Goal: Information Seeking & Learning: Learn about a topic

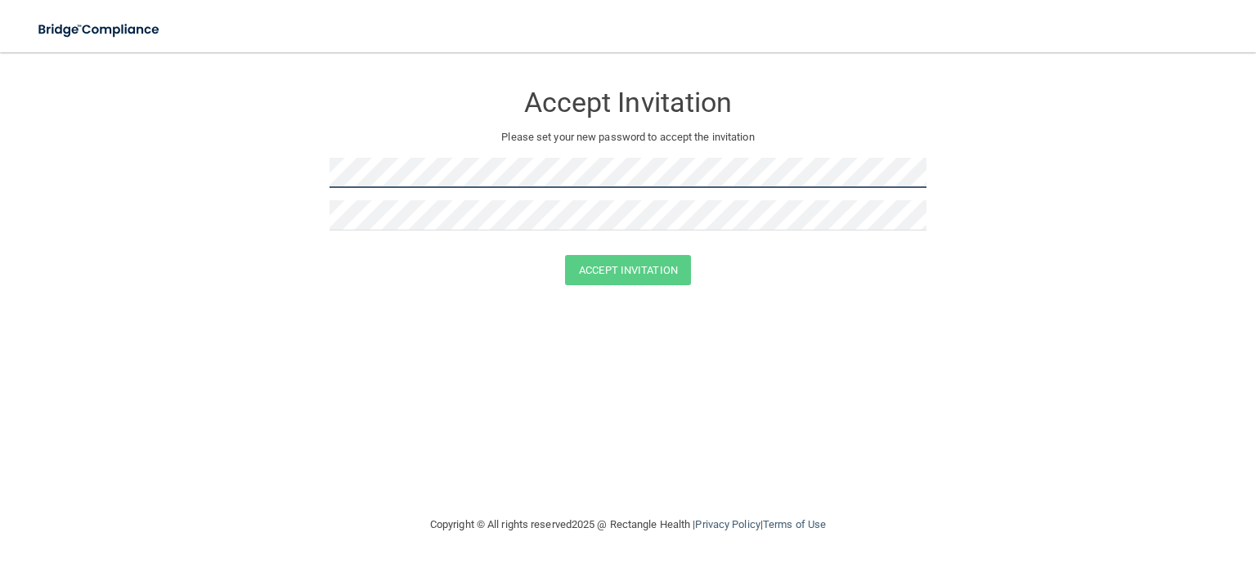
click at [305, 173] on form "Accept Invitation Please set your new password to accept the invitation Accept …" at bounding box center [628, 187] width 1191 height 236
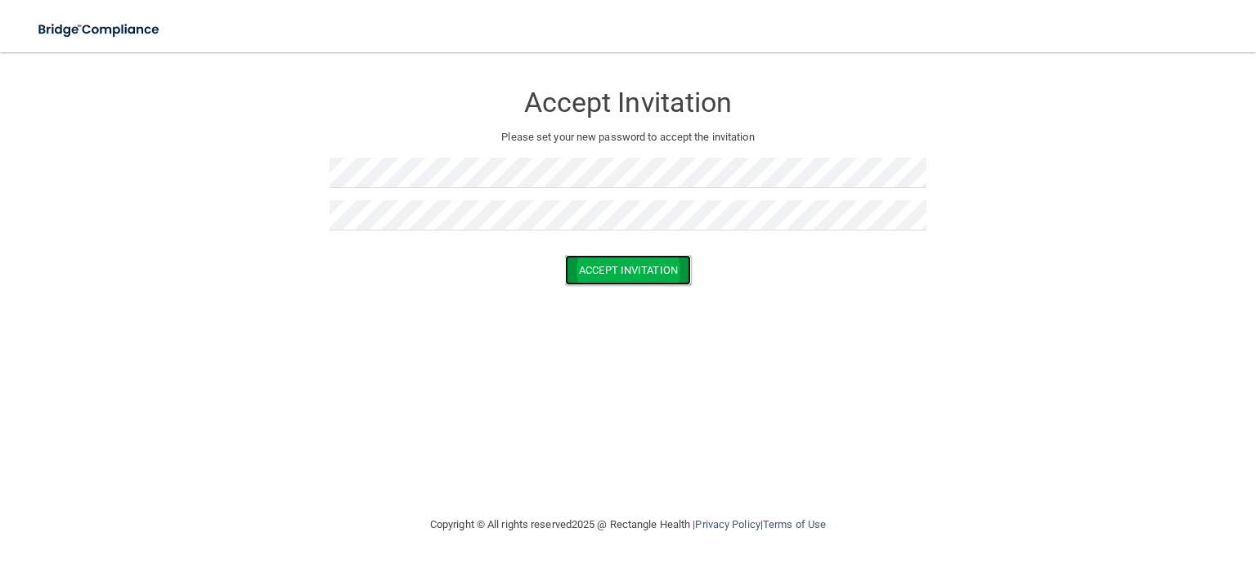
click at [630, 268] on button "Accept Invitation" at bounding box center [628, 270] width 126 height 30
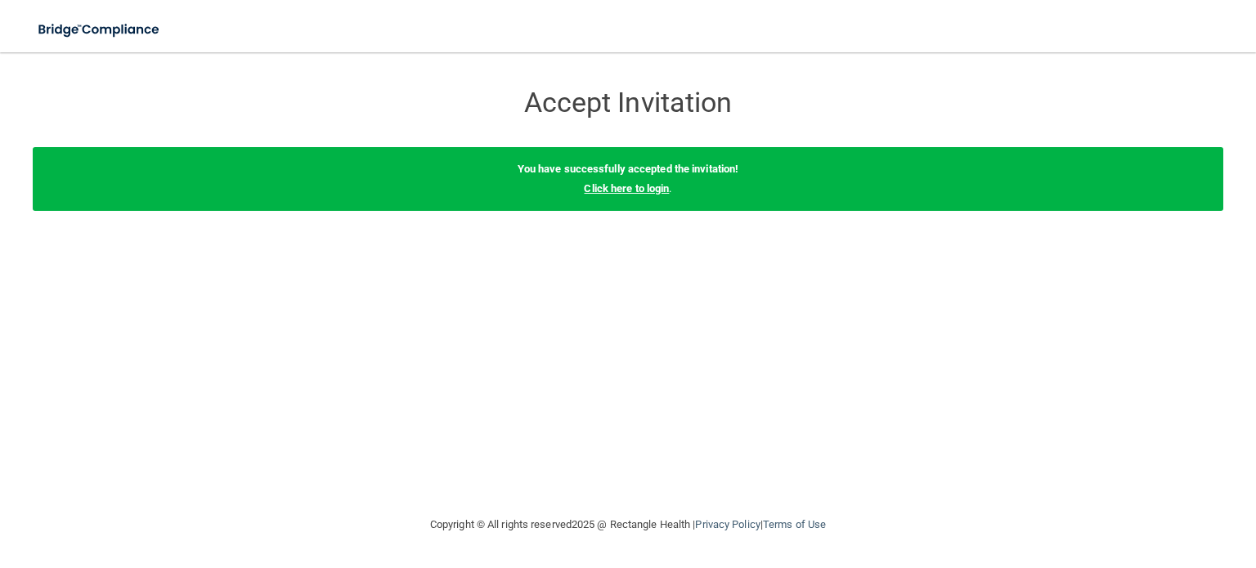
click at [654, 188] on link "Click here to login" at bounding box center [626, 188] width 85 height 12
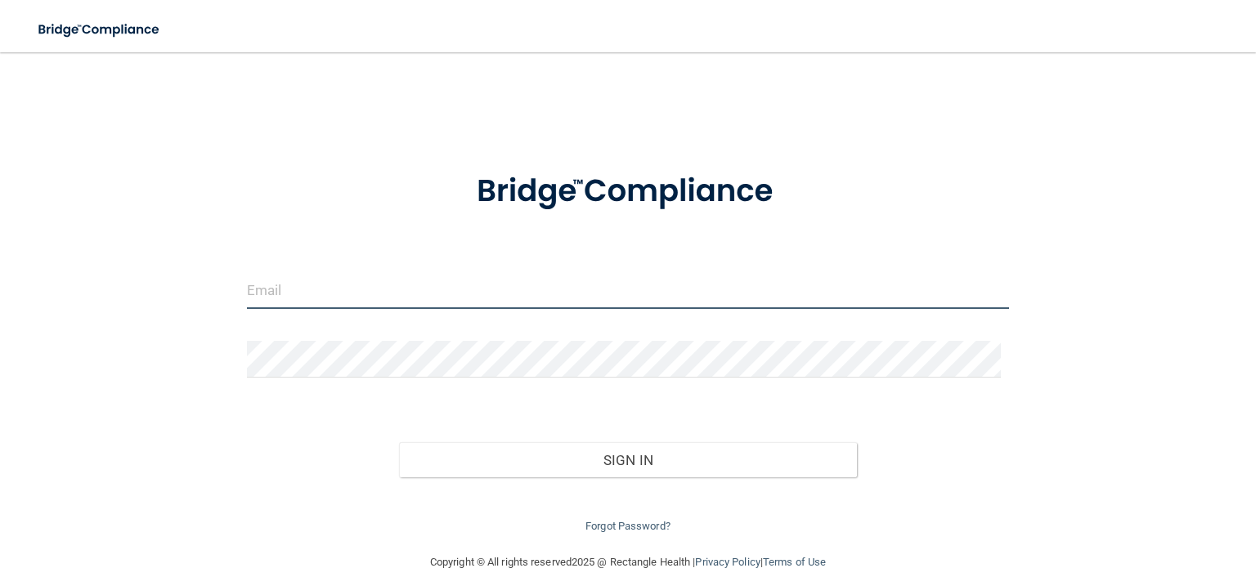
click at [351, 284] on input "email" at bounding box center [628, 290] width 762 height 37
type input "[EMAIL_ADDRESS][DOMAIN_NAME]"
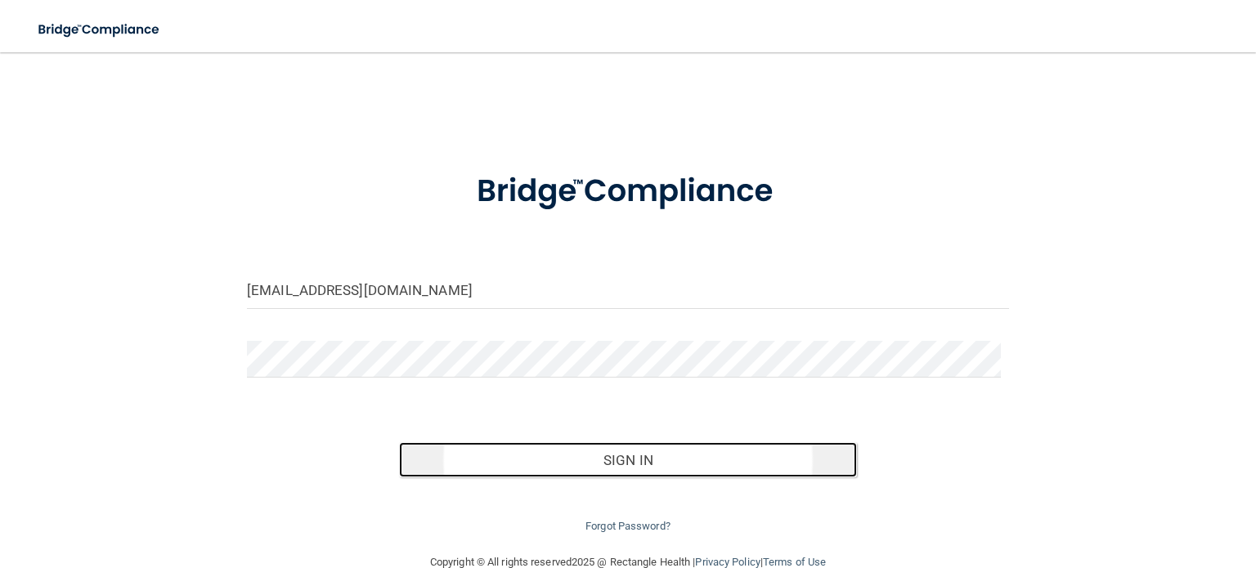
click at [615, 458] on button "Sign In" at bounding box center [627, 460] width 457 height 36
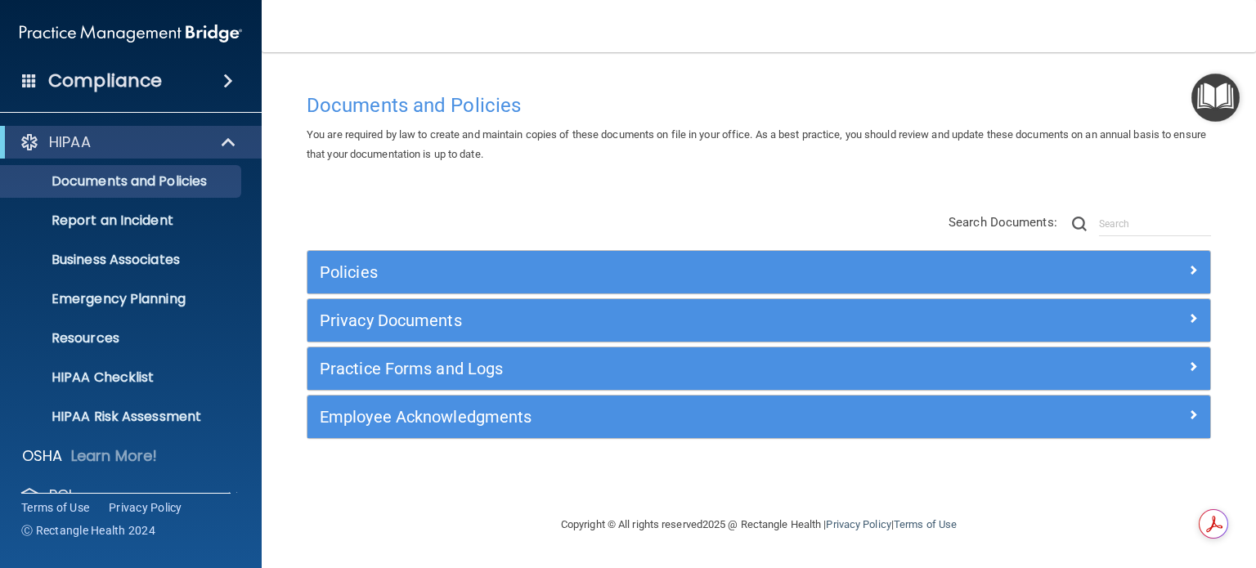
click at [232, 84] on span at bounding box center [228, 81] width 10 height 20
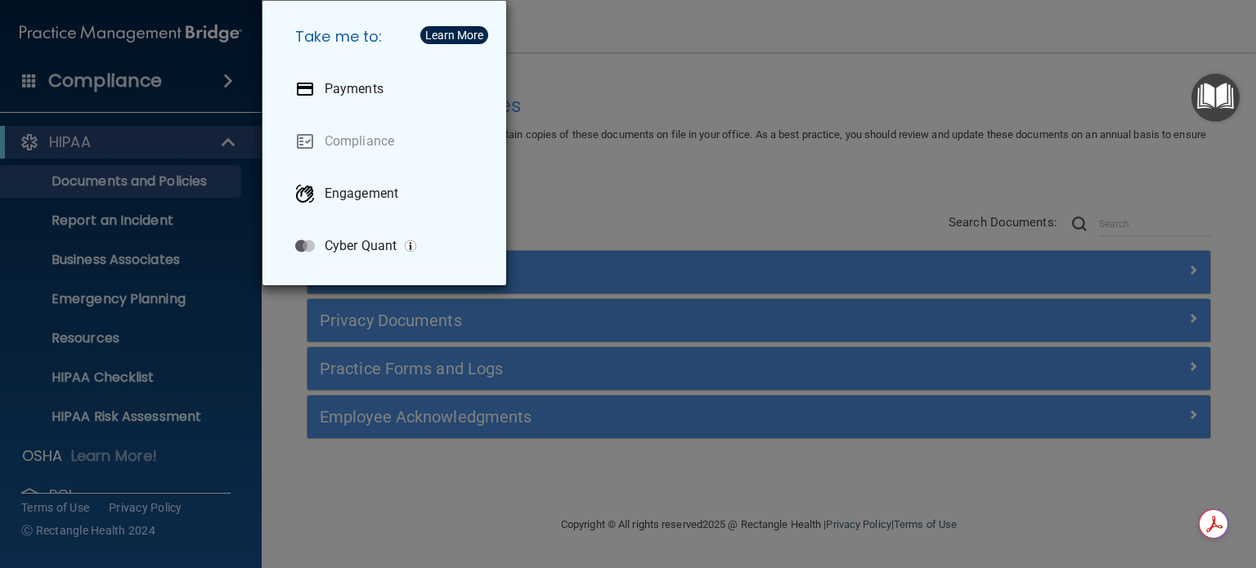
click at [681, 205] on div "Take me to: Payments Compliance Engagement Cyber Quant" at bounding box center [628, 284] width 1256 height 568
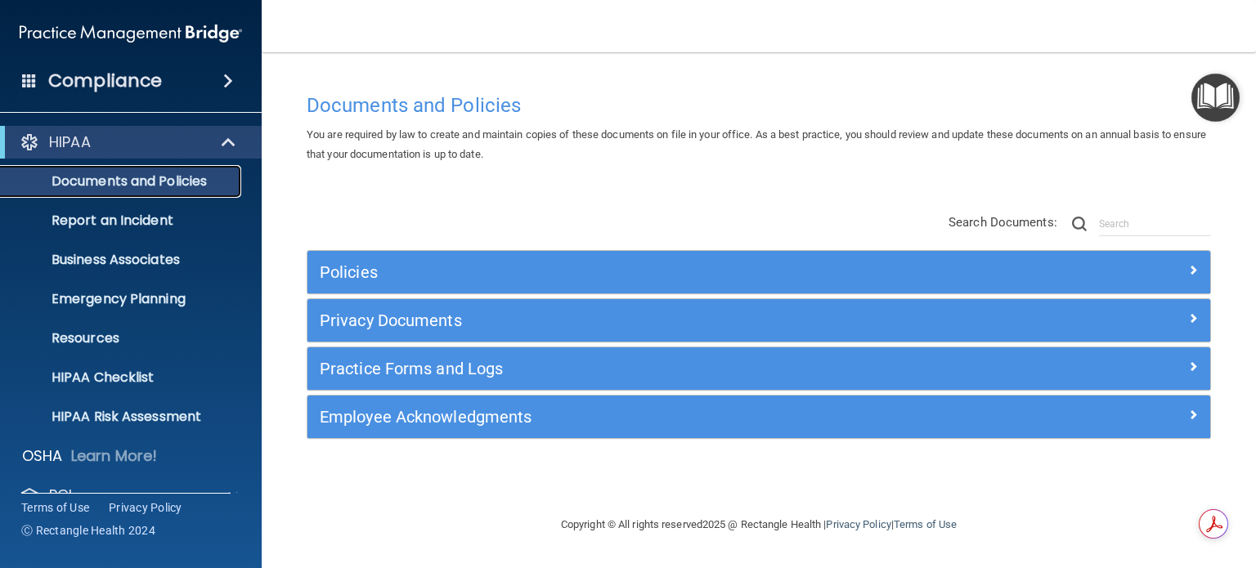
click at [177, 188] on p "Documents and Policies" at bounding box center [122, 181] width 223 height 16
click at [119, 218] on p "Report an Incident" at bounding box center [122, 221] width 223 height 16
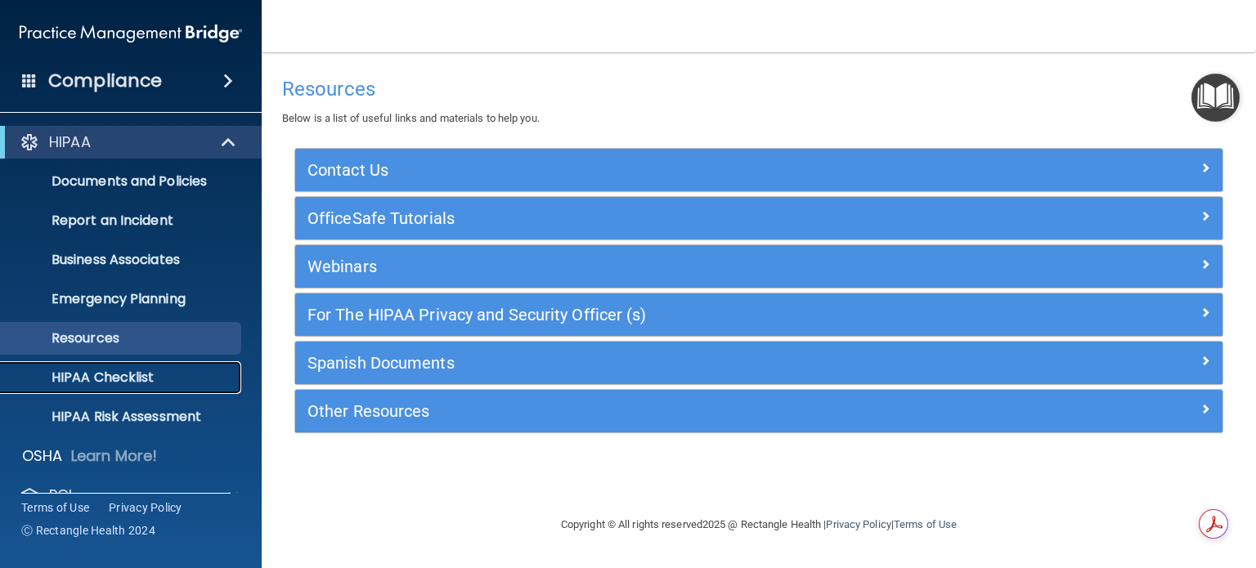
click at [137, 379] on p "HIPAA Checklist" at bounding box center [122, 378] width 223 height 16
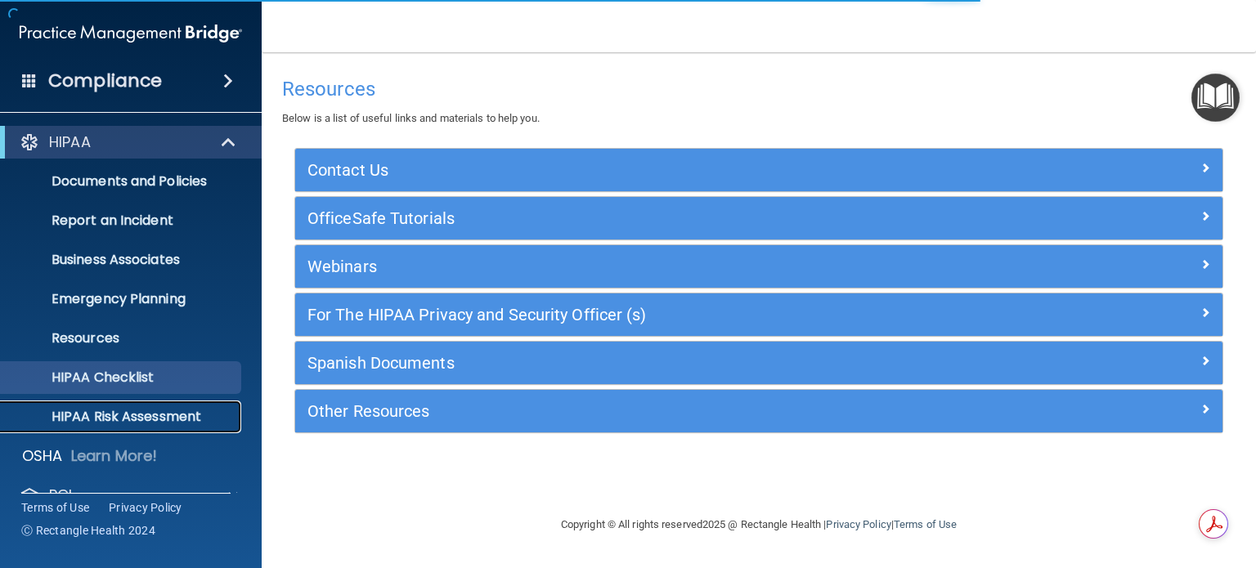
click at [141, 411] on p "HIPAA Risk Assessment" at bounding box center [122, 417] width 223 height 16
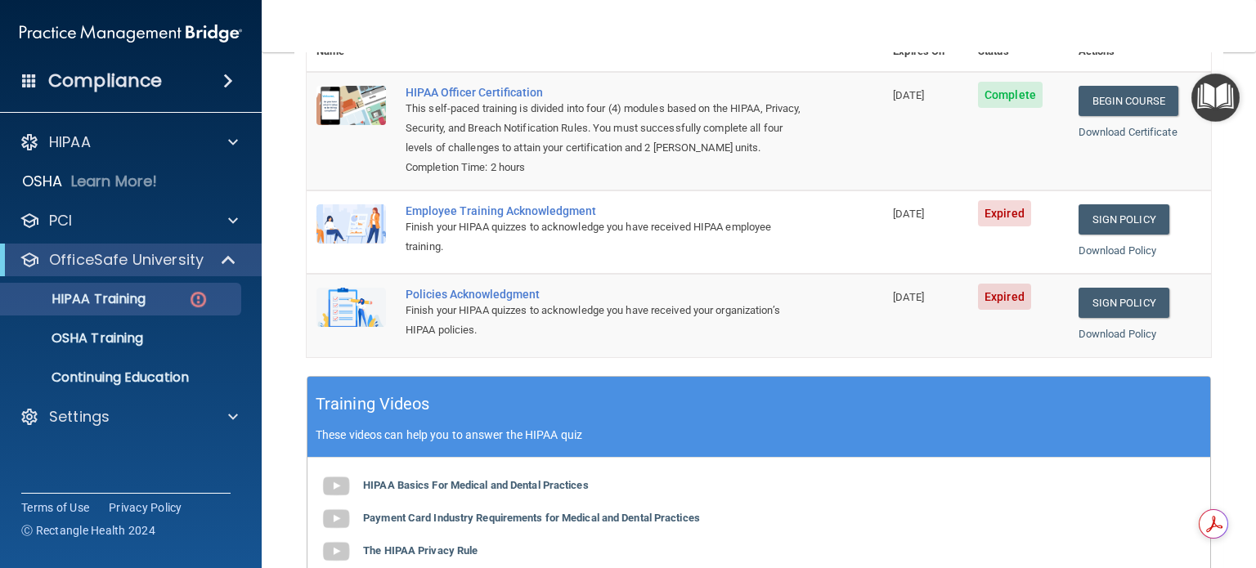
scroll to position [245, 0]
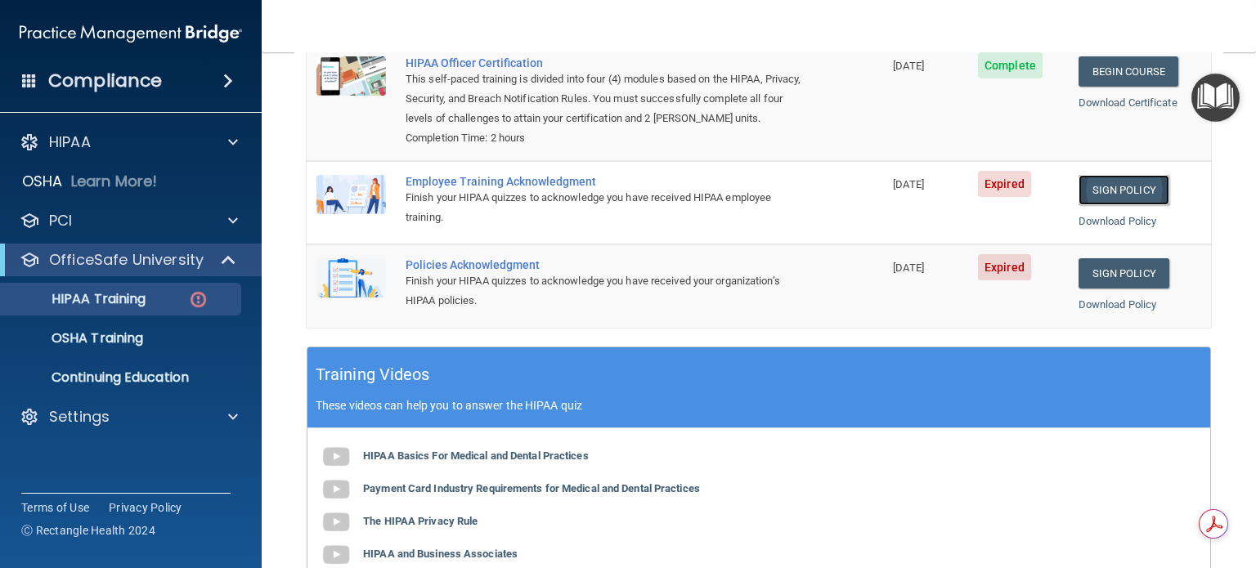
click at [1091, 205] on link "Sign Policy" at bounding box center [1124, 190] width 91 height 30
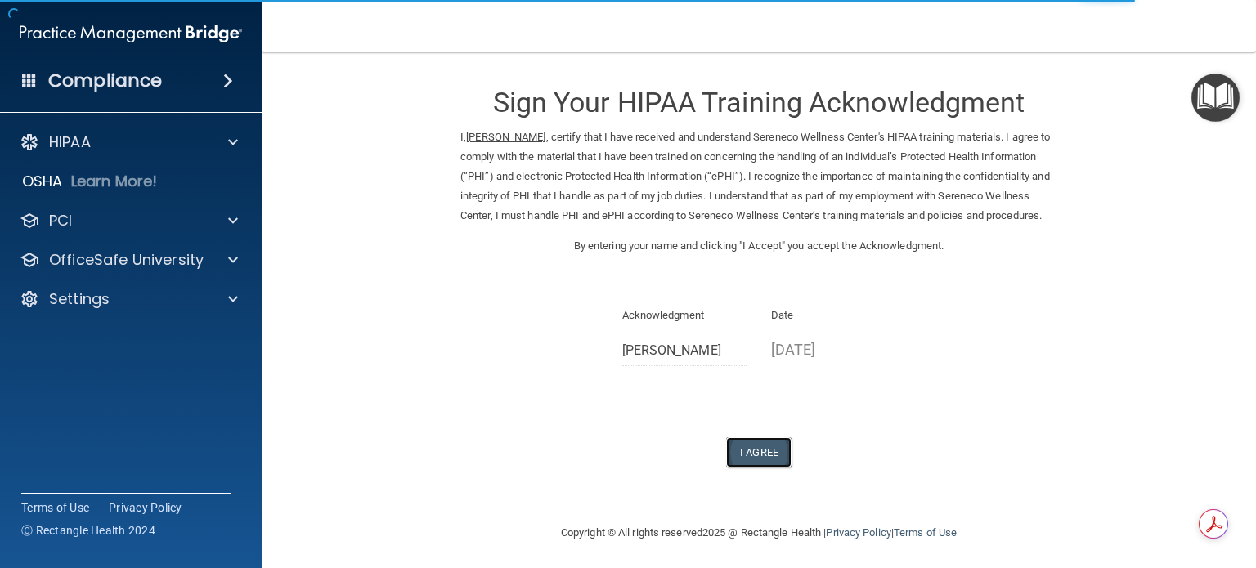
click at [755, 465] on button "I Agree" at bounding box center [758, 453] width 65 height 30
click at [743, 294] on div "Sign Your HIPAA Training Acknowledgment I, Louveda Morris , certify that I have…" at bounding box center [758, 268] width 597 height 399
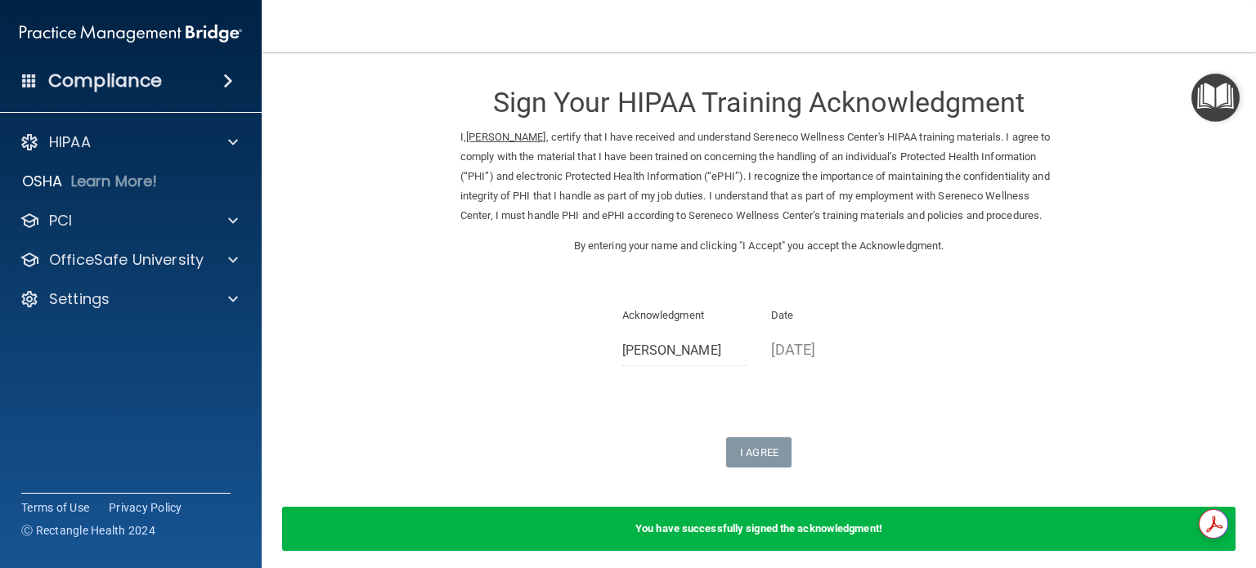
click at [621, 287] on div "Sign Your HIPAA Training Acknowledgment I, Louveda Morris , certify that I have…" at bounding box center [758, 268] width 597 height 399
click at [771, 326] on p "Date" at bounding box center [833, 316] width 125 height 20
click at [651, 290] on div "Sign Your HIPAA Training Acknowledgment I, Louveda Morris , certify that I have…" at bounding box center [758, 268] width 597 height 399
click at [779, 326] on p "Date" at bounding box center [833, 316] width 125 height 20
click at [231, 258] on span at bounding box center [233, 260] width 10 height 20
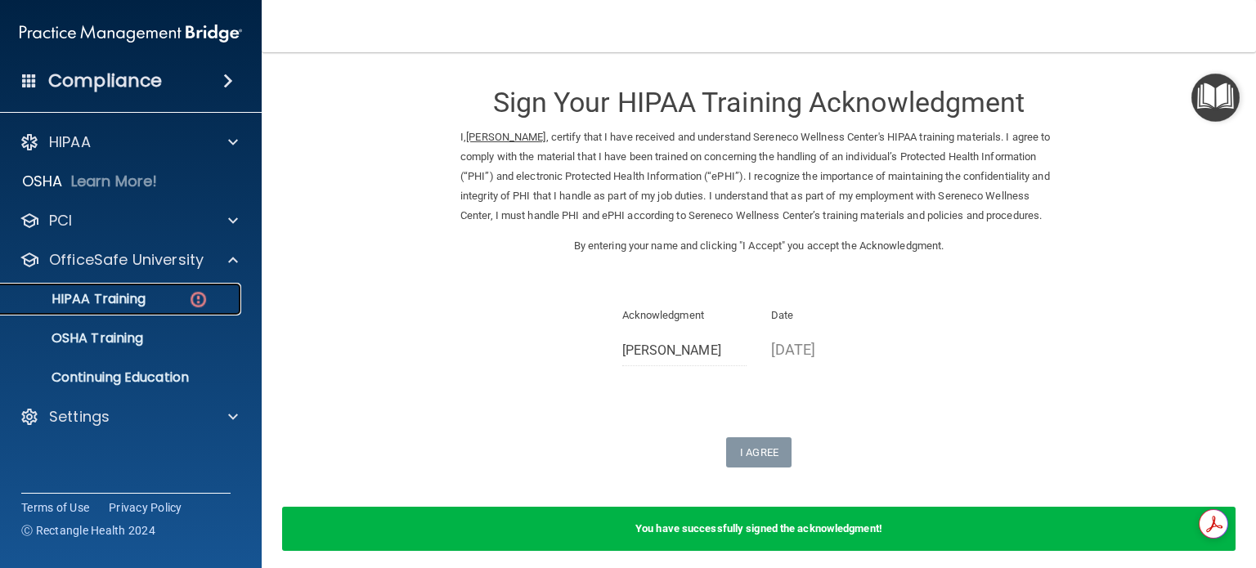
click at [202, 296] on img at bounding box center [198, 300] width 20 height 20
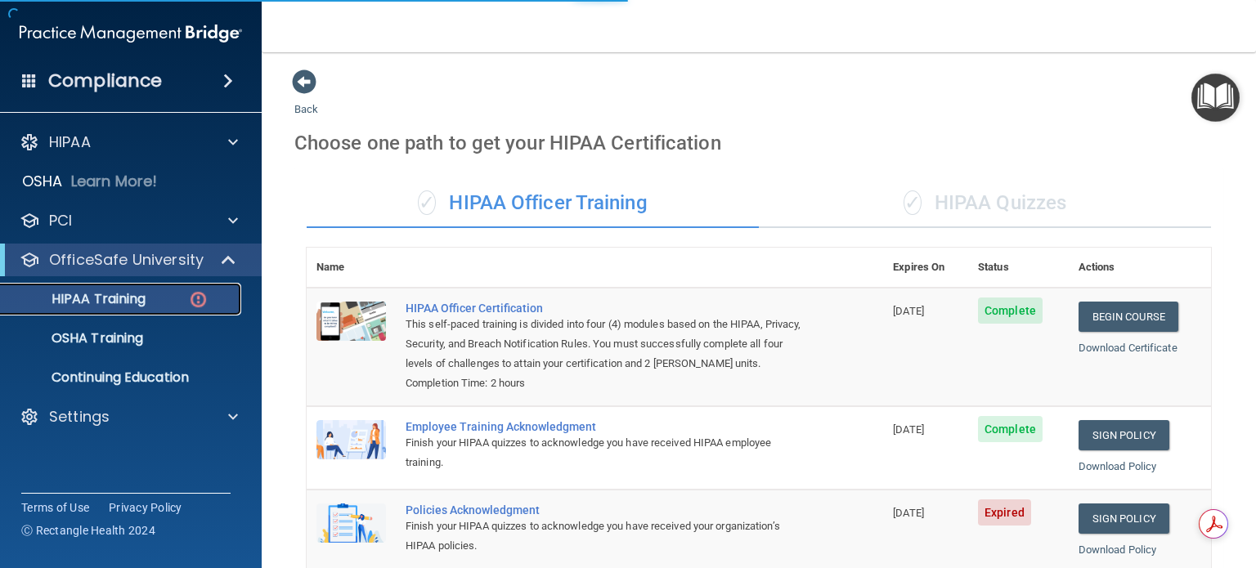
click at [115, 299] on p "HIPAA Training" at bounding box center [78, 299] width 135 height 16
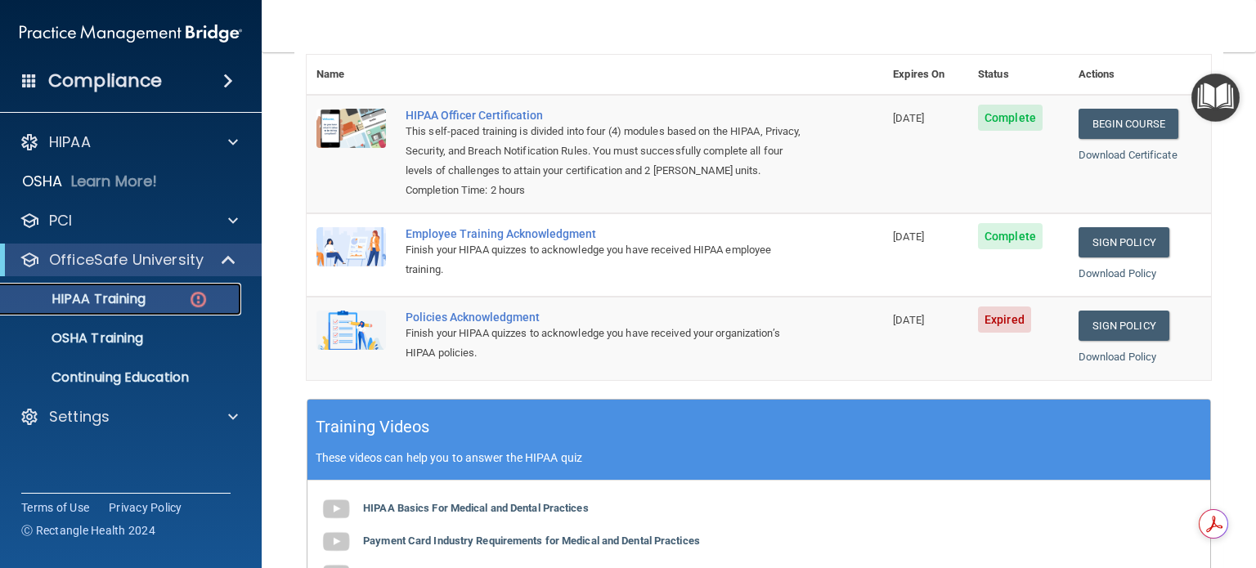
scroll to position [245, 0]
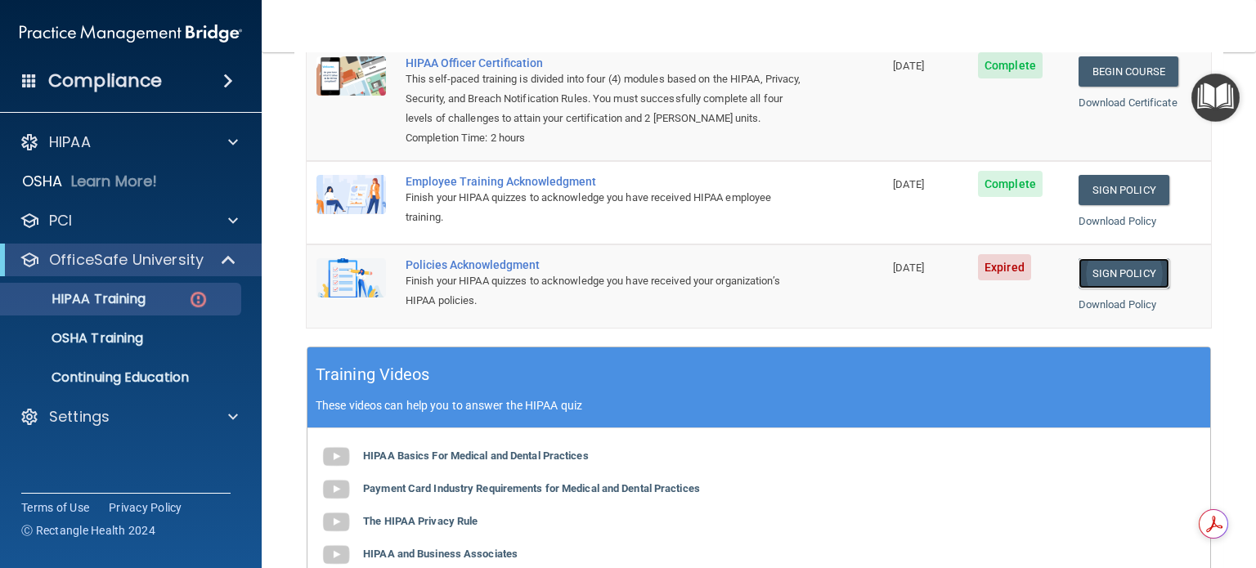
click at [1093, 289] on link "Sign Policy" at bounding box center [1124, 273] width 91 height 30
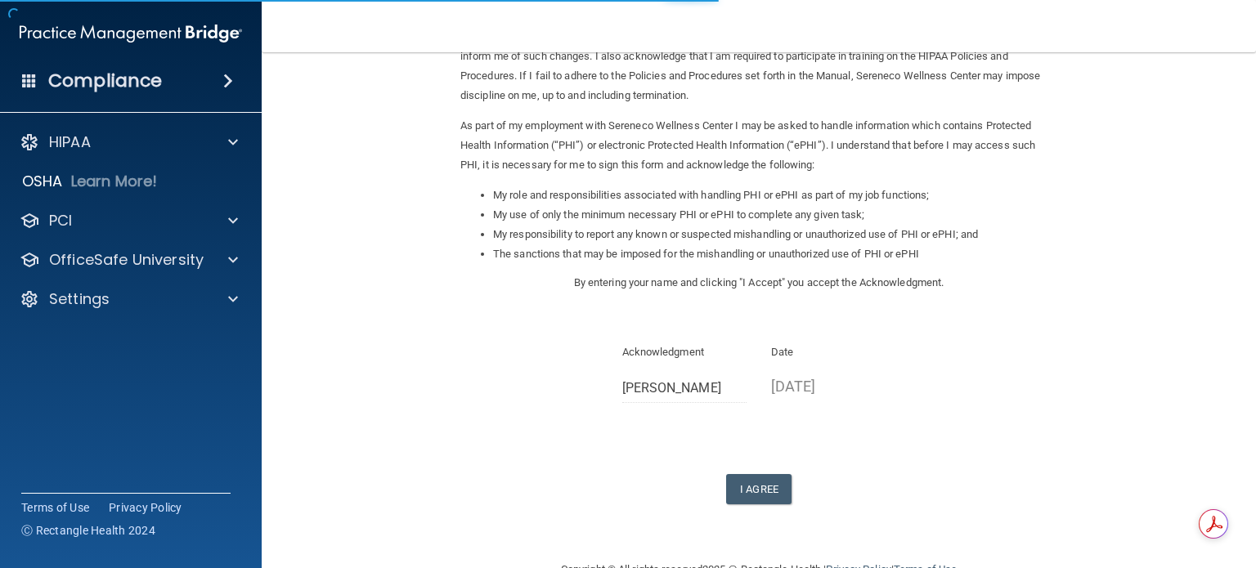
scroll to position [180, 0]
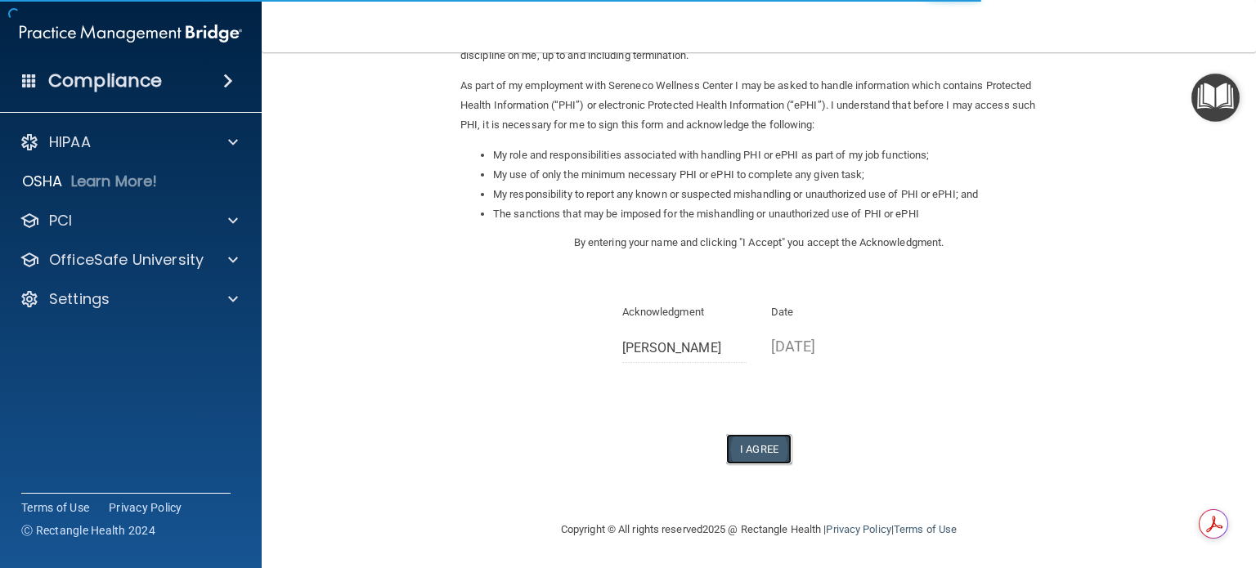
click at [761, 451] on button "I Agree" at bounding box center [758, 449] width 65 height 30
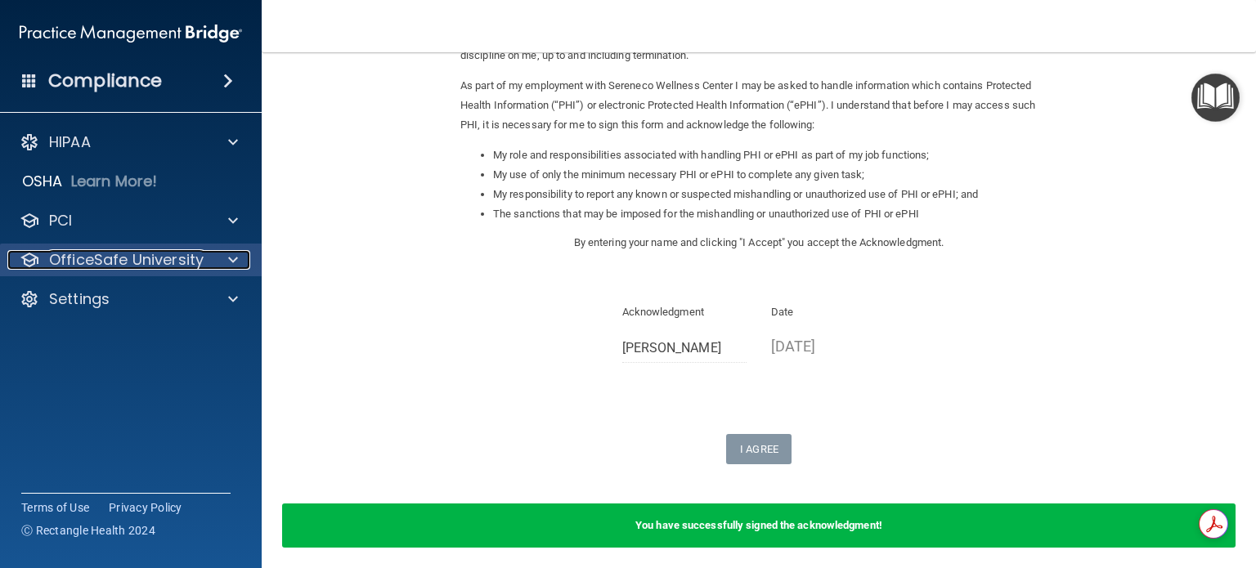
click at [236, 263] on span at bounding box center [233, 260] width 10 height 20
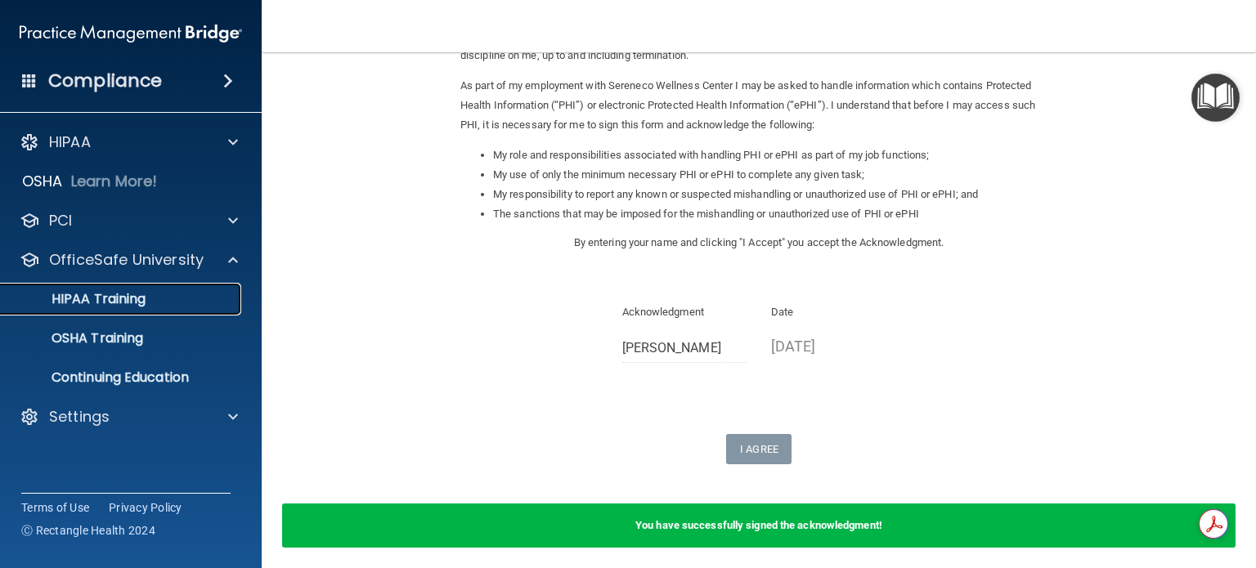
click at [117, 301] on p "HIPAA Training" at bounding box center [78, 299] width 135 height 16
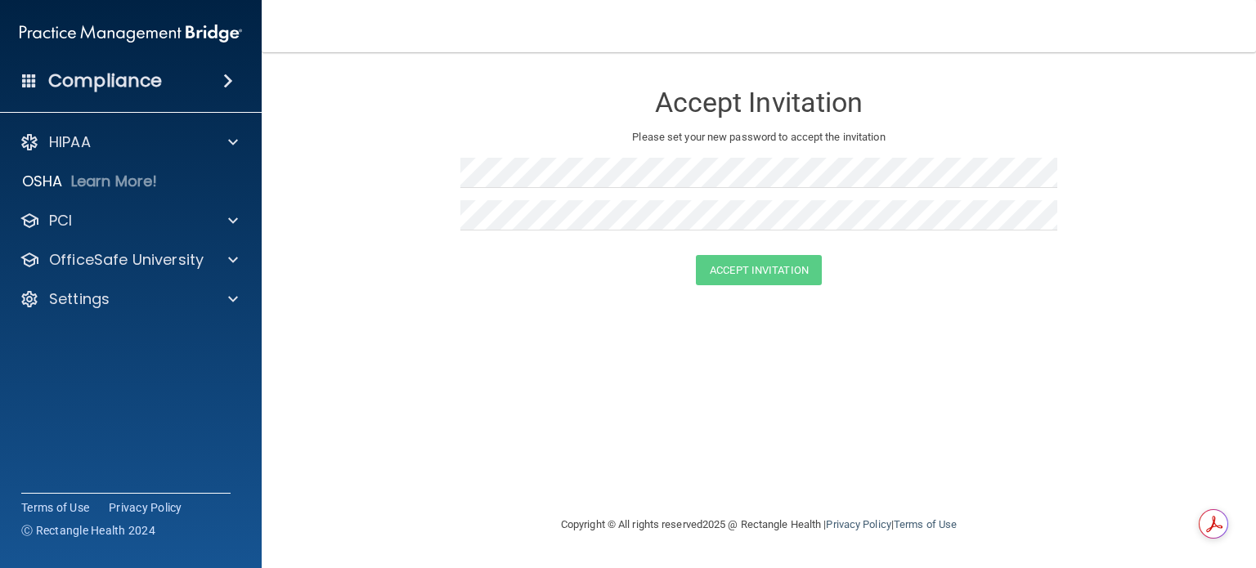
click at [106, 81] on h4 "Compliance" at bounding box center [105, 81] width 114 height 23
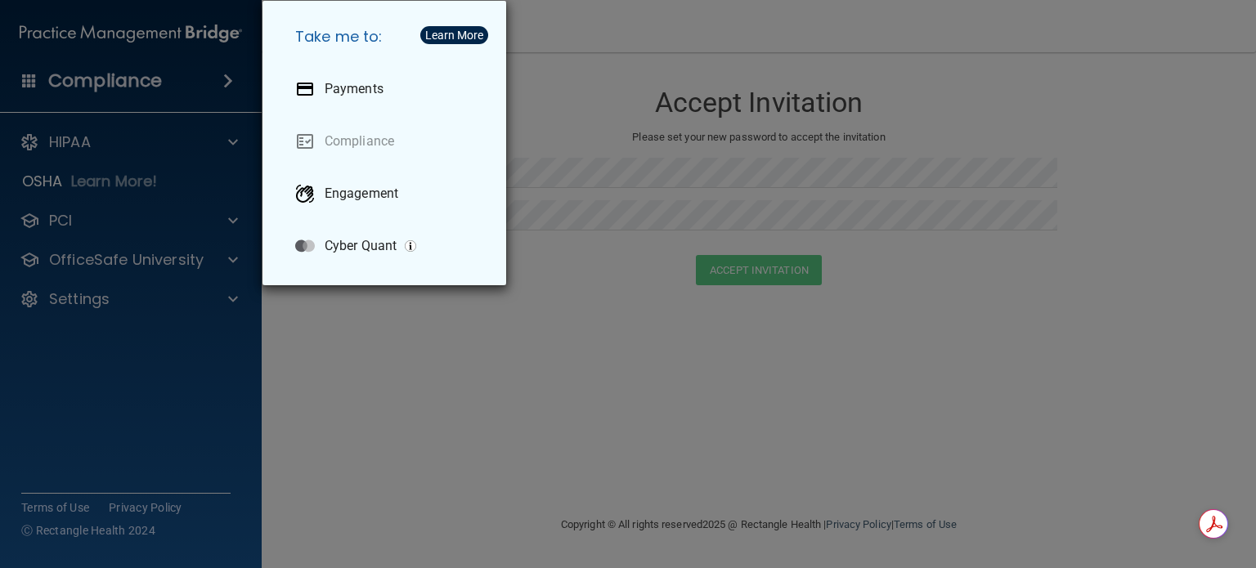
click at [1083, 97] on div "Take me to: Payments Compliance Engagement Cyber Quant" at bounding box center [628, 284] width 1256 height 568
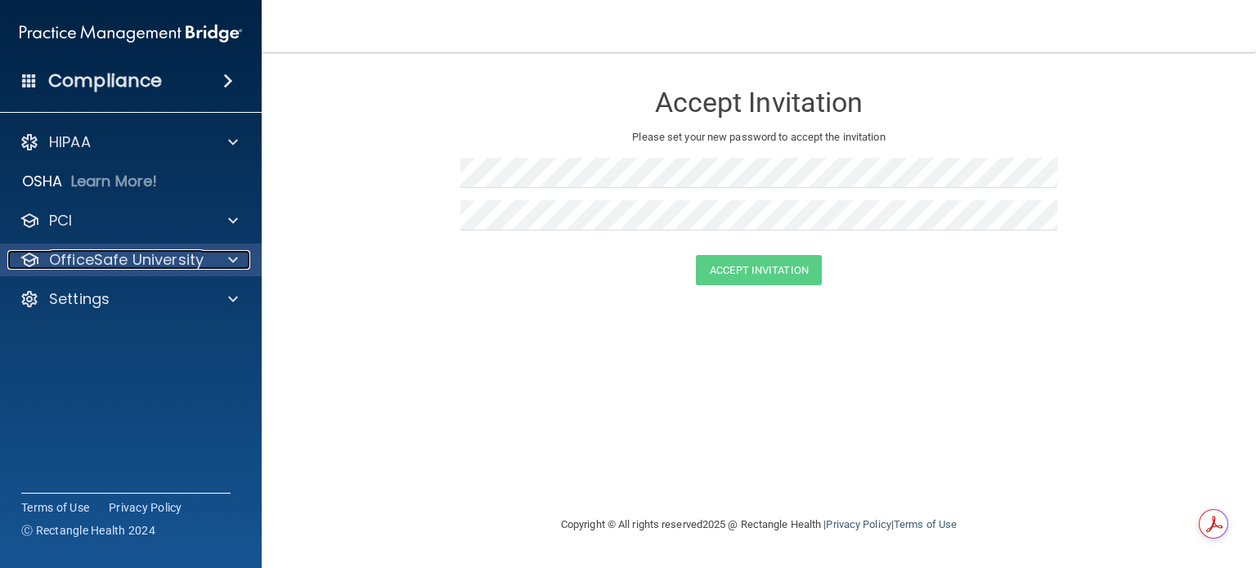
click at [227, 264] on div at bounding box center [230, 260] width 41 height 20
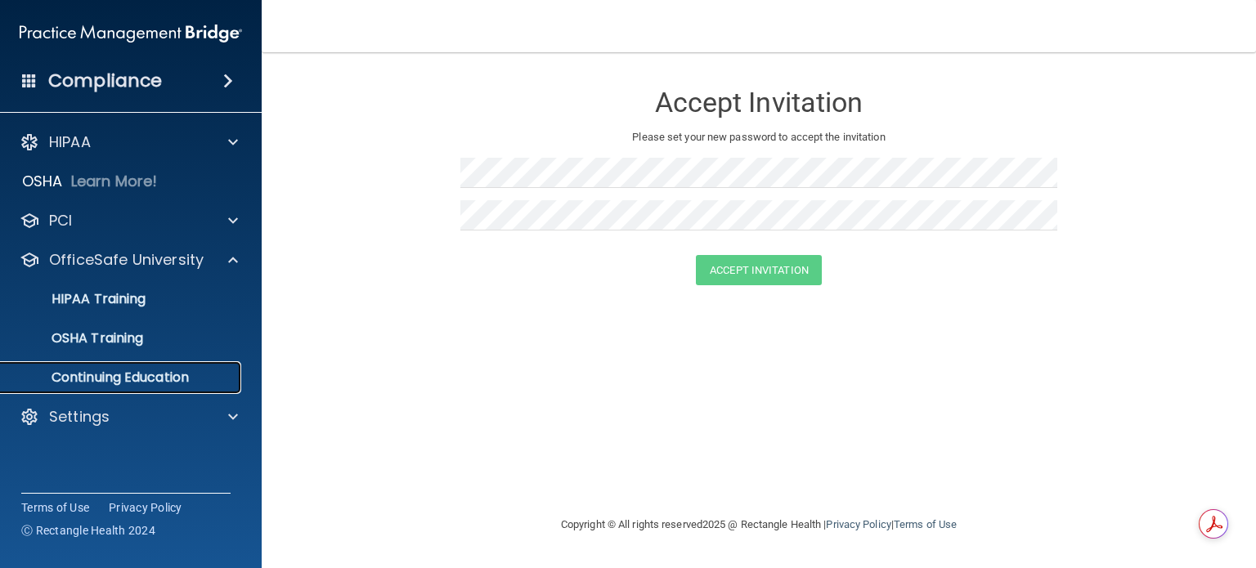
click at [118, 375] on p "Continuing Education" at bounding box center [122, 378] width 223 height 16
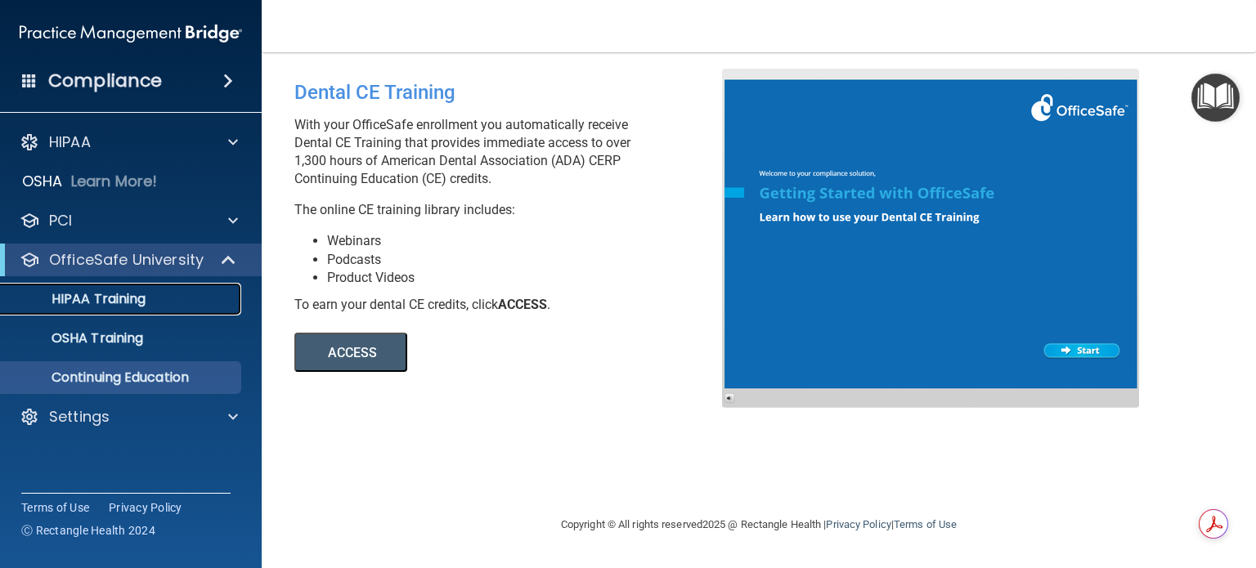
click at [141, 305] on p "HIPAA Training" at bounding box center [78, 299] width 135 height 16
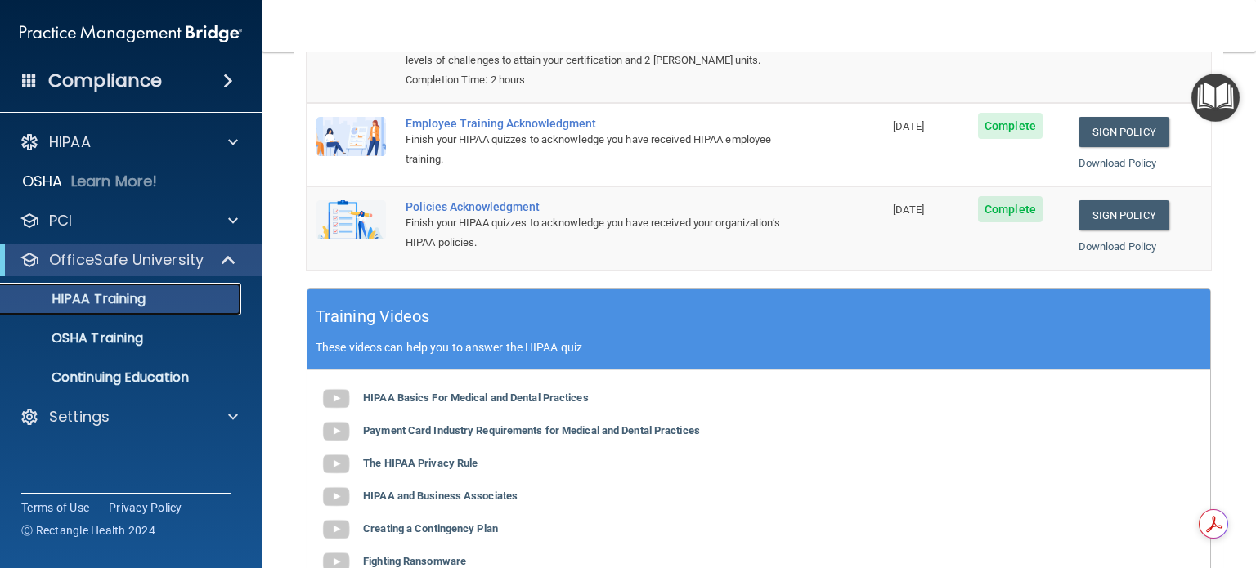
scroll to position [58, 0]
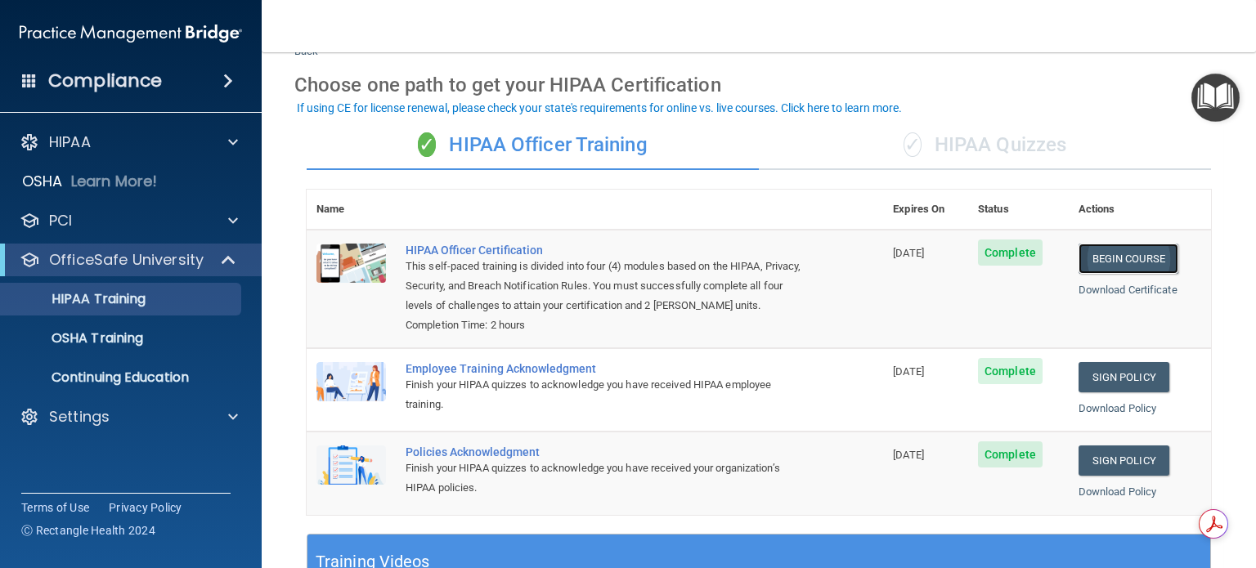
click at [1125, 260] on link "Begin Course" at bounding box center [1129, 259] width 100 height 30
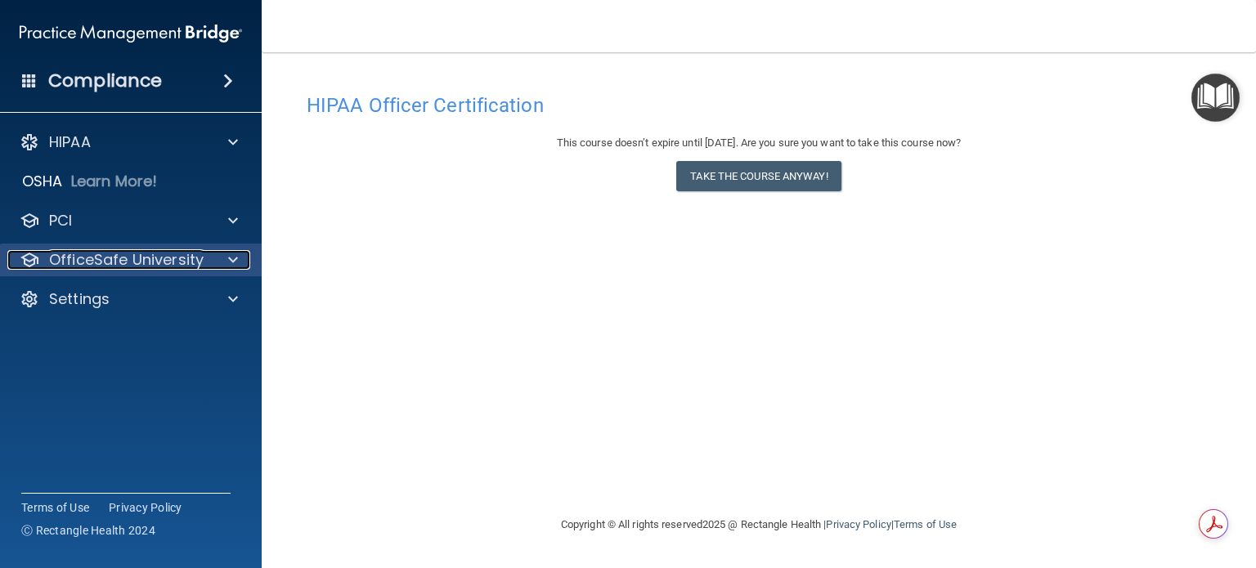
click at [236, 262] on span at bounding box center [233, 260] width 10 height 20
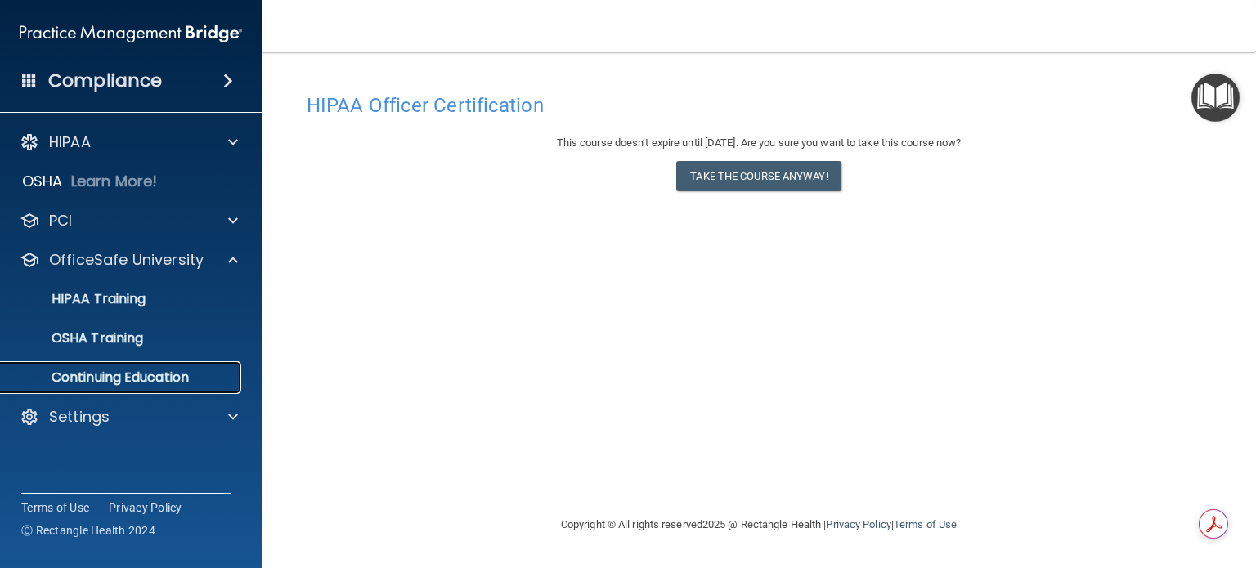
click at [124, 372] on p "Continuing Education" at bounding box center [122, 378] width 223 height 16
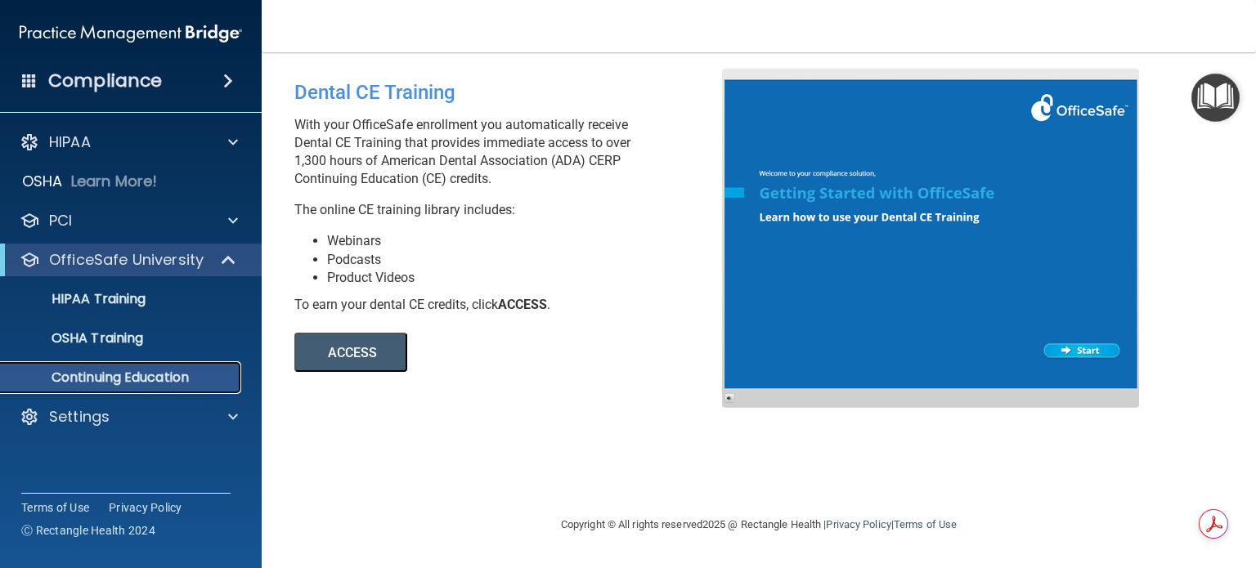
click at [127, 373] on p "Continuing Education" at bounding box center [122, 378] width 223 height 16
click at [153, 370] on p "Continuing Education" at bounding box center [122, 378] width 223 height 16
click at [141, 262] on p "OfficeSafe University" at bounding box center [126, 260] width 155 height 20
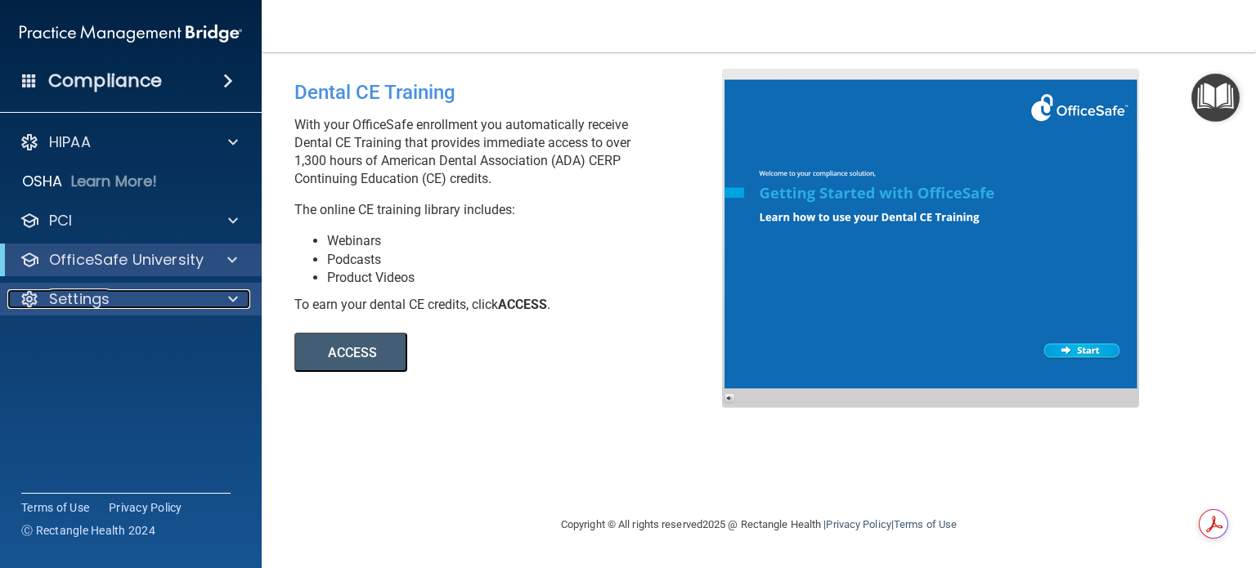
click at [71, 297] on p "Settings" at bounding box center [79, 300] width 61 height 20
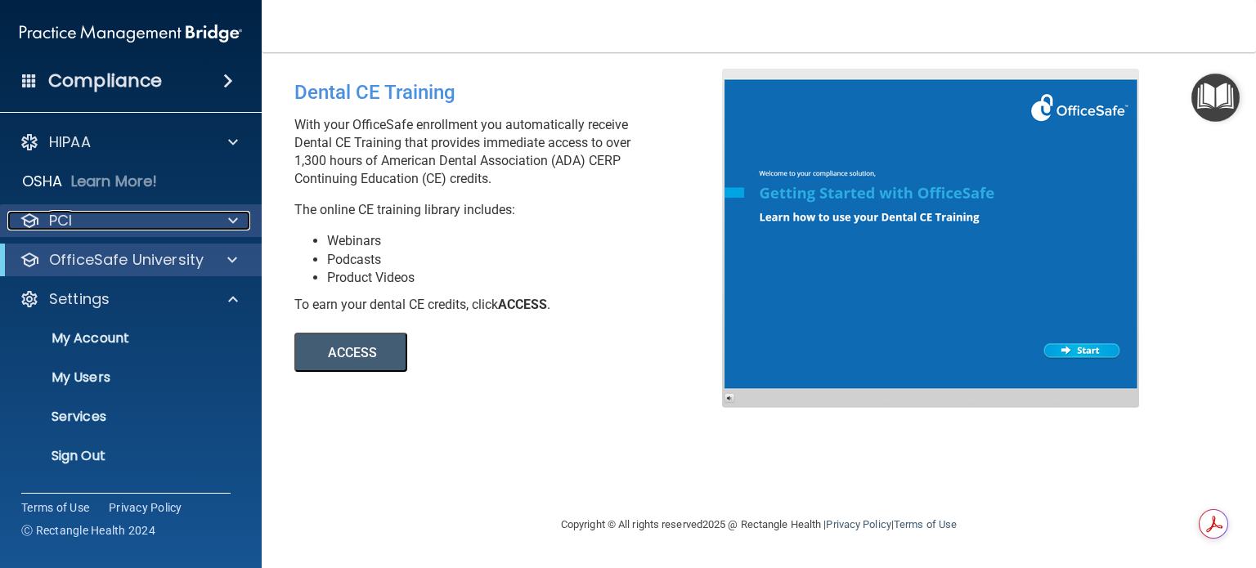
click at [62, 215] on p "PCI" at bounding box center [60, 221] width 23 height 20
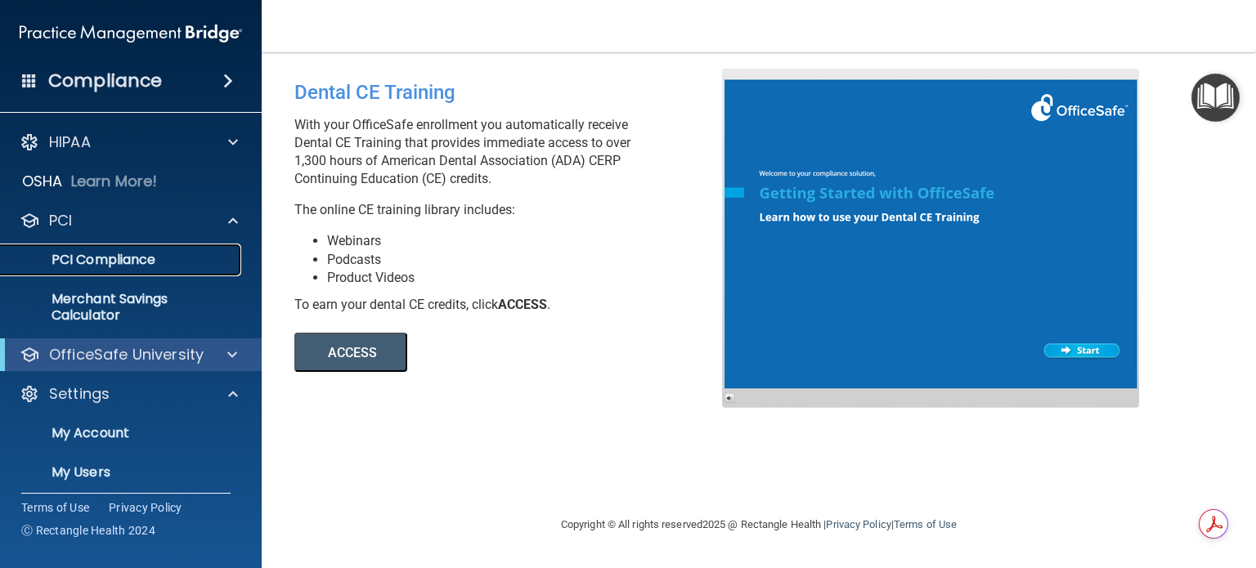
click at [103, 264] on p "PCI Compliance" at bounding box center [122, 260] width 223 height 16
click at [92, 254] on p "PCI Compliance" at bounding box center [122, 260] width 223 height 16
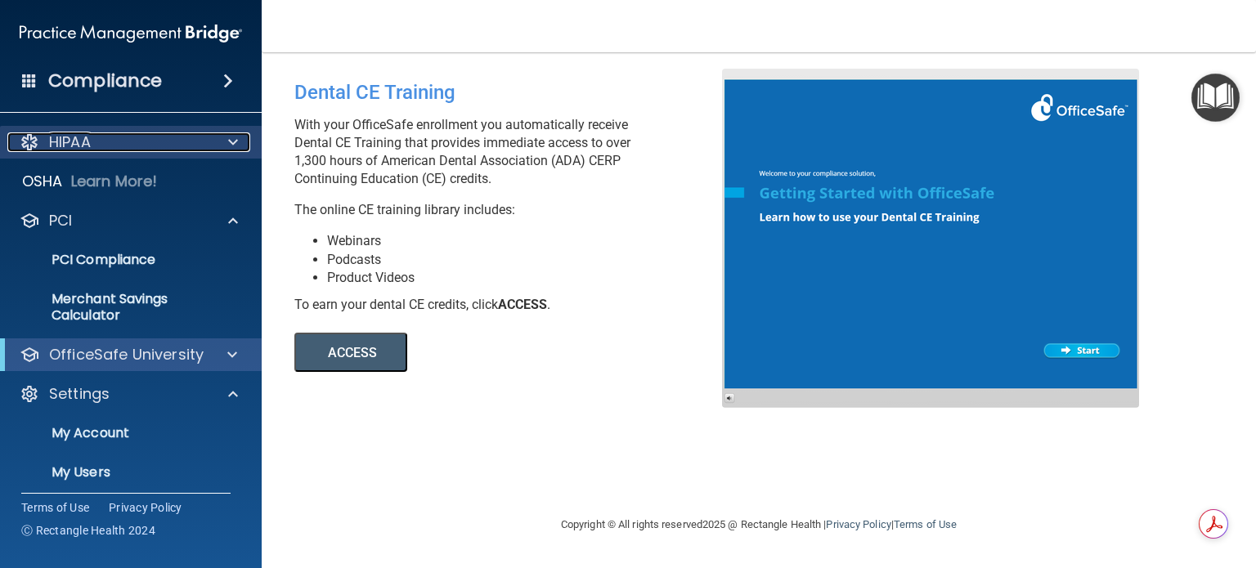
click at [82, 144] on p "HIPAA" at bounding box center [70, 142] width 42 height 20
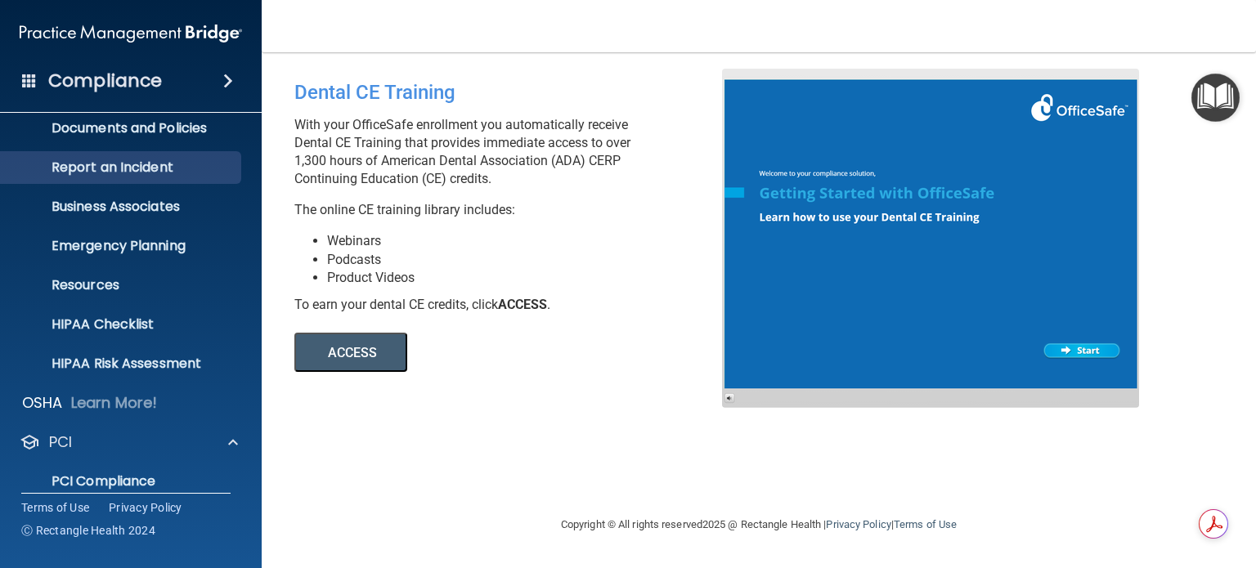
scroll to position [82, 0]
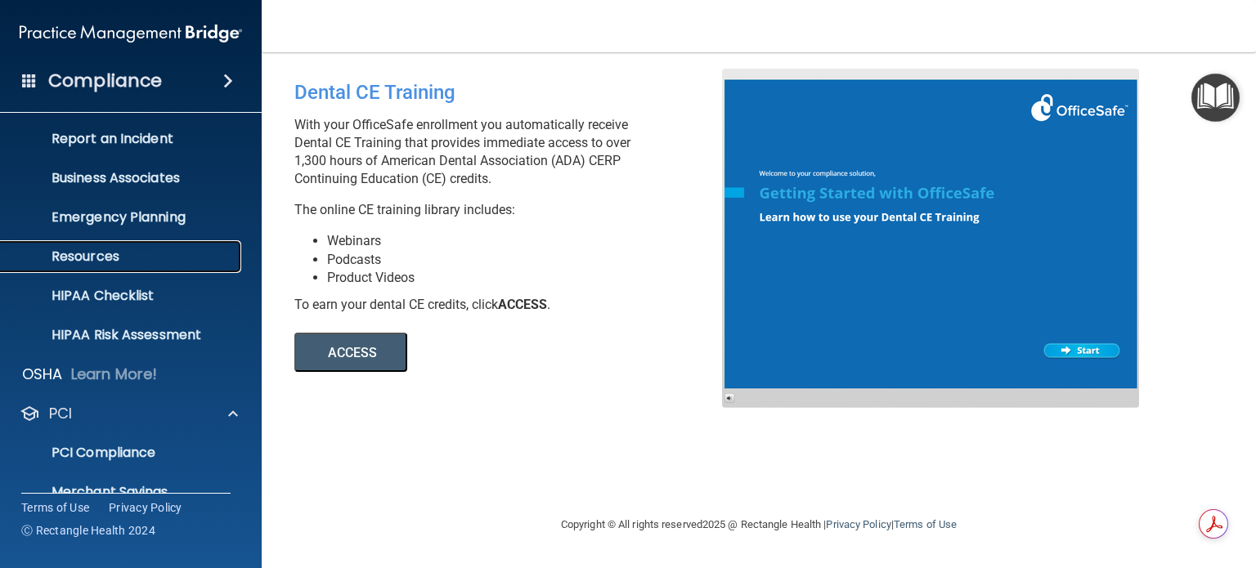
click at [92, 258] on p "Resources" at bounding box center [122, 257] width 223 height 16
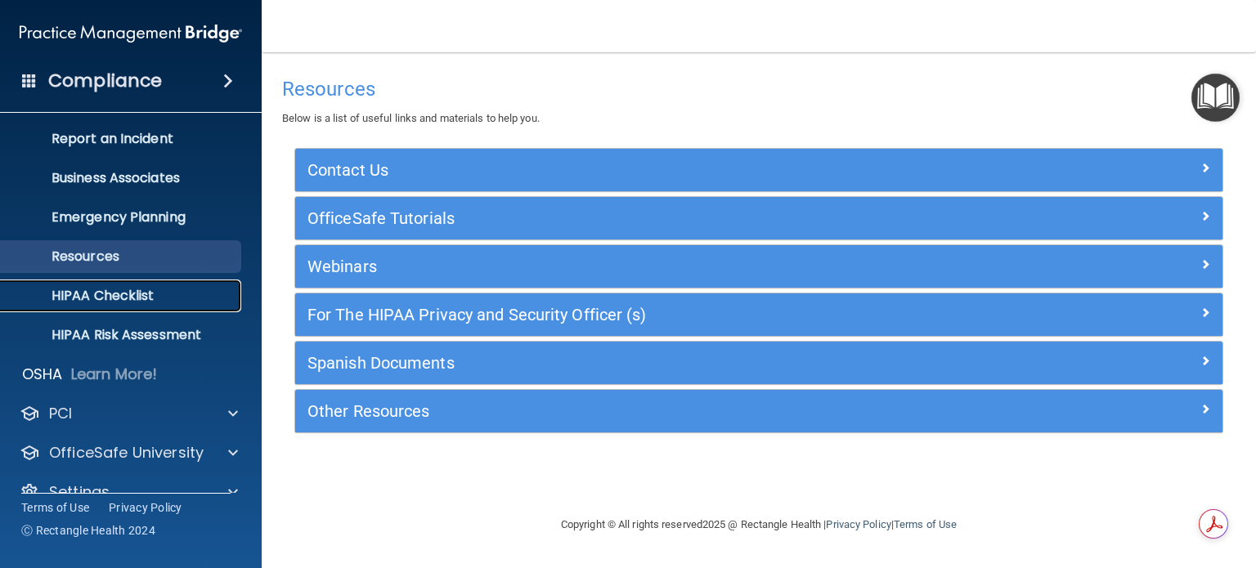
click at [118, 292] on p "HIPAA Checklist" at bounding box center [122, 296] width 223 height 16
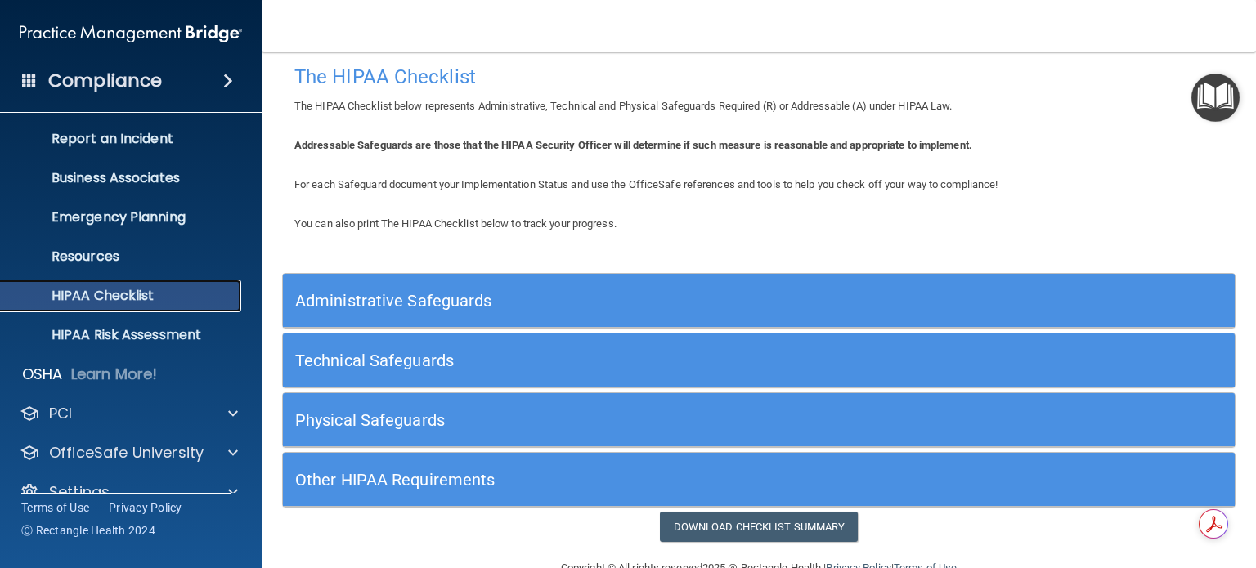
scroll to position [49, 0]
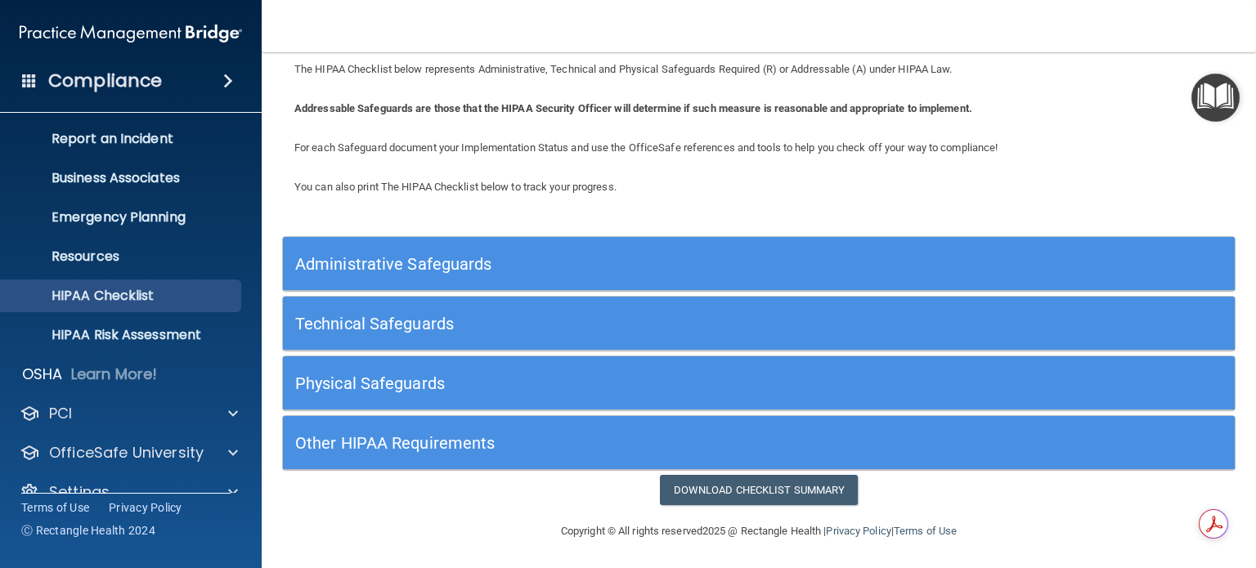
click at [330, 447] on h5 "Other HIPAA Requirements" at bounding box center [639, 443] width 689 height 18
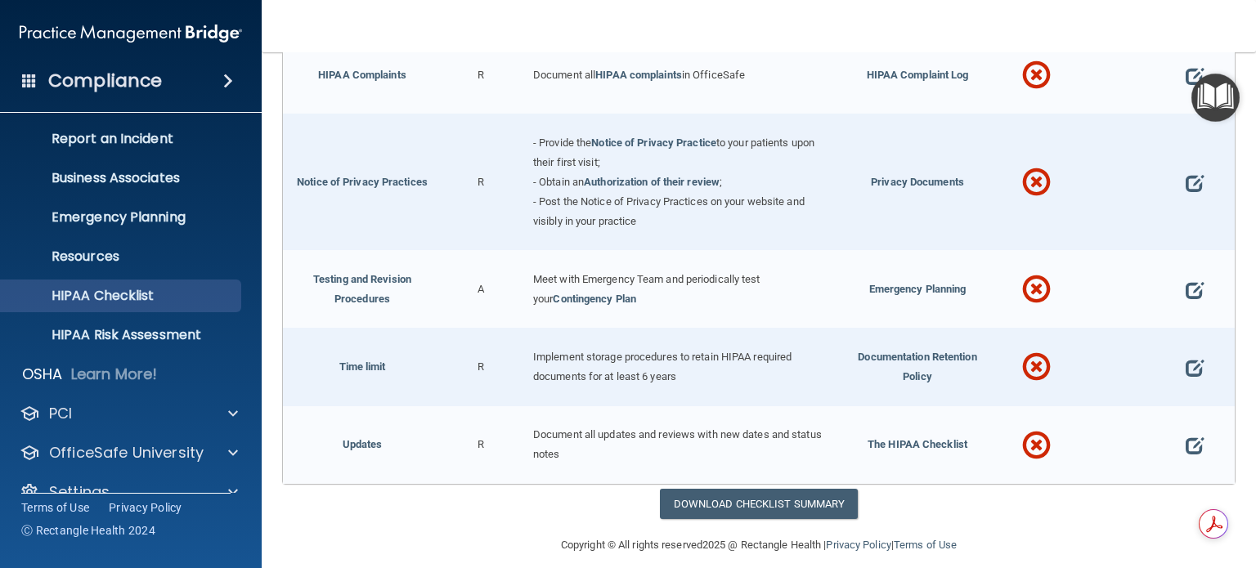
scroll to position [917, 0]
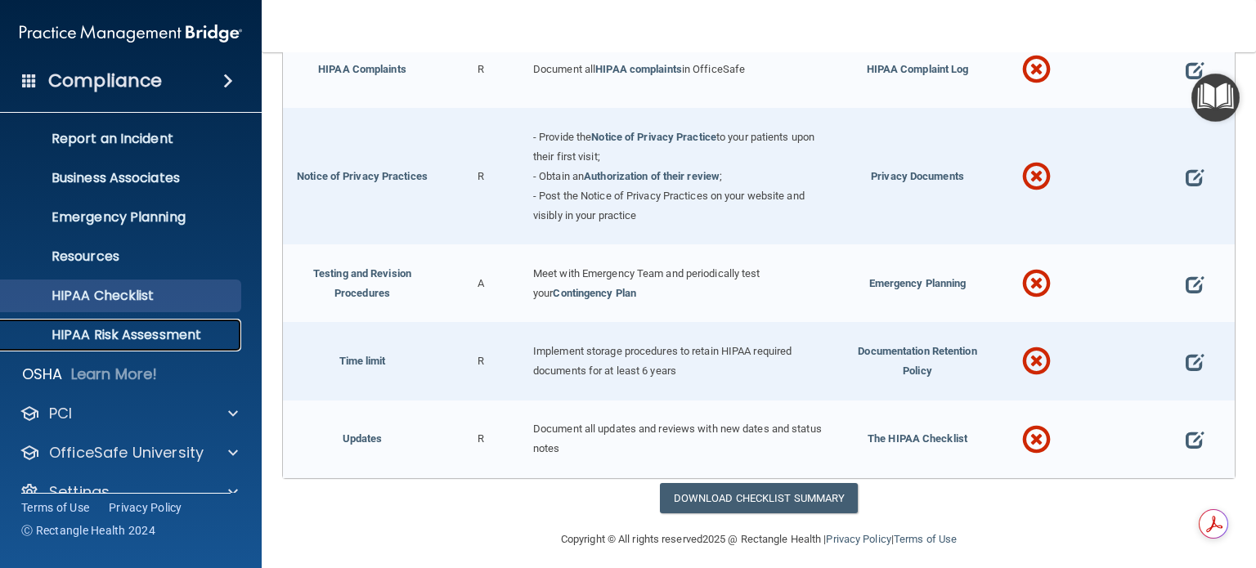
click at [155, 339] on p "HIPAA Risk Assessment" at bounding box center [122, 335] width 223 height 16
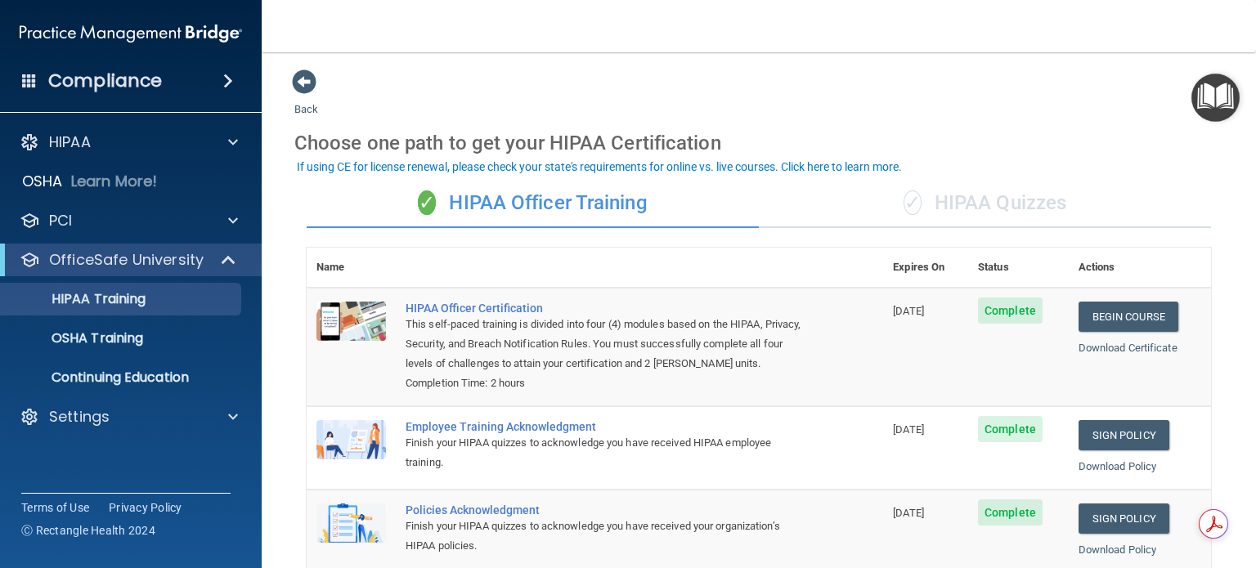
click at [984, 201] on div "✓ HIPAA Quizzes" at bounding box center [985, 203] width 452 height 49
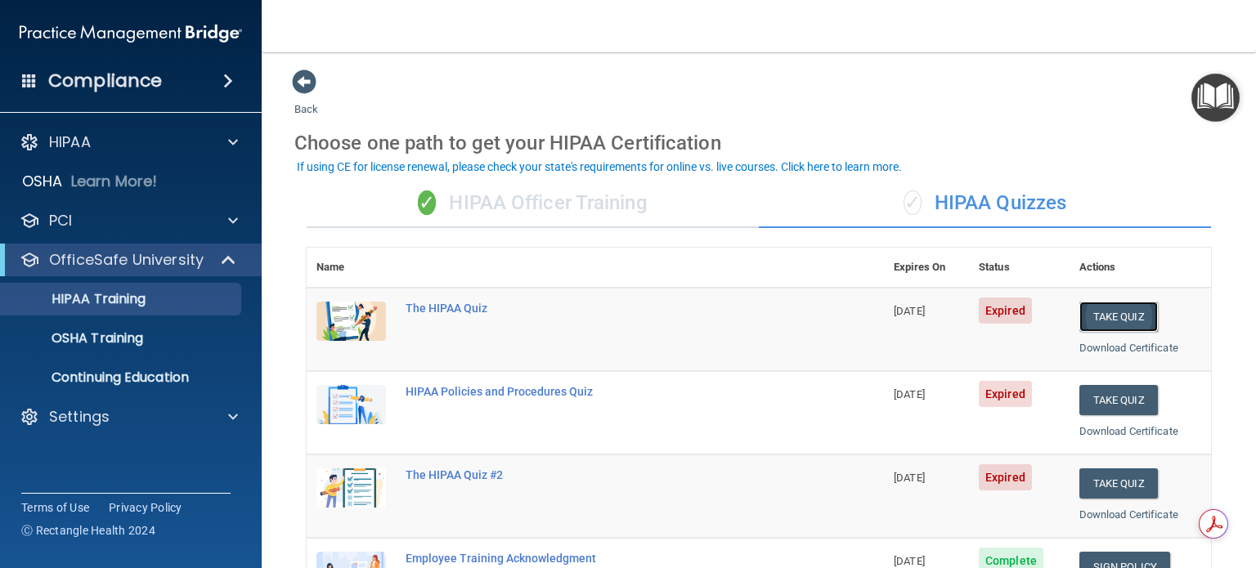
click at [1089, 318] on button "Take Quiz" at bounding box center [1119, 317] width 79 height 30
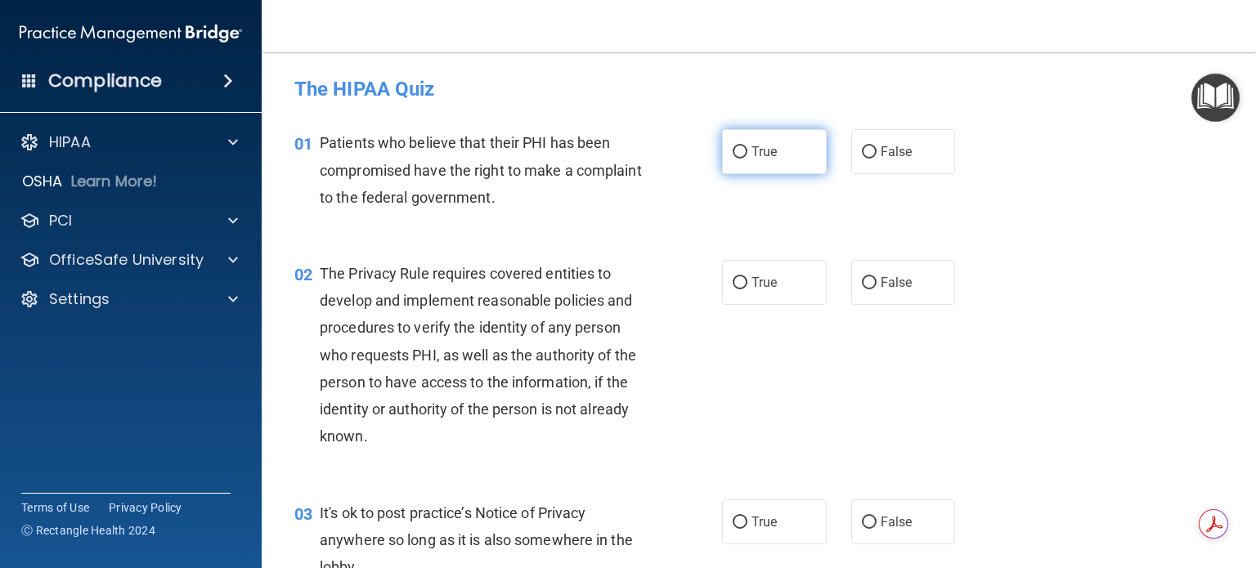
click at [737, 146] on input "True" at bounding box center [740, 152] width 15 height 12
radio input "true"
click at [735, 278] on input "True" at bounding box center [740, 283] width 15 height 12
radio input "true"
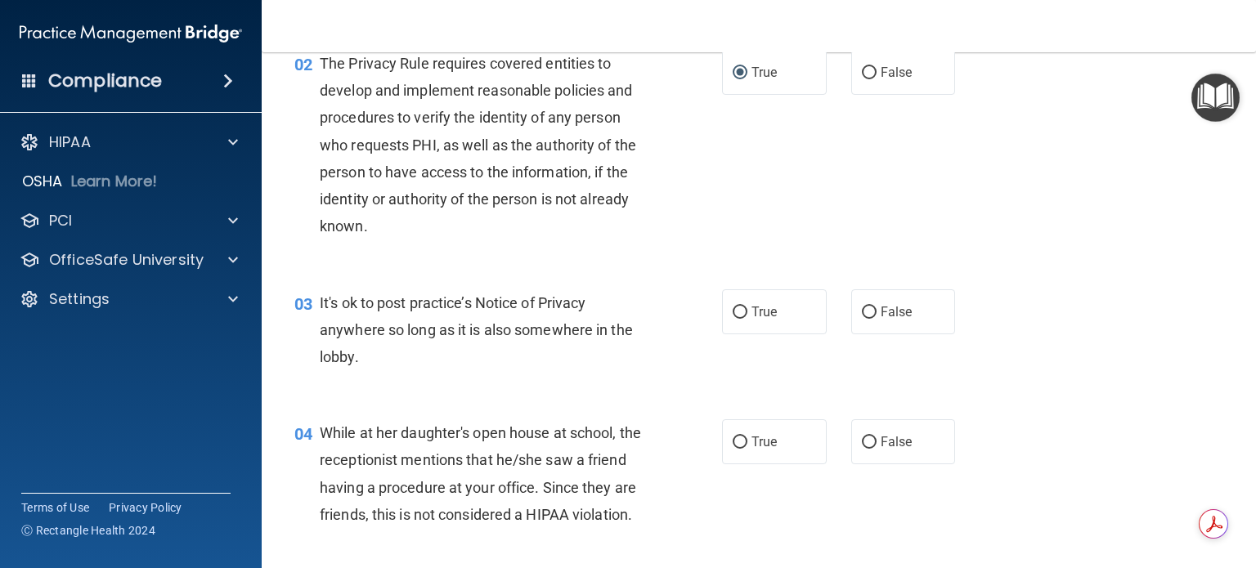
scroll to position [245, 0]
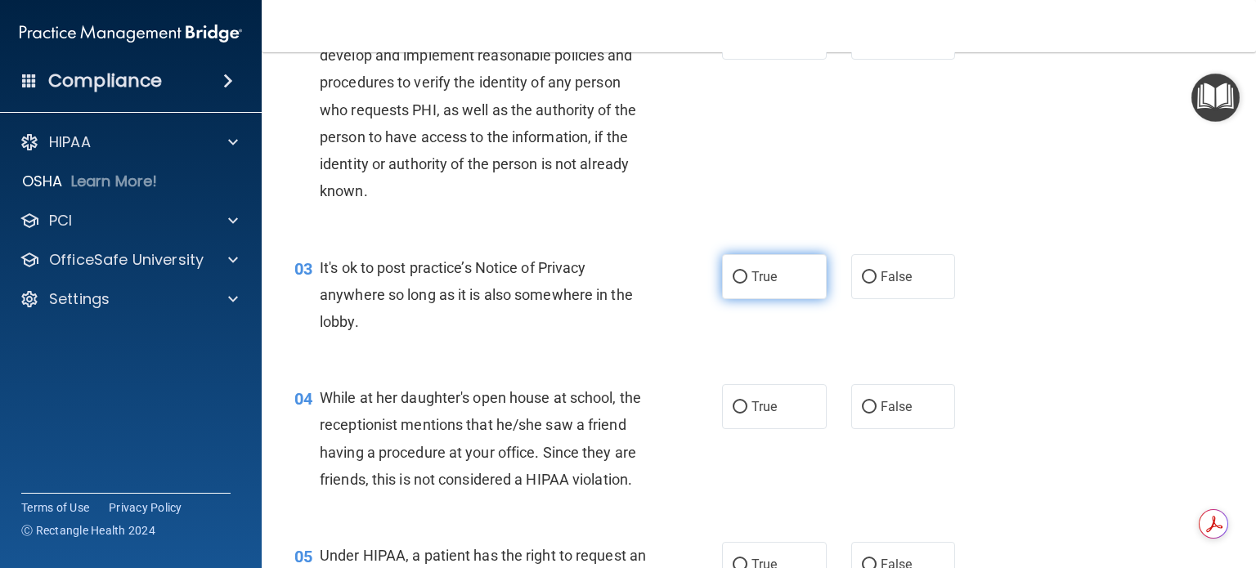
click at [734, 282] on input "True" at bounding box center [740, 278] width 15 height 12
radio input "true"
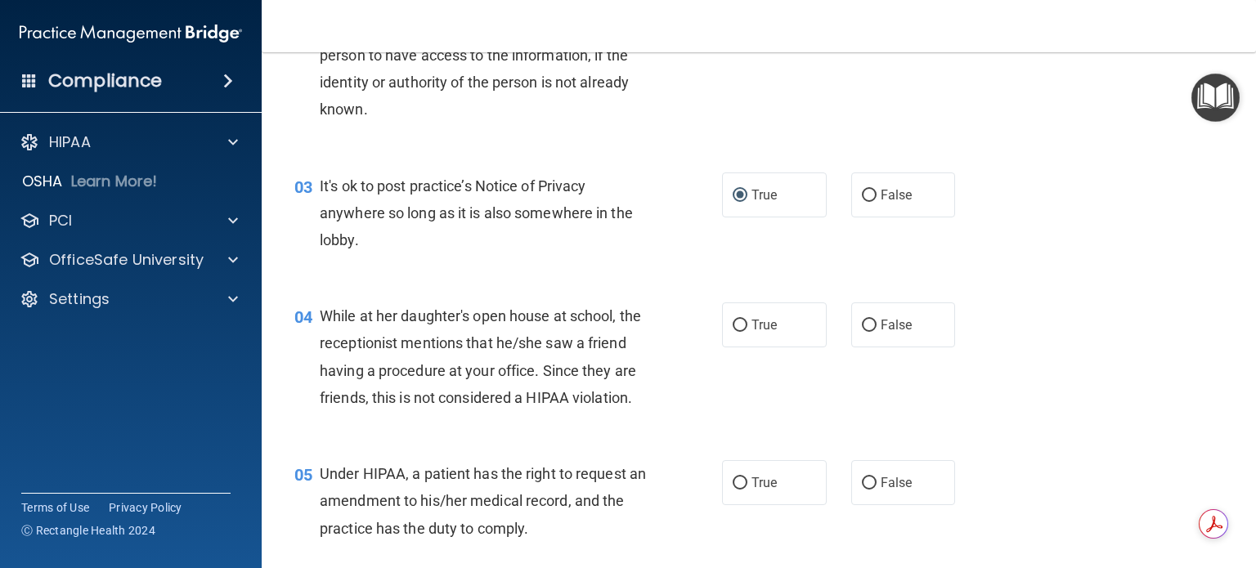
scroll to position [409, 0]
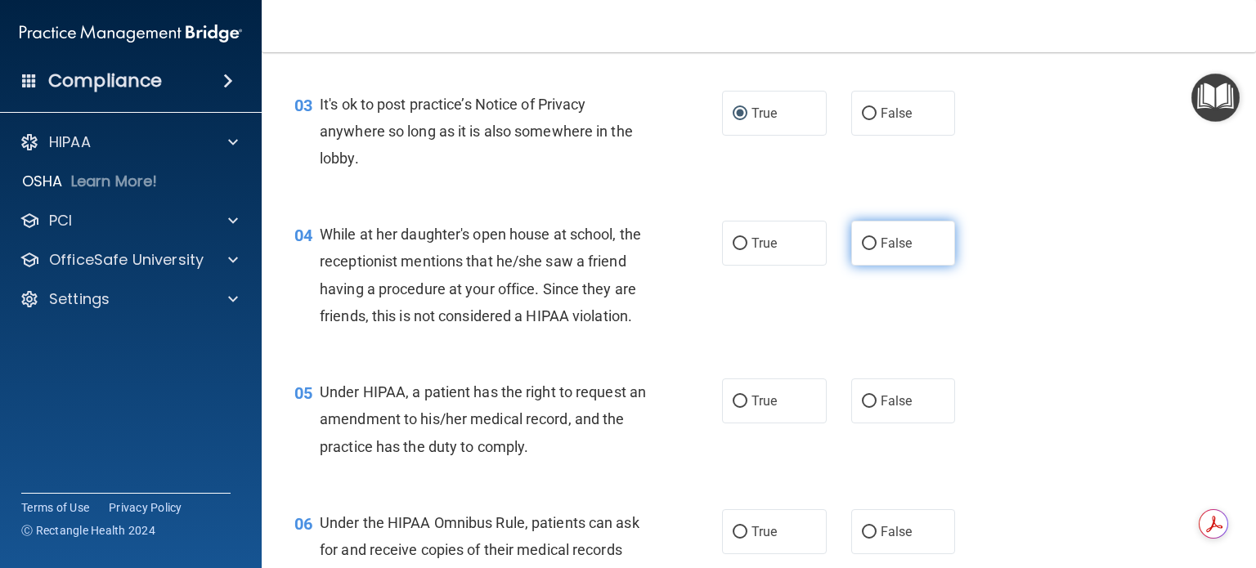
click at [863, 241] on input "False" at bounding box center [869, 244] width 15 height 12
radio input "true"
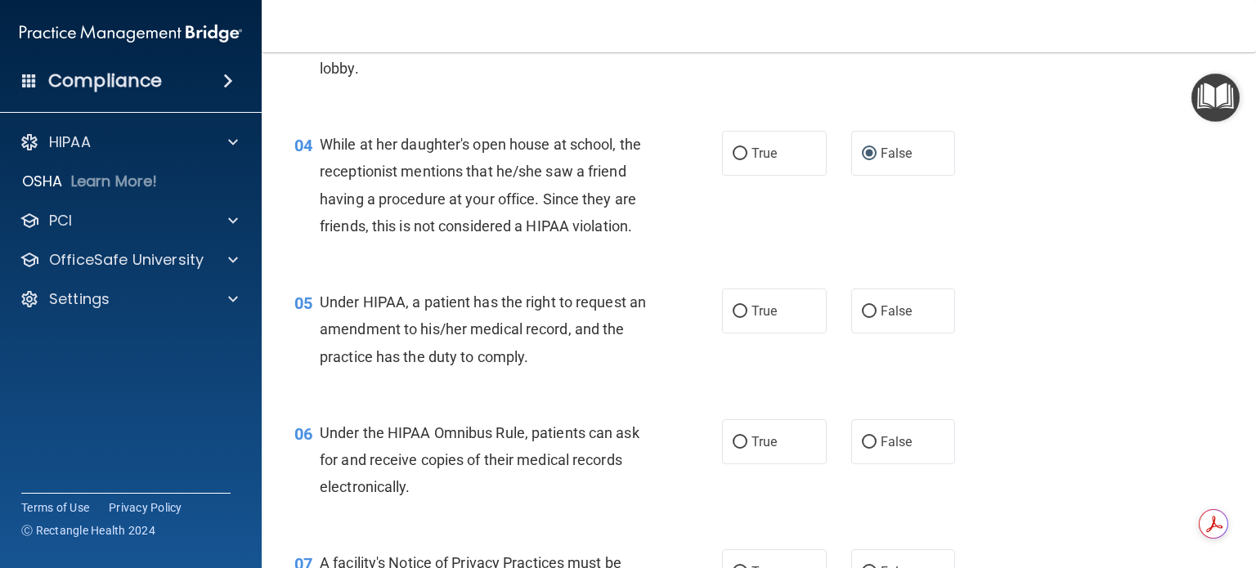
scroll to position [573, 0]
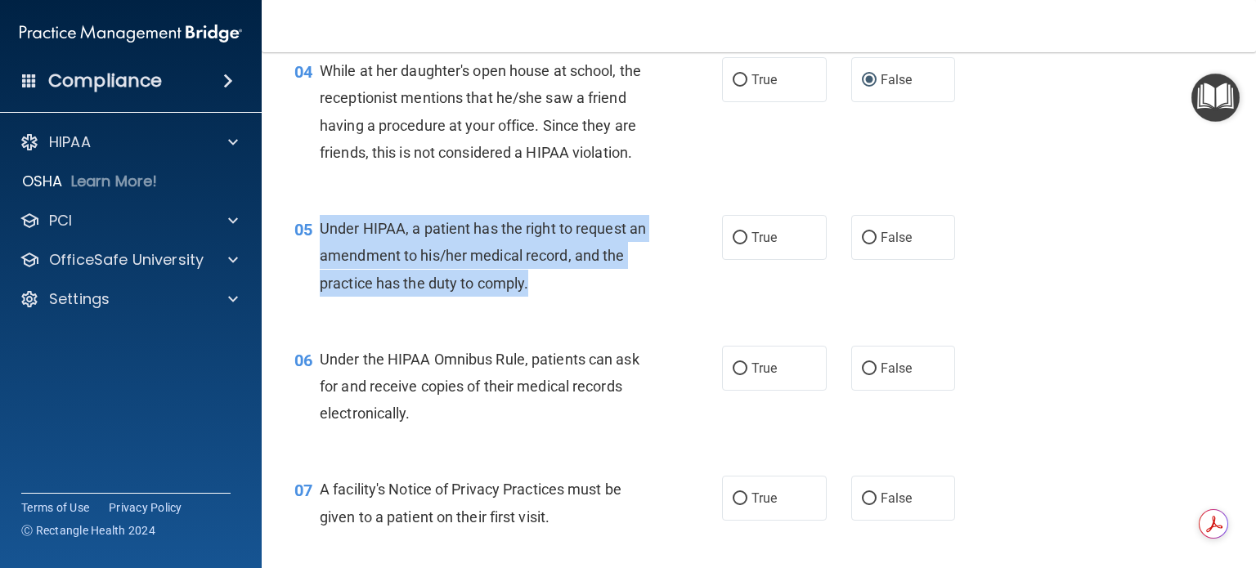
drag, startPoint x: 319, startPoint y: 248, endPoint x: 602, endPoint y: 308, distance: 289.2
click at [602, 297] on div "Under HIPAA, a patient has the right to request an amendment to his/her medical…" at bounding box center [489, 256] width 339 height 82
copy span "Under HIPAA, a patient has the right to request an amendment to his/her medical…"
click at [733, 245] on input "True" at bounding box center [740, 238] width 15 height 12
radio input "true"
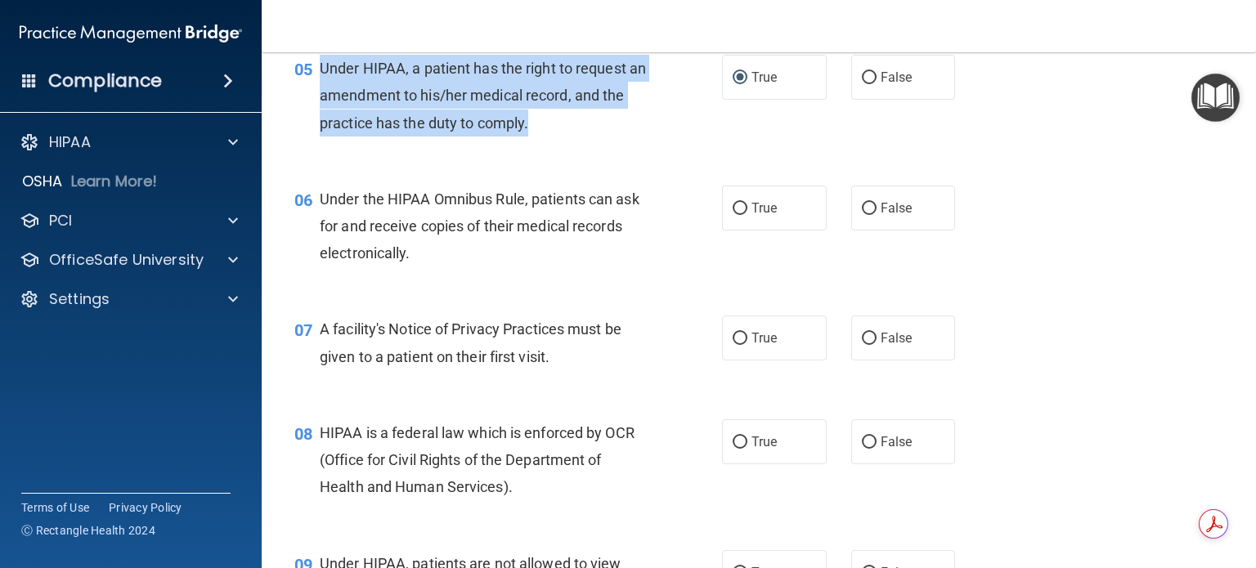
scroll to position [736, 0]
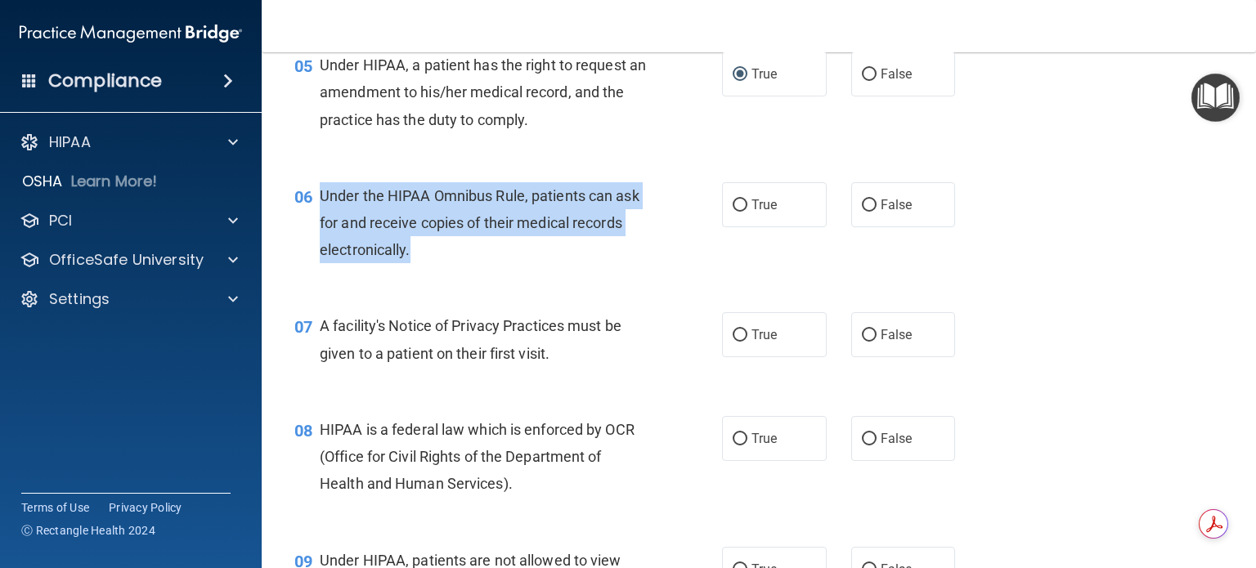
drag, startPoint x: 321, startPoint y: 222, endPoint x: 429, endPoint y: 281, distance: 122.3
click at [429, 264] on div "Under the HIPAA Omnibus Rule, patients can ask for and receive copies of their …" at bounding box center [489, 223] width 339 height 82
copy span "Under the HIPAA Omnibus Rule, patients can ask for and receive copies of their …"
click at [733, 212] on input "True" at bounding box center [740, 206] width 15 height 12
radio input "true"
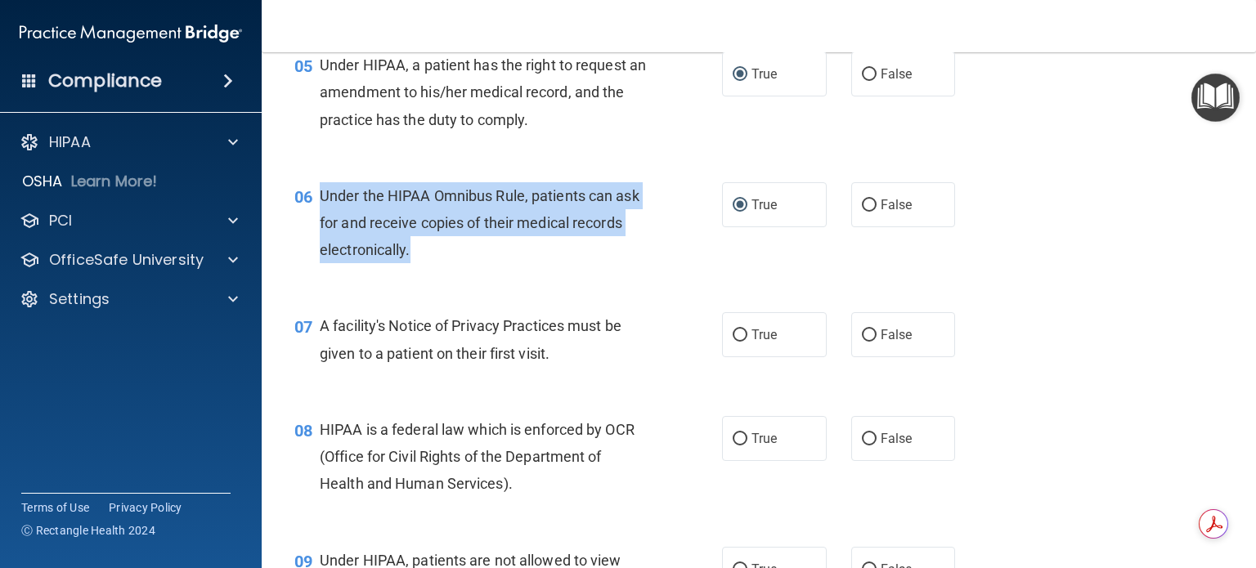
scroll to position [818, 0]
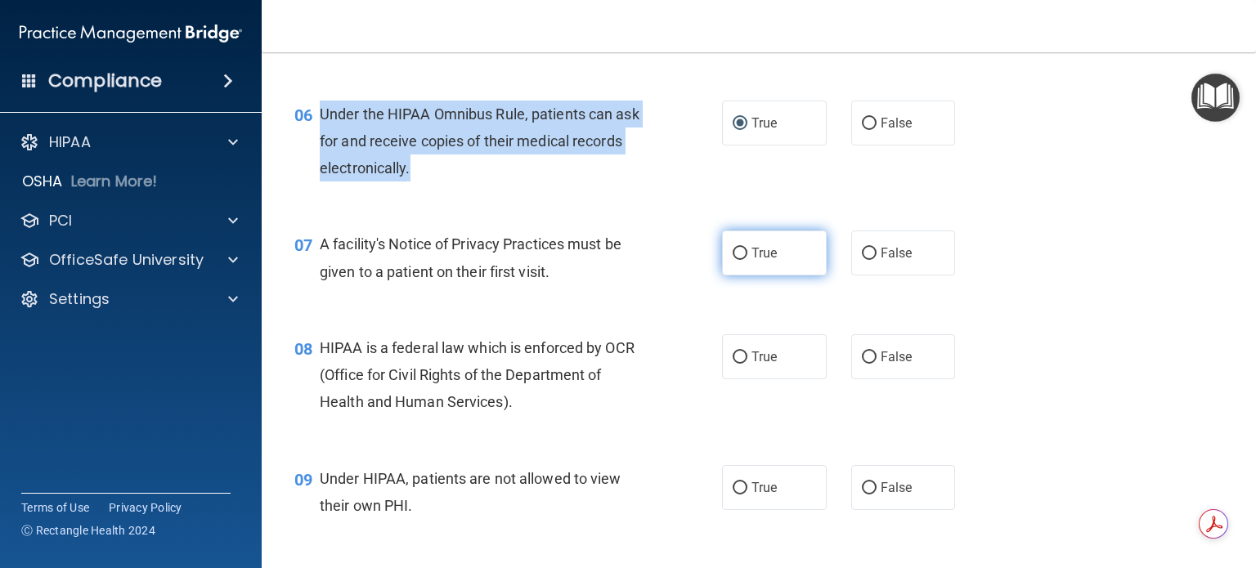
click at [739, 260] on input "True" at bounding box center [740, 254] width 15 height 12
radio input "true"
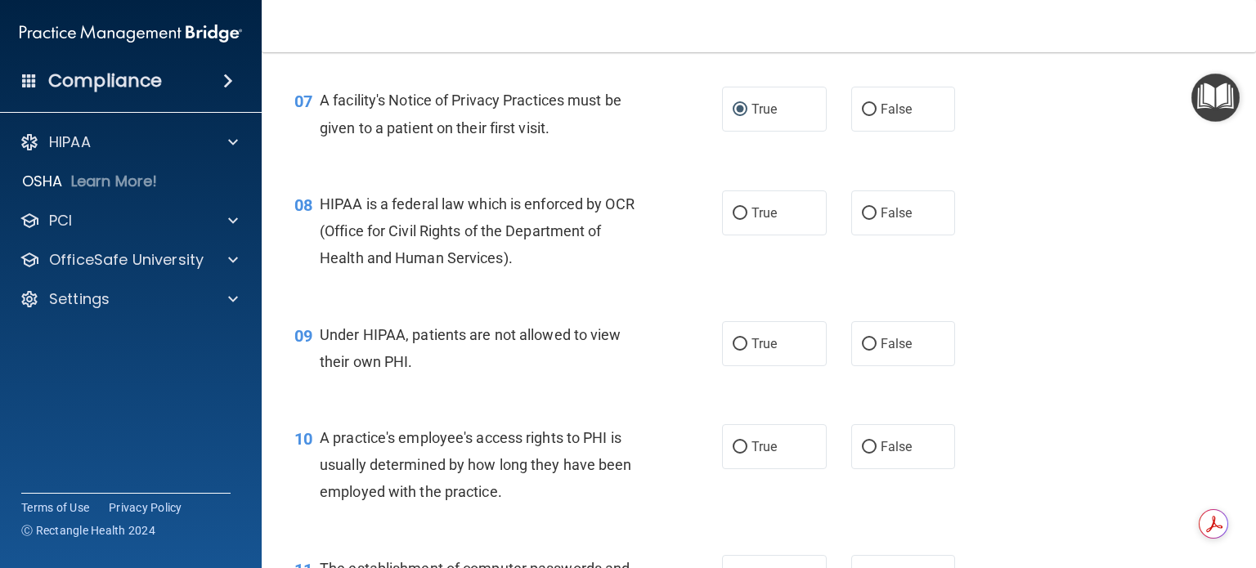
scroll to position [981, 0]
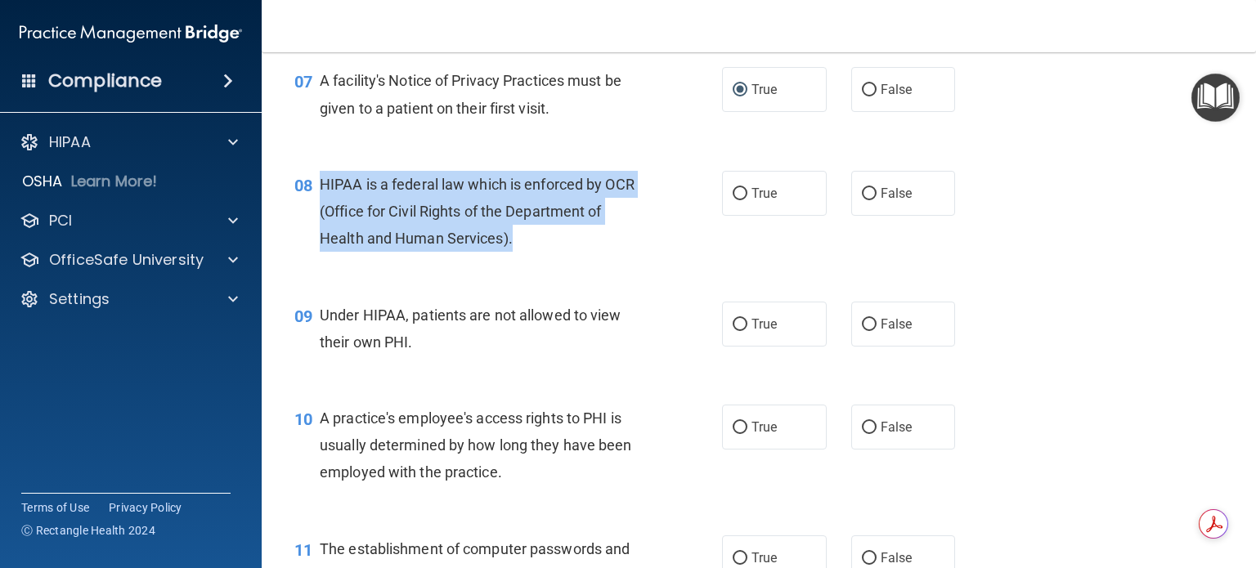
drag, startPoint x: 319, startPoint y: 204, endPoint x: 527, endPoint y: 256, distance: 214.0
click at [527, 253] on div "HIPAA is a federal law which is enforced by OCR (Office for Civil Rights of the…" at bounding box center [489, 212] width 339 height 82
copy span "HIPAA is a federal law which is enforced by OCR (Office for Civil Rights of the…"
click at [736, 200] on input "True" at bounding box center [740, 194] width 15 height 12
radio input "true"
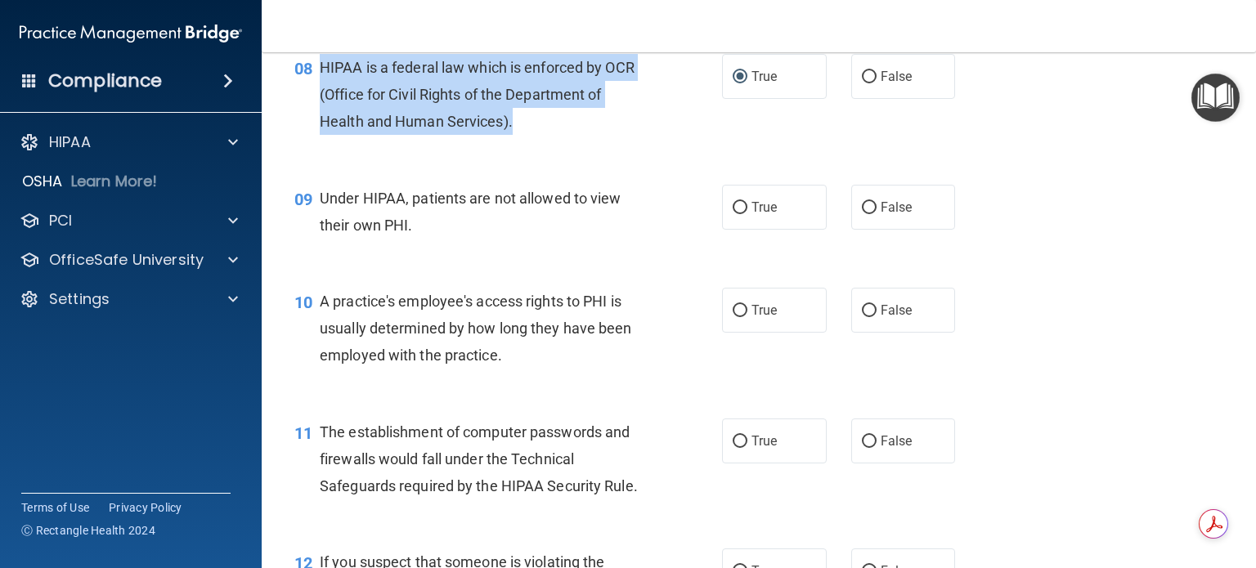
scroll to position [1145, 0]
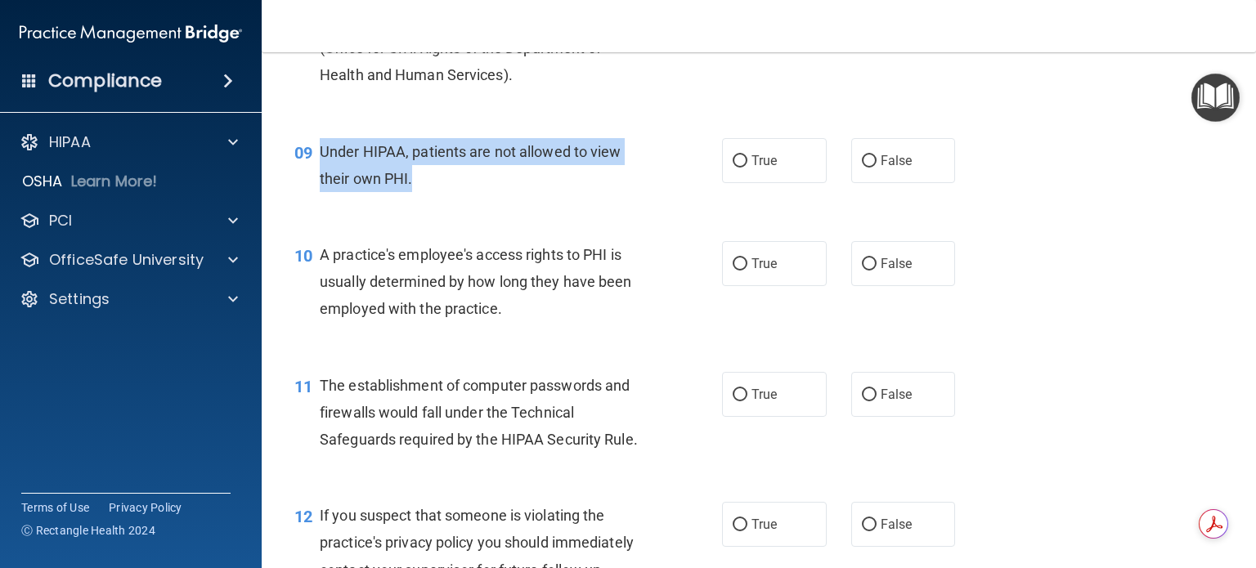
drag, startPoint x: 319, startPoint y: 174, endPoint x: 445, endPoint y: 205, distance: 129.7
click at [445, 192] on div "Under HIPAA, patients are not allowed to view their own PHI." at bounding box center [489, 165] width 339 height 54
copy span "Under HIPAA, patients are not allowed to view their own PHI."
click at [862, 168] on input "False" at bounding box center [869, 161] width 15 height 12
radio input "true"
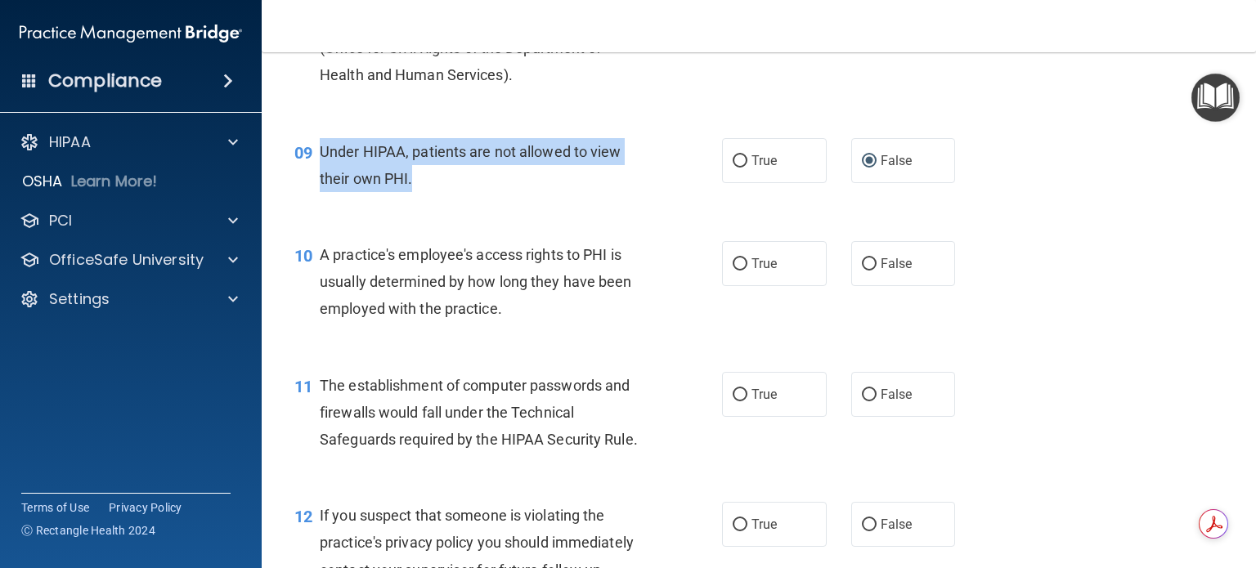
scroll to position [1227, 0]
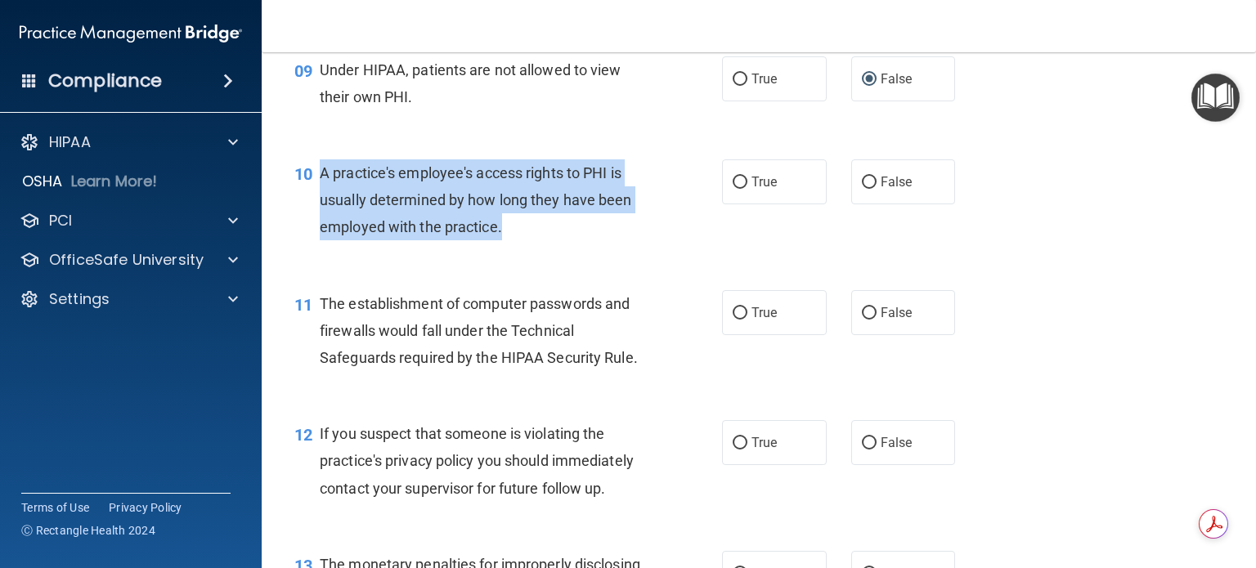
drag, startPoint x: 321, startPoint y: 195, endPoint x: 512, endPoint y: 251, distance: 199.3
click at [512, 241] on div "A practice's employee's access rights to PHI is usually determined by how long …" at bounding box center [489, 200] width 339 height 82
copy span "A practice's employee's access rights to PHI is usually determined by how long …"
click at [578, 241] on div "A practice's employee's access rights to PHI is usually determined by how long …" at bounding box center [489, 200] width 339 height 82
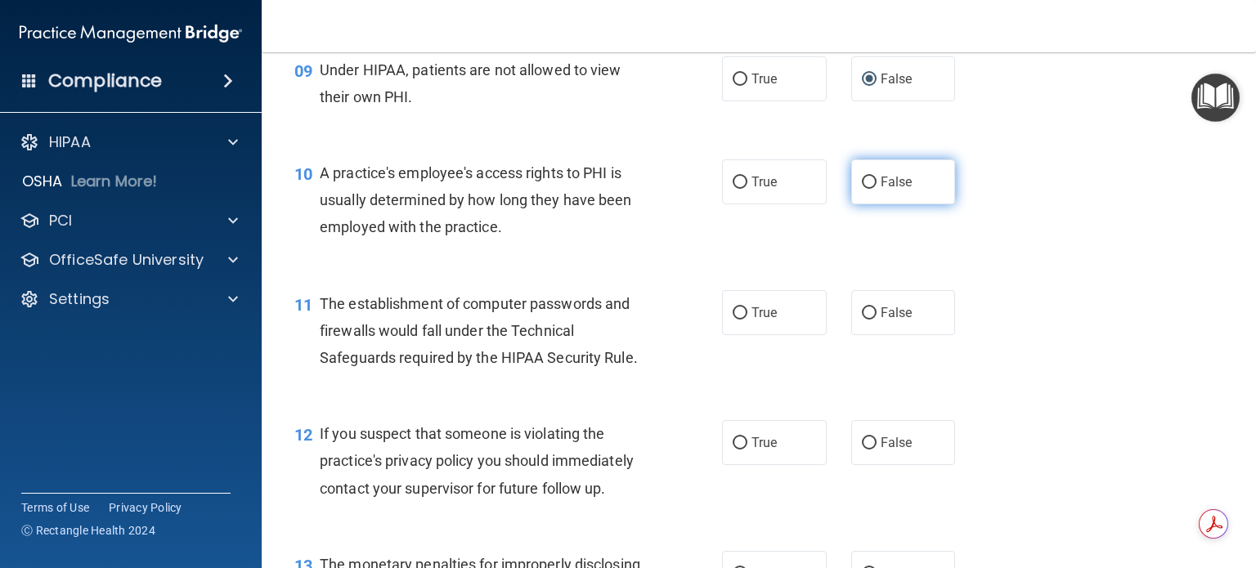
click at [865, 189] on input "False" at bounding box center [869, 183] width 15 height 12
radio input "true"
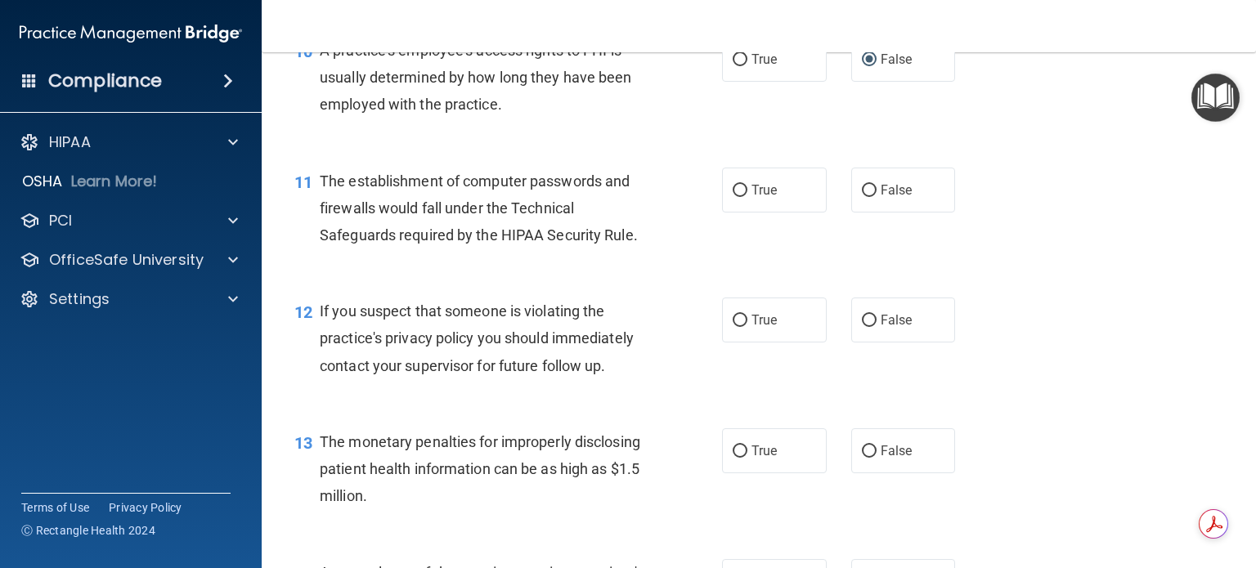
scroll to position [1390, 0]
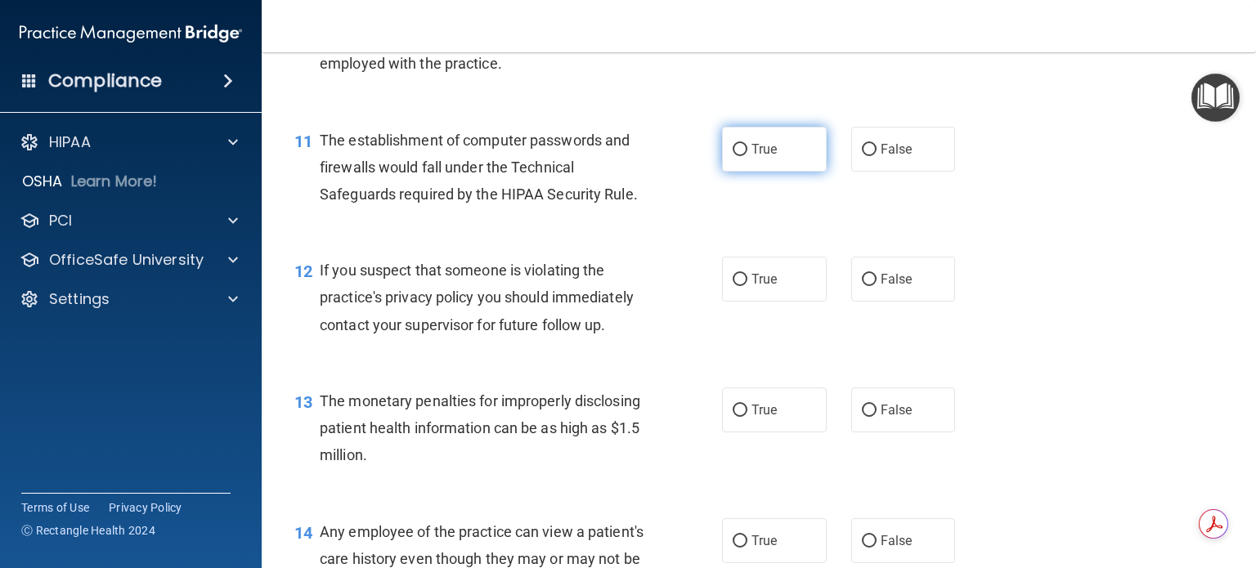
click at [736, 156] on input "True" at bounding box center [740, 150] width 15 height 12
radio input "true"
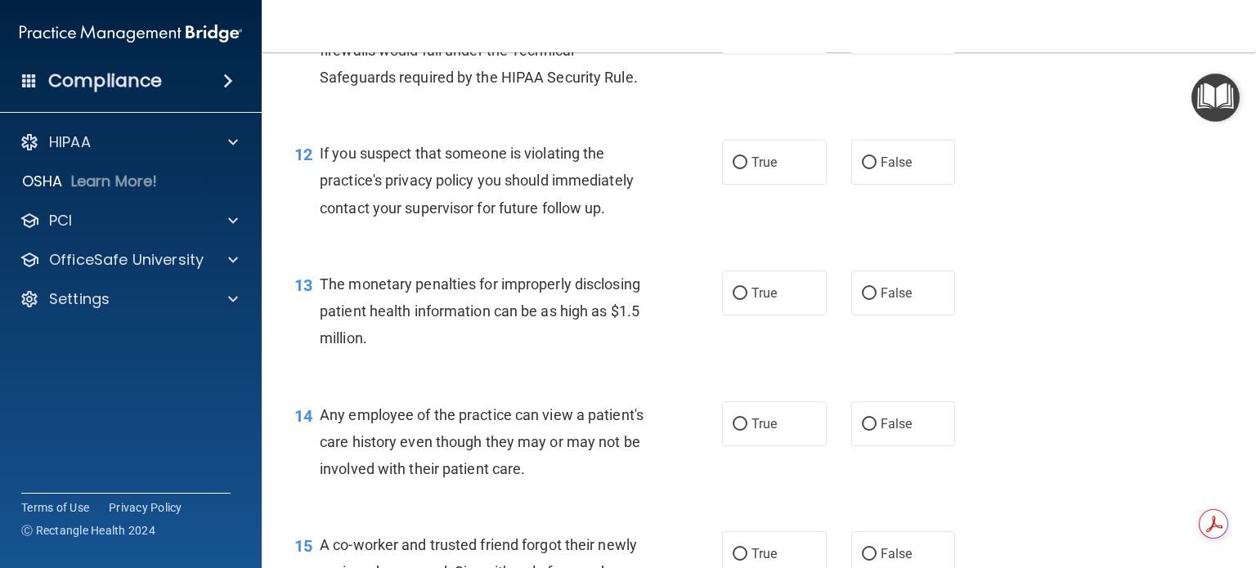
scroll to position [1554, 0]
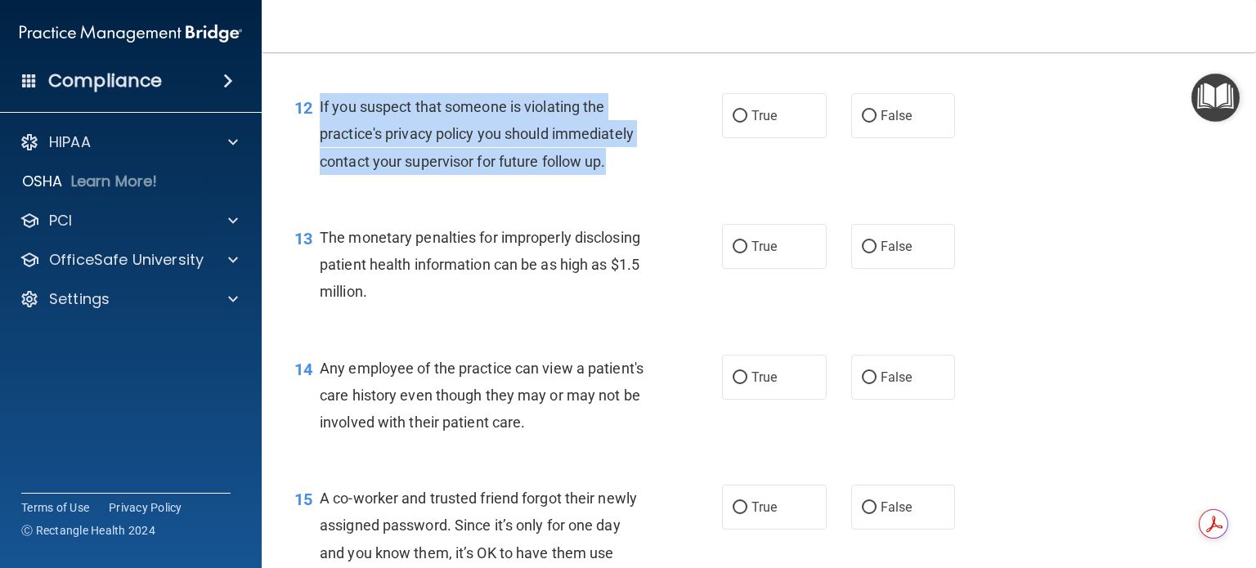
drag, startPoint x: 317, startPoint y: 130, endPoint x: 630, endPoint y: 183, distance: 316.9
click at [630, 183] on div "12 If you suspect that someone is violating the practice's privacy policy you s…" at bounding box center [508, 138] width 477 height 90
copy div "If you suspect that someone is violating the practice's privacy policy you shou…"
click at [733, 123] on input "True" at bounding box center [740, 116] width 15 height 12
radio input "true"
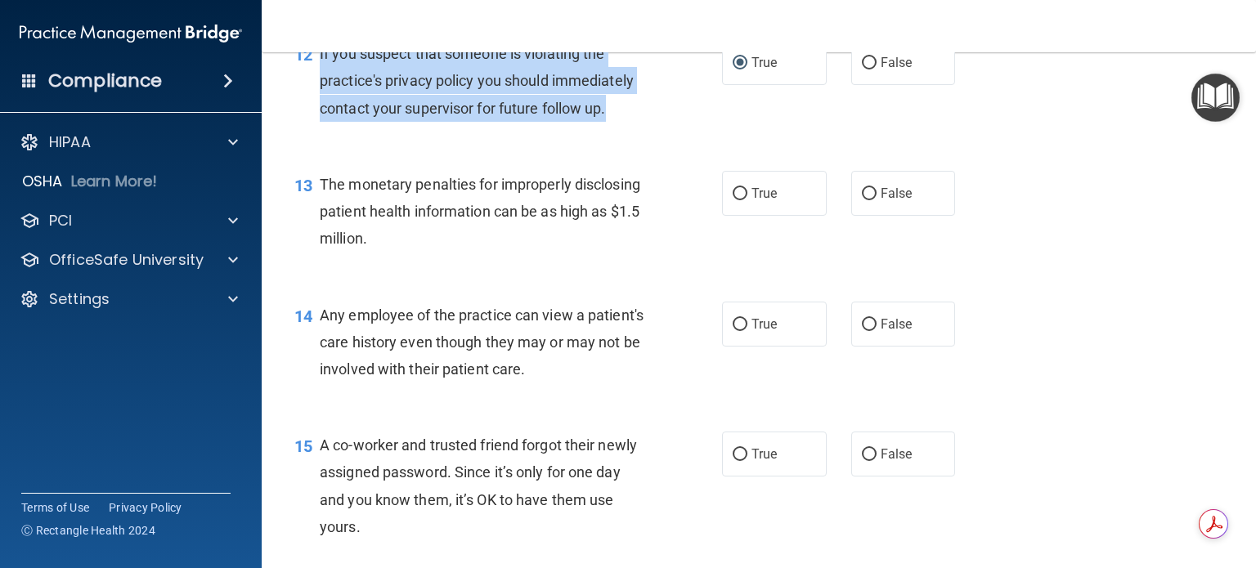
scroll to position [1636, 0]
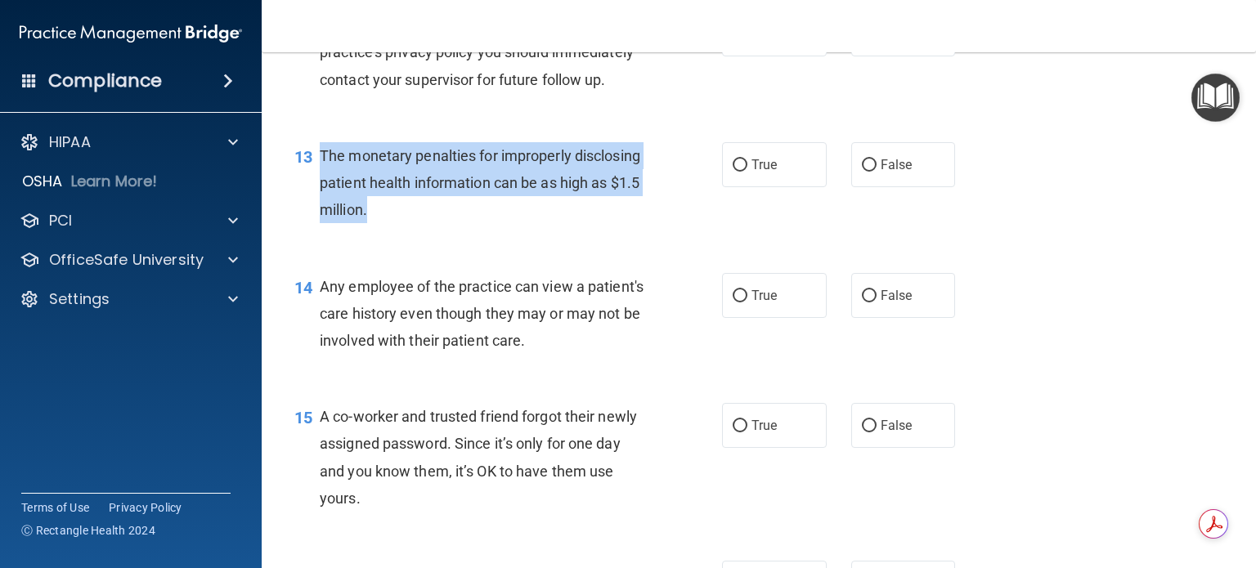
drag, startPoint x: 320, startPoint y: 177, endPoint x: 504, endPoint y: 227, distance: 190.7
click at [504, 224] on div "The monetary penalties for improperly disclosing patient health information can…" at bounding box center [489, 183] width 339 height 82
copy span "The monetary penalties for improperly disclosing patient health information can…"
click at [733, 172] on input "True" at bounding box center [740, 165] width 15 height 12
radio input "true"
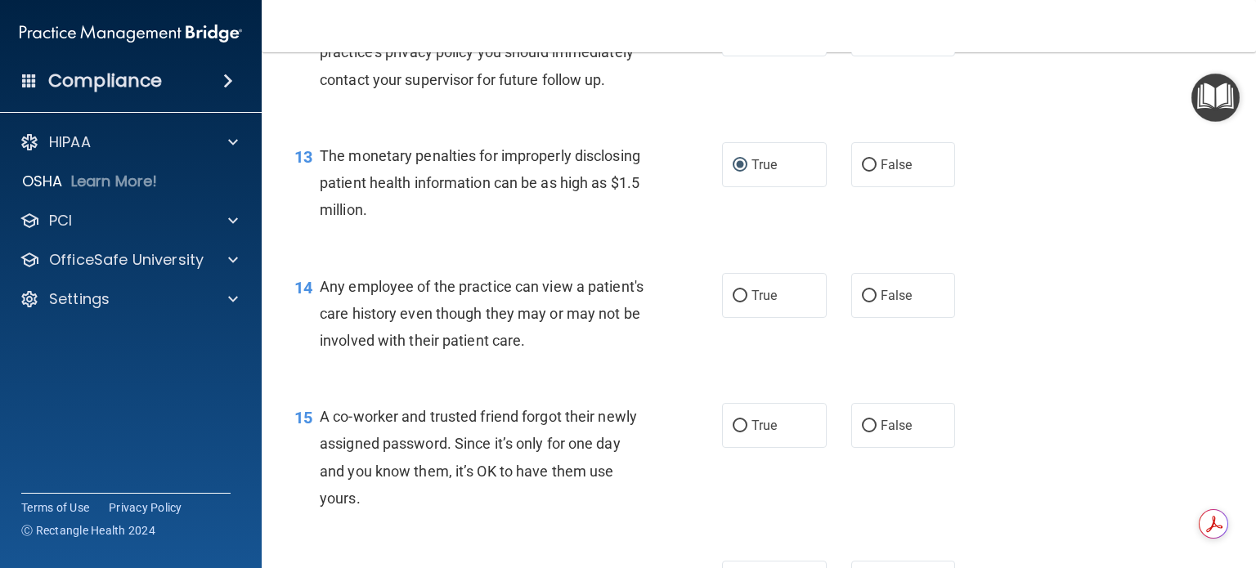
click at [628, 253] on div "13 The monetary penalties for improperly disclosing patient health information …" at bounding box center [759, 187] width 954 height 131
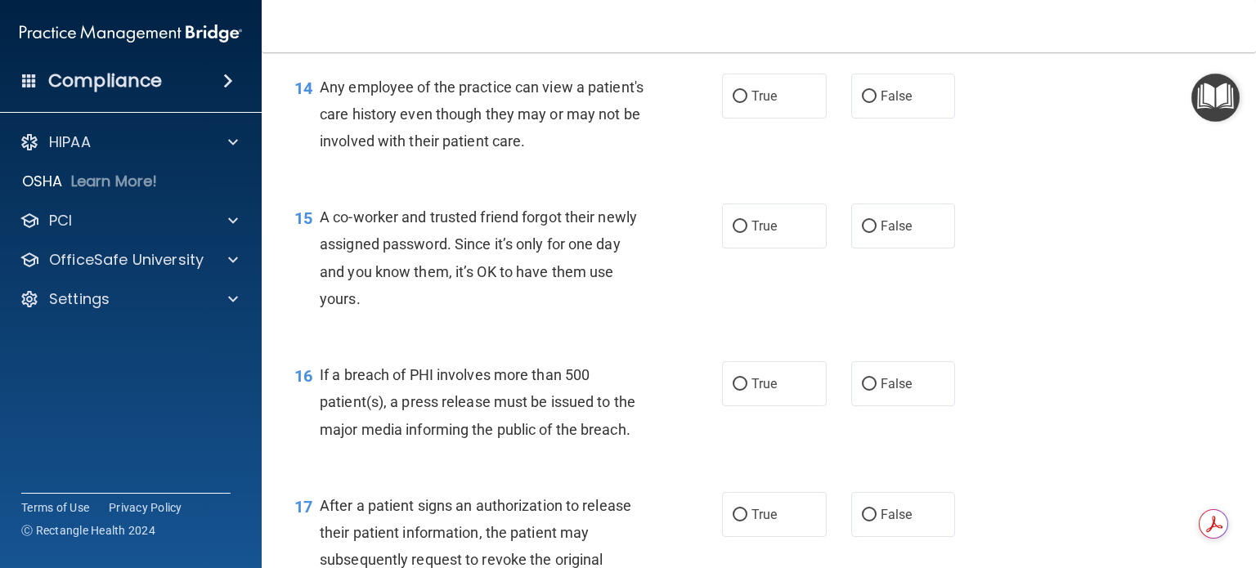
scroll to position [1799, 0]
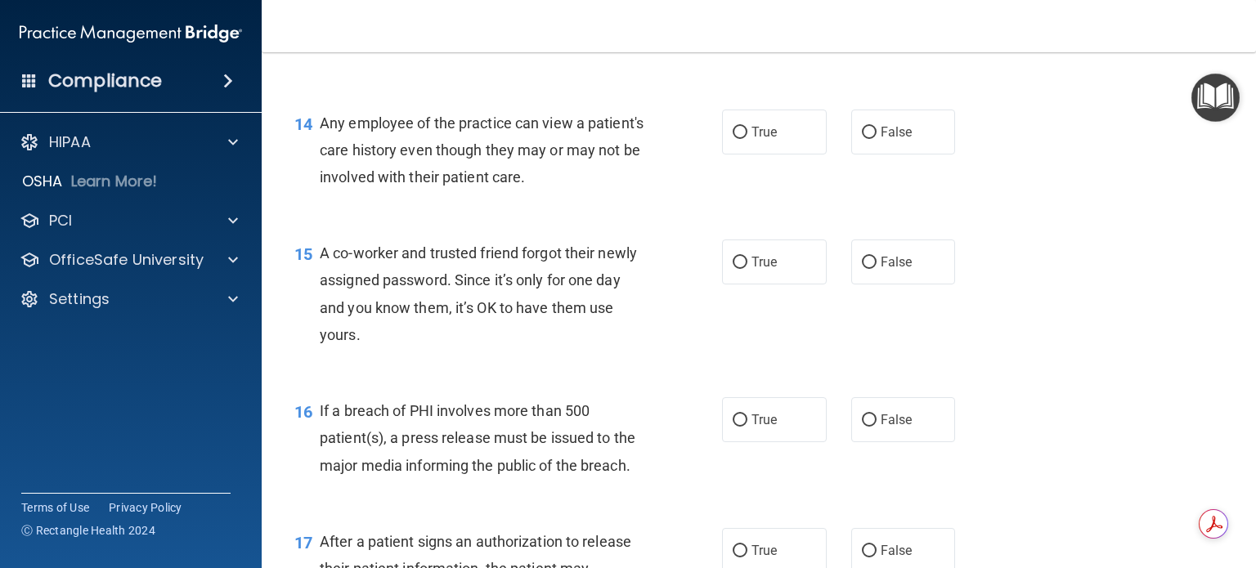
click at [318, 140] on div "14" at bounding box center [301, 125] width 38 height 30
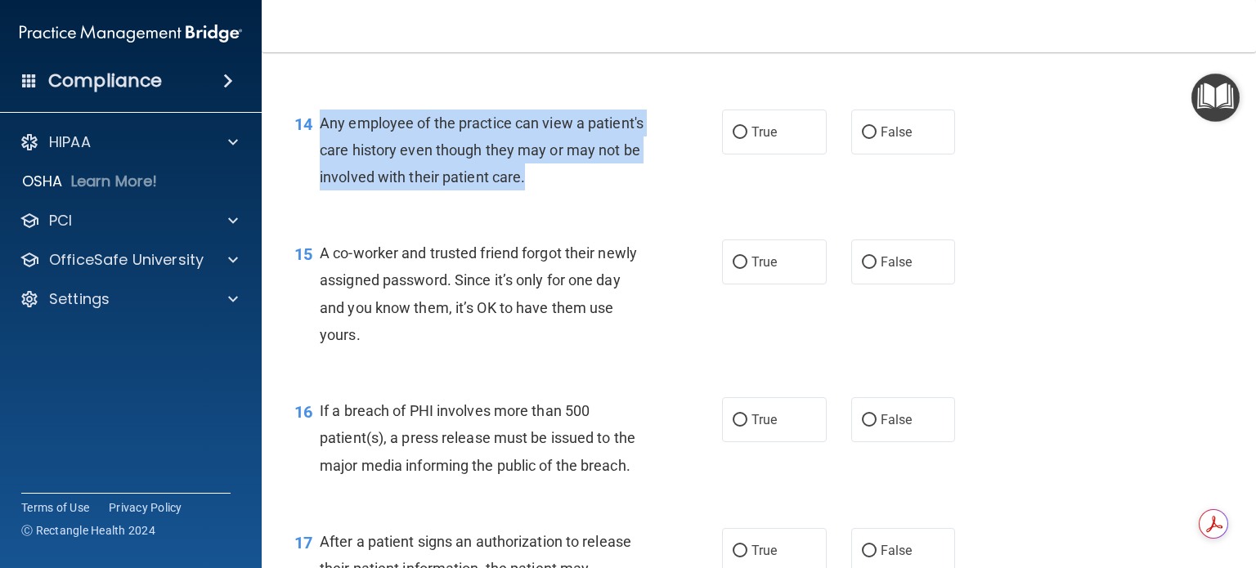
drag, startPoint x: 321, startPoint y: 146, endPoint x: 665, endPoint y: 196, distance: 347.9
click at [665, 196] on div "14 Any employee of the practice can view a patient's care history even though t…" at bounding box center [508, 155] width 477 height 90
copy span "Any employee of the practice can view a patient's care history even though they…"
click at [862, 139] on input "False" at bounding box center [869, 133] width 15 height 12
radio input "true"
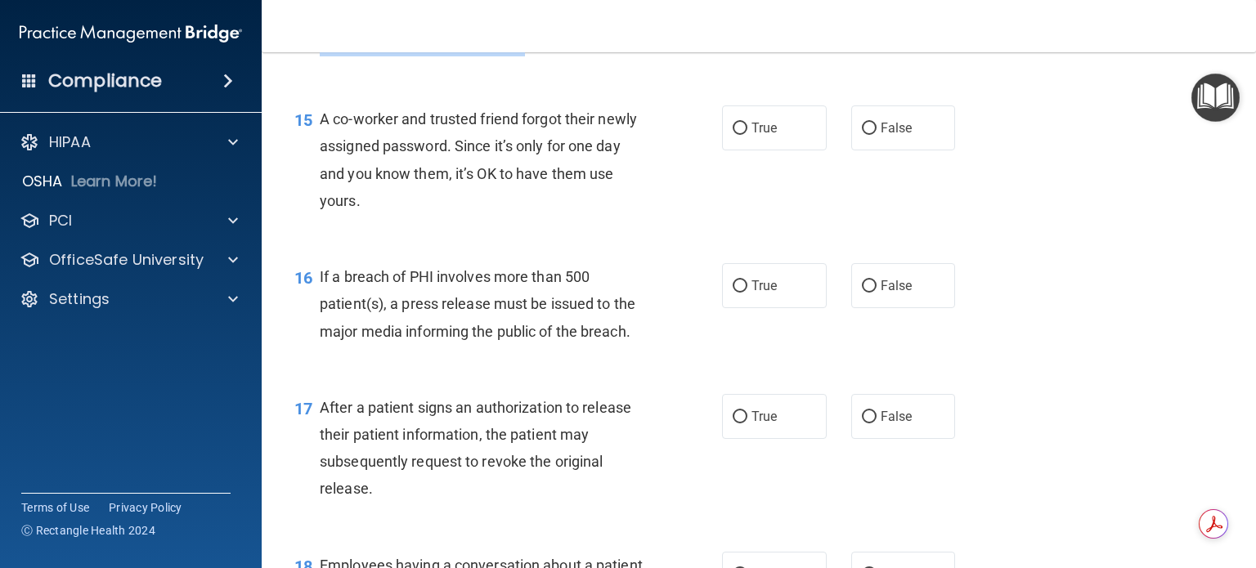
scroll to position [1963, 0]
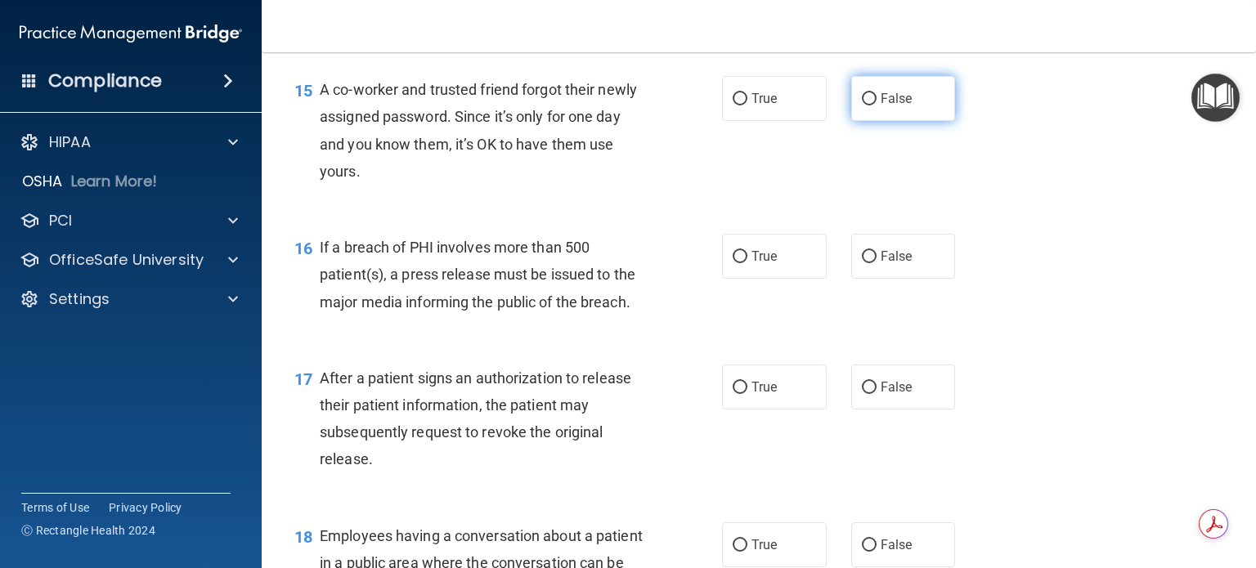
click at [862, 106] on input "False" at bounding box center [869, 99] width 15 height 12
radio input "true"
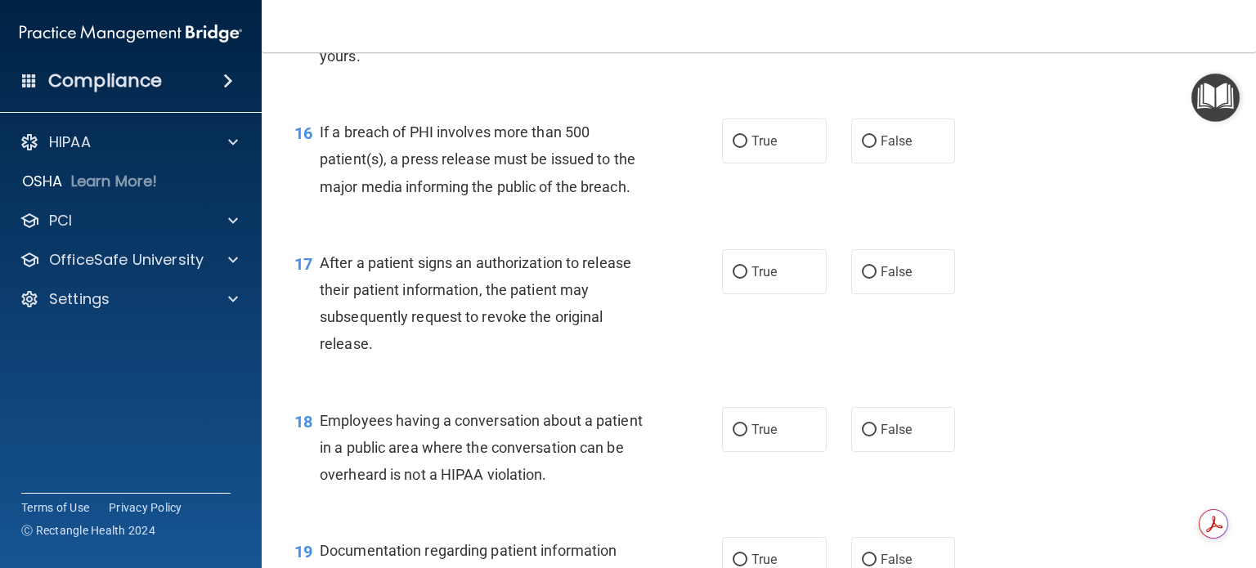
scroll to position [2127, 0]
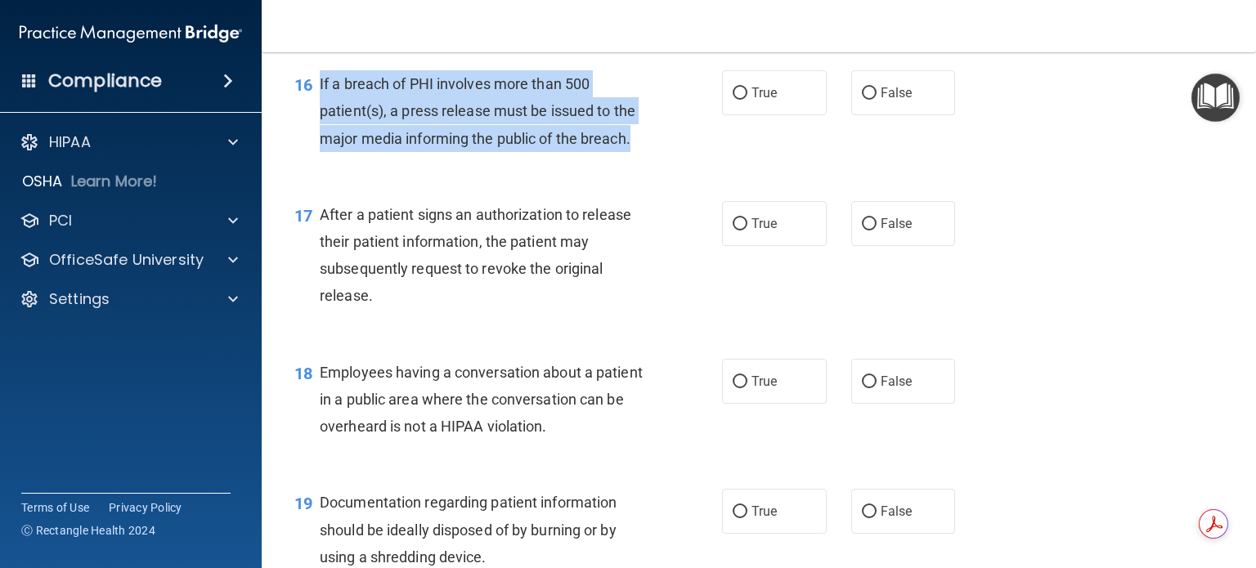
drag, startPoint x: 319, startPoint y: 107, endPoint x: 650, endPoint y: 156, distance: 334.9
click at [650, 152] on div "If a breach of PHI involves more than 500 patient(s), a press release must be i…" at bounding box center [489, 111] width 339 height 82
copy span "If a breach of PHI involves more than 500 patient(s), a press release must be i…"
click at [733, 100] on input "True" at bounding box center [740, 94] width 15 height 12
radio input "true"
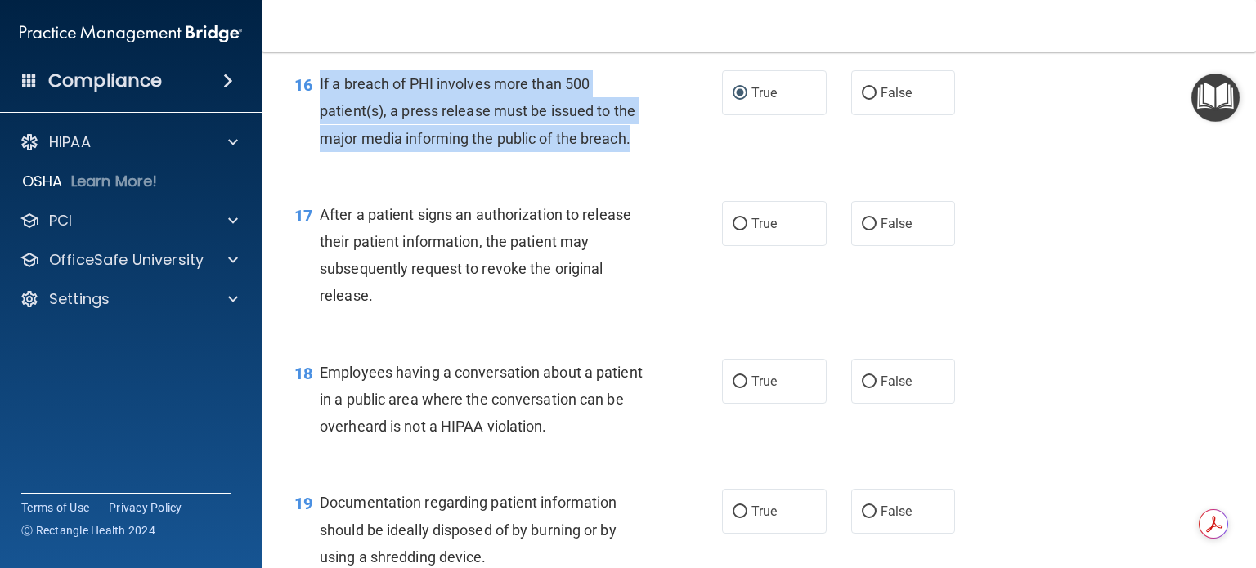
scroll to position [2208, 0]
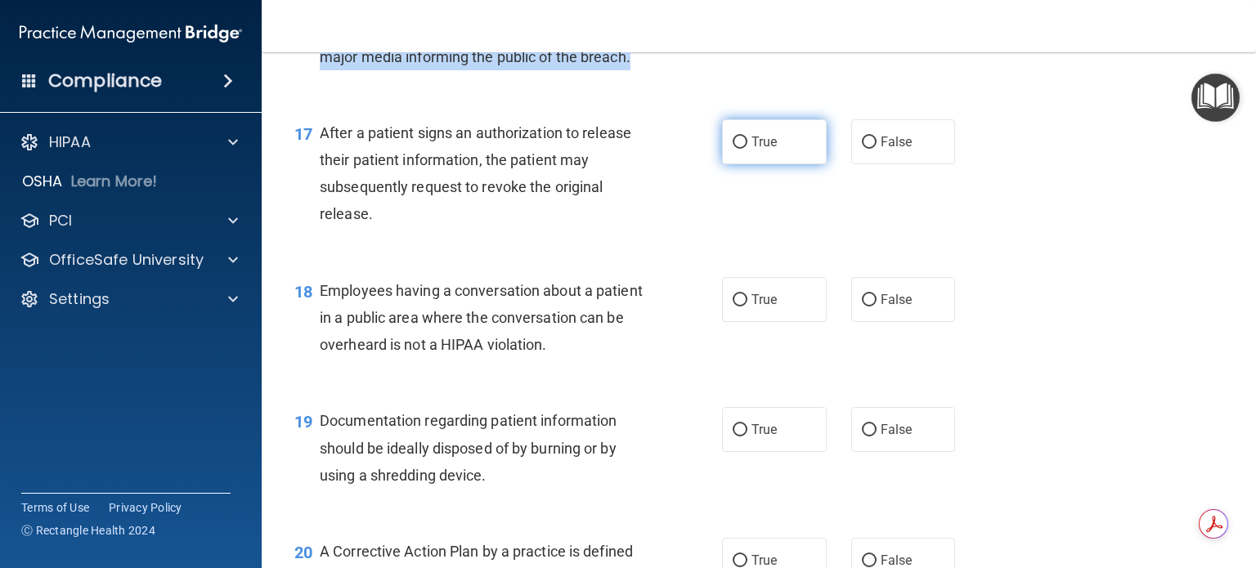
click at [734, 149] on input "True" at bounding box center [740, 143] width 15 height 12
radio input "true"
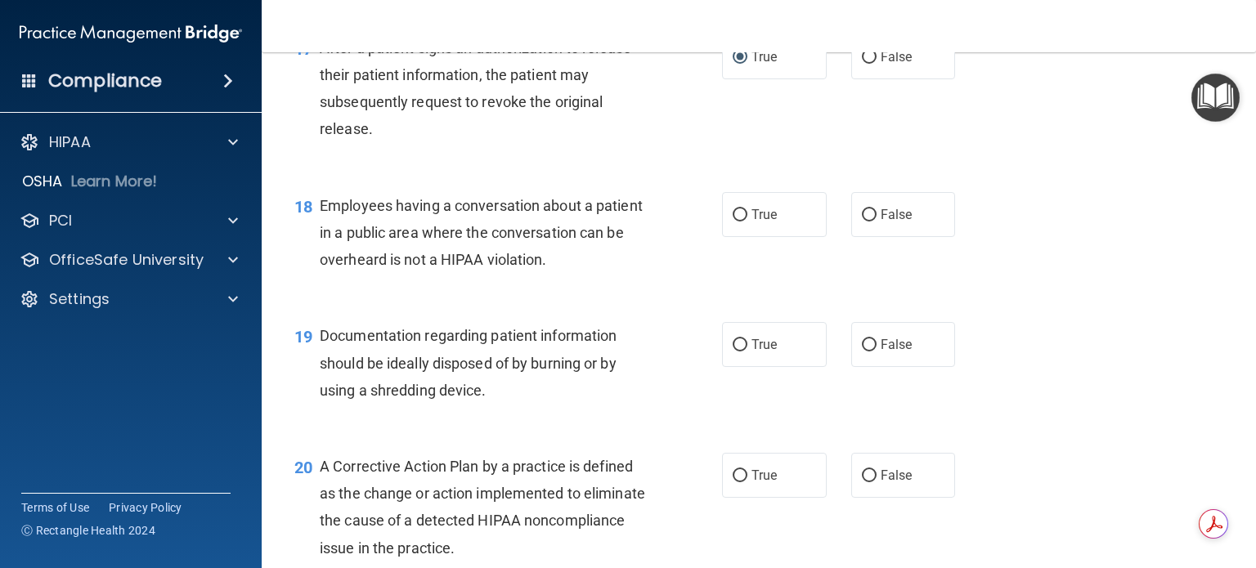
scroll to position [2372, 0]
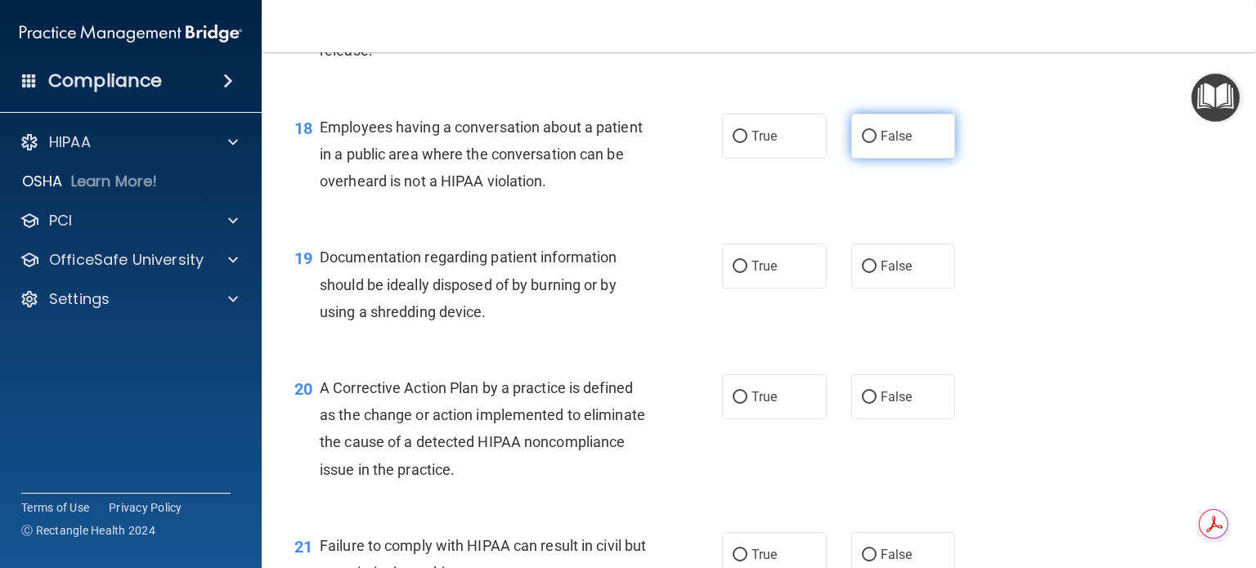
click at [862, 143] on input "False" at bounding box center [869, 137] width 15 height 12
radio input "true"
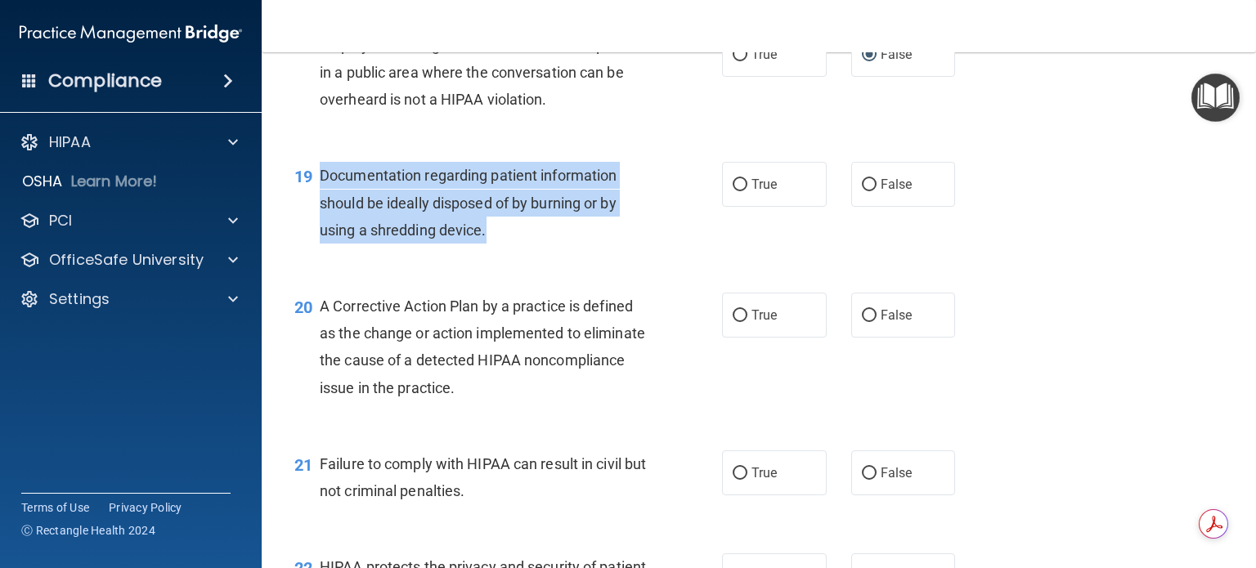
drag, startPoint x: 321, startPoint y: 201, endPoint x: 525, endPoint y: 254, distance: 210.5
click at [525, 244] on div "Documentation regarding patient information should be ideally disposed of by bu…" at bounding box center [489, 203] width 339 height 82
copy span "Documentation regarding patient information should be ideally disposed of by bu…"
click at [733, 191] on input "True" at bounding box center [740, 185] width 15 height 12
radio input "true"
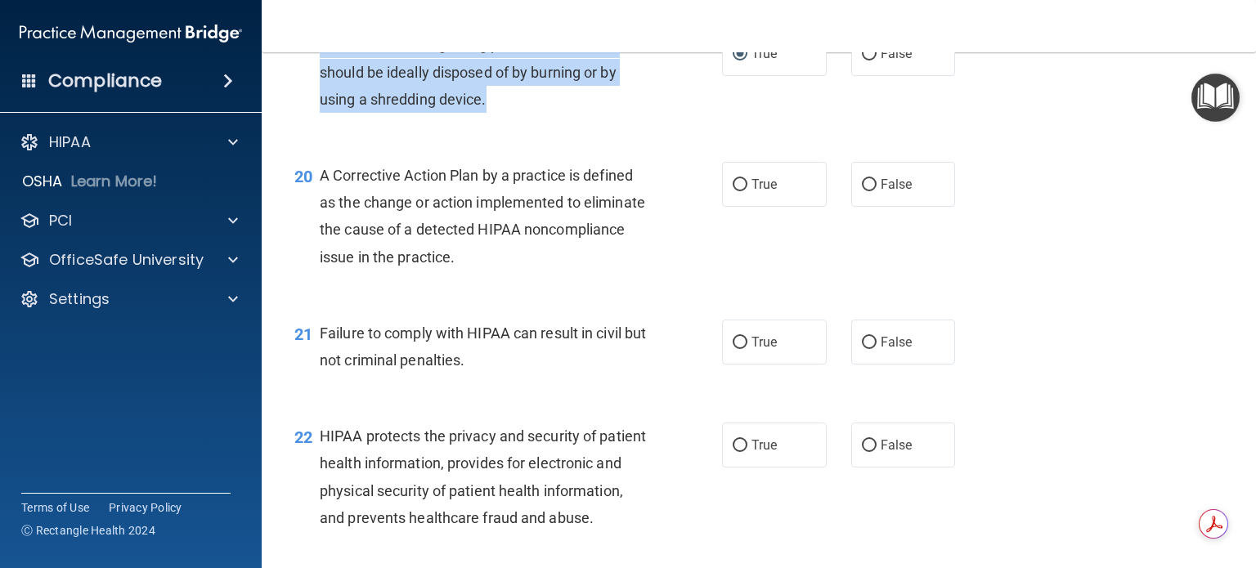
scroll to position [2617, 0]
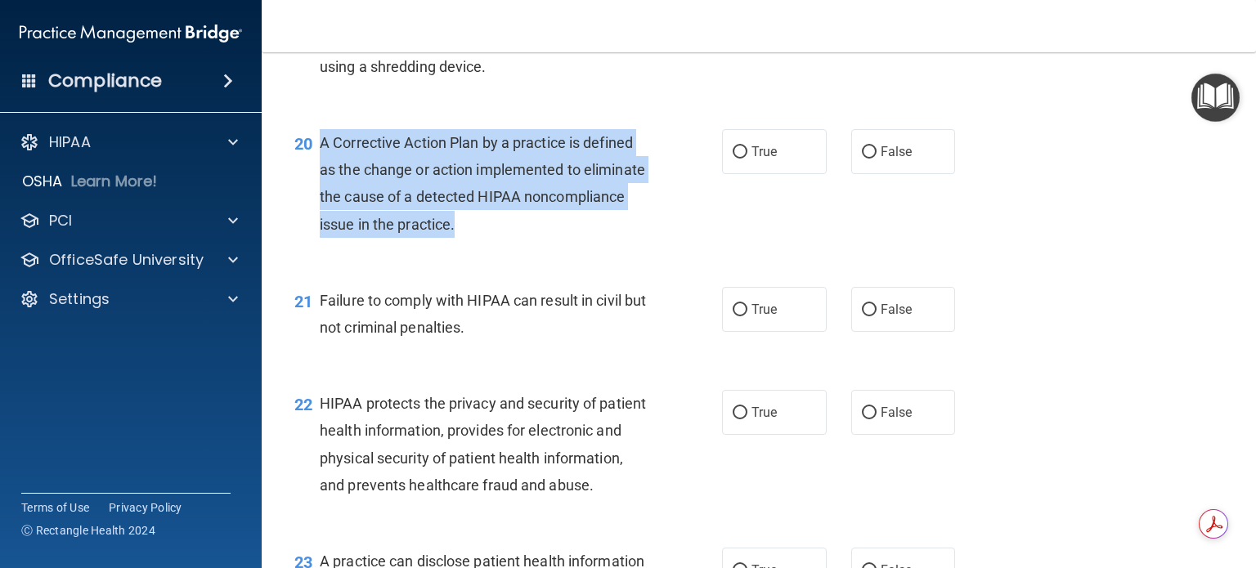
drag, startPoint x: 322, startPoint y: 168, endPoint x: 587, endPoint y: 254, distance: 278.8
click at [587, 238] on div "A Corrective Action Plan by a practice is defined as the change or action imple…" at bounding box center [489, 183] width 339 height 109
click at [733, 159] on input "True" at bounding box center [740, 152] width 15 height 12
radio input "true"
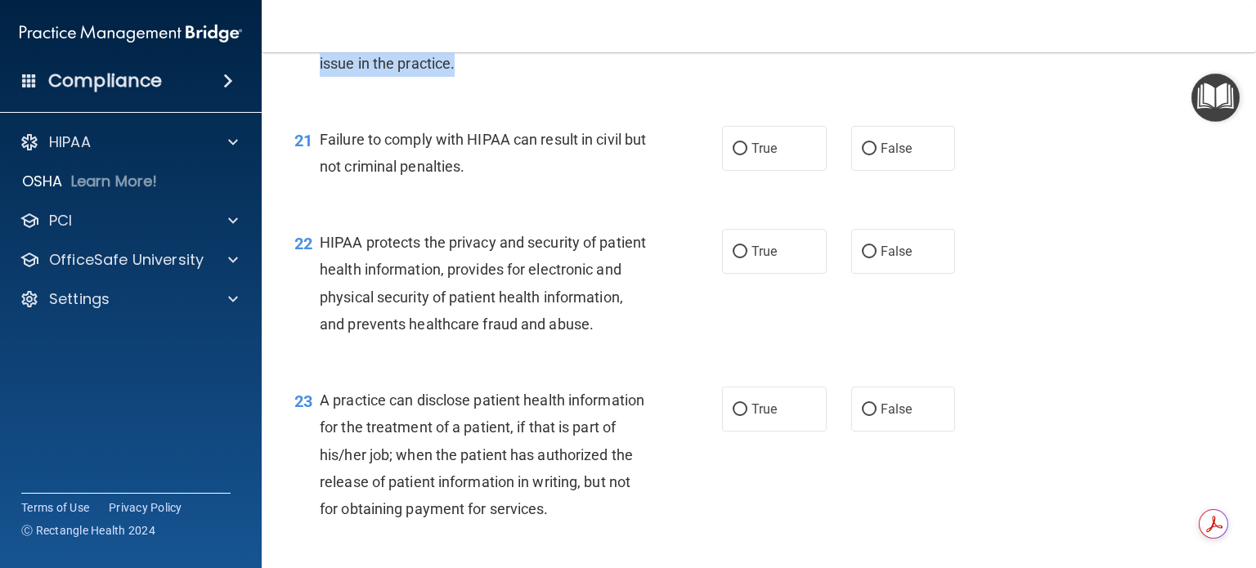
scroll to position [2781, 0]
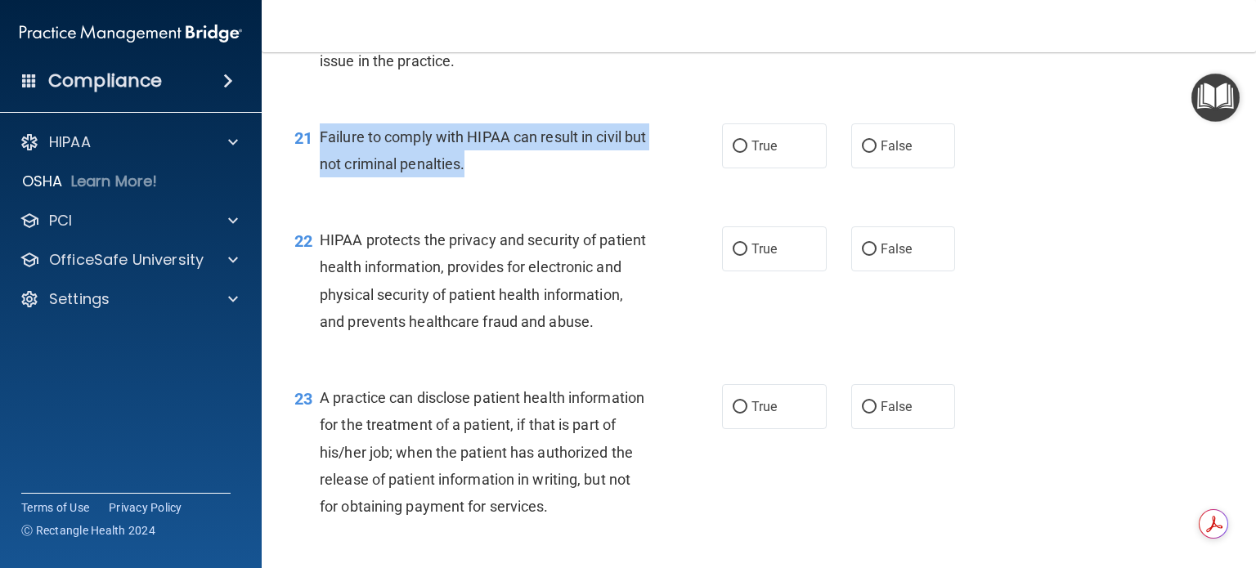
drag, startPoint x: 321, startPoint y: 161, endPoint x: 519, endPoint y: 186, distance: 200.3
click at [519, 177] on div "Failure to comply with HIPAA can result in civil but not criminal penalties." at bounding box center [489, 151] width 339 height 54
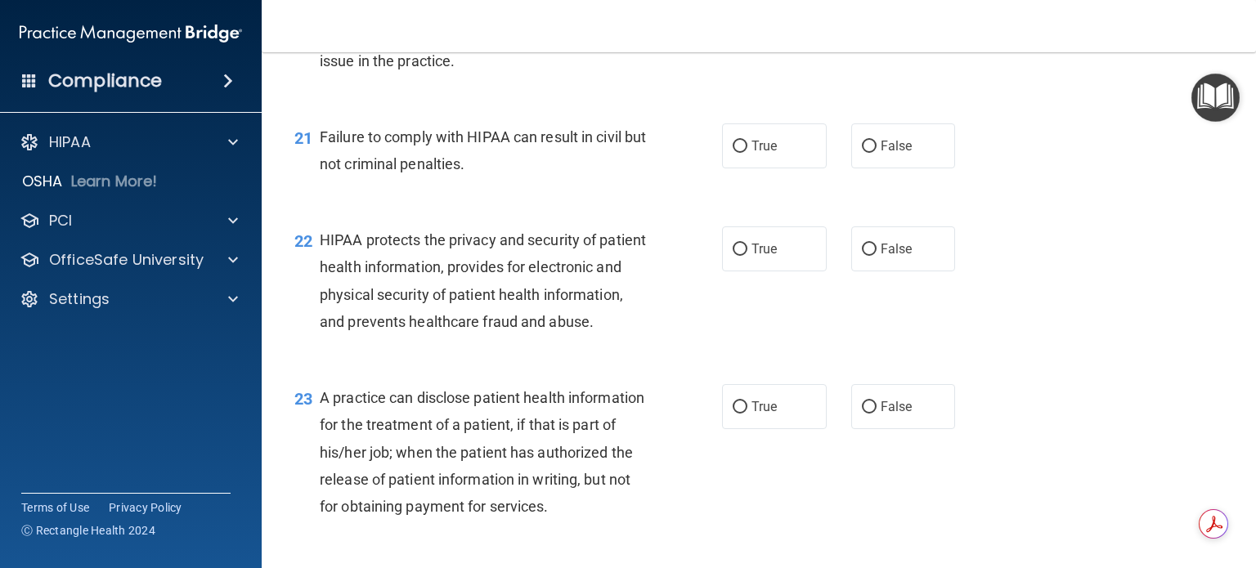
click at [526, 206] on div "21 Failure to comply with HIPAA can result in civil but not criminal penalties.…" at bounding box center [759, 154] width 954 height 103
click at [862, 153] on input "False" at bounding box center [869, 147] width 15 height 12
radio input "true"
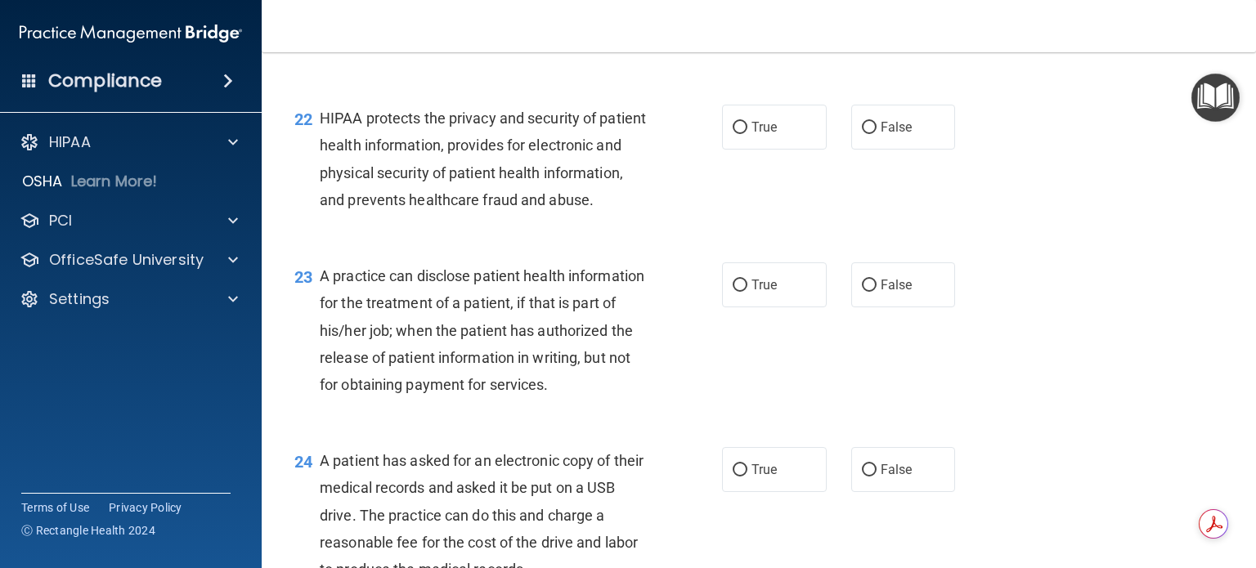
scroll to position [2944, 0]
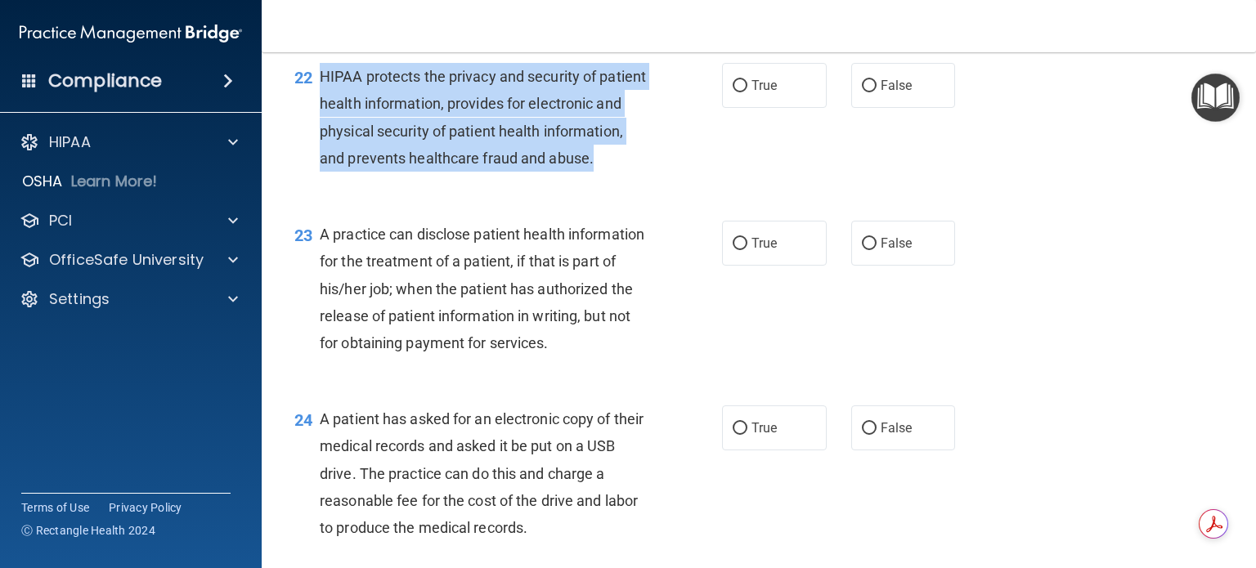
drag, startPoint x: 323, startPoint y: 101, endPoint x: 538, endPoint y: 205, distance: 239.2
click at [538, 172] on div "HIPAA protects the privacy and security of patient health information, provides…" at bounding box center [489, 117] width 339 height 109
click at [733, 92] on input "True" at bounding box center [740, 86] width 15 height 12
radio input "true"
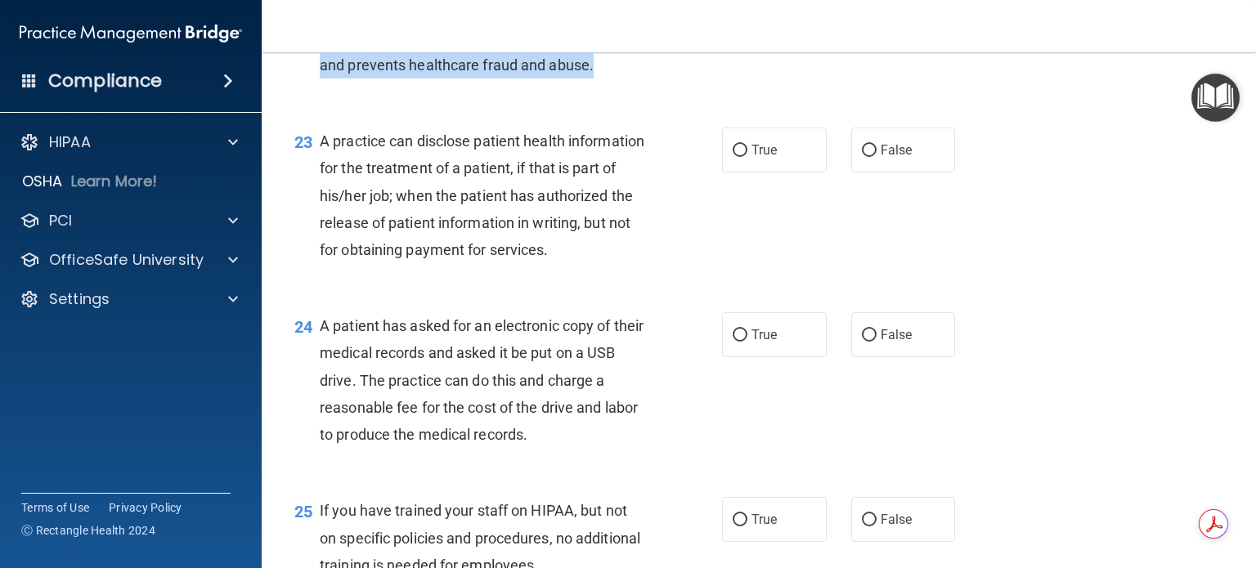
scroll to position [3108, 0]
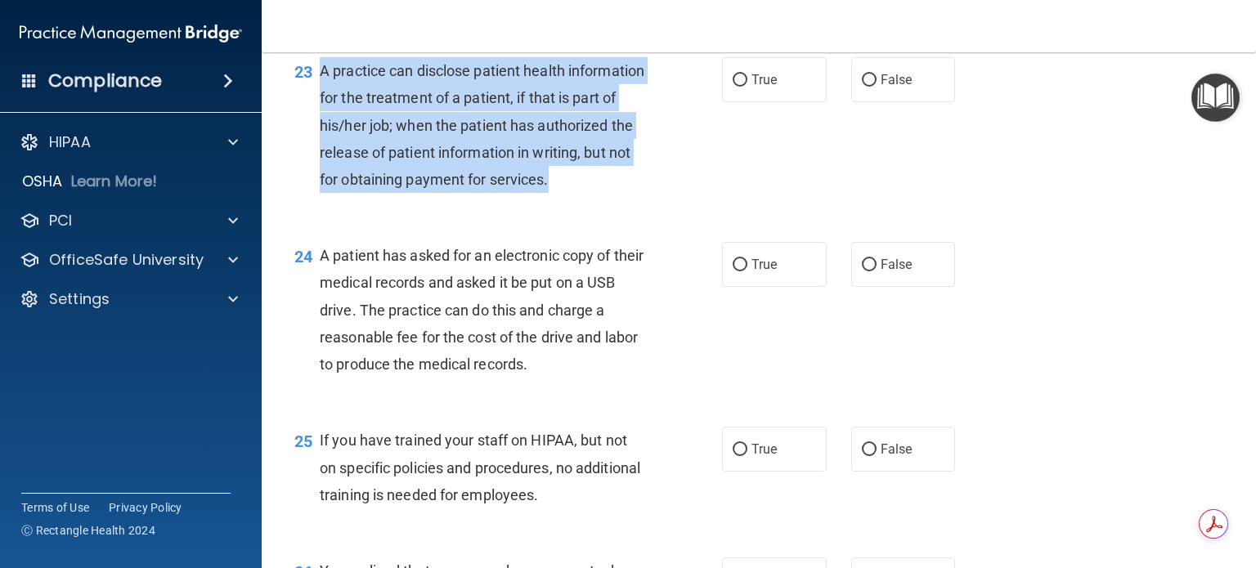
drag, startPoint x: 319, startPoint y: 119, endPoint x: 420, endPoint y: 258, distance: 171.0
click at [420, 193] on div "A practice can disclose patient health information for the treatment of a patie…" at bounding box center [489, 125] width 339 height 136
click at [694, 201] on div "23 A practice can disclose patient health information for the treatment of a pa…" at bounding box center [508, 129] width 477 height 144
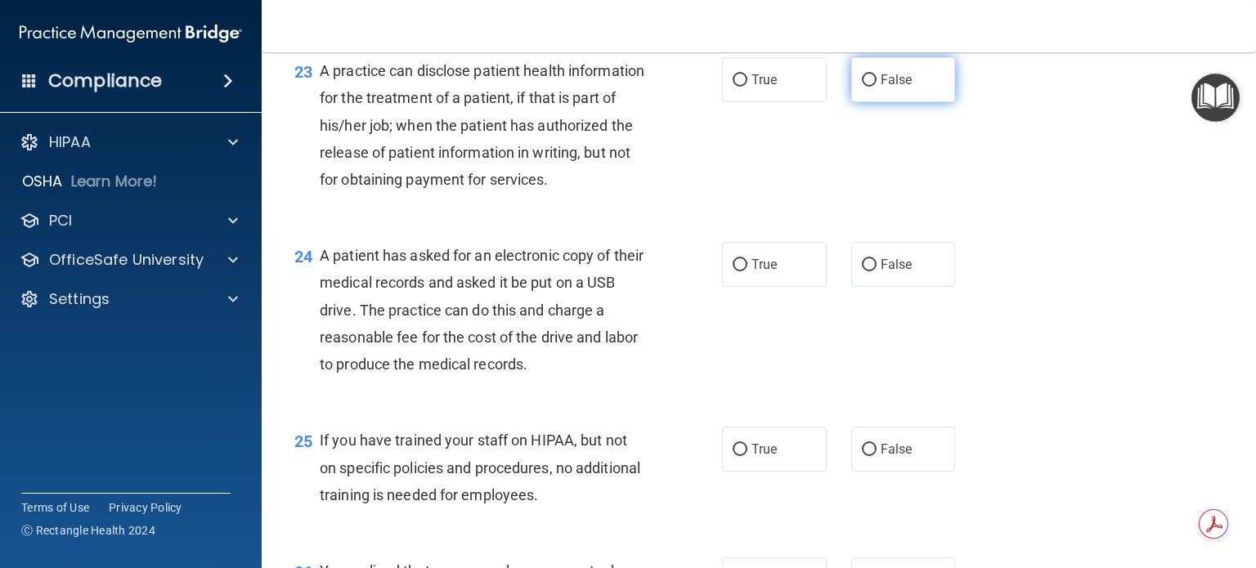
click at [862, 87] on input "False" at bounding box center [869, 80] width 15 height 12
radio input "true"
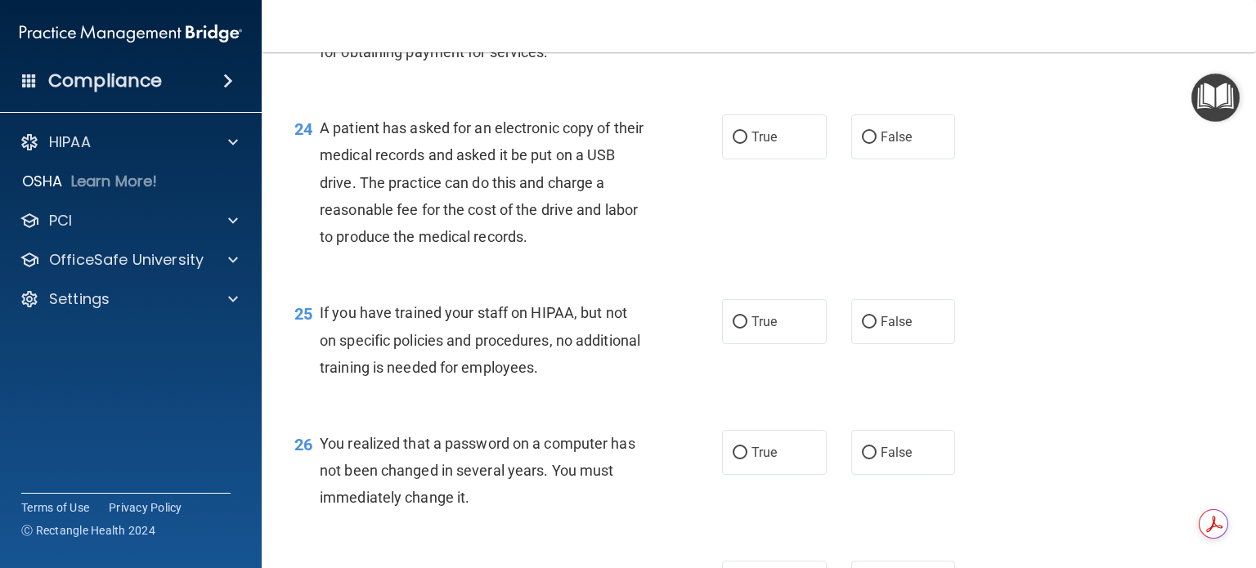
scroll to position [3272, 0]
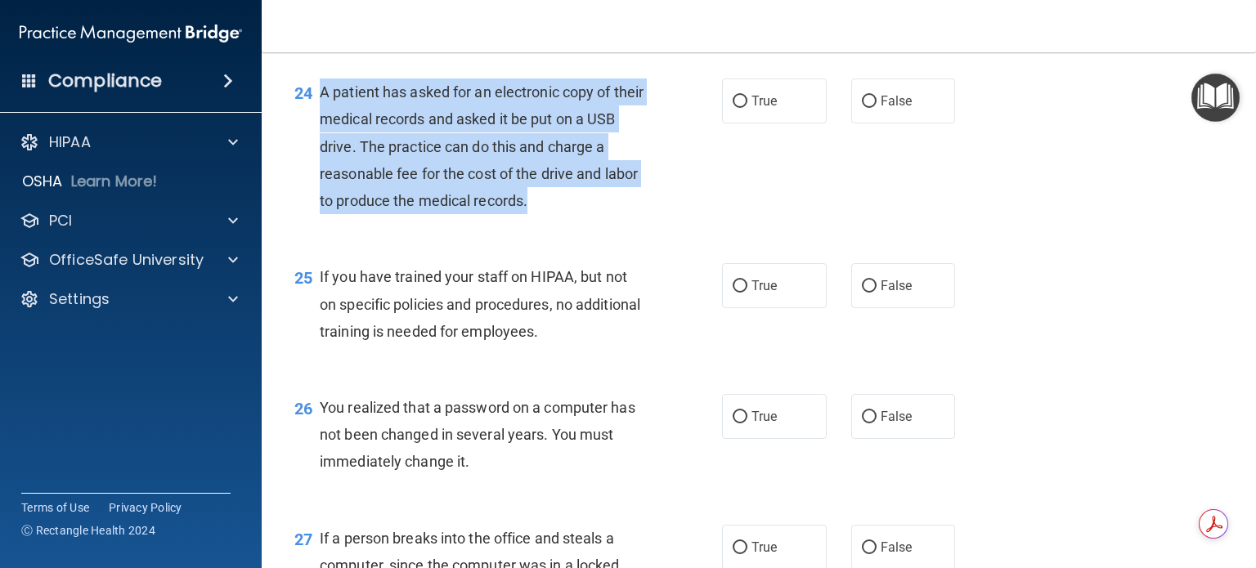
drag, startPoint x: 321, startPoint y: 167, endPoint x: 533, endPoint y: 281, distance: 241.5
click at [533, 214] on div "A patient has asked for an electronic copy of their medical records and asked i…" at bounding box center [489, 147] width 339 height 136
click at [733, 108] on input "True" at bounding box center [740, 102] width 15 height 12
radio input "true"
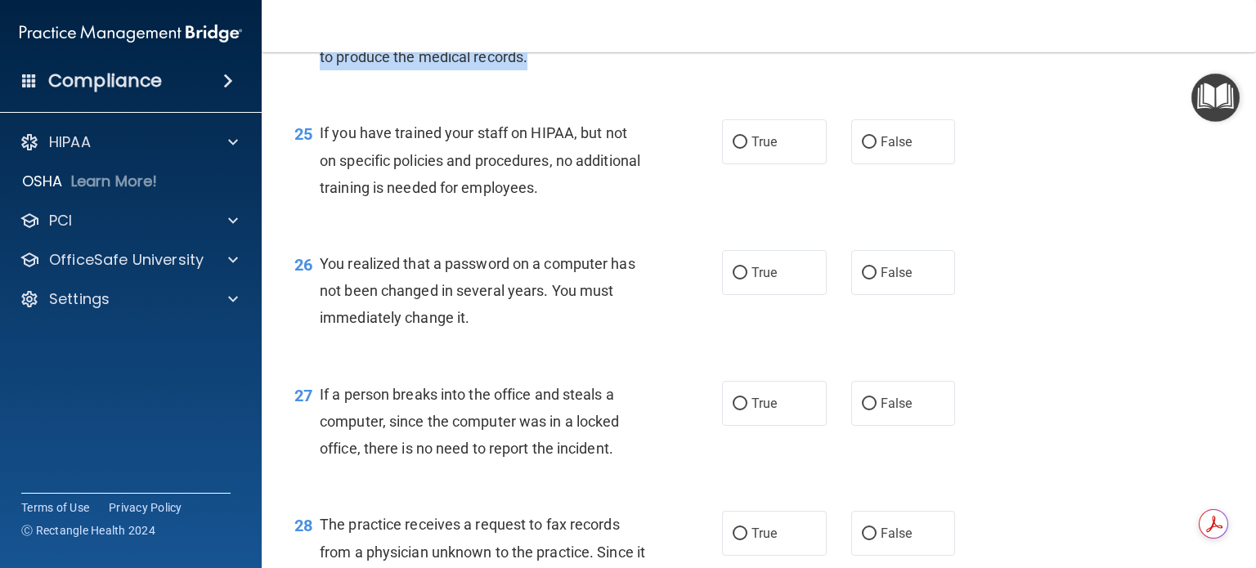
scroll to position [3435, 0]
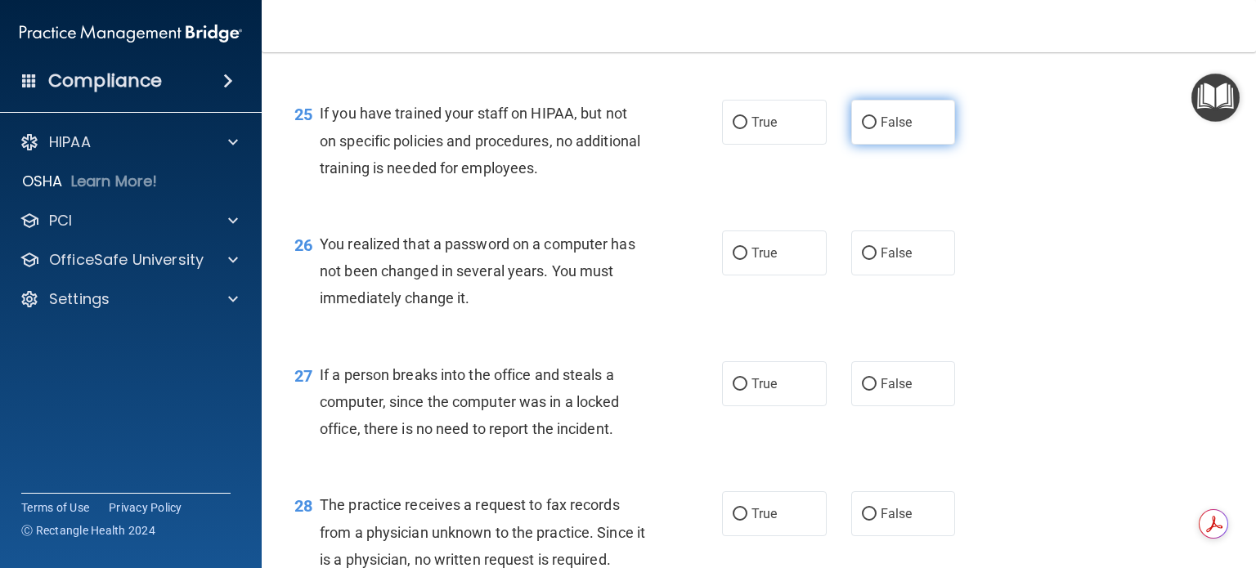
click at [862, 129] on input "False" at bounding box center [869, 123] width 15 height 12
radio input "true"
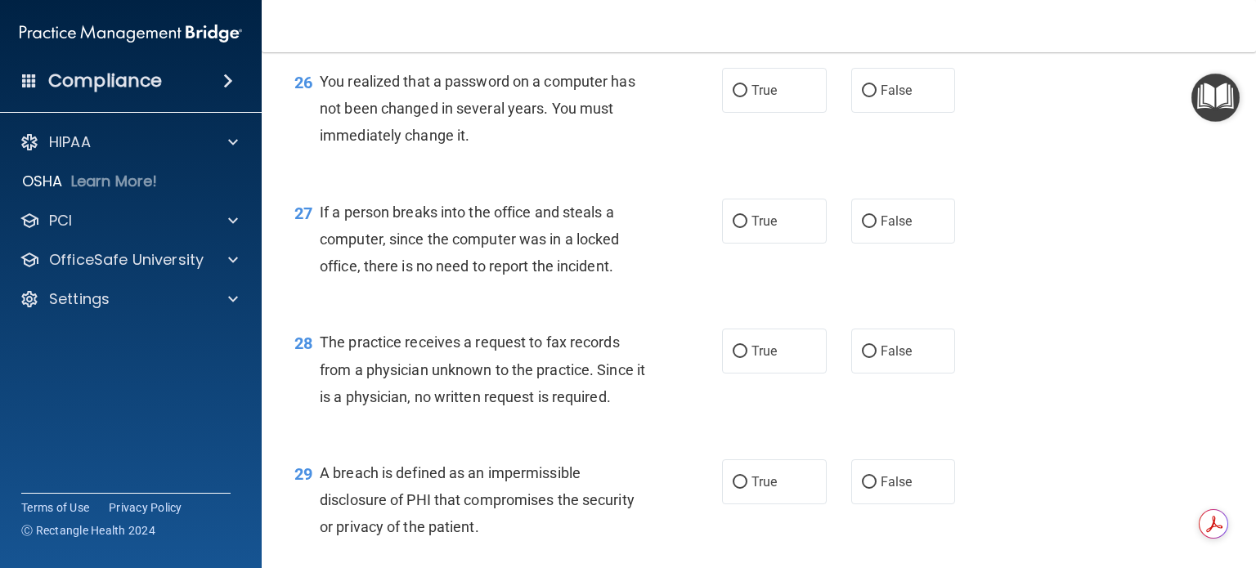
scroll to position [3599, 0]
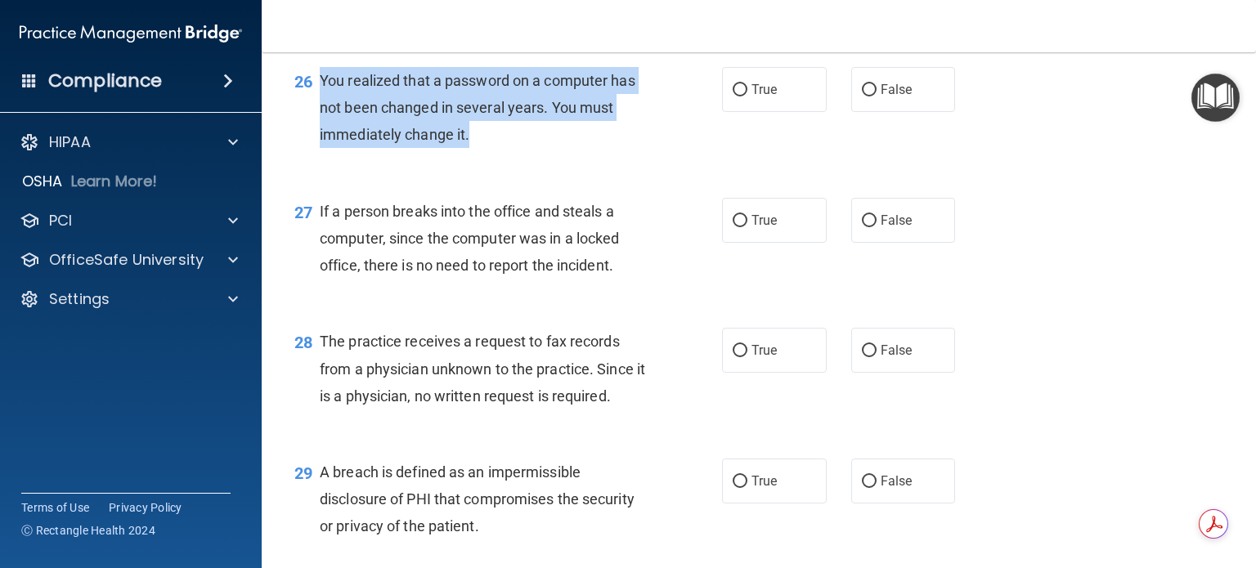
drag, startPoint x: 320, startPoint y: 159, endPoint x: 495, endPoint y: 213, distance: 182.9
click at [495, 149] on div "You realized that a password on a computer has not been changed in several year…" at bounding box center [489, 108] width 339 height 82
click at [733, 97] on input "True" at bounding box center [740, 90] width 15 height 12
radio input "true"
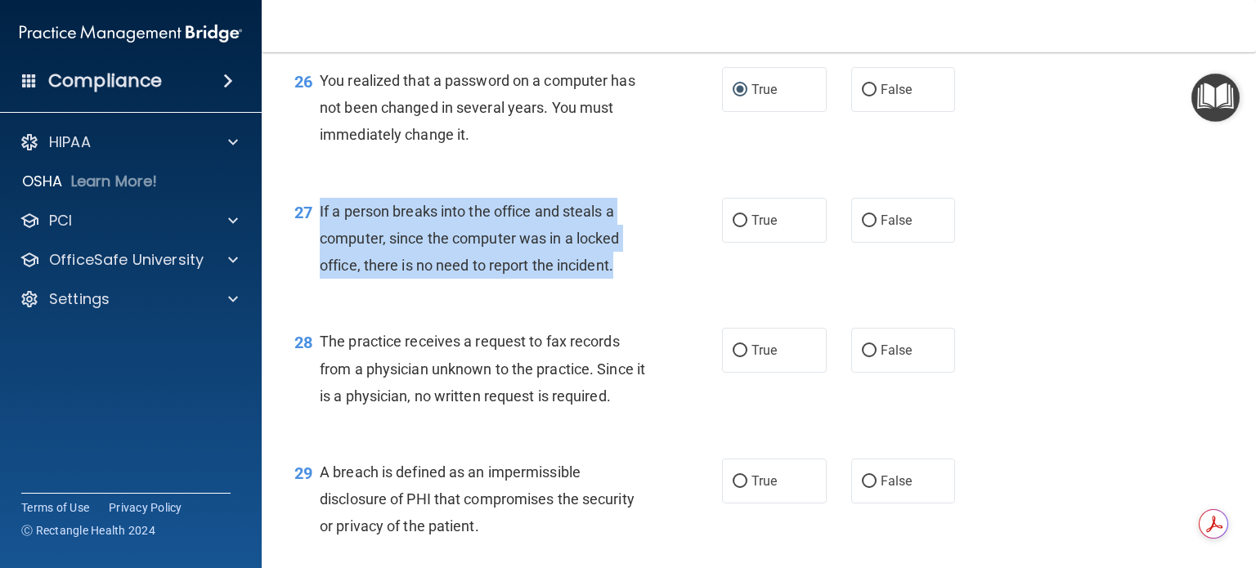
drag, startPoint x: 318, startPoint y: 286, endPoint x: 631, endPoint y: 362, distance: 322.4
click at [631, 288] on div "27 If a person breaks into the office and steals a computer, since the computer…" at bounding box center [508, 243] width 477 height 90
click at [862, 227] on input "False" at bounding box center [869, 221] width 15 height 12
radio input "true"
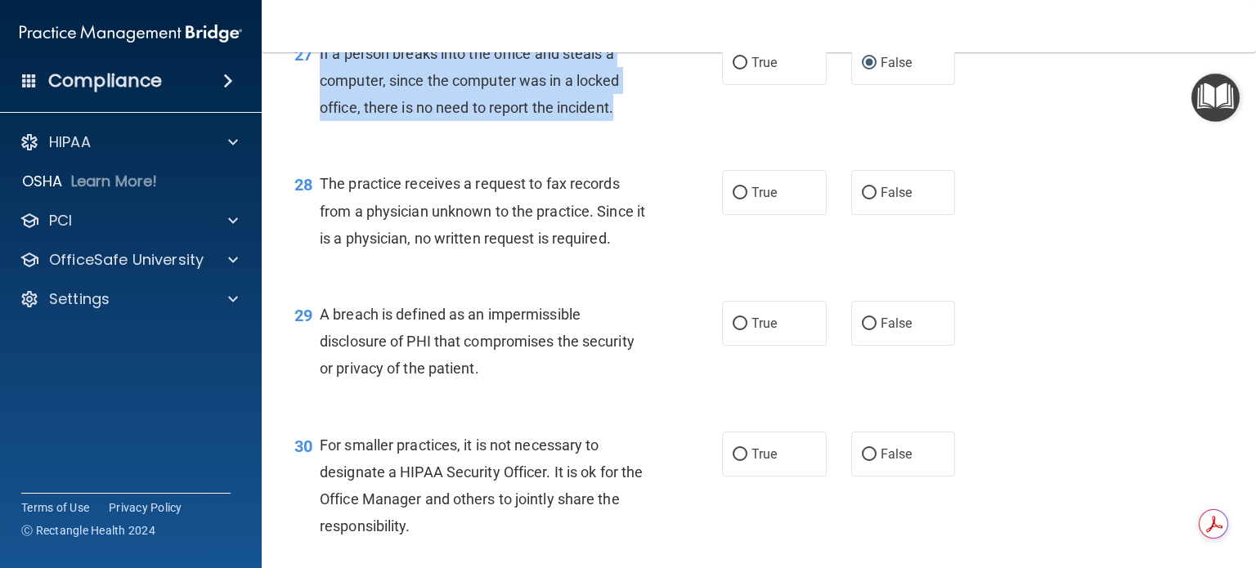
scroll to position [3762, 0]
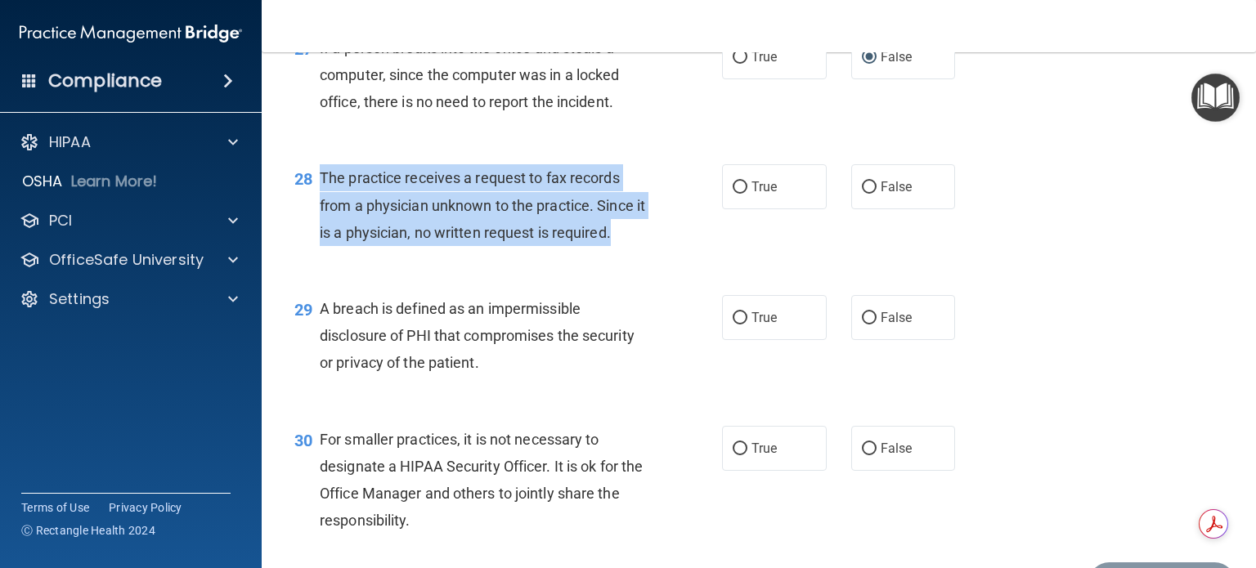
drag, startPoint x: 321, startPoint y: 254, endPoint x: 654, endPoint y: 311, distance: 337.8
click at [654, 254] on div "28 The practice receives a request to fax records from a physician unknown to t…" at bounding box center [508, 209] width 477 height 90
click at [862, 194] on input "False" at bounding box center [869, 188] width 15 height 12
radio input "true"
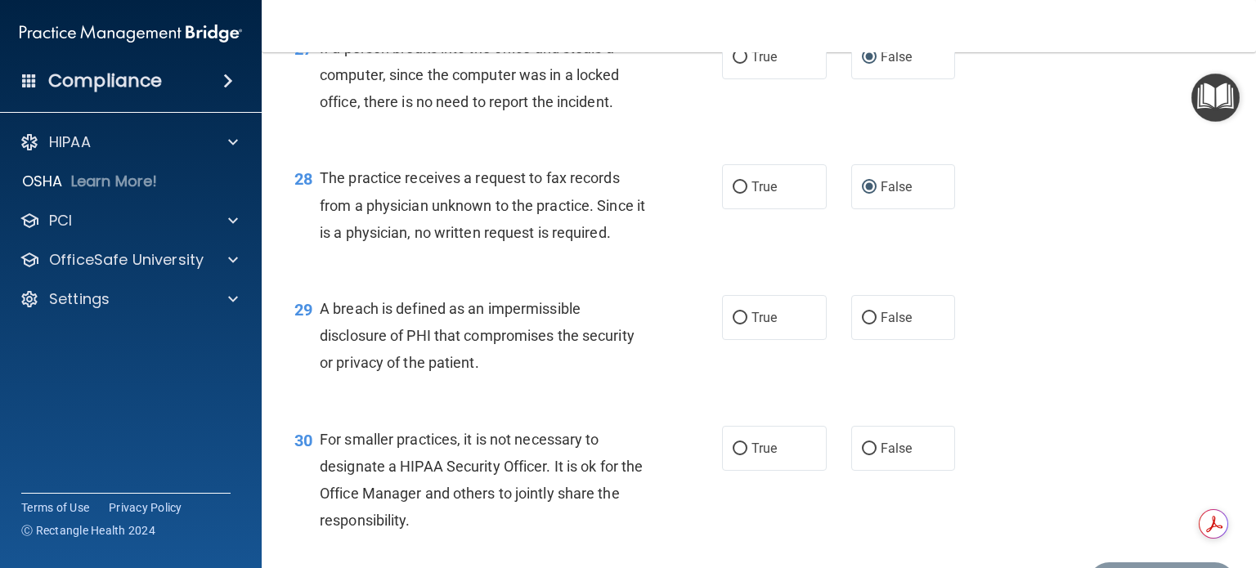
click at [559, 359] on div "29 A breach is defined as an impermissible disclosure of PHI that compromises t…" at bounding box center [759, 340] width 954 height 131
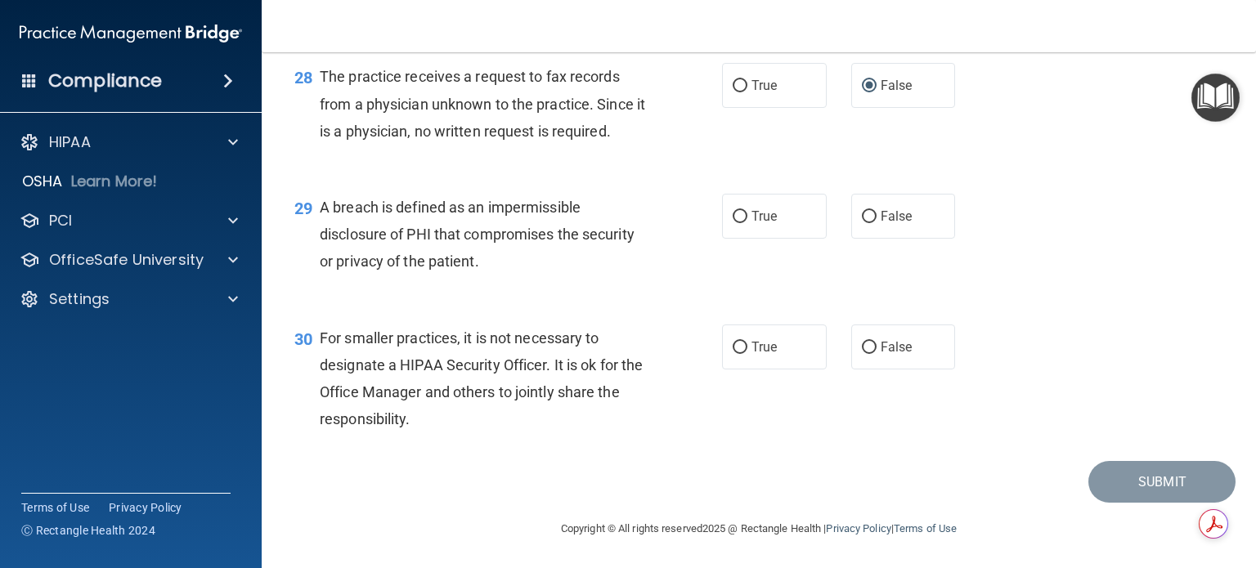
scroll to position [3926, 0]
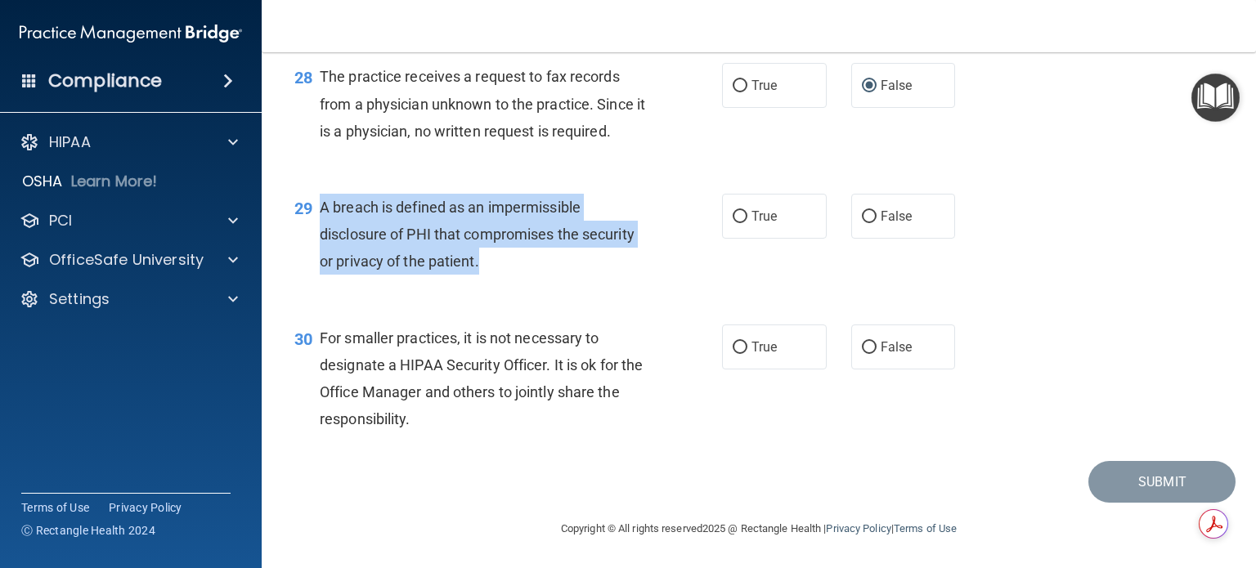
drag, startPoint x: 321, startPoint y: 227, endPoint x: 537, endPoint y: 283, distance: 224.0
click at [537, 276] on div "A breach is defined as an impermissible disclosure of PHI that compromises the …" at bounding box center [489, 235] width 339 height 82
click at [733, 223] on input "True" at bounding box center [740, 217] width 15 height 12
radio input "true"
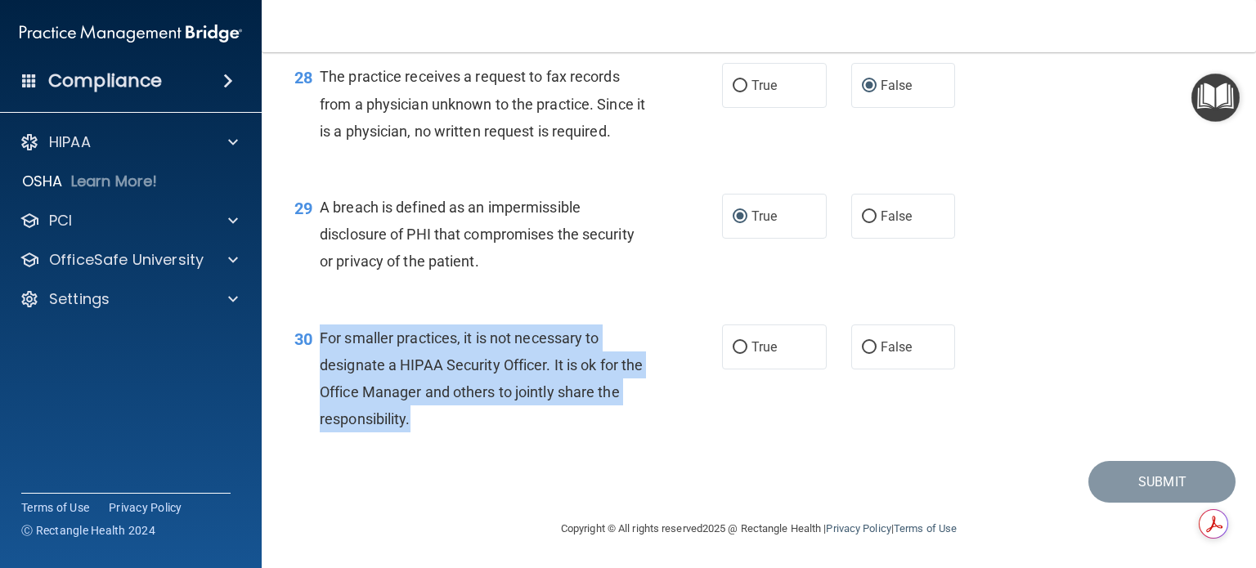
drag, startPoint x: 319, startPoint y: 330, endPoint x: 466, endPoint y: 430, distance: 178.3
click at [466, 430] on div "For smaller practices, it is not necessary to designate a HIPAA Security Office…" at bounding box center [489, 379] width 339 height 109
click at [643, 366] on div "For smaller practices, it is not necessary to designate a HIPAA Security Office…" at bounding box center [489, 379] width 339 height 109
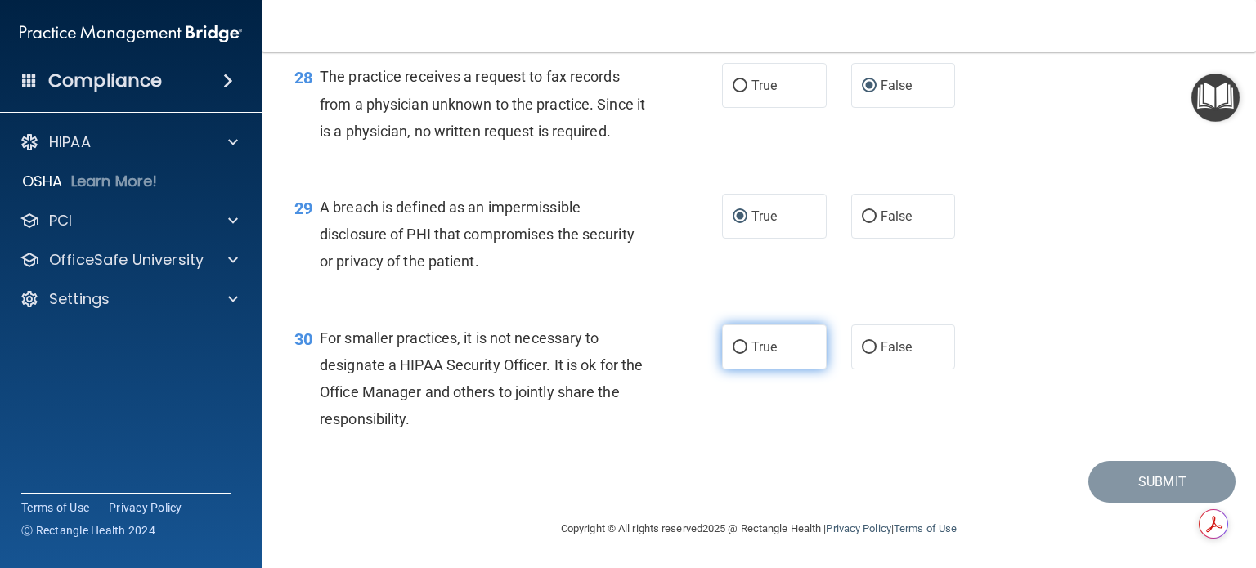
click at [735, 347] on input "True" at bounding box center [740, 348] width 15 height 12
radio input "true"
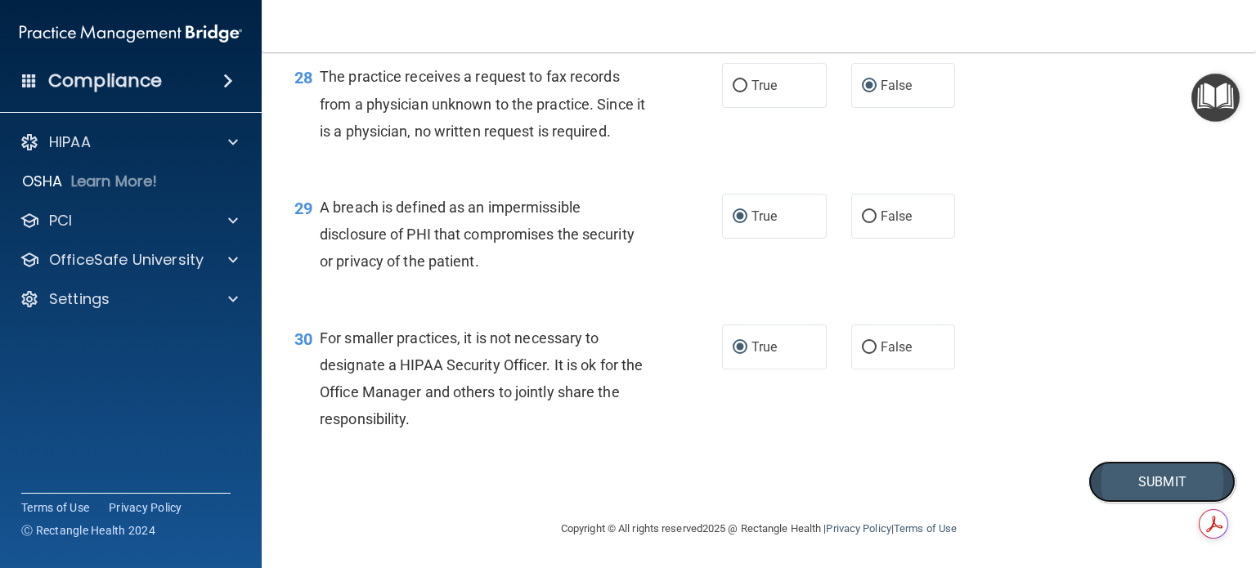
click at [1131, 487] on button "Submit" at bounding box center [1162, 482] width 147 height 42
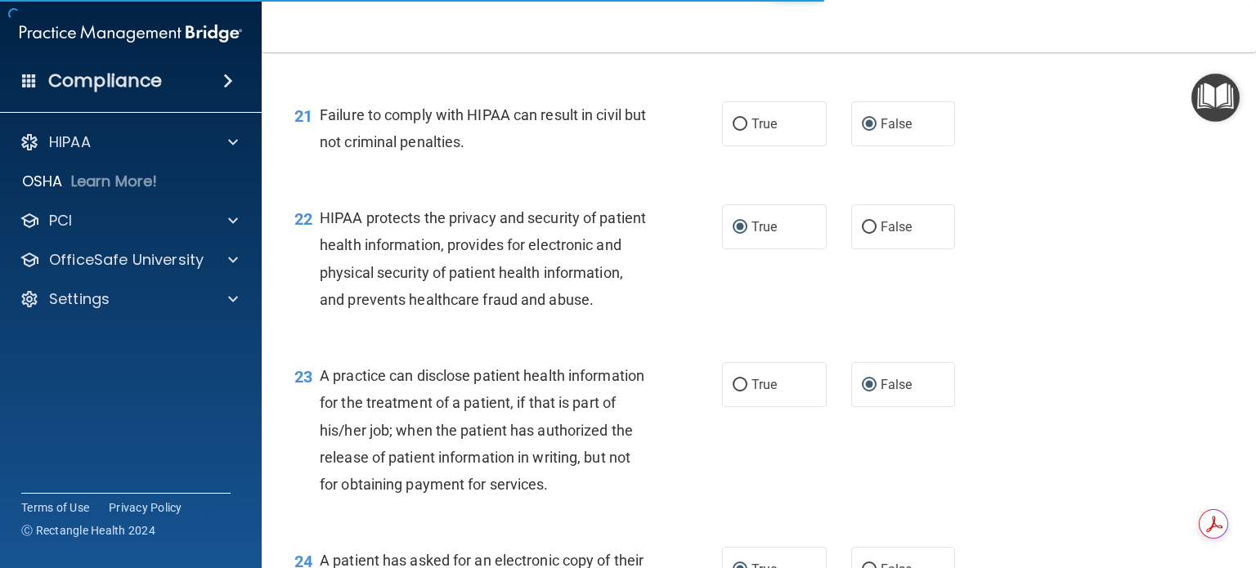
scroll to position [2800, 0]
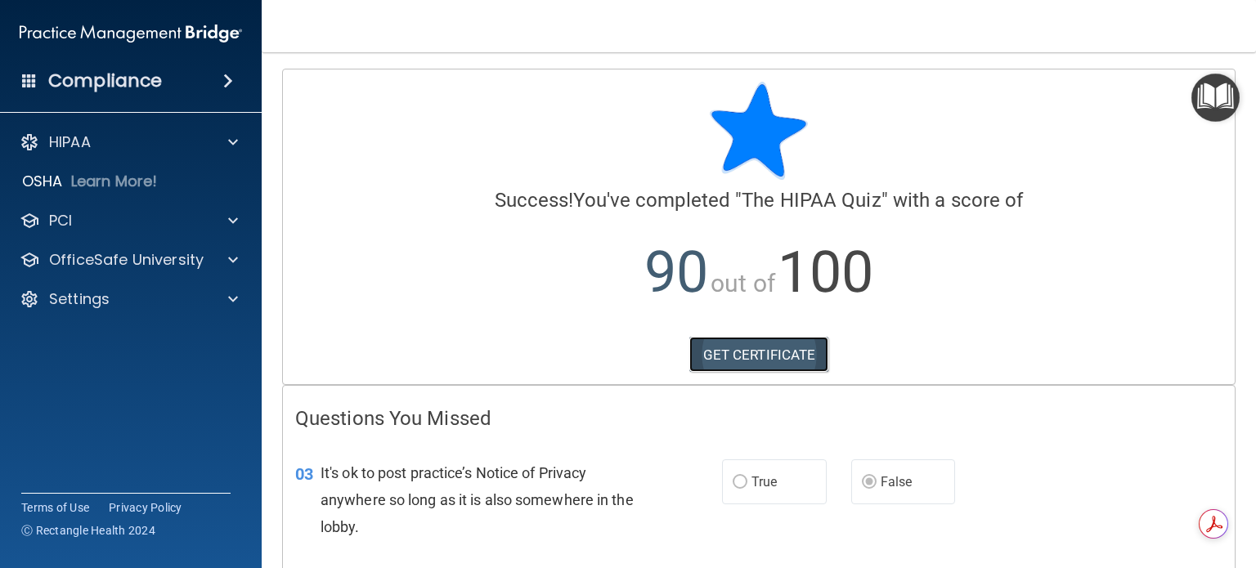
click at [743, 348] on link "GET CERTIFICATE" at bounding box center [759, 355] width 140 height 36
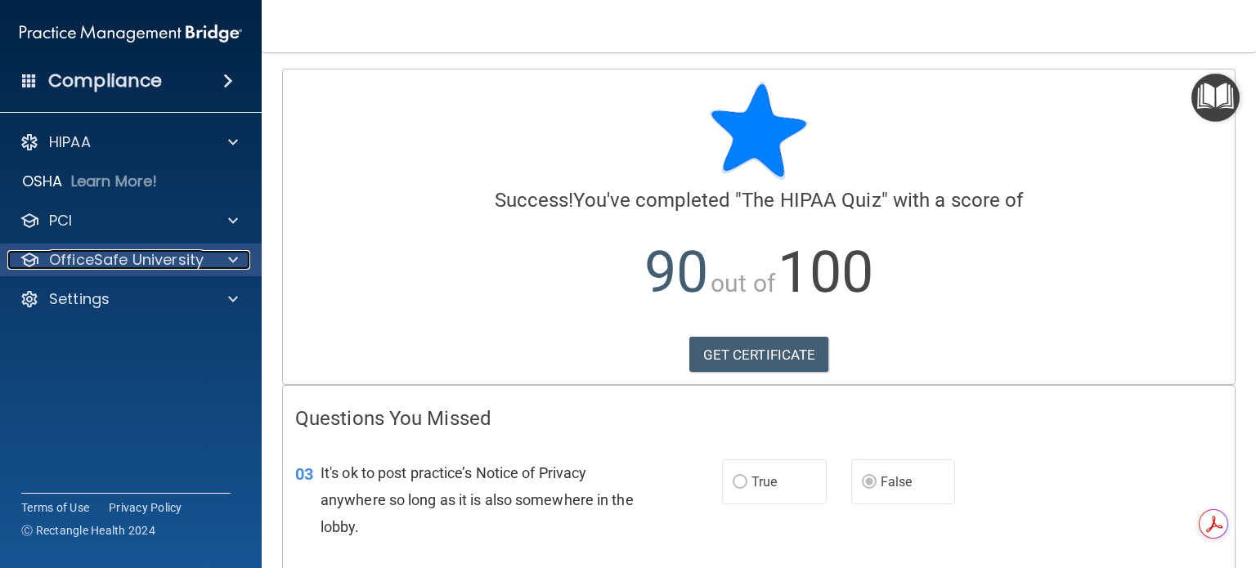
click at [236, 258] on span at bounding box center [233, 260] width 10 height 20
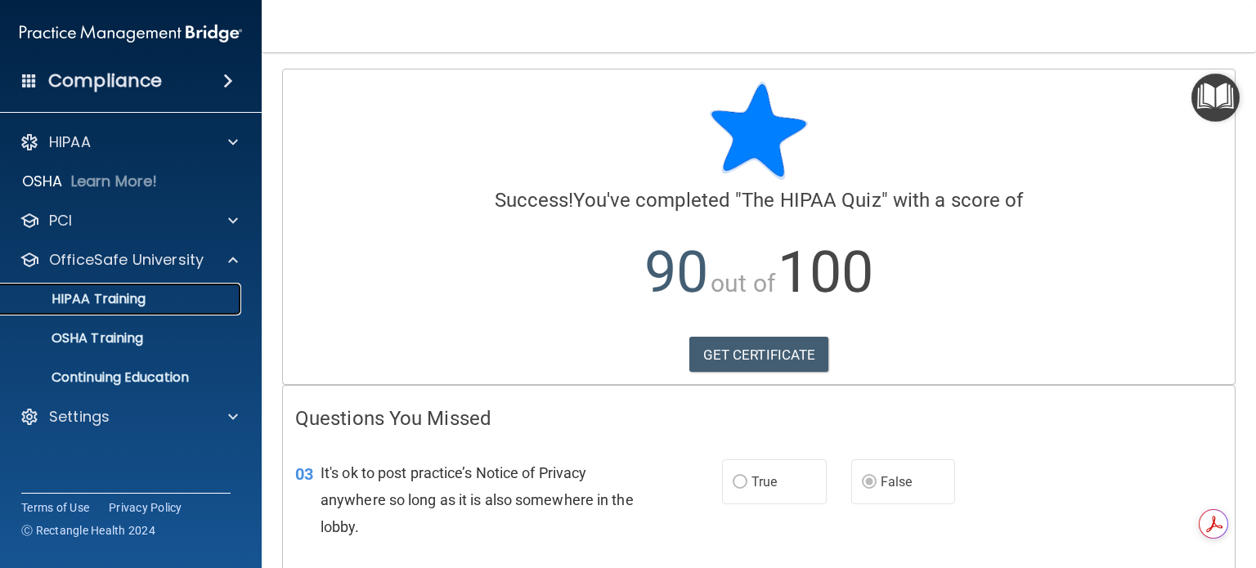
click at [125, 294] on p "HIPAA Training" at bounding box center [78, 299] width 135 height 16
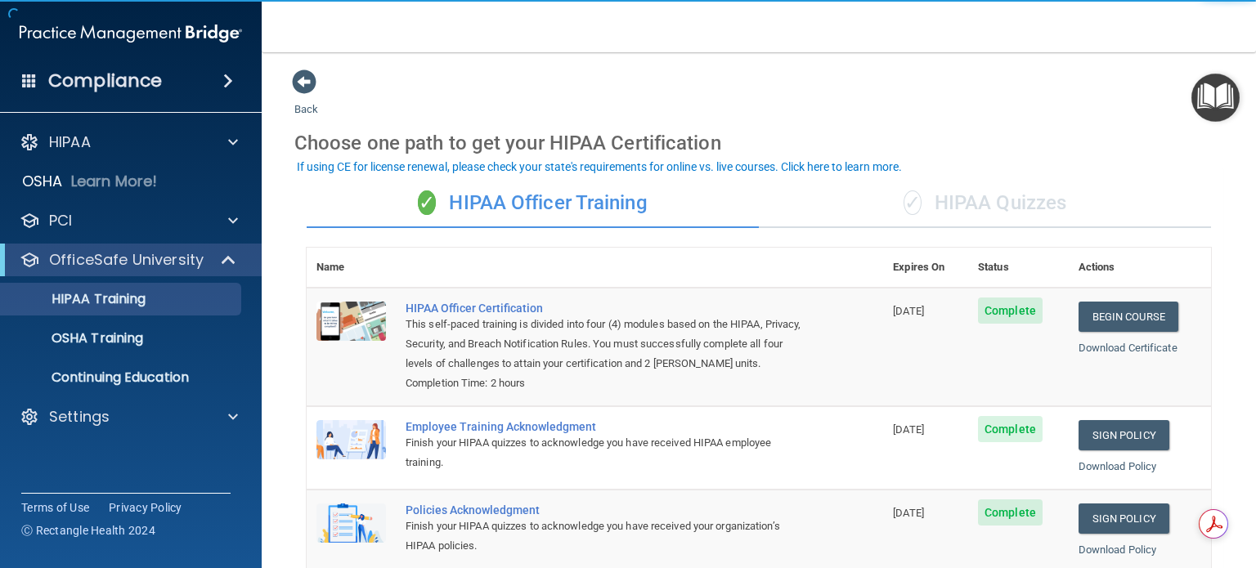
click at [943, 202] on div "✓ HIPAA Quizzes" at bounding box center [985, 203] width 452 height 49
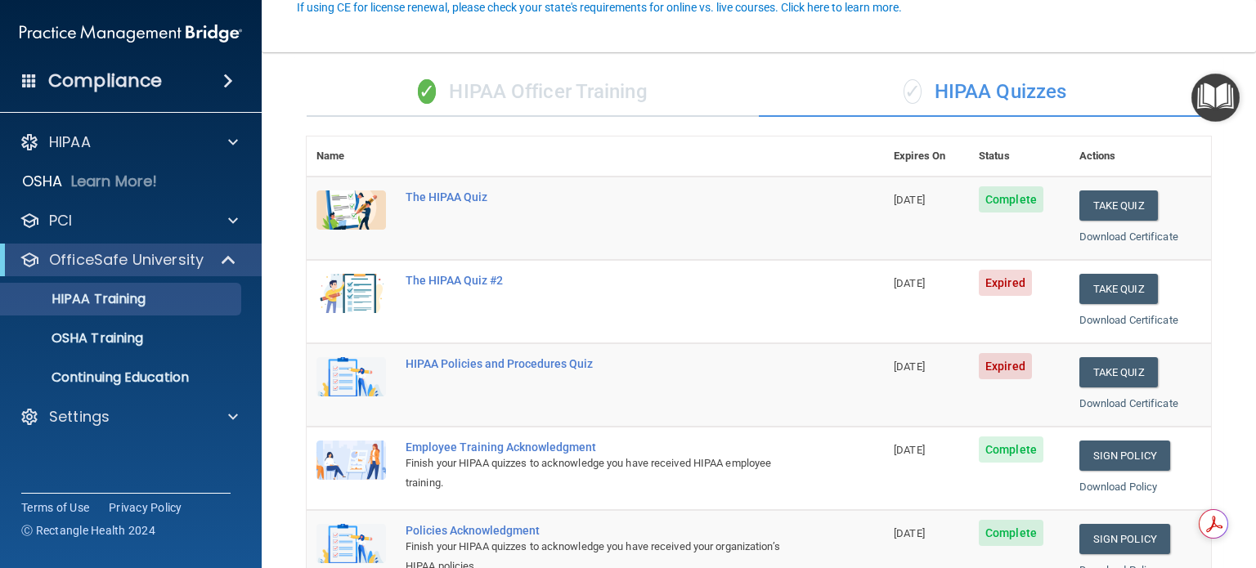
scroll to position [164, 0]
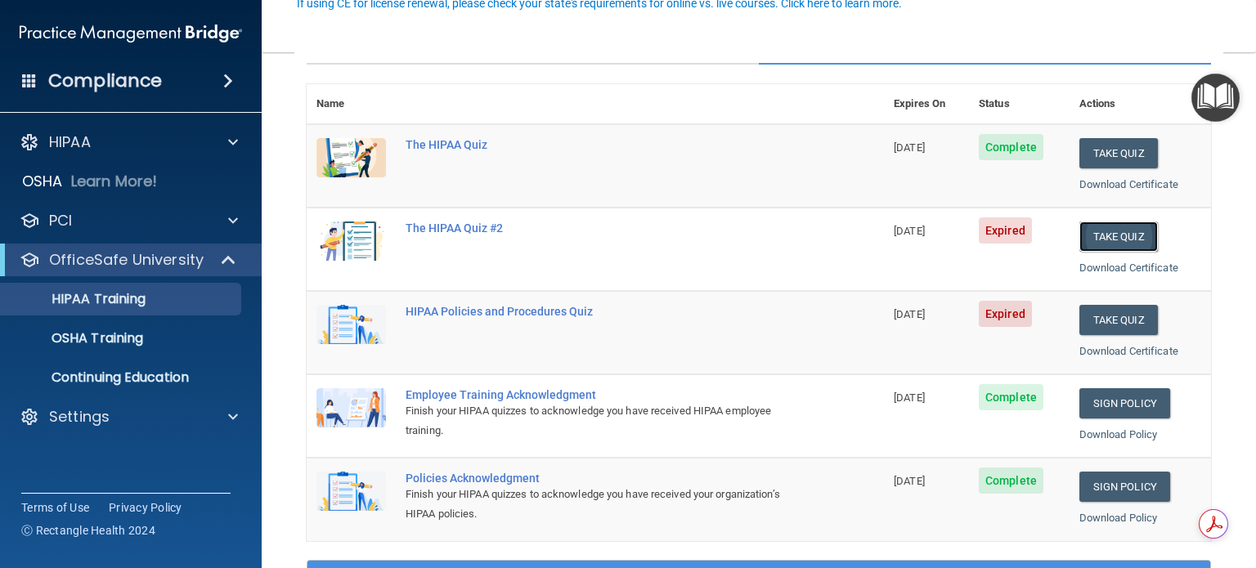
click at [1115, 236] on button "Take Quiz" at bounding box center [1119, 237] width 79 height 30
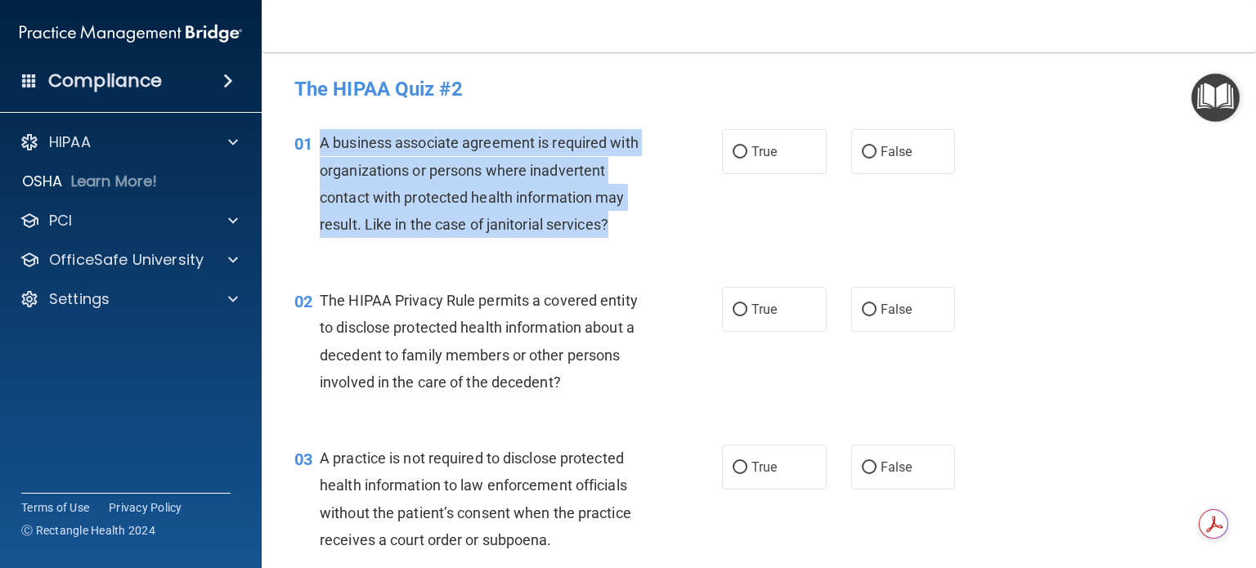
drag, startPoint x: 323, startPoint y: 140, endPoint x: 619, endPoint y: 222, distance: 307.2
click at [619, 222] on div "A business associate agreement is required with organizations or persons where …" at bounding box center [489, 183] width 339 height 109
click at [735, 147] on input "True" at bounding box center [740, 152] width 15 height 12
radio input "true"
click at [704, 238] on div "01 A business associate agreement is required with organizations or persons whe…" at bounding box center [508, 187] width 477 height 117
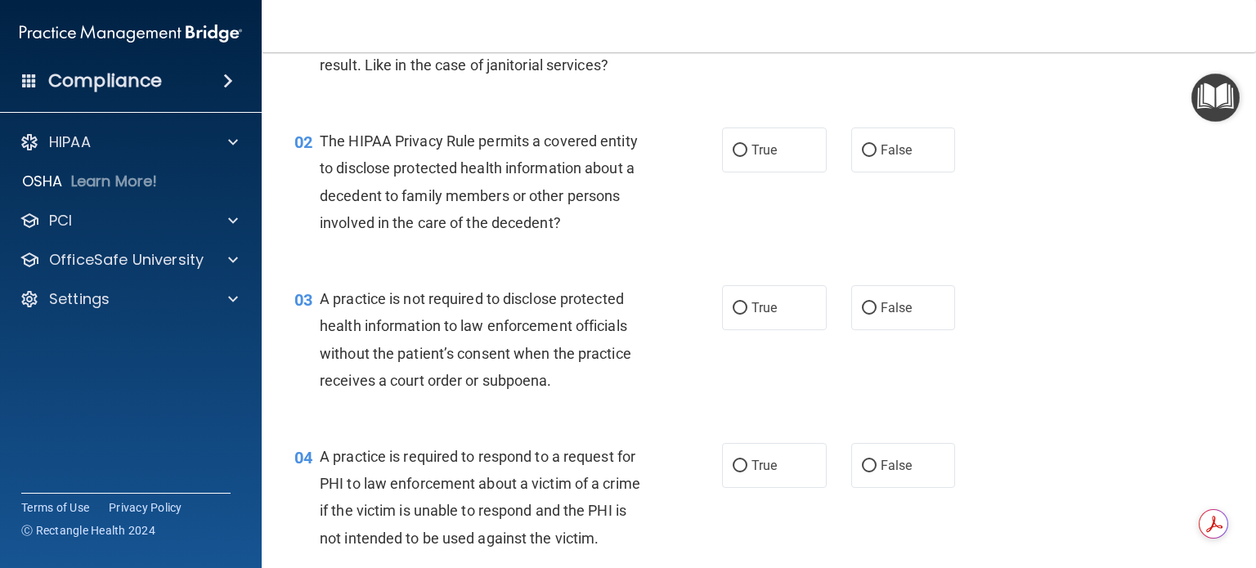
scroll to position [164, 0]
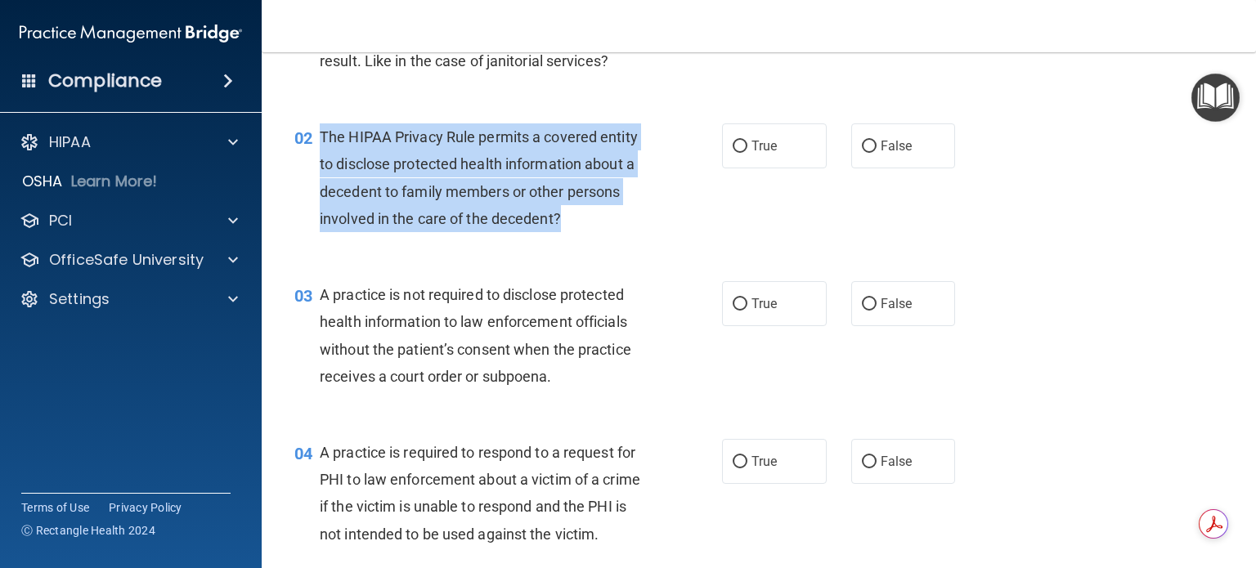
drag, startPoint x: 321, startPoint y: 135, endPoint x: 612, endPoint y: 215, distance: 302.0
click at [612, 215] on div "The HIPAA Privacy Rule permits a covered entity to disclose protected health in…" at bounding box center [489, 178] width 339 height 109
click at [609, 234] on div "02 The HIPAA Privacy Rule permits a covered entity to disclose protected health…" at bounding box center [508, 182] width 477 height 117
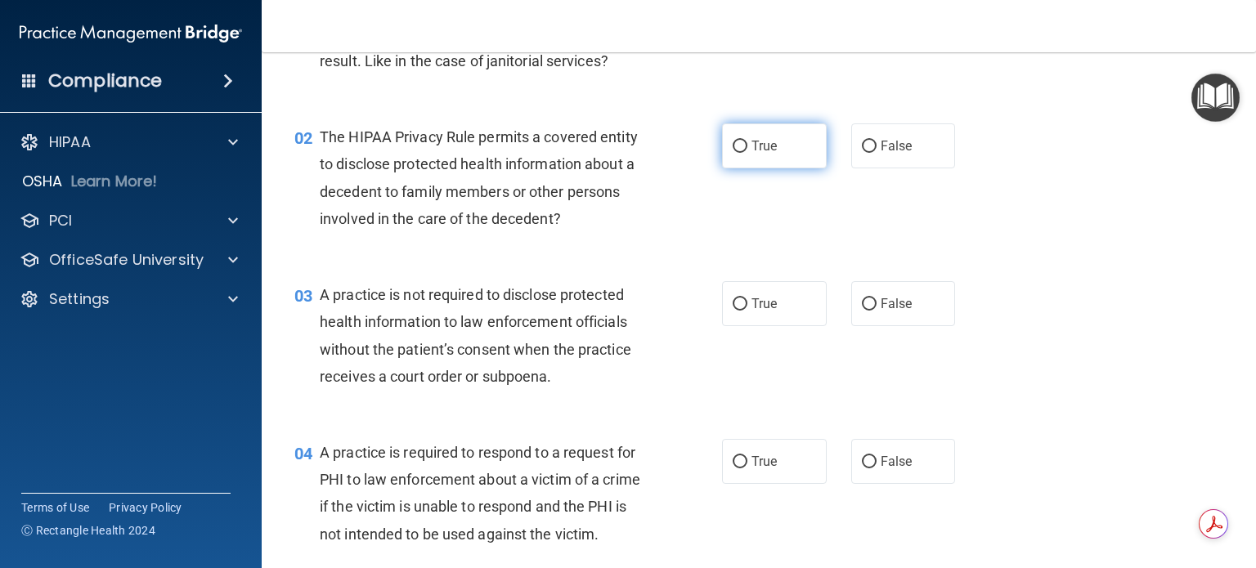
click at [733, 141] on input "True" at bounding box center [740, 147] width 15 height 12
radio input "true"
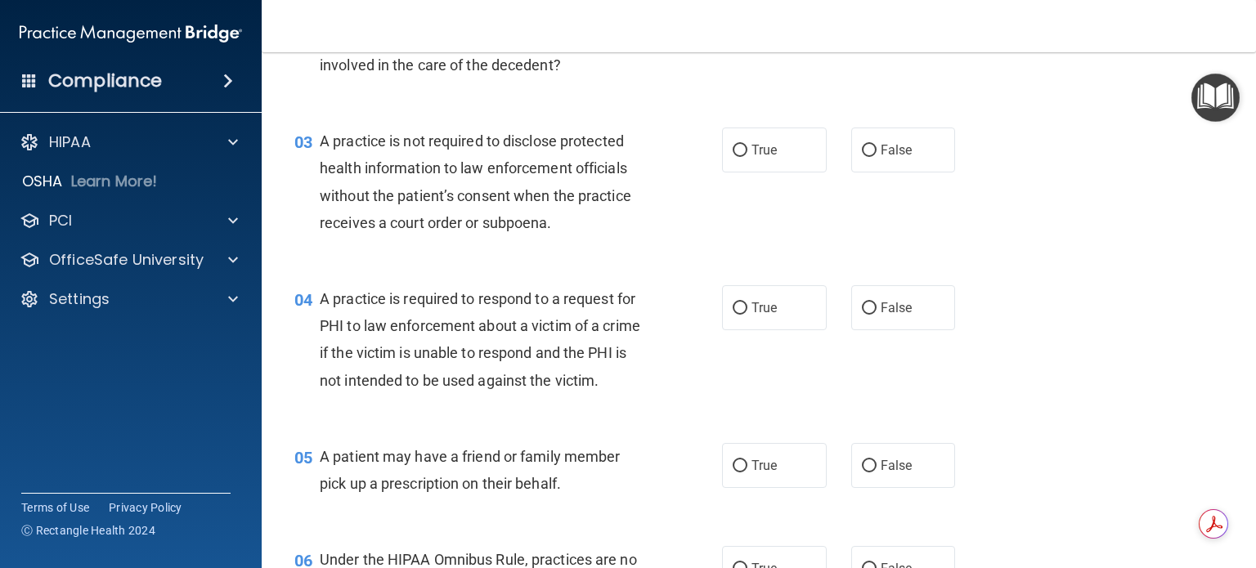
scroll to position [327, 0]
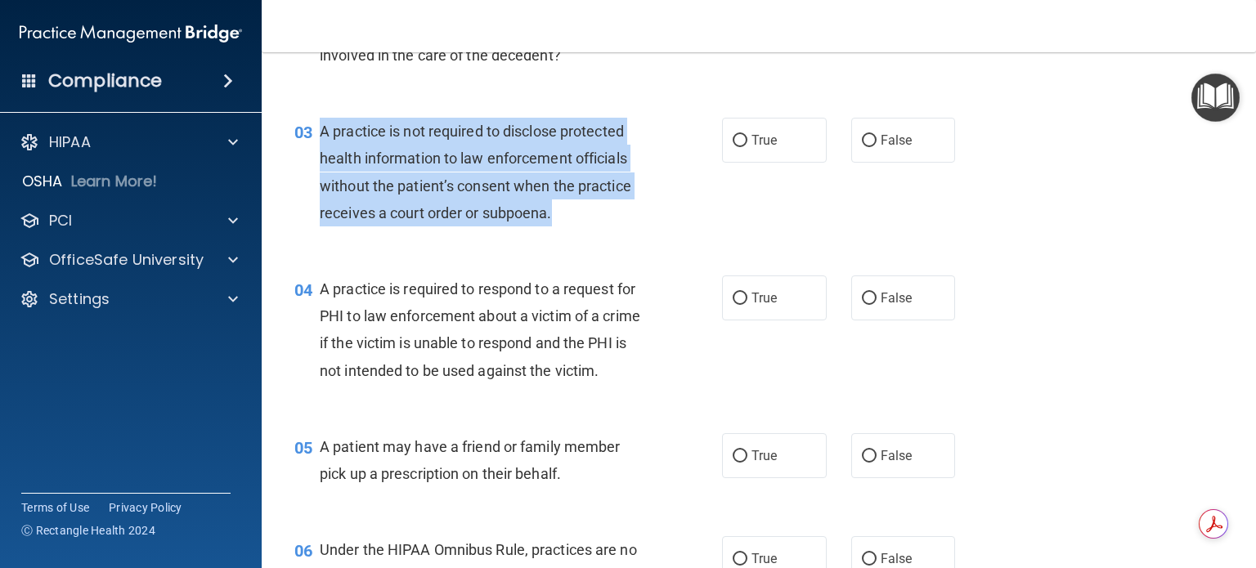
drag, startPoint x: 323, startPoint y: 127, endPoint x: 577, endPoint y: 228, distance: 273.1
click at [577, 228] on div "03 A practice is not required to disclose protected health information to law e…" at bounding box center [508, 176] width 477 height 117
click at [733, 137] on input "True" at bounding box center [740, 141] width 15 height 12
radio input "true"
click at [713, 228] on div "03 A practice is not required to disclose protected health information to law e…" at bounding box center [508, 176] width 477 height 117
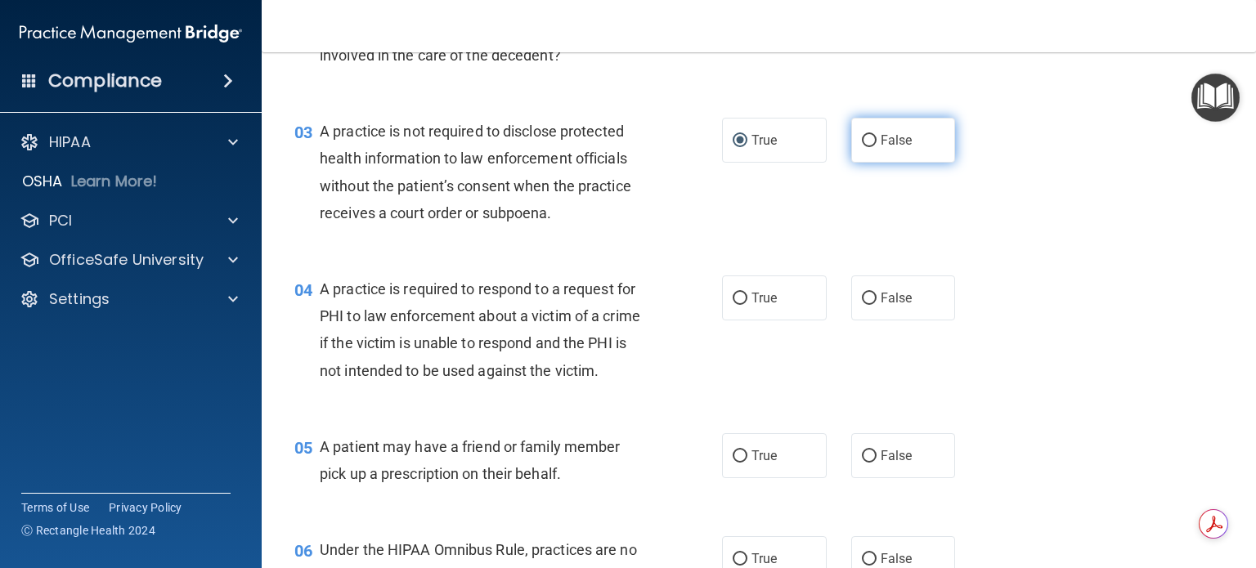
click at [862, 137] on input "False" at bounding box center [869, 141] width 15 height 12
radio input "true"
radio input "false"
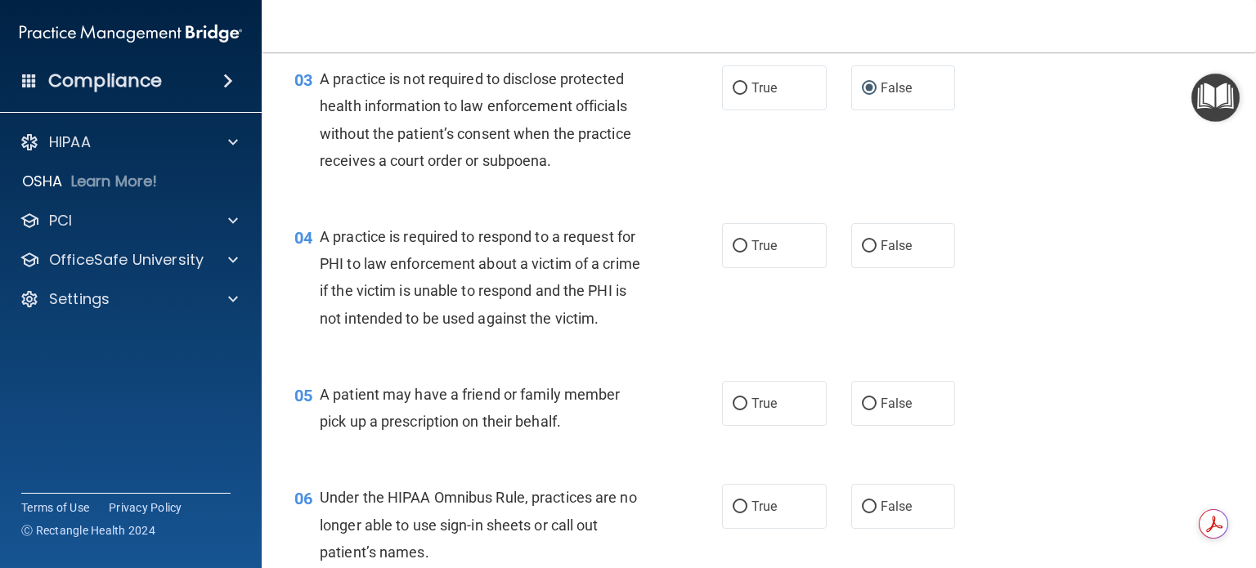
scroll to position [409, 0]
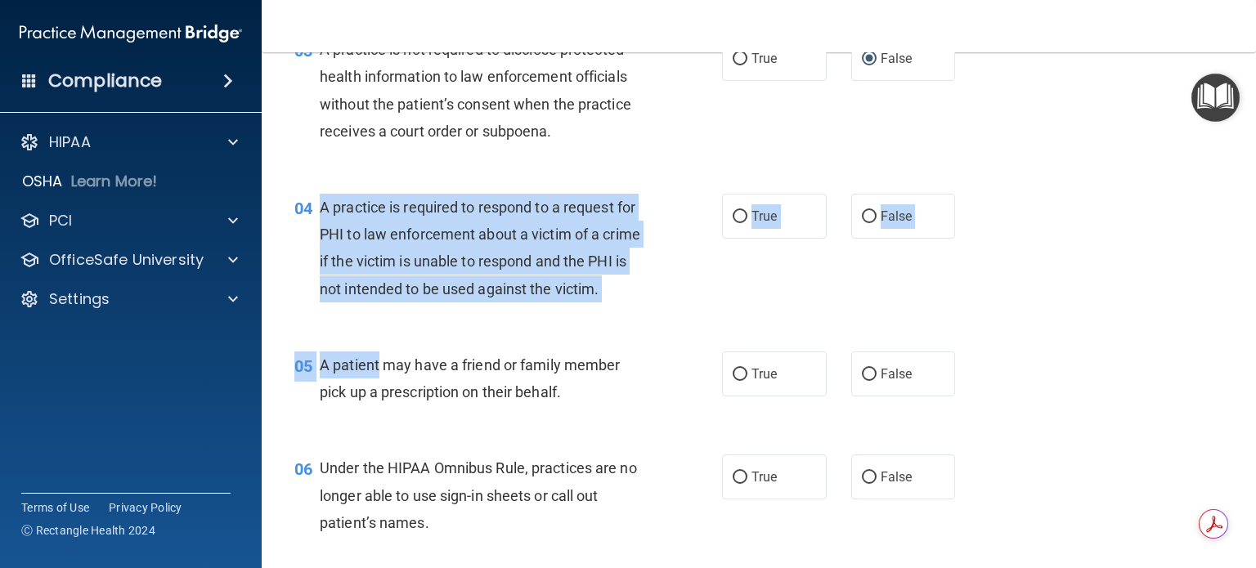
drag, startPoint x: 322, startPoint y: 207, endPoint x: 379, endPoint y: 389, distance: 190.9
click at [371, 331] on div "04 A practice is required to respond to a request for PHI to law enforcement ab…" at bounding box center [759, 252] width 954 height 158
drag, startPoint x: 321, startPoint y: 202, endPoint x: 376, endPoint y: 310, distance: 121.1
click at [376, 303] on div "A practice is required to respond to a request for PHI to law enforcement about…" at bounding box center [489, 248] width 339 height 109
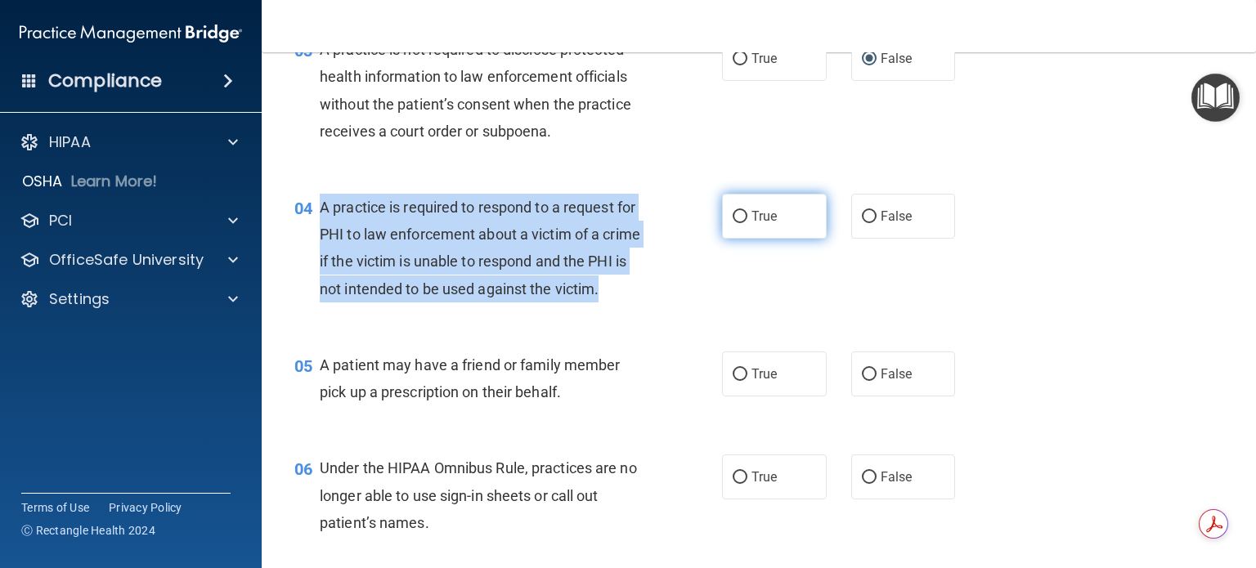
click at [735, 214] on input "True" at bounding box center [740, 217] width 15 height 12
radio input "true"
click at [690, 311] on div "04 A practice is required to respond to a request for PHI to law enforcement ab…" at bounding box center [508, 252] width 477 height 117
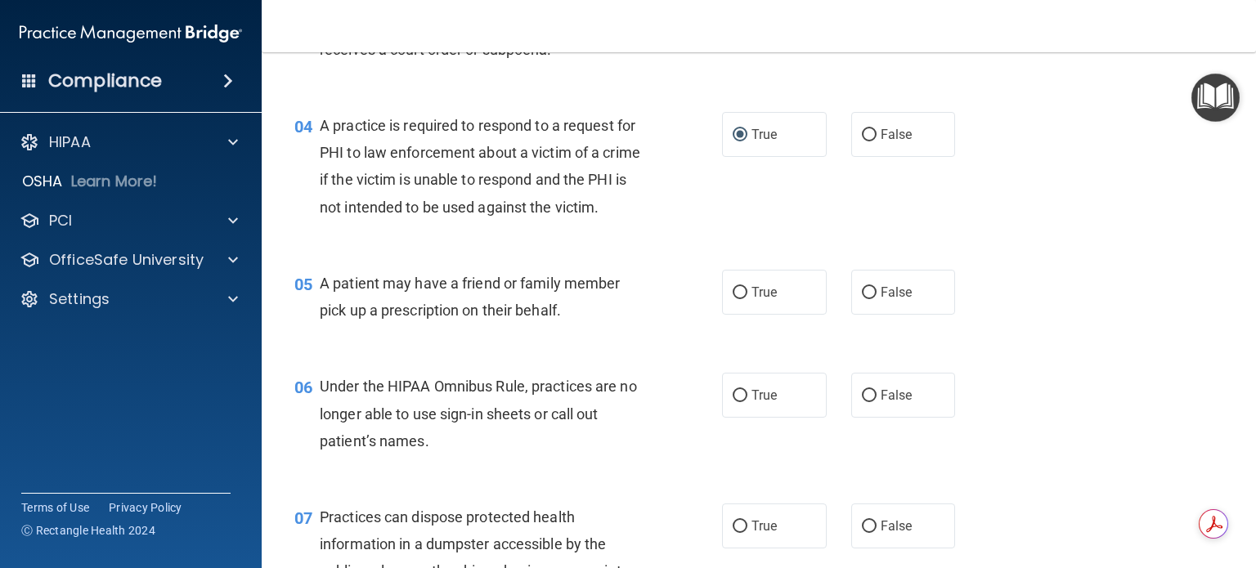
scroll to position [573, 0]
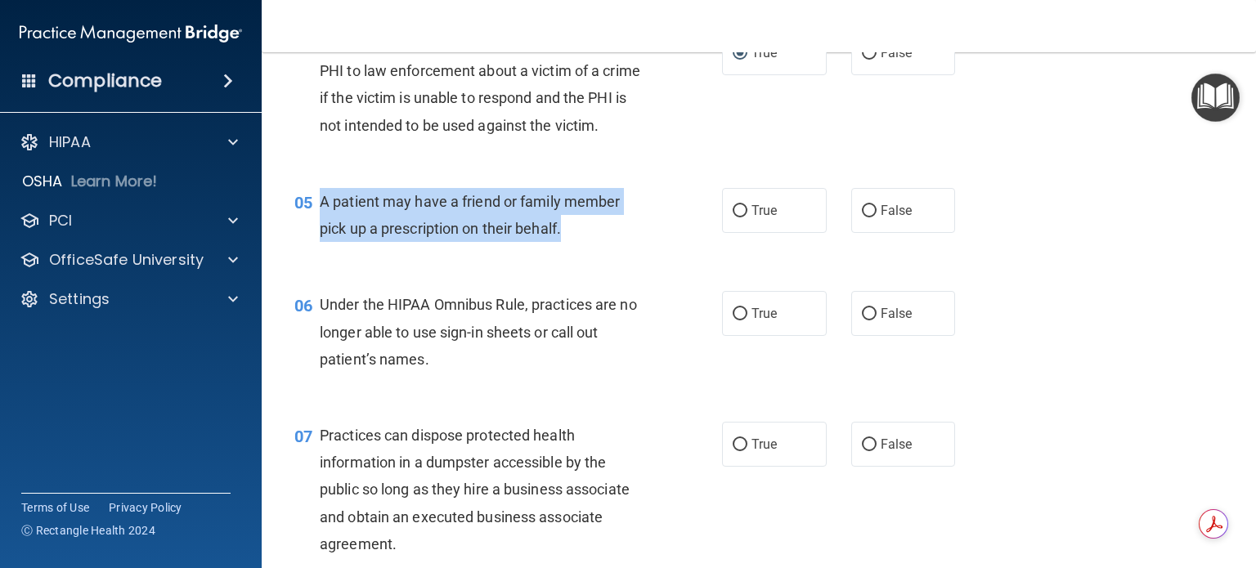
drag, startPoint x: 323, startPoint y: 222, endPoint x: 566, endPoint y: 265, distance: 246.6
click at [566, 242] on div "A patient may have a friend or family member pick up a prescription on their be…" at bounding box center [489, 215] width 339 height 54
click at [664, 250] on div "05 A patient may have a friend or family member pick up a prescription on their…" at bounding box center [508, 219] width 477 height 62
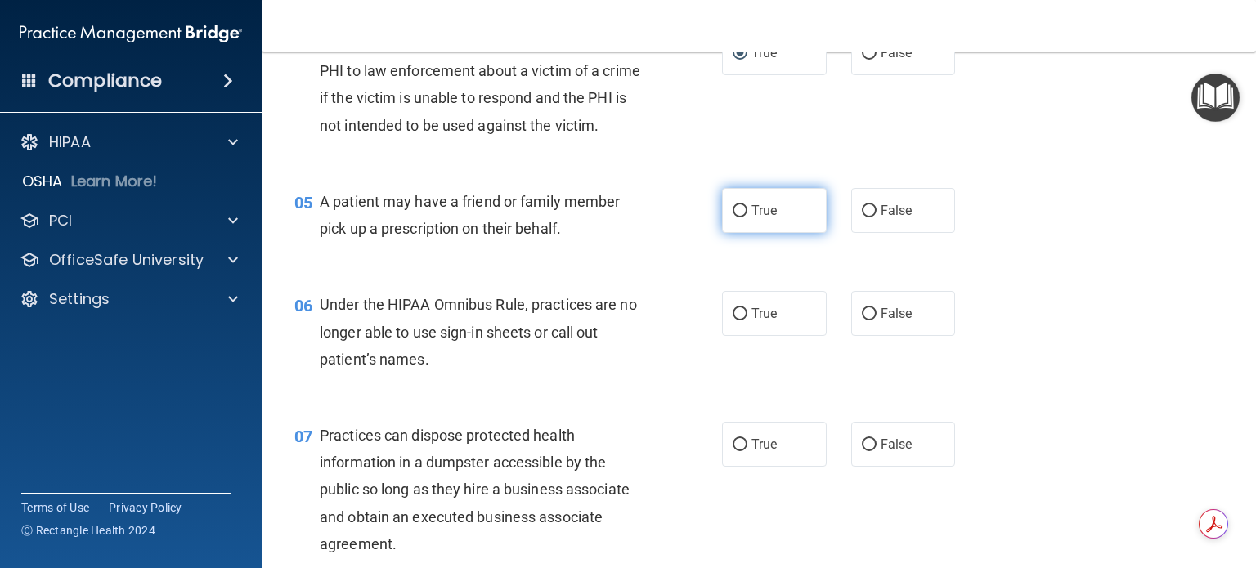
click at [733, 218] on input "True" at bounding box center [740, 211] width 15 height 12
radio input "true"
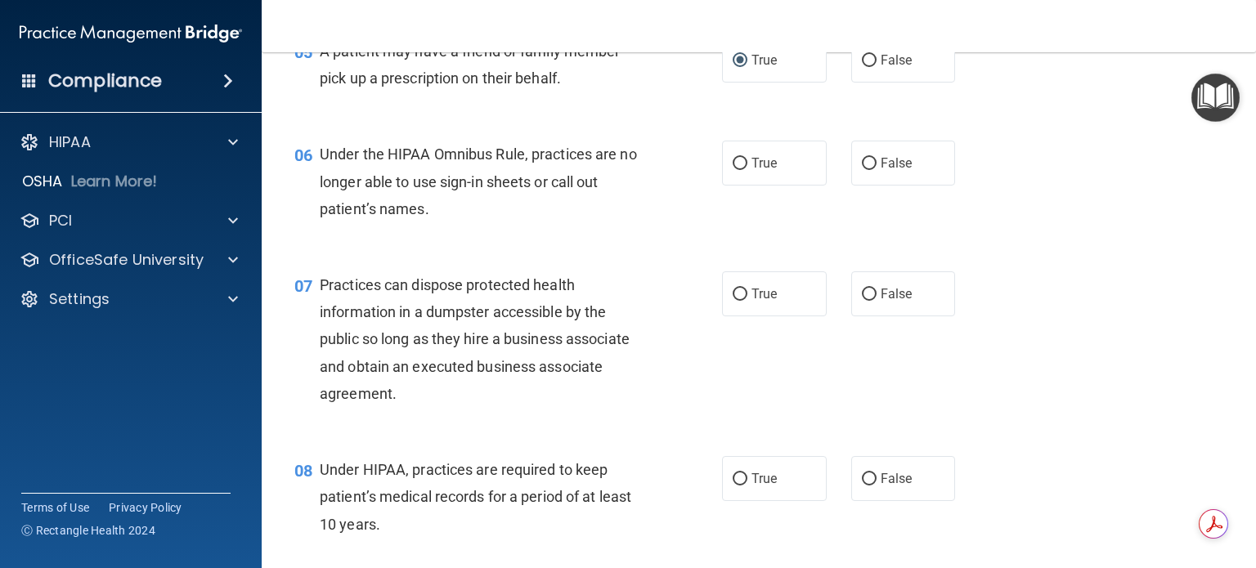
scroll to position [736, 0]
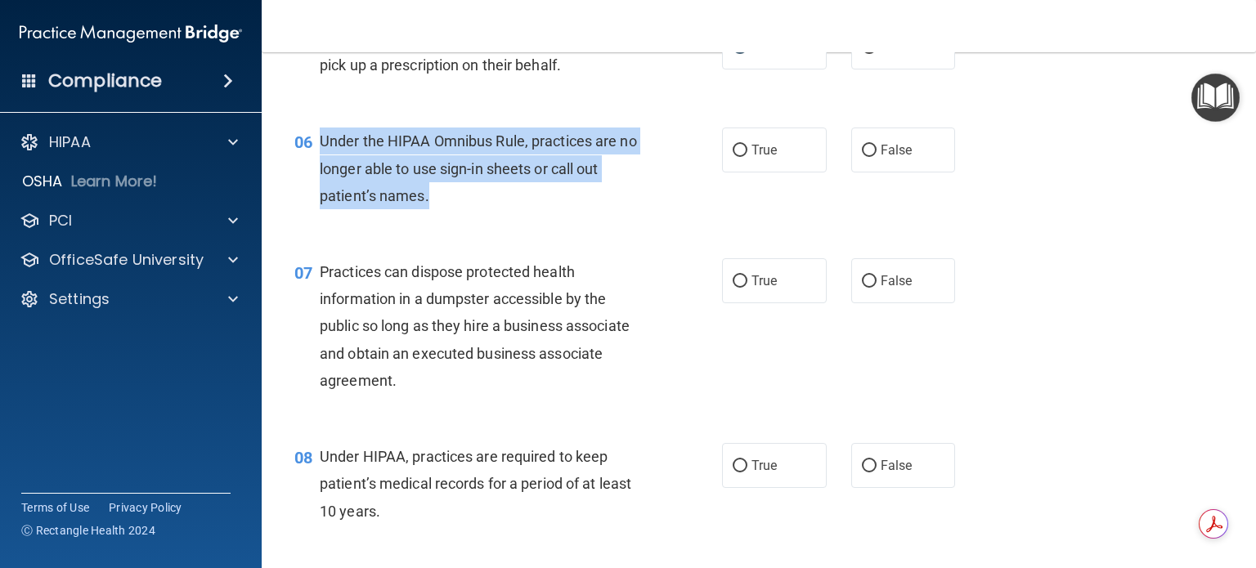
drag, startPoint x: 321, startPoint y: 163, endPoint x: 456, endPoint y: 212, distance: 144.4
click at [456, 209] on div "Under the HIPAA Omnibus Rule, practices are no longer able to use sign-in sheet…" at bounding box center [489, 169] width 339 height 82
click at [733, 157] on input "True" at bounding box center [740, 151] width 15 height 12
radio input "true"
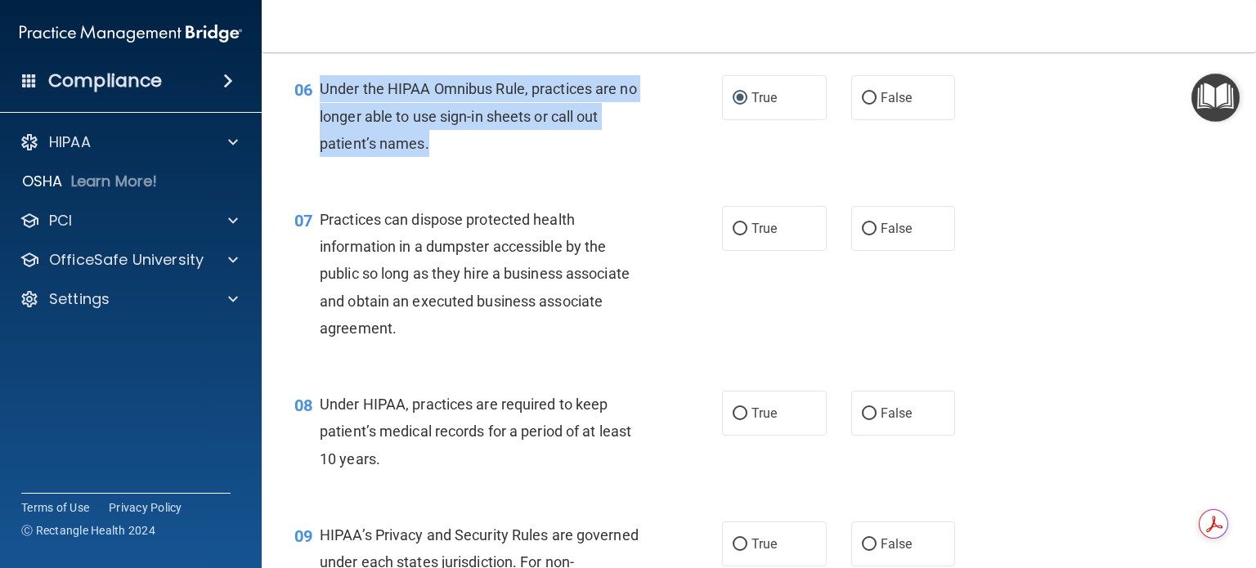
scroll to position [818, 0]
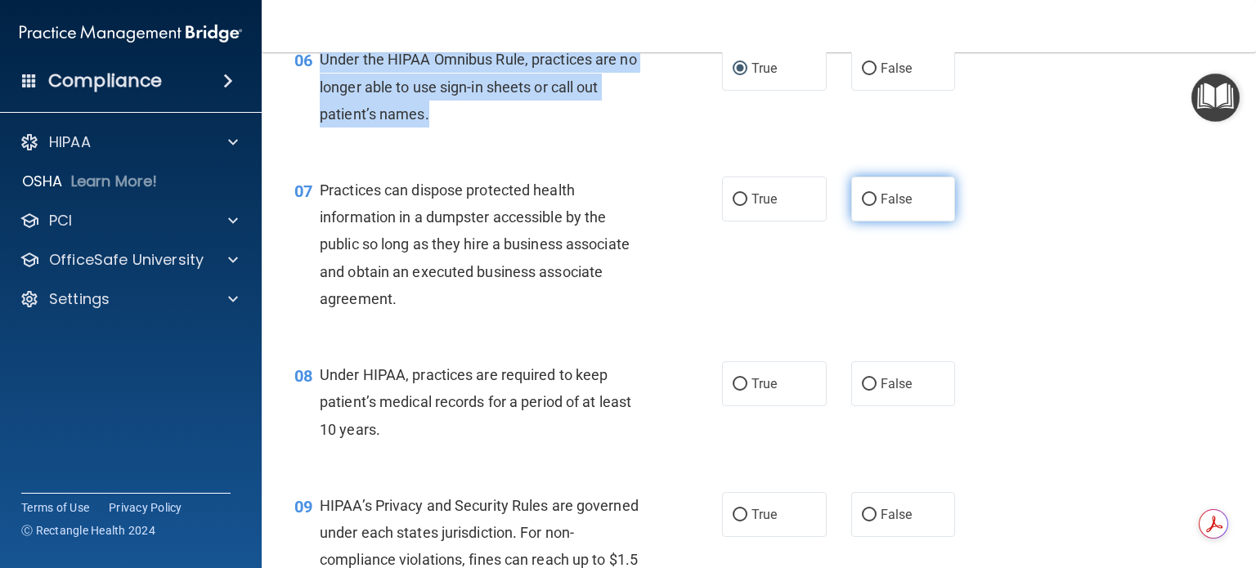
click at [862, 206] on input "False" at bounding box center [869, 200] width 15 height 12
radio input "true"
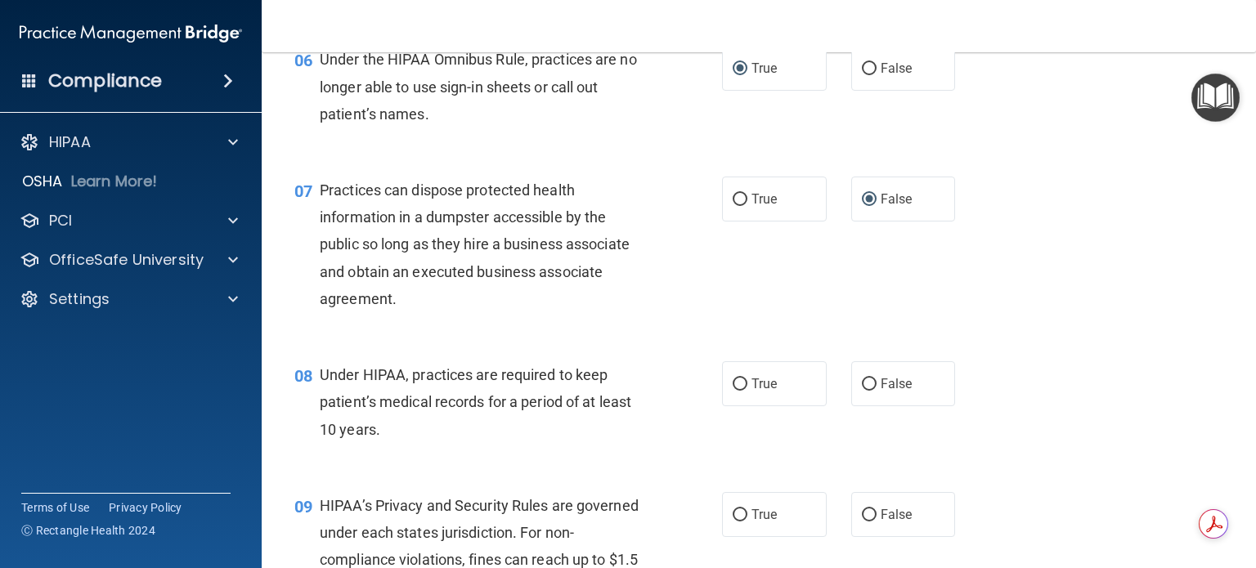
click at [713, 318] on div "07 Practices can dispose protected health information in a dumpster accessible …" at bounding box center [508, 249] width 477 height 144
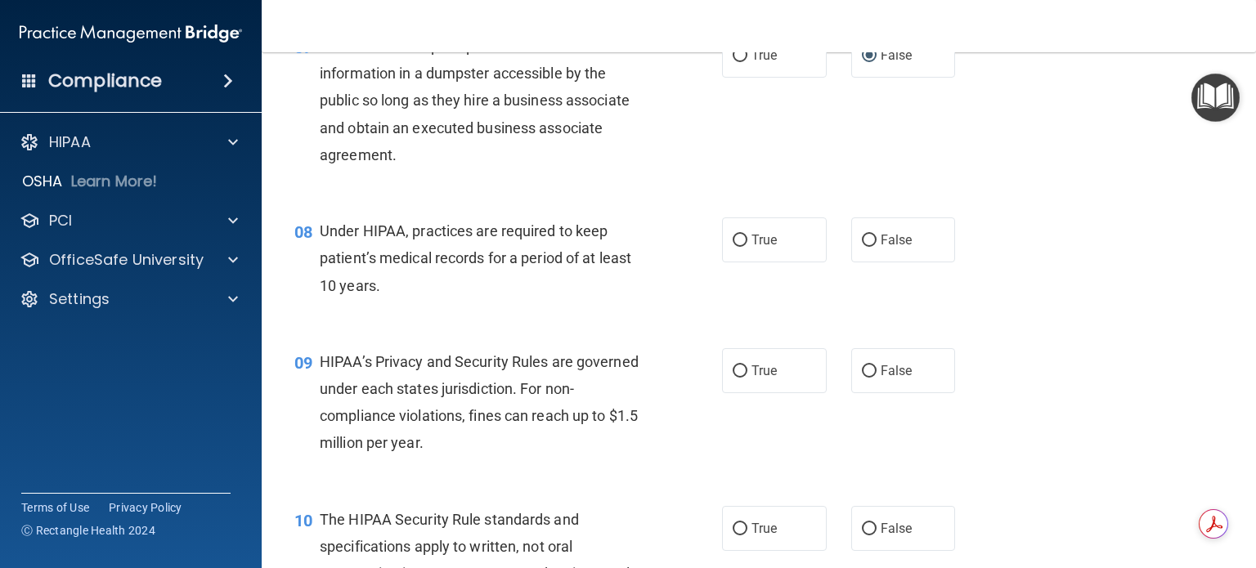
scroll to position [981, 0]
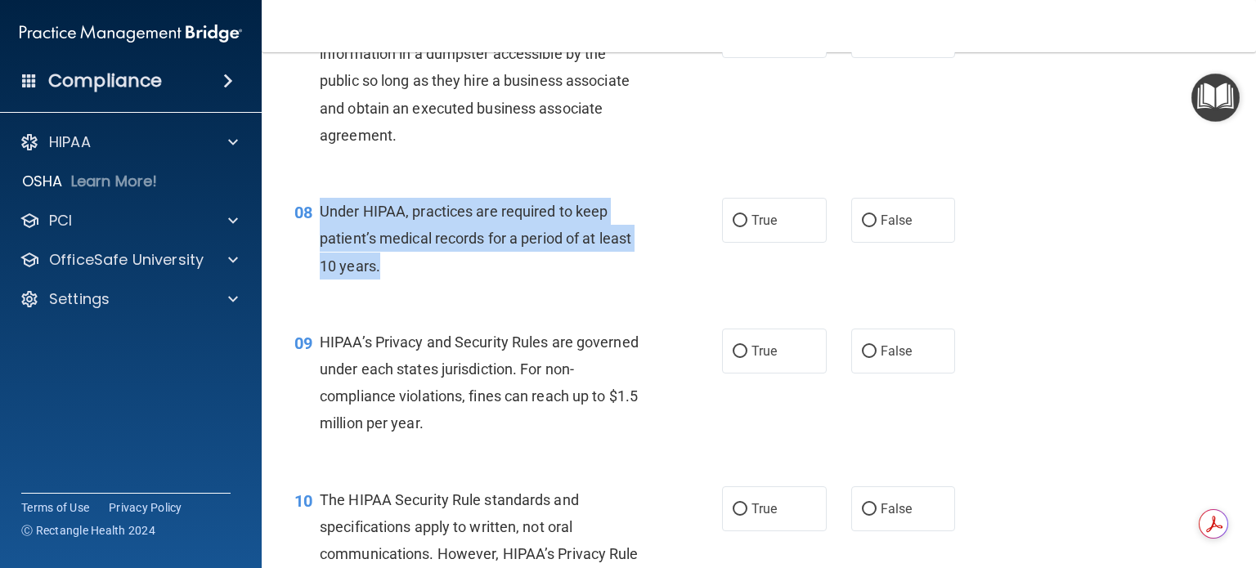
drag, startPoint x: 321, startPoint y: 235, endPoint x: 388, endPoint y: 317, distance: 105.3
click at [384, 280] on div "Under HIPAA, practices are required to keep patient’s medical records for a per…" at bounding box center [489, 239] width 339 height 82
click at [568, 280] on div "Under HIPAA, practices are required to keep patient’s medical records for a per…" at bounding box center [489, 239] width 339 height 82
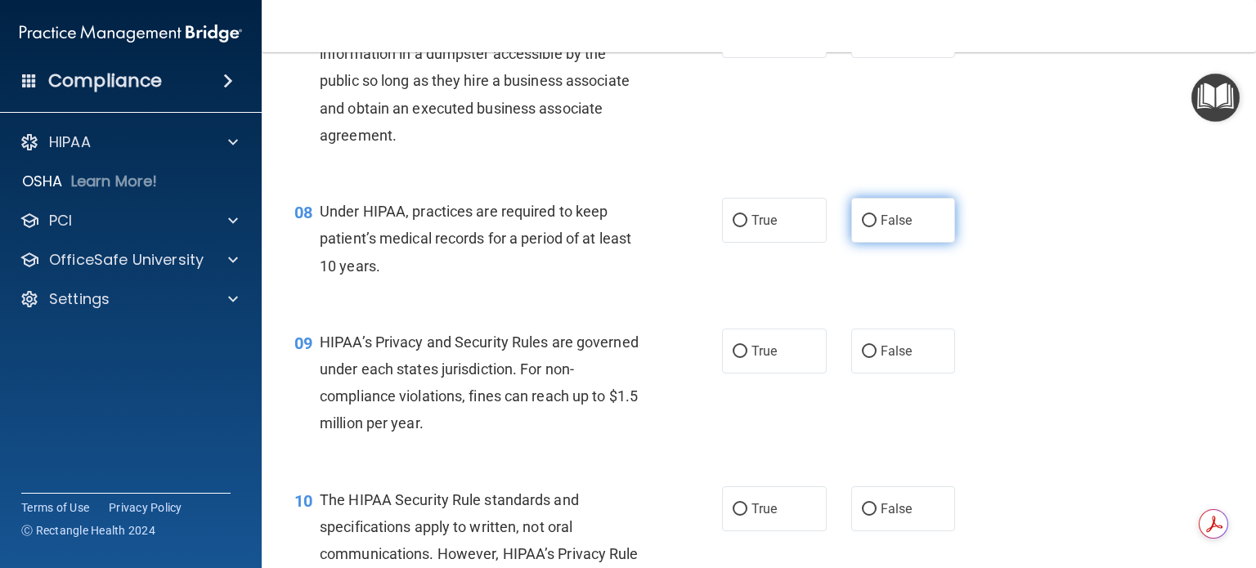
click at [862, 227] on input "False" at bounding box center [869, 221] width 15 height 12
radio input "true"
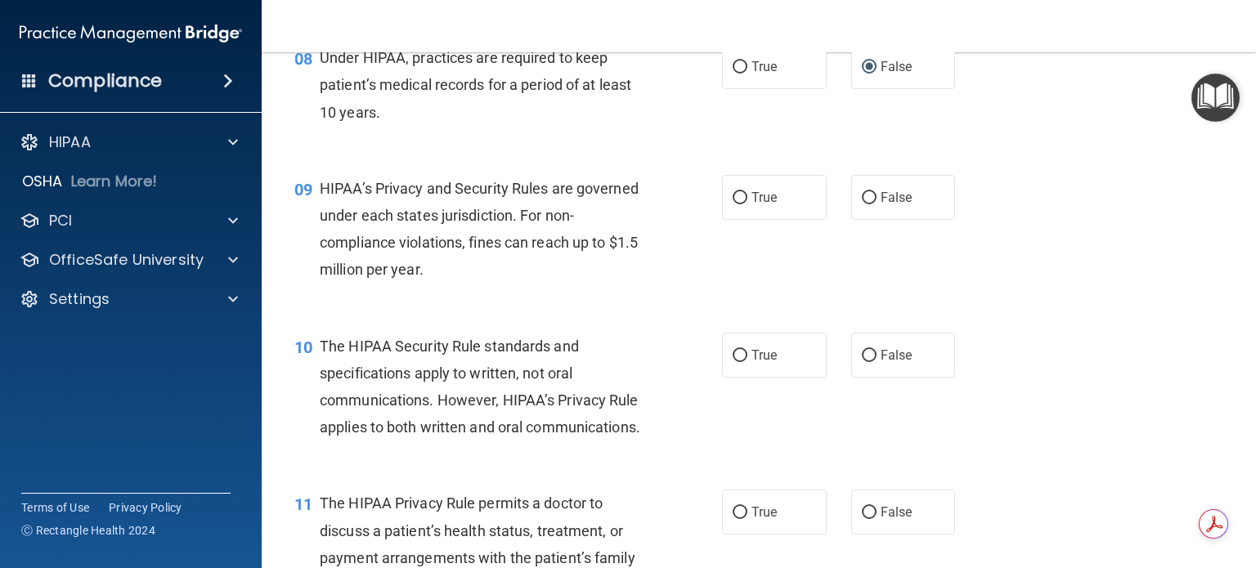
scroll to position [1145, 0]
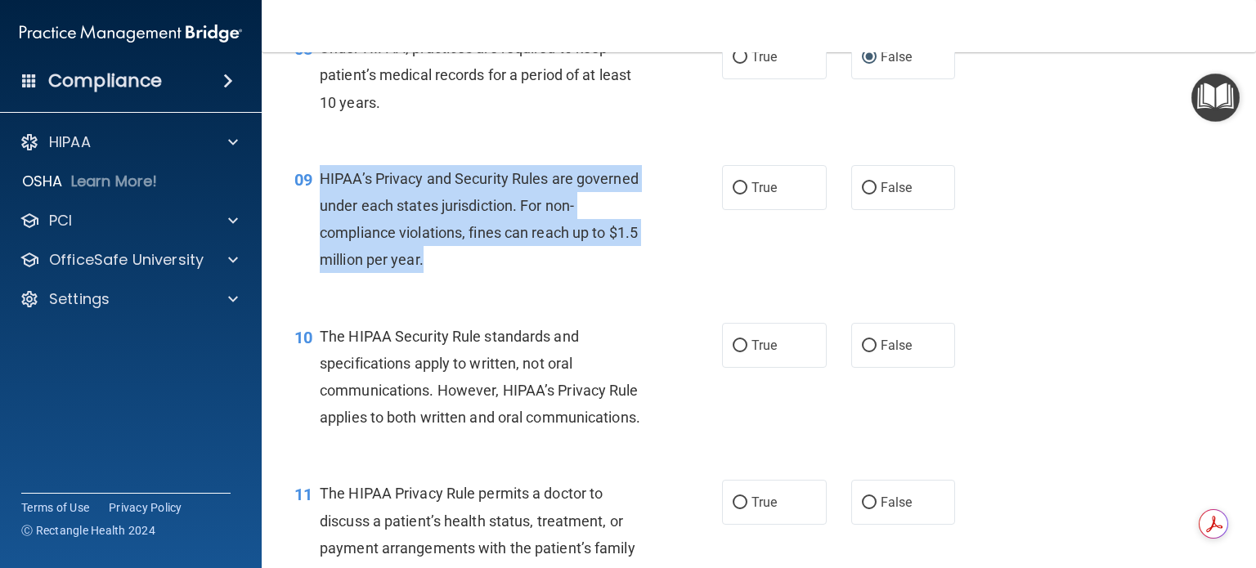
drag, startPoint x: 322, startPoint y: 202, endPoint x: 471, endPoint y: 277, distance: 166.8
click at [471, 274] on div "HIPAA’s Privacy and Security Rules are governed under each states jurisdiction.…" at bounding box center [489, 219] width 339 height 109
click at [633, 274] on div "HIPAA’s Privacy and Security Rules are governed under each states jurisdiction.…" at bounding box center [489, 219] width 339 height 109
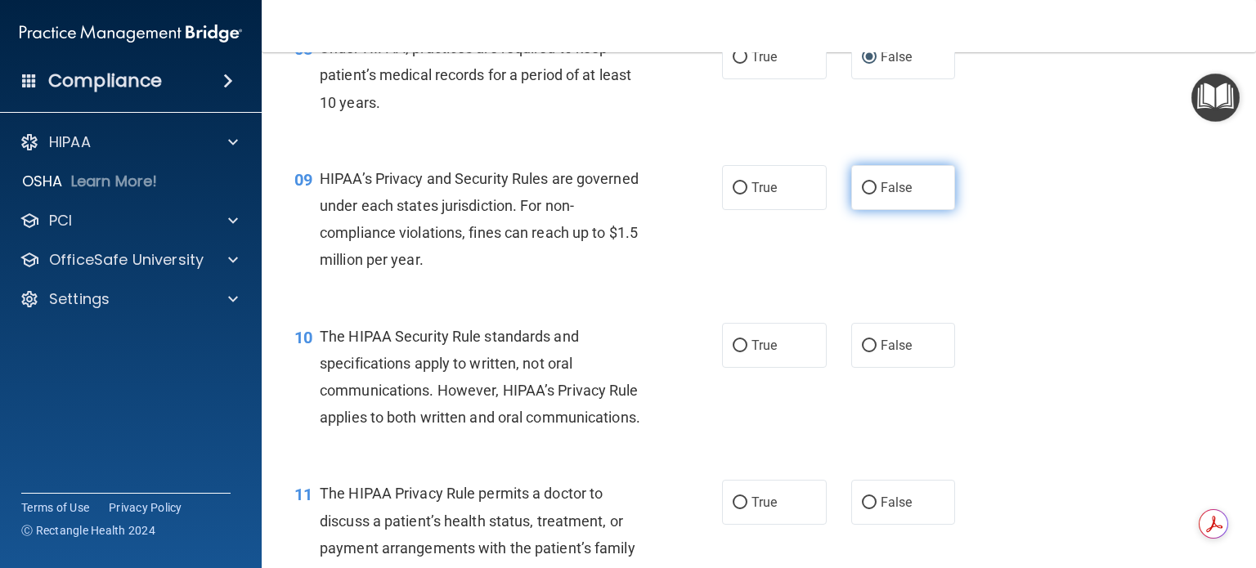
click at [862, 195] on input "False" at bounding box center [869, 188] width 15 height 12
radio input "true"
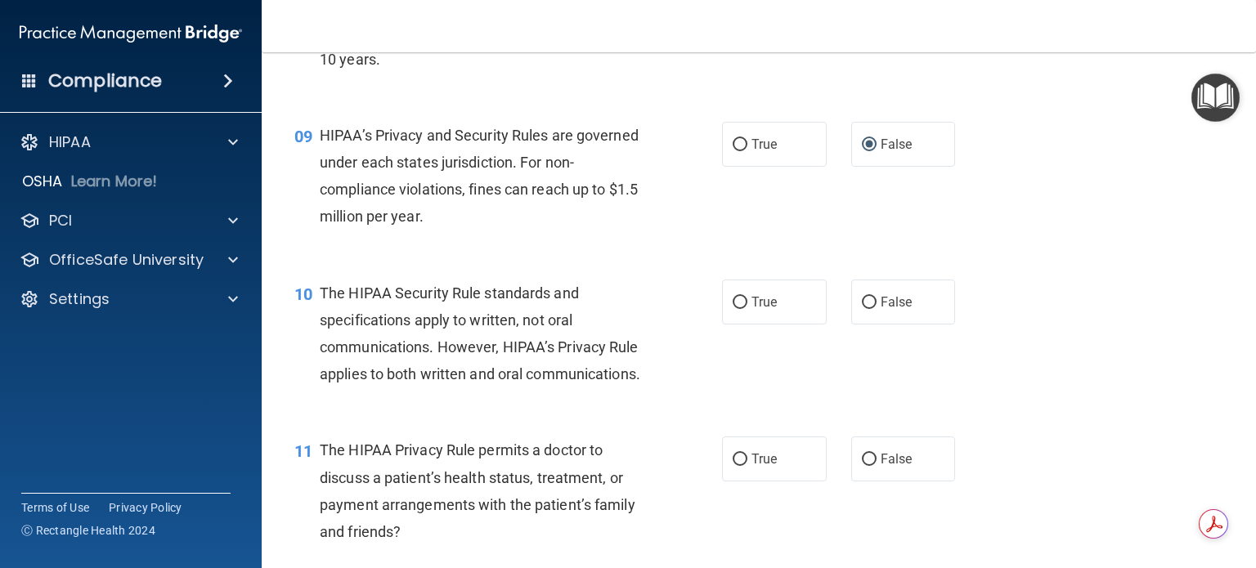
scroll to position [1309, 0]
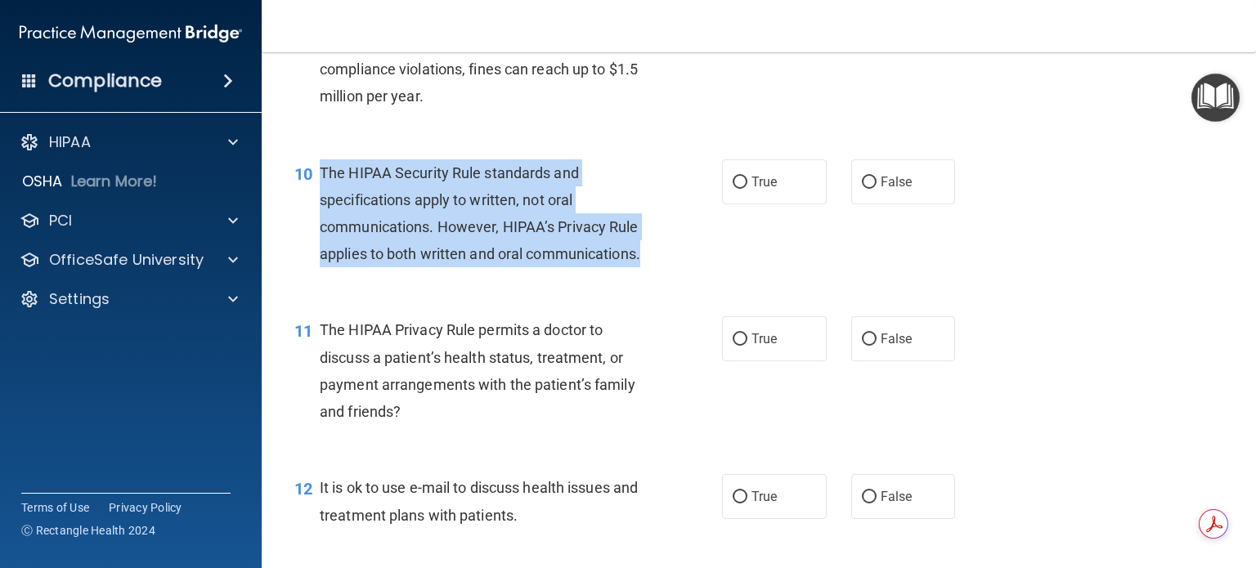
drag, startPoint x: 320, startPoint y: 194, endPoint x: 453, endPoint y: 348, distance: 203.5
click at [453, 297] on div "10 The HIPAA Security Rule standards and specifications apply to written, not o…" at bounding box center [759, 218] width 954 height 158
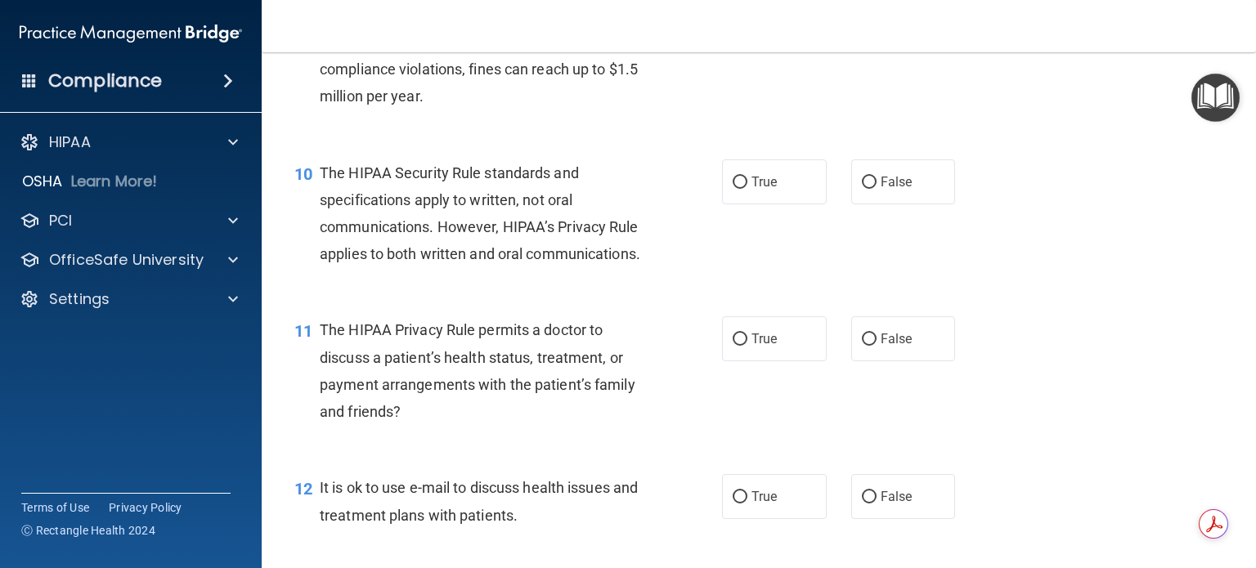
drag, startPoint x: 379, startPoint y: 228, endPoint x: 374, endPoint y: 218, distance: 11.0
click at [379, 227] on span "The HIPAA Security Rule standards and specifications apply to written, not oral…" at bounding box center [480, 213] width 321 height 99
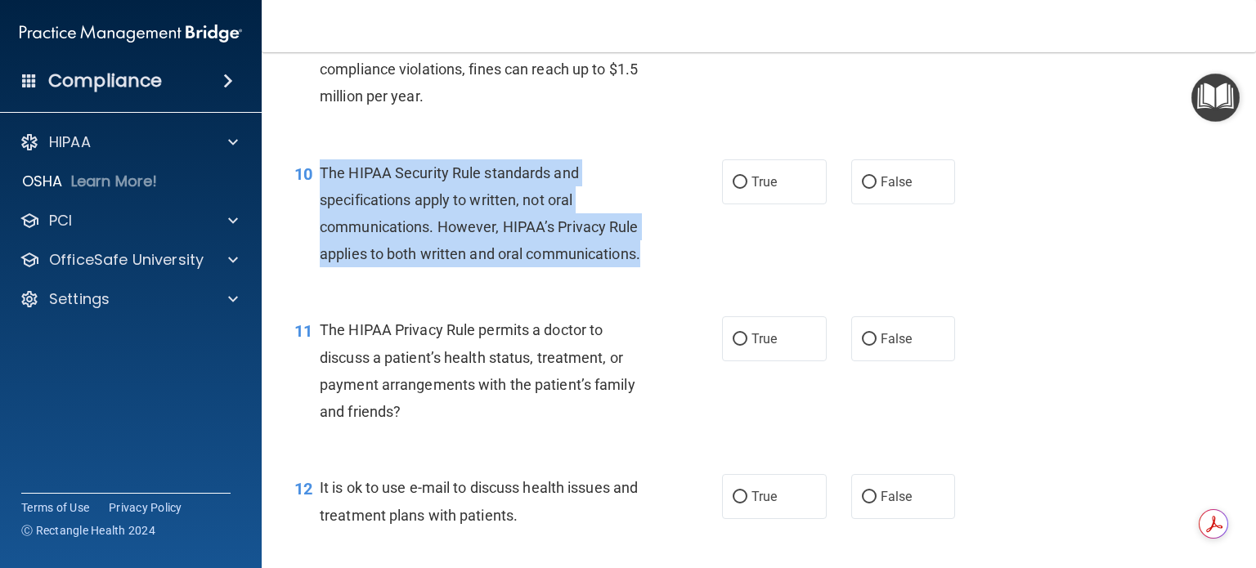
drag, startPoint x: 321, startPoint y: 197, endPoint x: 448, endPoint y: 303, distance: 166.1
click at [450, 268] on div "The HIPAA Security Rule standards and specifications apply to written, not oral…" at bounding box center [489, 213] width 339 height 109
click at [631, 268] on div "The HIPAA Security Rule standards and specifications apply to written, not oral…" at bounding box center [489, 213] width 339 height 109
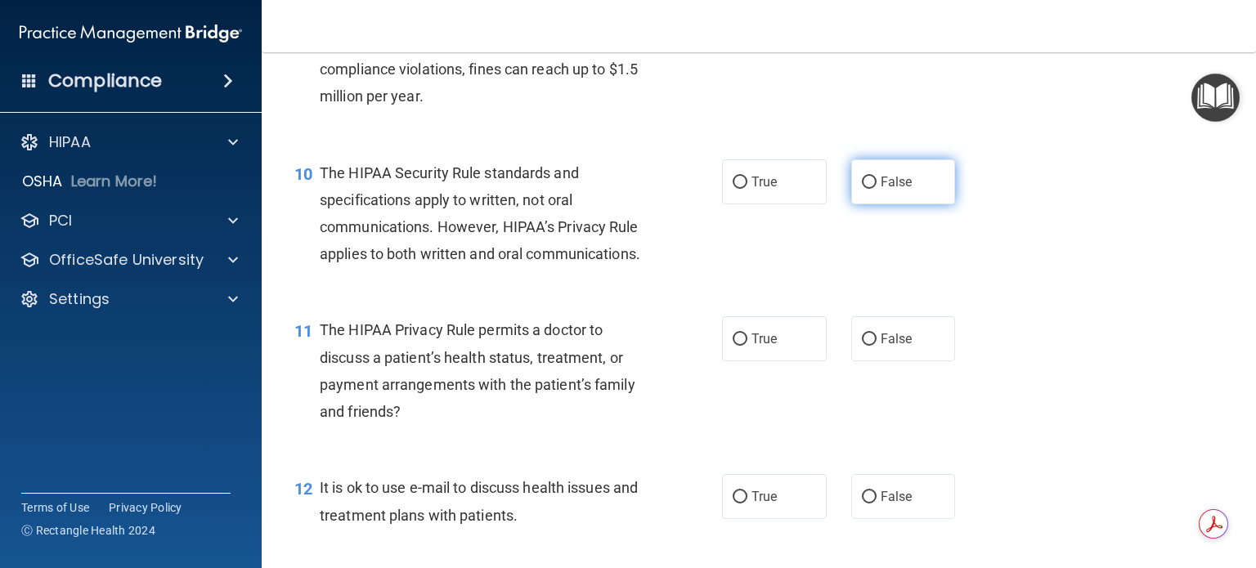
click at [862, 189] on input "False" at bounding box center [869, 183] width 15 height 12
radio input "true"
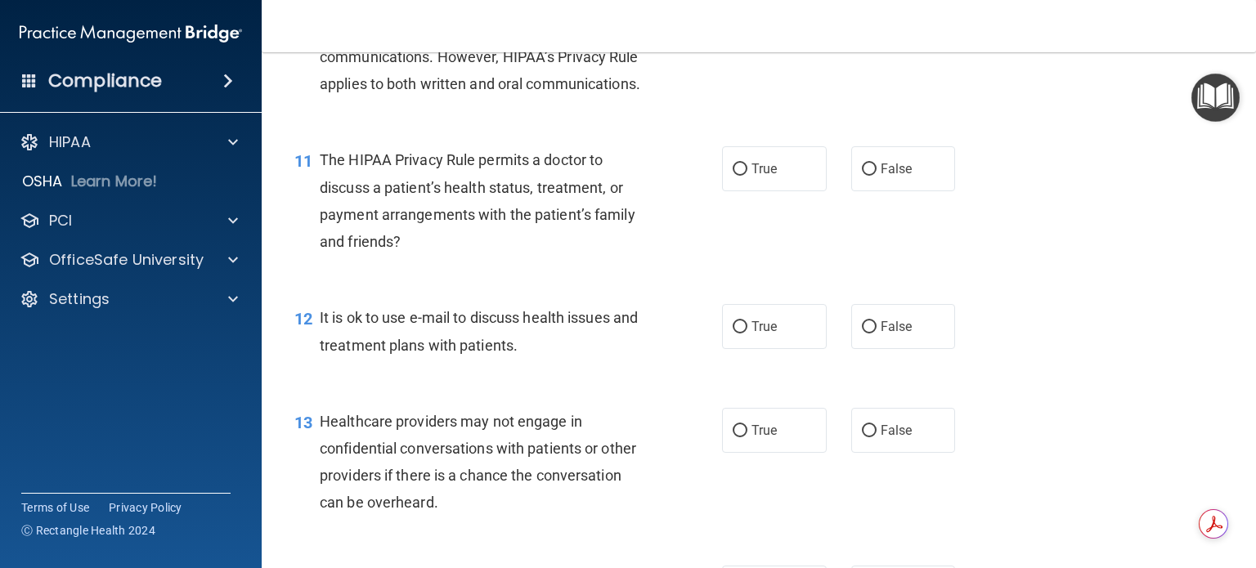
scroll to position [1554, 0]
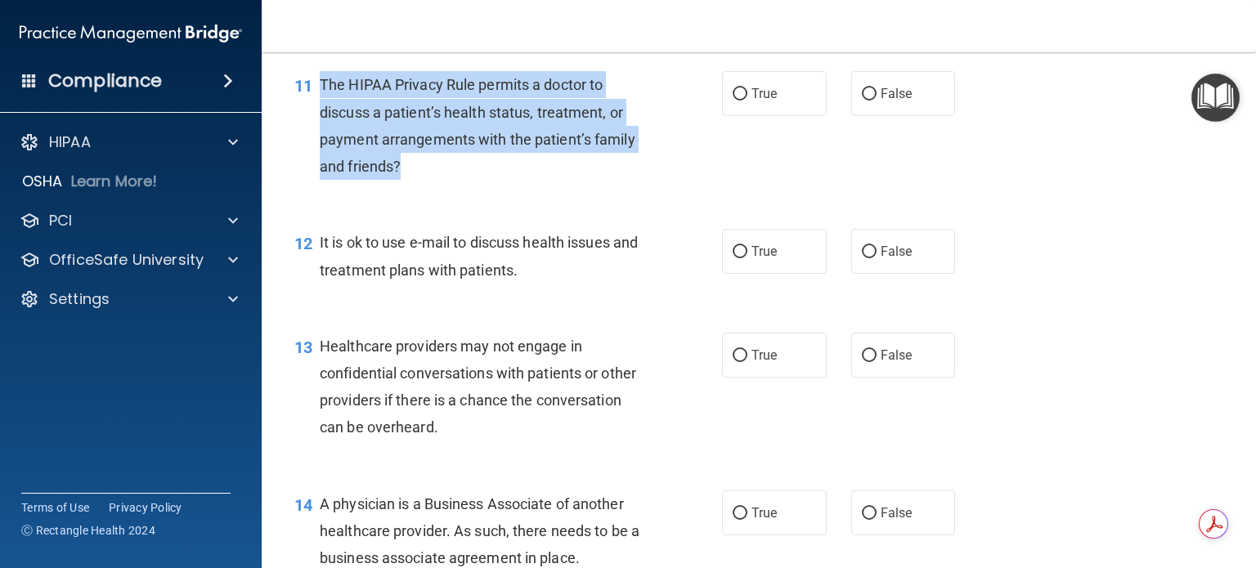
drag, startPoint x: 322, startPoint y: 135, endPoint x: 414, endPoint y: 222, distance: 126.1
click at [414, 180] on div "The HIPAA Privacy Rule permits a doctor to discuss a patient’s health status, t…" at bounding box center [489, 125] width 339 height 109
click at [862, 101] on input "False" at bounding box center [869, 94] width 15 height 12
radio input "true"
click at [619, 188] on div "11 The HIPAA Privacy Rule permits a doctor to discuss a patient’s health status…" at bounding box center [508, 129] width 477 height 117
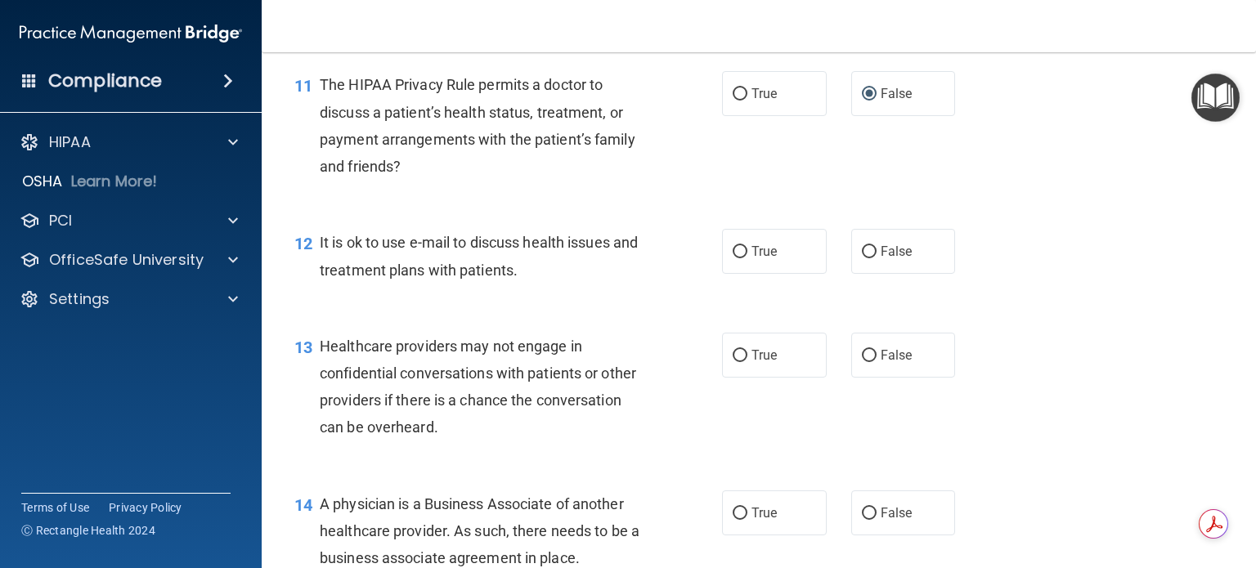
scroll to position [1636, 0]
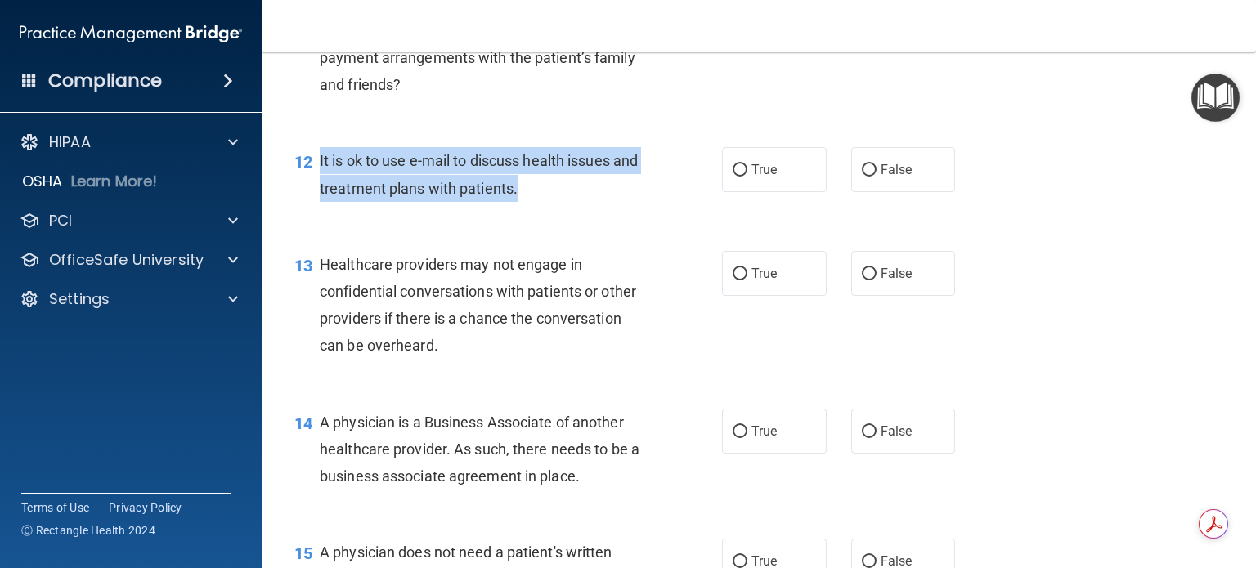
drag, startPoint x: 318, startPoint y: 209, endPoint x: 569, endPoint y: 241, distance: 253.1
click at [569, 209] on div "12 It is ok to use e-mail to discuss health issues and treatment plans with pat…" at bounding box center [508, 178] width 477 height 62
click at [736, 177] on input "True" at bounding box center [740, 170] width 15 height 12
radio input "true"
click at [622, 209] on div "12 It is ok to use e-mail to discuss health issues and treatment plans with pat…" at bounding box center [508, 178] width 477 height 62
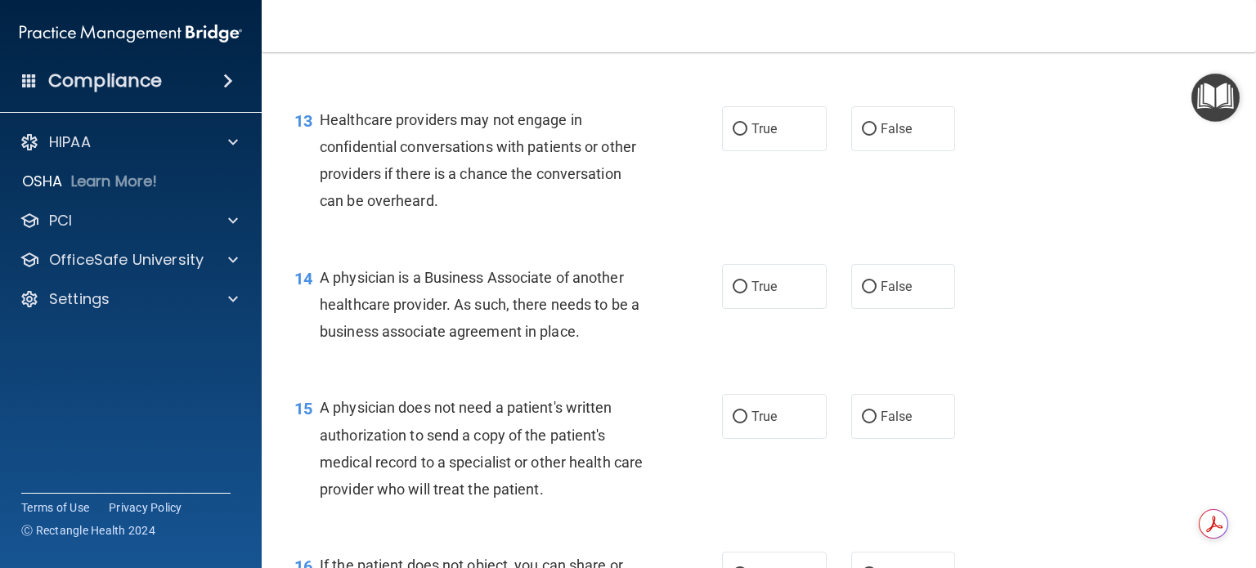
scroll to position [1799, 0]
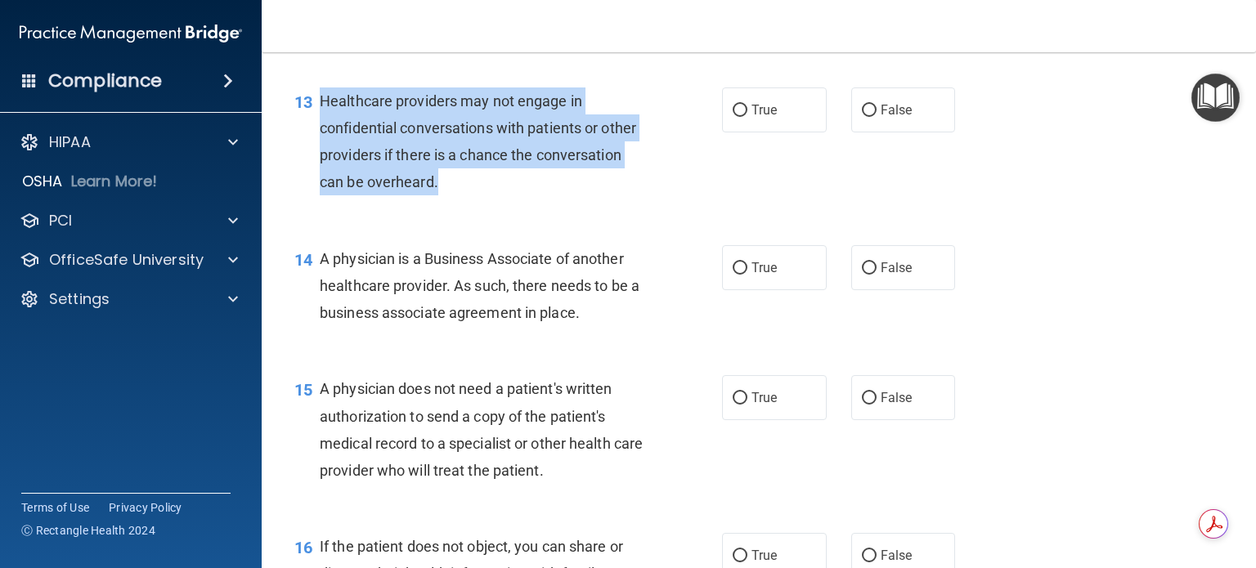
drag, startPoint x: 322, startPoint y: 149, endPoint x: 468, endPoint y: 255, distance: 180.3
click at [468, 204] on div "13 Healthcare providers may not engage in confidential conversations with patie…" at bounding box center [508, 146] width 477 height 117
click at [530, 196] on div "Healthcare providers may not engage in confidential conversations with patients…" at bounding box center [489, 142] width 339 height 109
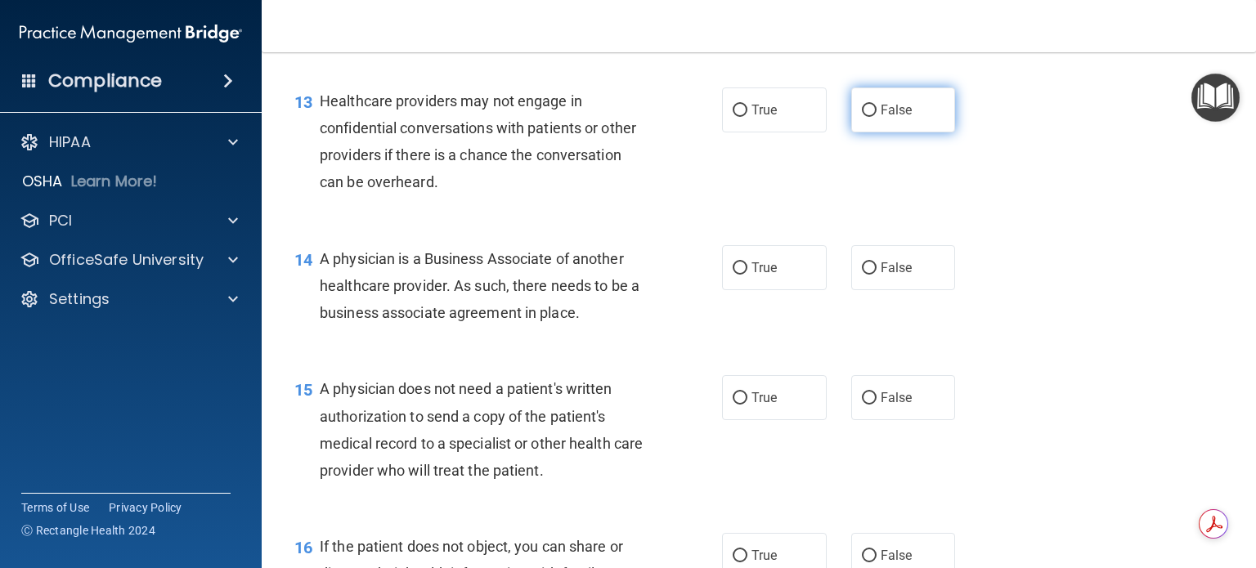
click at [862, 117] on input "False" at bounding box center [869, 111] width 15 height 12
radio input "true"
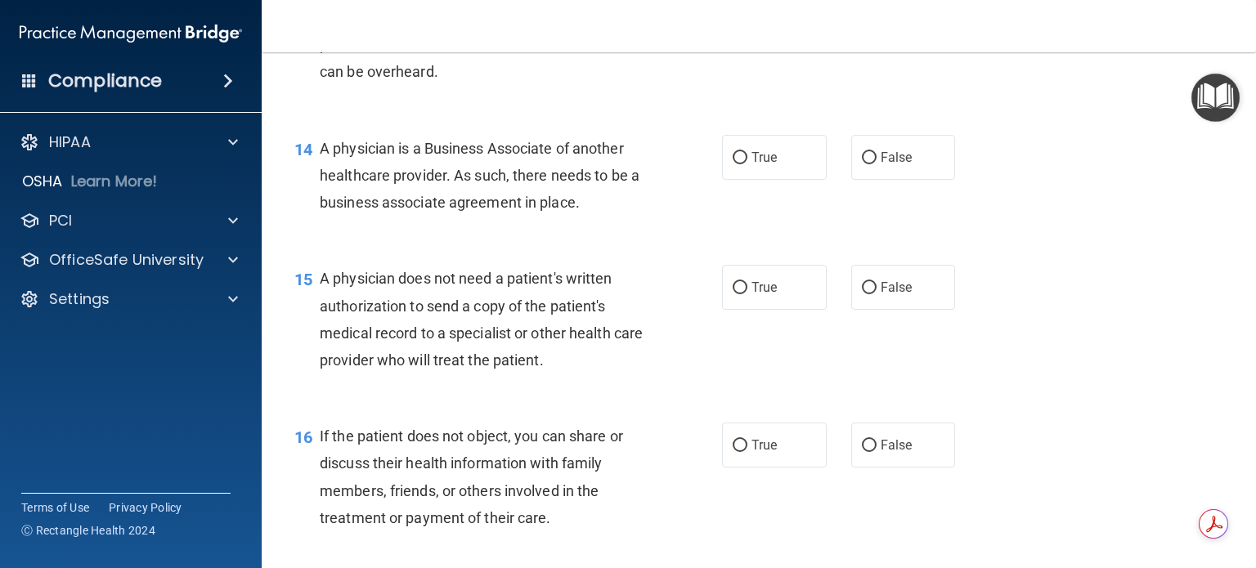
scroll to position [1963, 0]
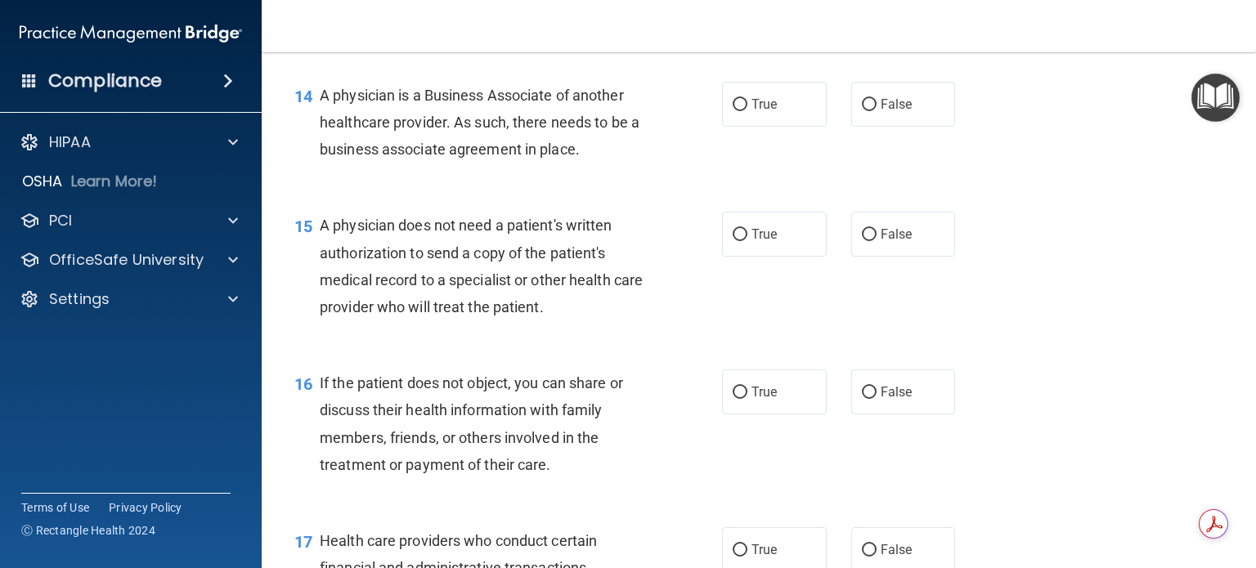
drag, startPoint x: 321, startPoint y: 146, endPoint x: 610, endPoint y: 258, distance: 309.4
click at [599, 245] on div "01 A business associate agreement is required with organizations or persons whe…" at bounding box center [759, 267] width 954 height 4243
click at [608, 192] on div "14 A physician is a Business Associate of another healthcare provider. As such,…" at bounding box center [759, 126] width 954 height 131
drag, startPoint x: 321, startPoint y: 145, endPoint x: 592, endPoint y: 195, distance: 276.2
click at [592, 164] on div "A physician is a Business Associate of another healthcare provider. As such, th…" at bounding box center [489, 123] width 339 height 82
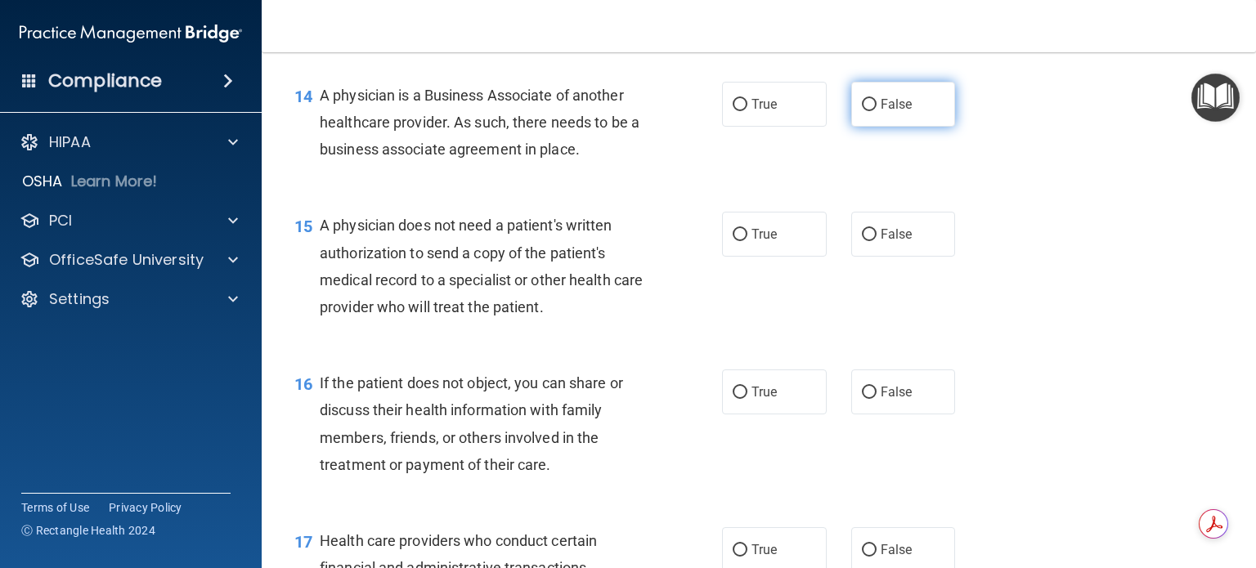
click at [862, 111] on input "False" at bounding box center [869, 105] width 15 height 12
radio input "true"
click at [684, 192] on div "14 A physician is a Business Associate of another healthcare provider. As such,…" at bounding box center [759, 126] width 954 height 131
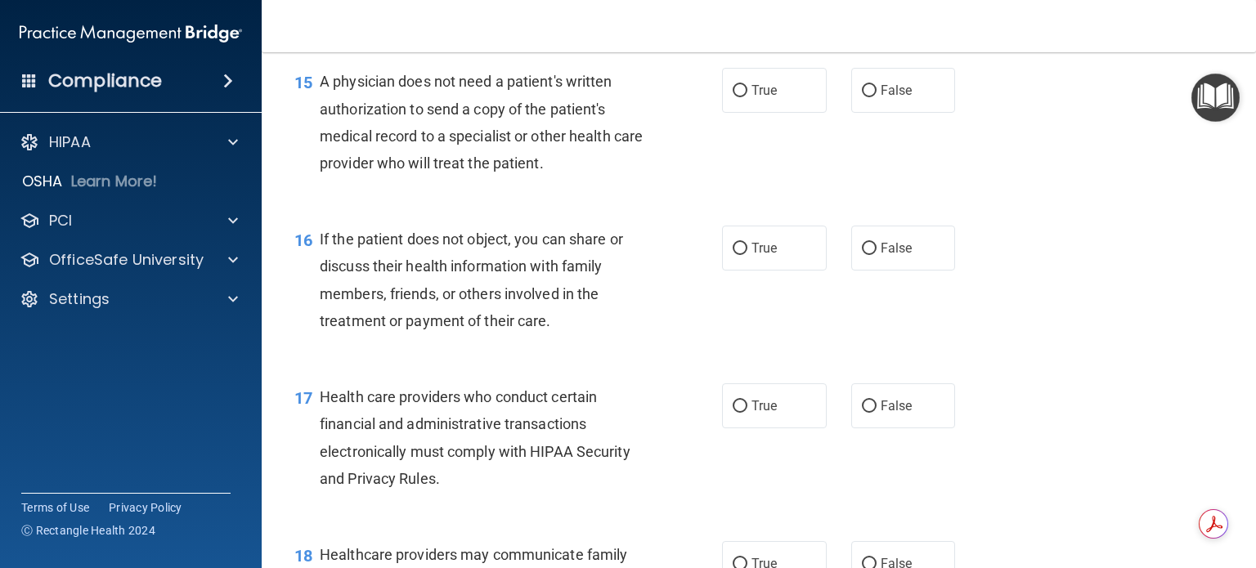
scroll to position [2127, 0]
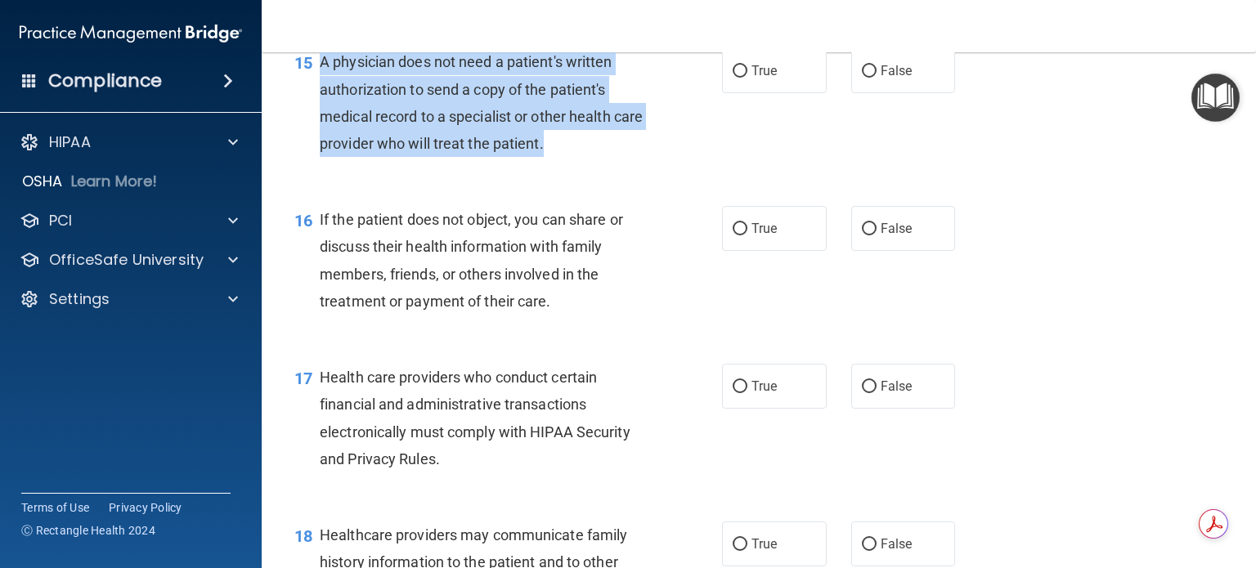
drag, startPoint x: 321, startPoint y: 114, endPoint x: 612, endPoint y: 224, distance: 311.4
click at [612, 165] on div "15 A physician does not need a patient's written authorization to send a copy o…" at bounding box center [508, 106] width 477 height 117
click at [733, 78] on input "True" at bounding box center [740, 71] width 15 height 12
radio input "true"
click at [726, 165] on div "15 A physician does not need a patient's written authorization to send a copy o…" at bounding box center [508, 106] width 477 height 117
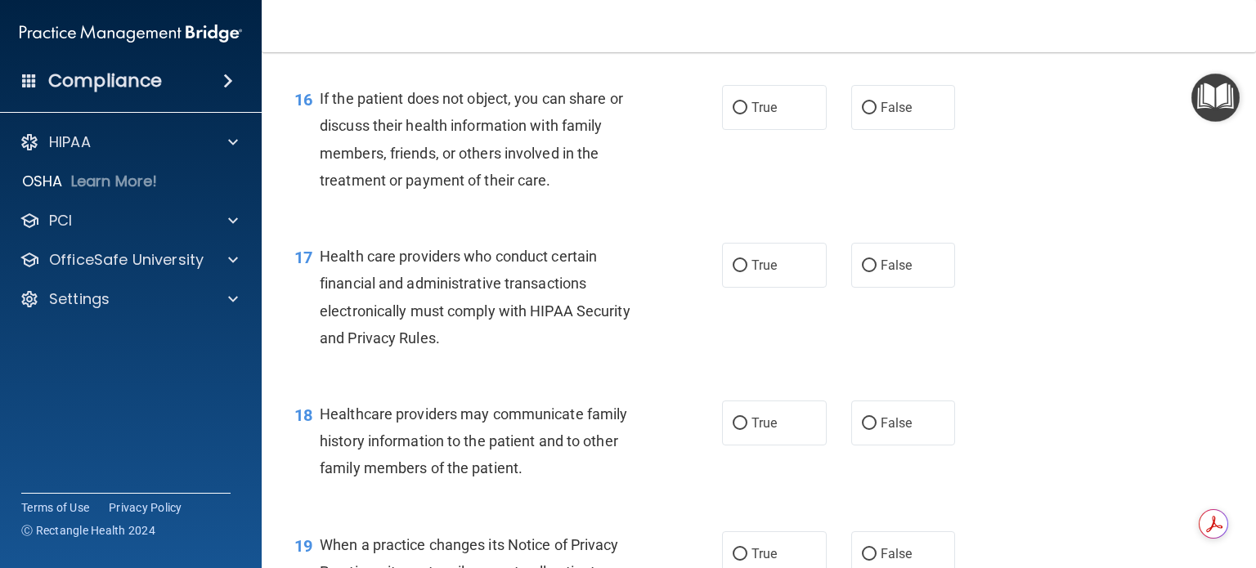
scroll to position [2290, 0]
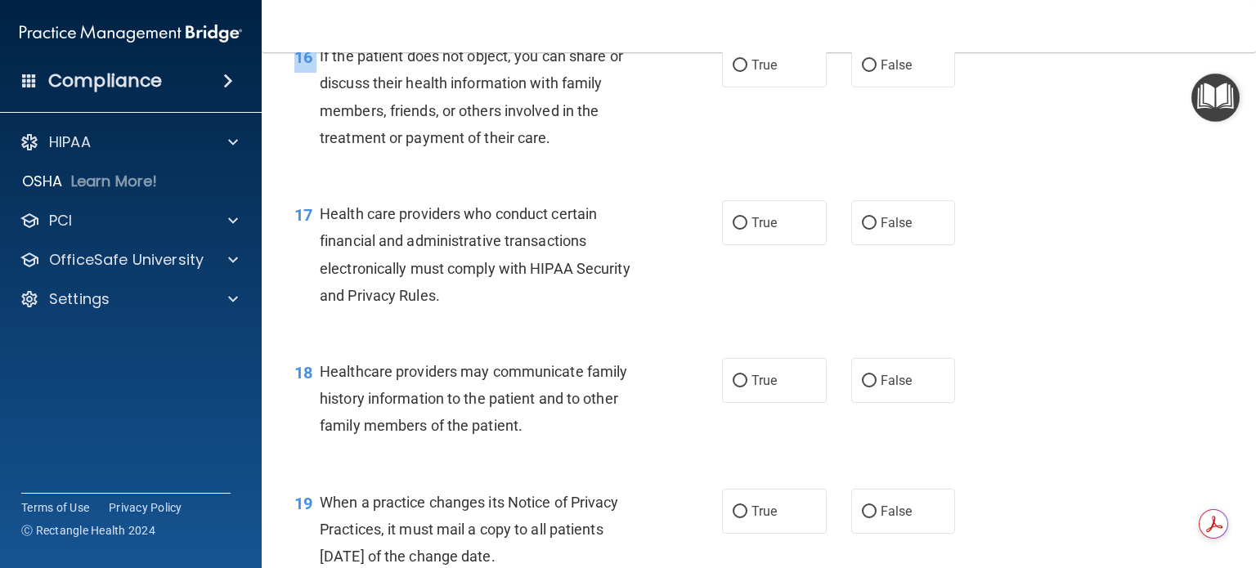
drag, startPoint x: 320, startPoint y: 106, endPoint x: 559, endPoint y: 231, distance: 270.0
click at [555, 180] on div "16 If the patient does not object, you can share or discuss their health inform…" at bounding box center [759, 101] width 954 height 158
click at [532, 146] on span "If the patient does not object, you can share or discuss their health informati…" at bounding box center [471, 96] width 303 height 99
click at [550, 151] on div "If the patient does not object, you can share or discuss their health informati…" at bounding box center [489, 97] width 339 height 109
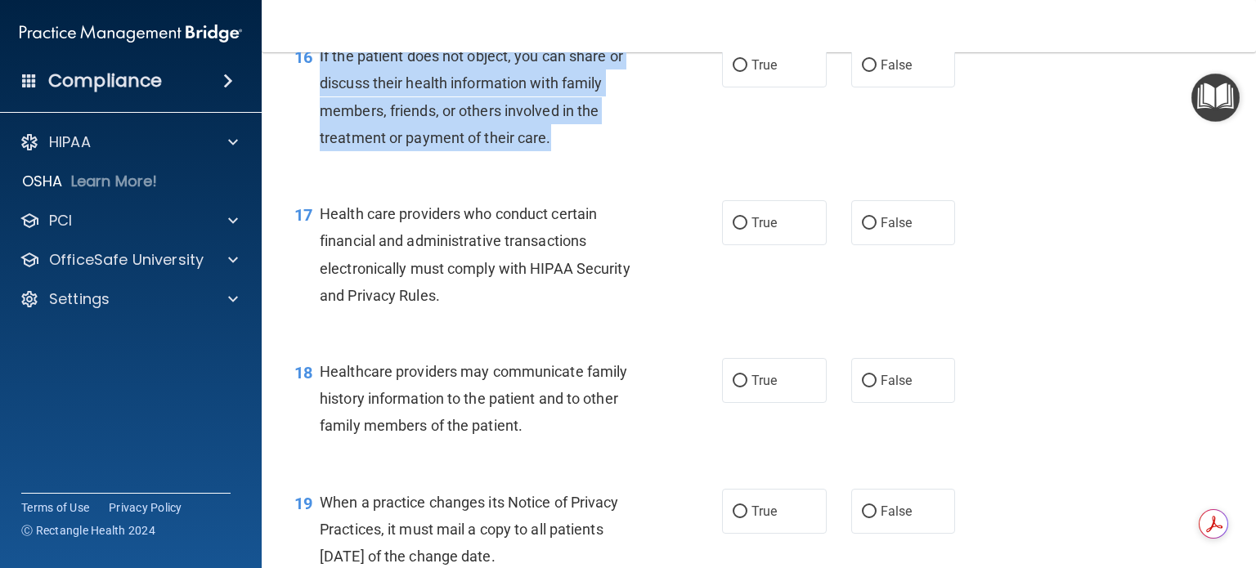
drag, startPoint x: 555, startPoint y: 190, endPoint x: 320, endPoint y: 106, distance: 250.2
click at [320, 106] on div "If the patient does not object, you can share or discuss their health informati…" at bounding box center [489, 97] width 339 height 109
click at [613, 151] on div "If the patient does not object, you can share or discuss their health informati…" at bounding box center [489, 97] width 339 height 109
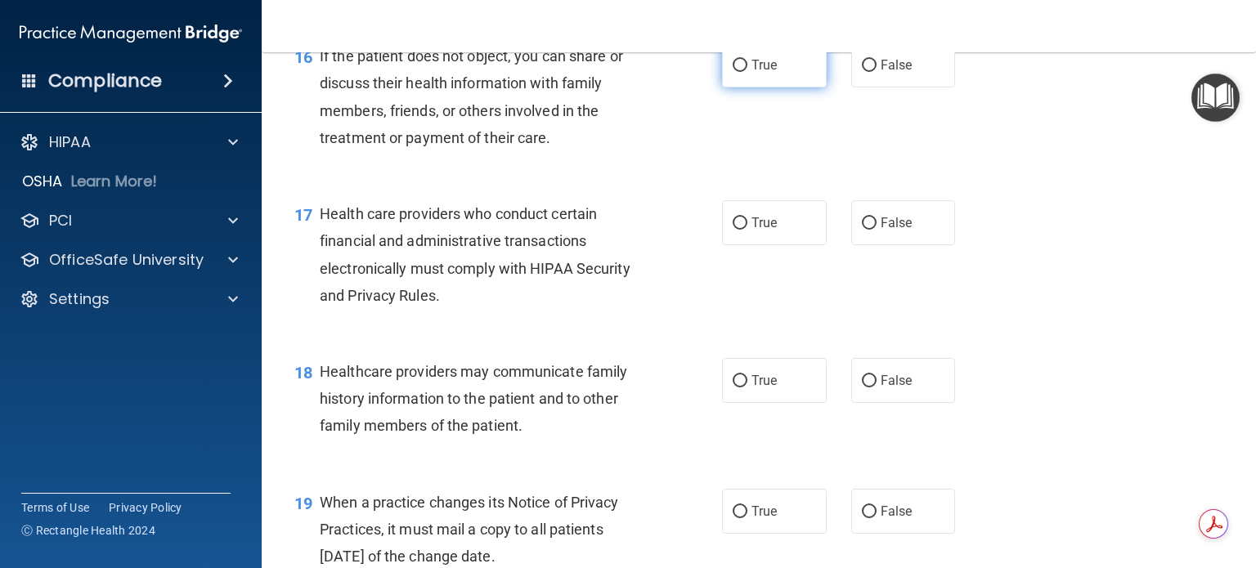
click at [733, 72] on input "True" at bounding box center [740, 66] width 15 height 12
radio input "true"
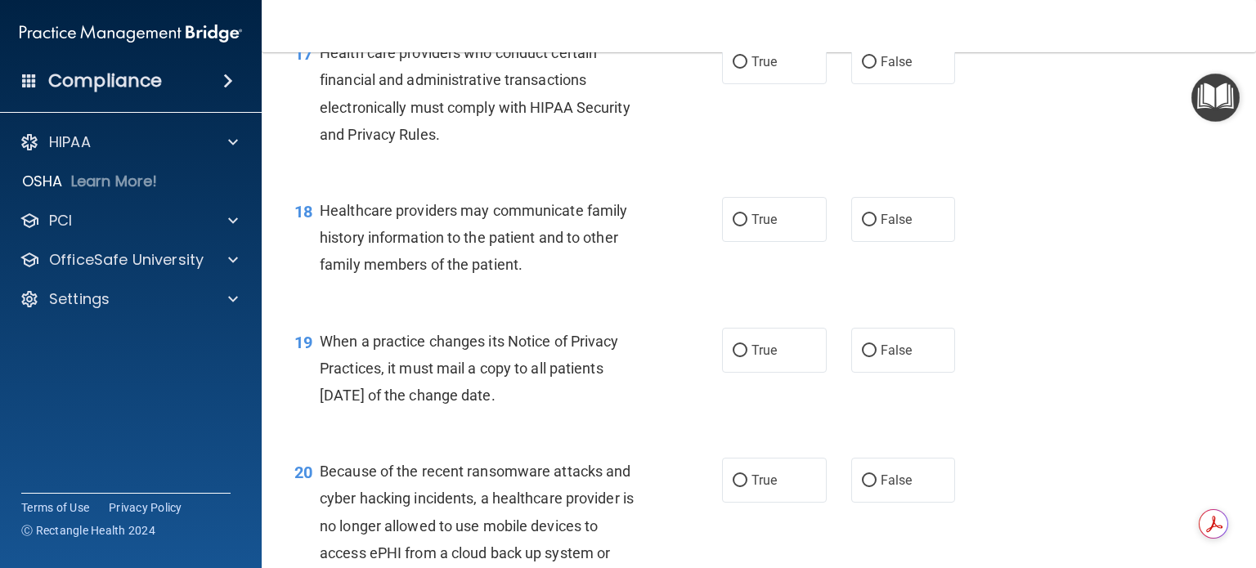
scroll to position [2454, 0]
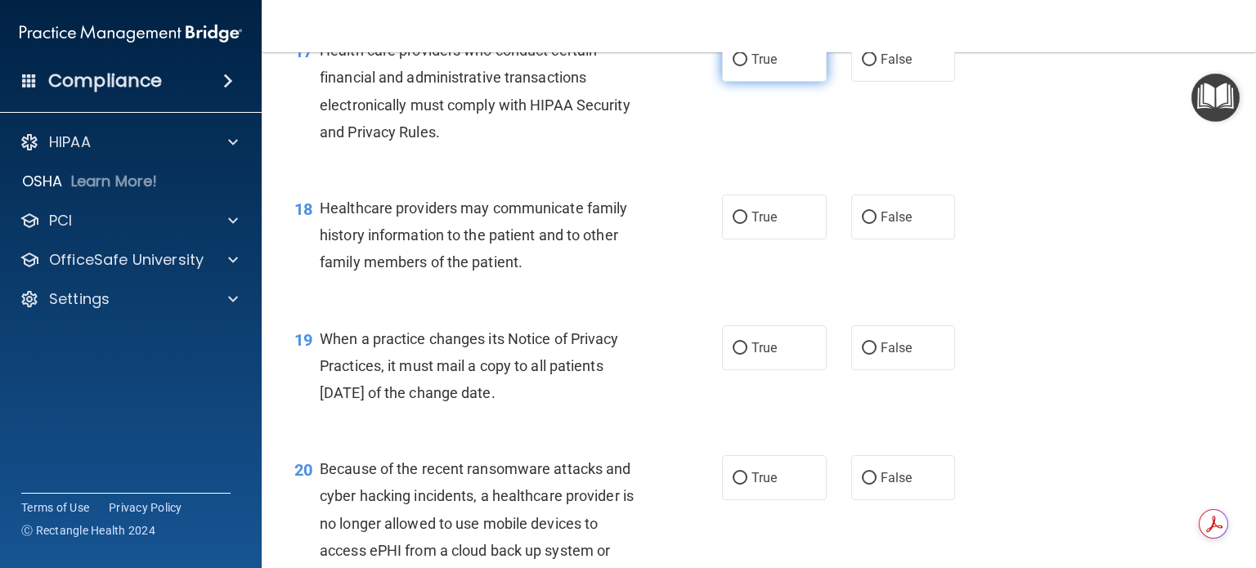
click at [734, 66] on input "True" at bounding box center [740, 60] width 15 height 12
radio input "true"
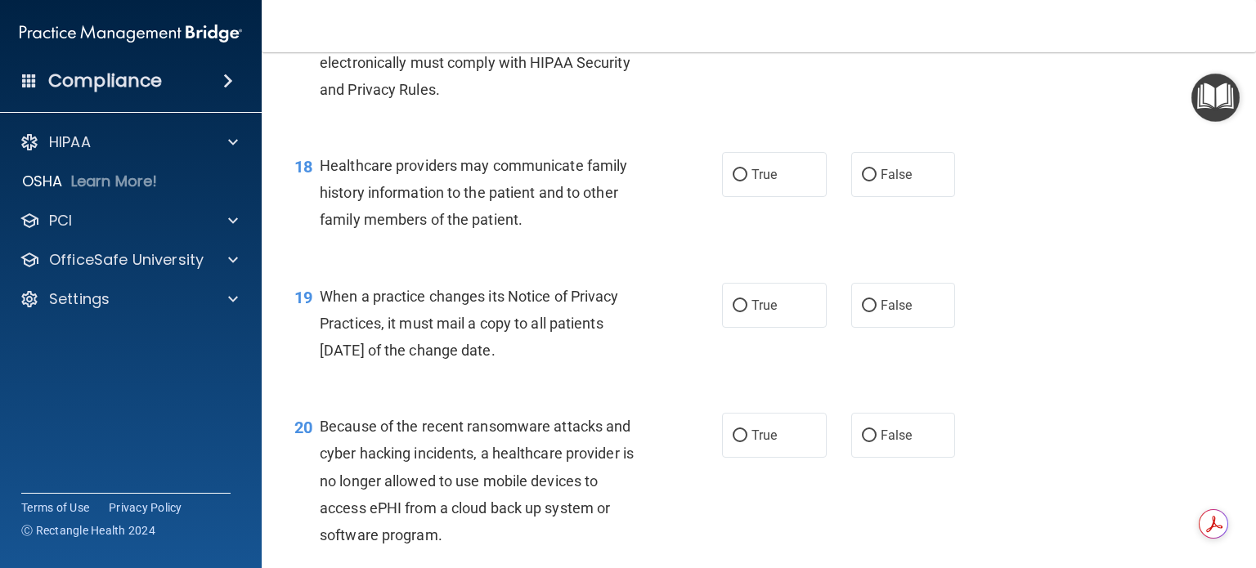
scroll to position [2535, 0]
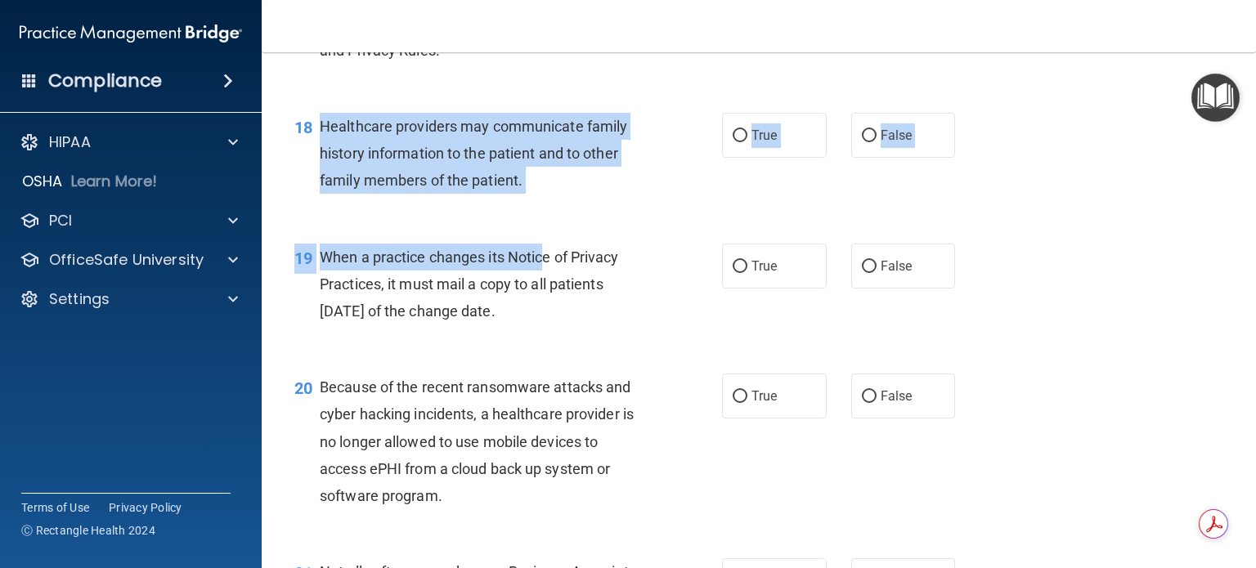
drag, startPoint x: 321, startPoint y: 180, endPoint x: 545, endPoint y: 324, distance: 266.4
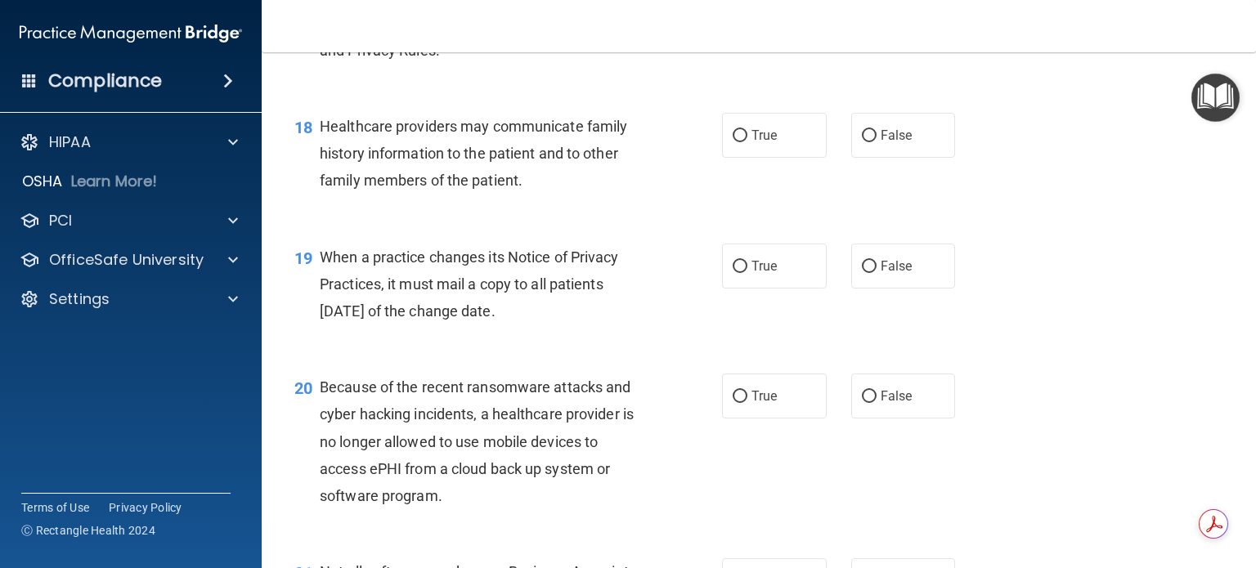
click at [532, 223] on div "18 Healthcare providers may communicate family history information to the patie…" at bounding box center [759, 157] width 954 height 131
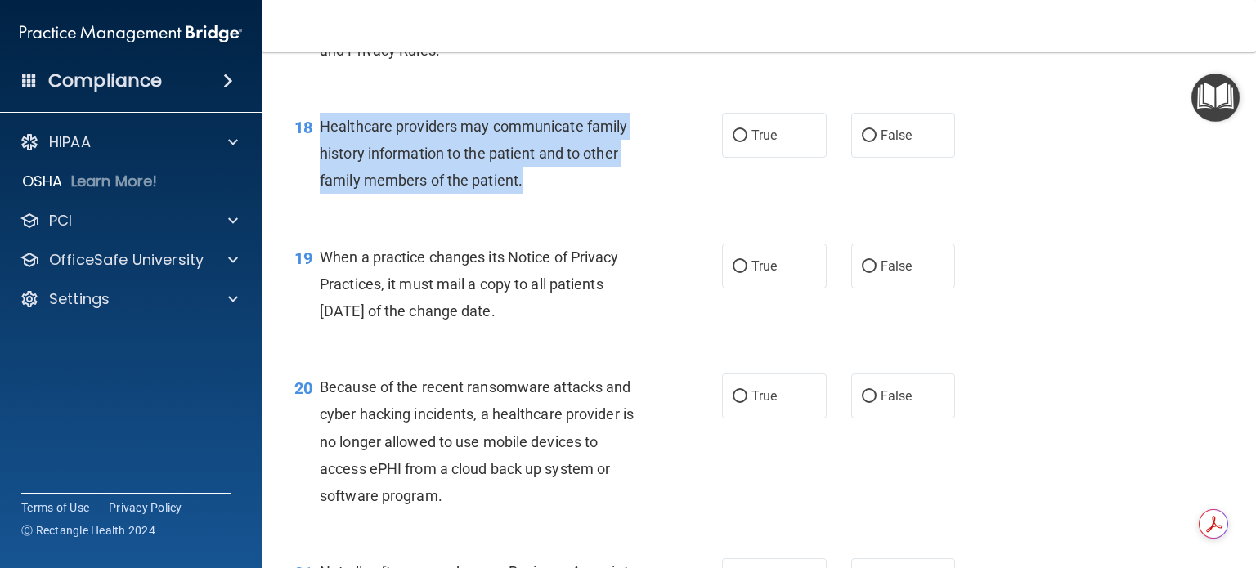
drag, startPoint x: 321, startPoint y: 175, endPoint x: 543, endPoint y: 231, distance: 229.3
click at [543, 195] on div "Healthcare providers may communicate family history information to the patient …" at bounding box center [489, 154] width 339 height 82
click at [733, 142] on input "True" at bounding box center [740, 136] width 15 height 12
radio input "true"
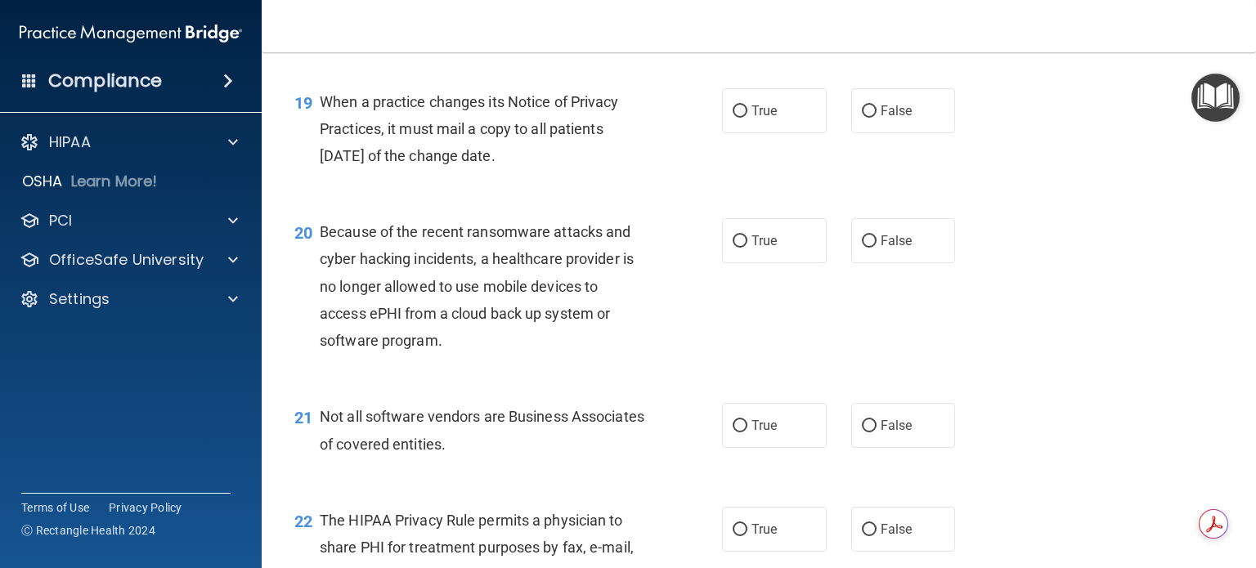
scroll to position [2699, 0]
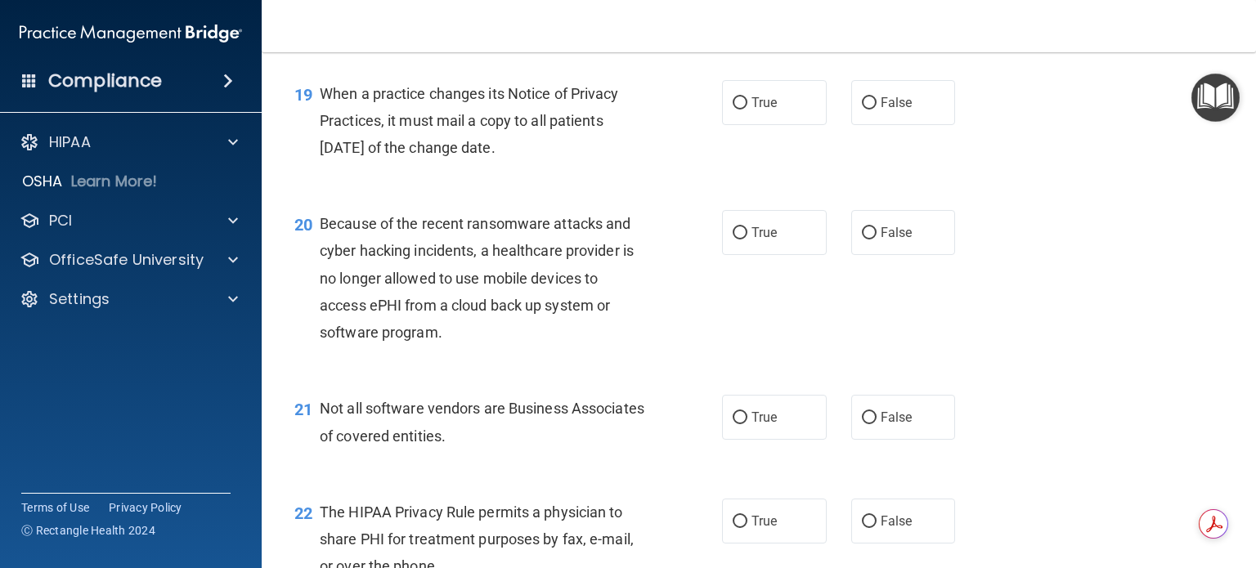
drag, startPoint x: 321, startPoint y: 143, endPoint x: 582, endPoint y: 194, distance: 265.8
click at [582, 162] on div "When a practice changes its Notice of Privacy Practices, it must mail a copy to…" at bounding box center [489, 121] width 339 height 82
click at [501, 249] on div "20 Because of the recent ransomware attacks and cyber hacking incidents, a heal…" at bounding box center [759, 282] width 954 height 185
click at [733, 110] on input "True" at bounding box center [740, 103] width 15 height 12
radio input "true"
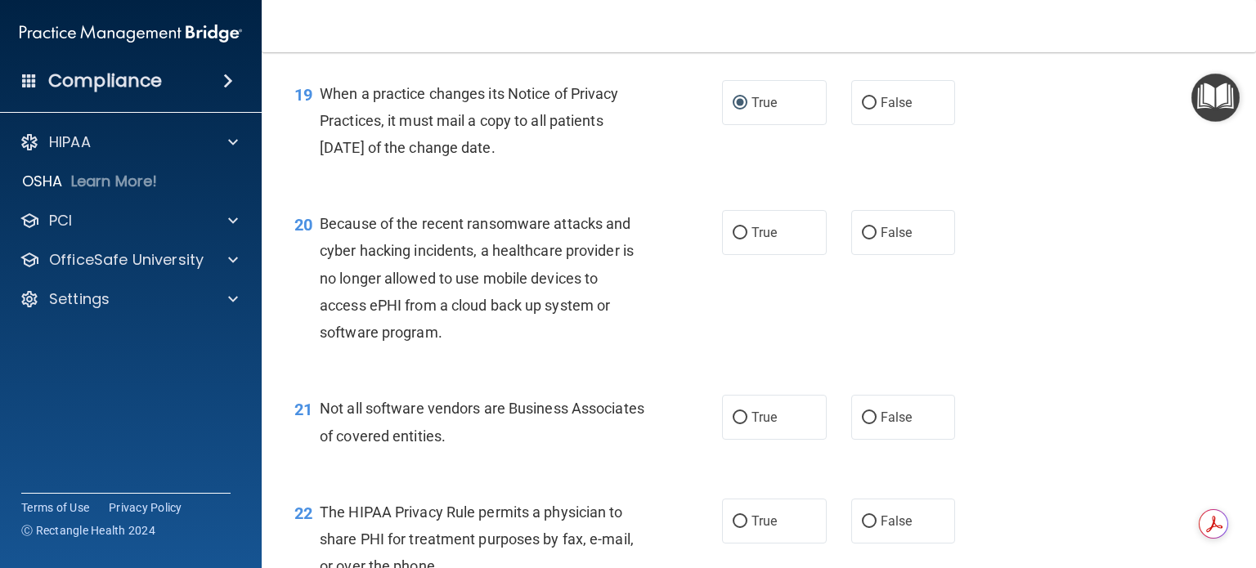
scroll to position [2781, 0]
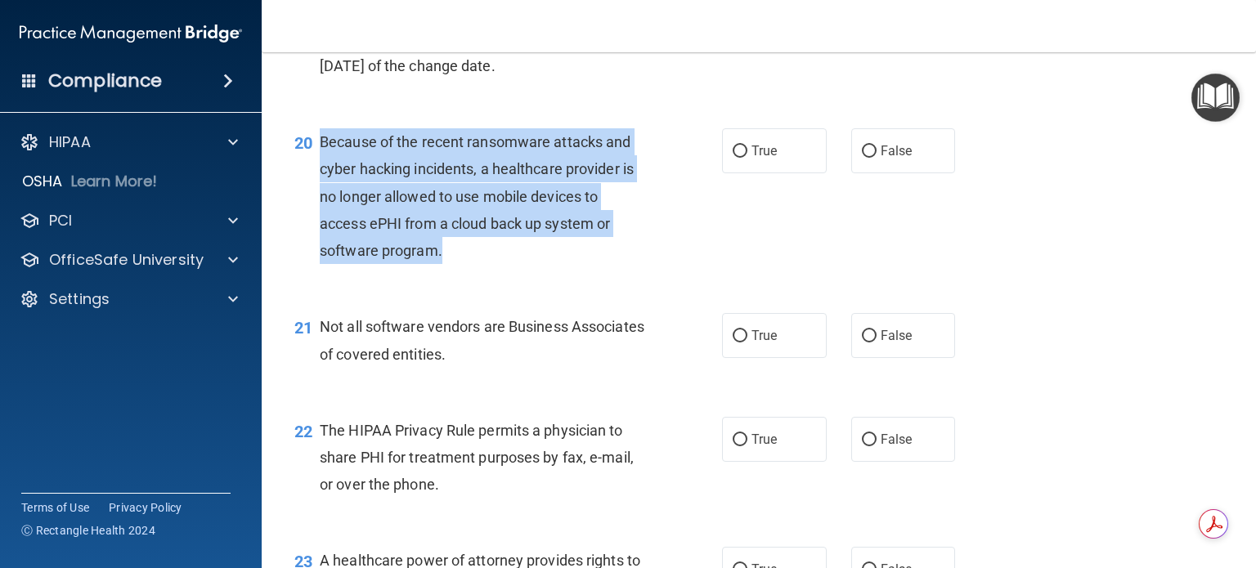
drag, startPoint x: 321, startPoint y: 187, endPoint x: 467, endPoint y: 294, distance: 180.9
click at [467, 264] on div "Because of the recent ransomware attacks and cyber hacking incidents, a healthc…" at bounding box center [489, 196] width 339 height 136
click at [862, 158] on input "False" at bounding box center [869, 152] width 15 height 12
radio input "true"
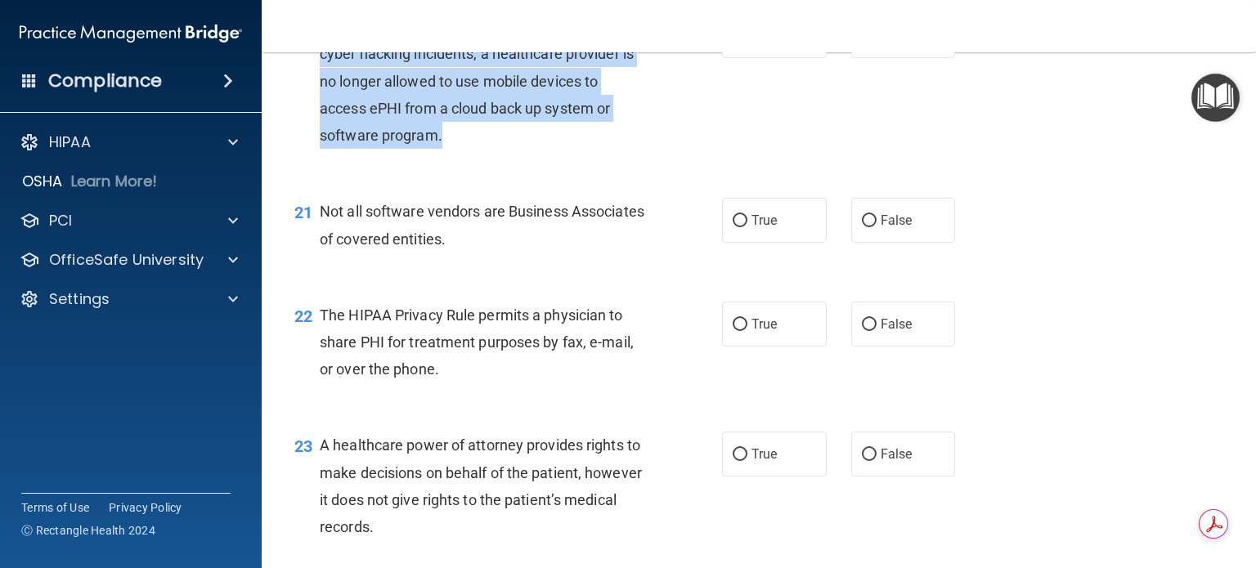
scroll to position [2944, 0]
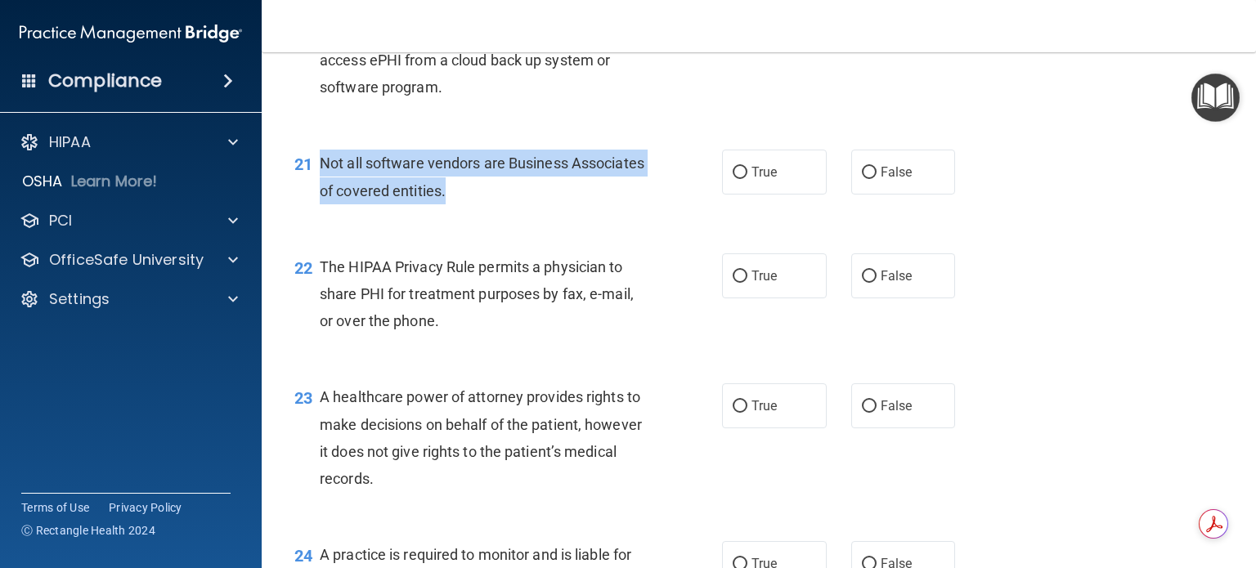
drag, startPoint x: 321, startPoint y: 215, endPoint x: 555, endPoint y: 241, distance: 235.4
click at [555, 204] on div "Not all software vendors are Business Associates of covered entities." at bounding box center [489, 177] width 339 height 54
click at [733, 179] on input "True" at bounding box center [740, 173] width 15 height 12
radio input "true"
click at [634, 204] on div "Not all software vendors are Business Associates of covered entities." at bounding box center [489, 177] width 339 height 54
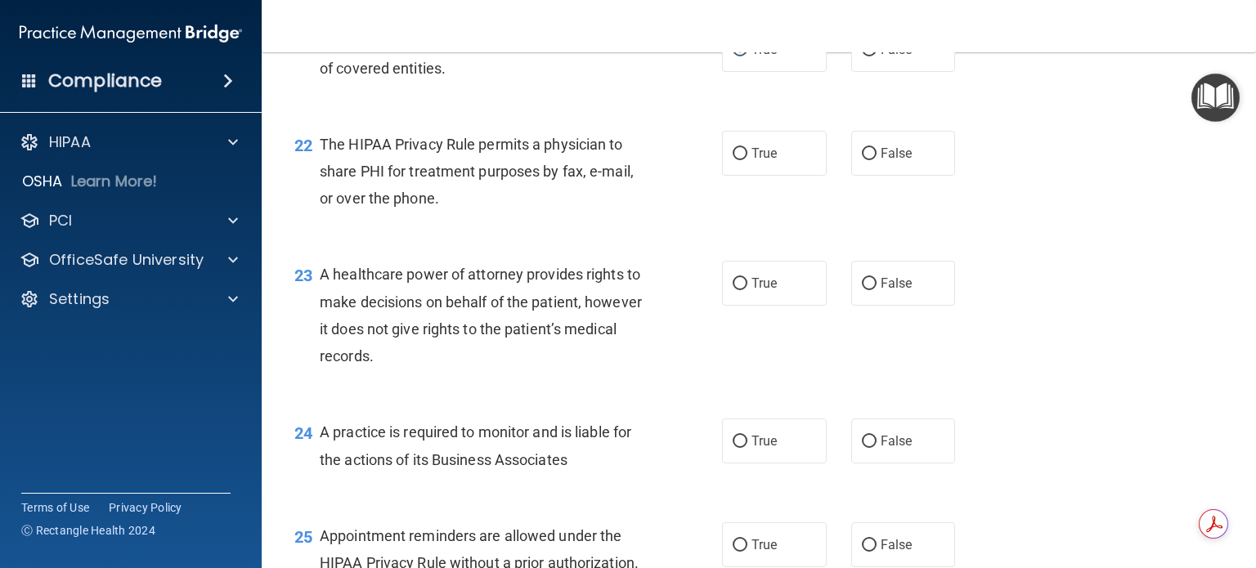
scroll to position [3108, 0]
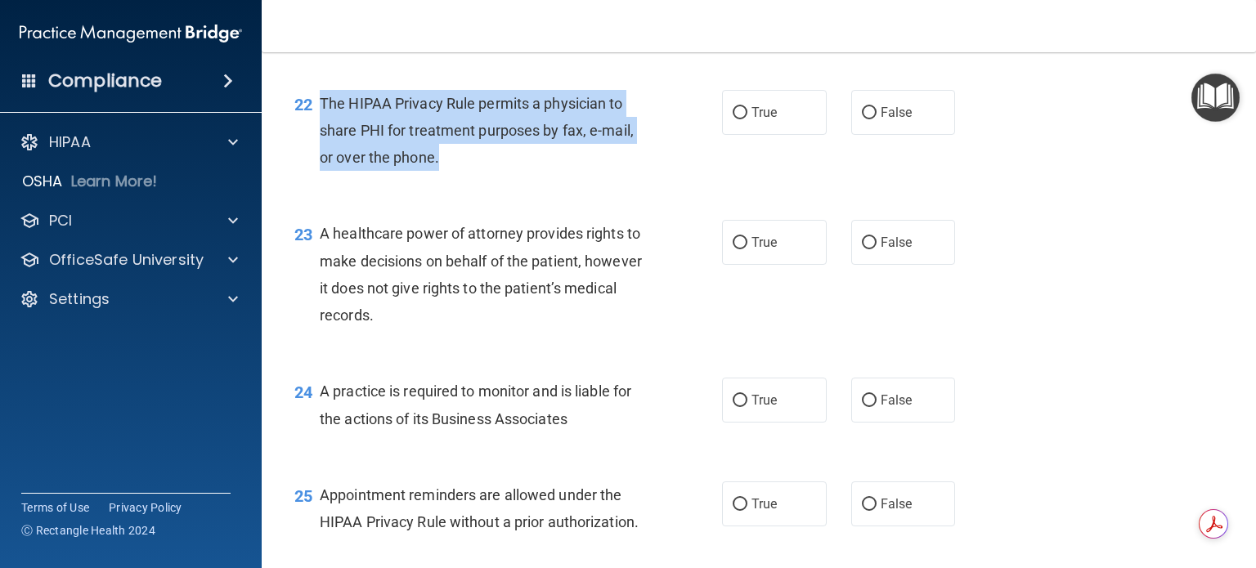
drag, startPoint x: 320, startPoint y: 153, endPoint x: 458, endPoint y: 202, distance: 146.7
click at [458, 172] on div "The HIPAA Privacy Rule permits a physician to share PHI for treatment purposes …" at bounding box center [489, 131] width 339 height 82
click at [735, 119] on input "True" at bounding box center [740, 113] width 15 height 12
radio input "true"
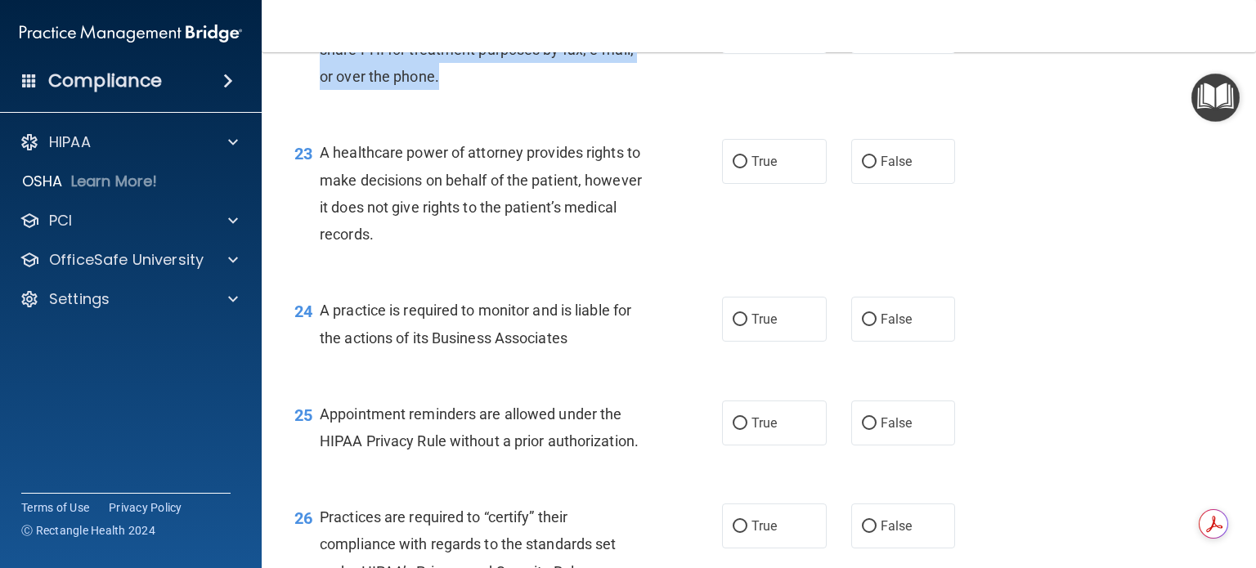
scroll to position [3190, 0]
click at [455, 247] on div "A healthcare power of attorney provides rights to make decisions on behalf of t…" at bounding box center [489, 192] width 339 height 109
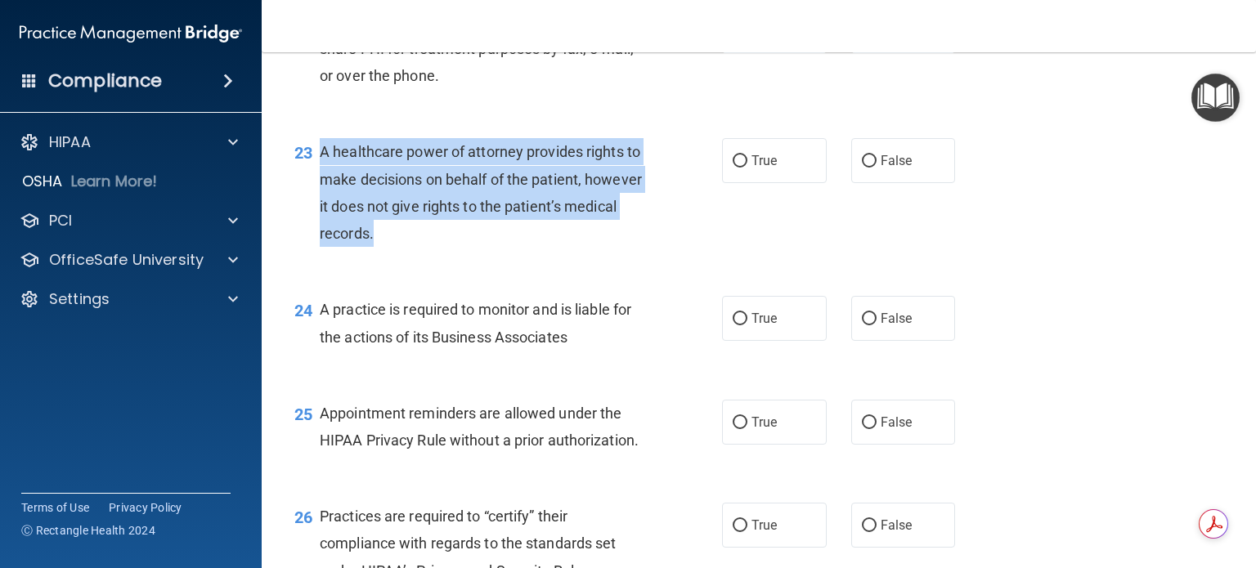
drag, startPoint x: 321, startPoint y: 201, endPoint x: 465, endPoint y: 279, distance: 163.6
click at [465, 247] on div "A healthcare power of attorney provides rights to make decisions on behalf of t…" at bounding box center [489, 192] width 339 height 109
click at [864, 168] on input "False" at bounding box center [869, 161] width 15 height 12
radio input "true"
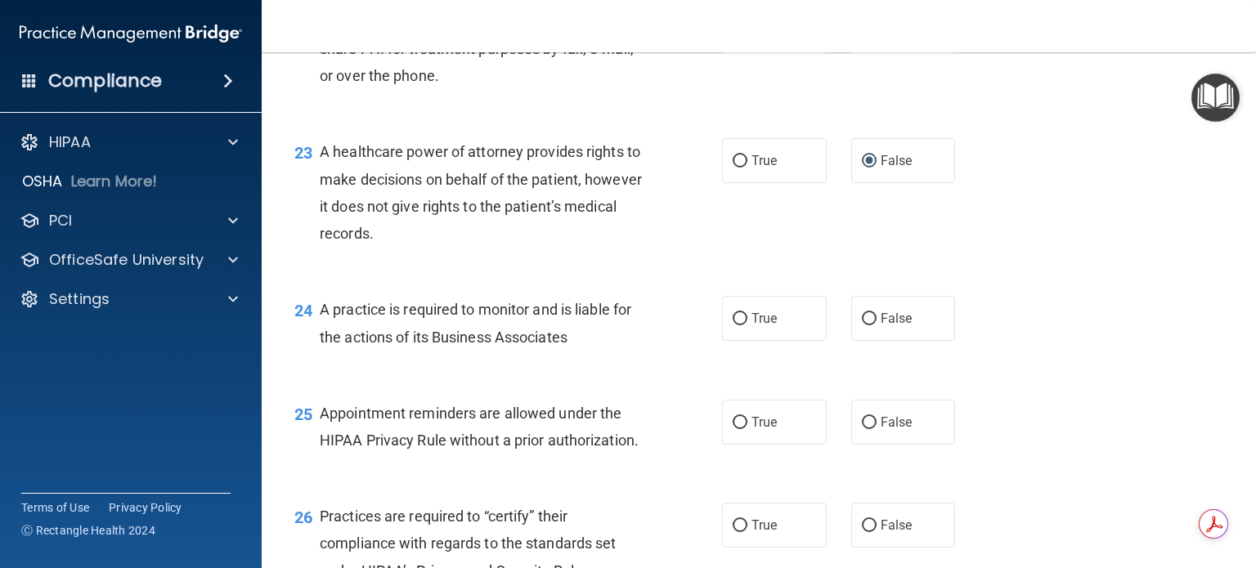
click at [758, 276] on div "23 A healthcare power of attorney provides rights to make decisions on behalf o…" at bounding box center [759, 197] width 954 height 158
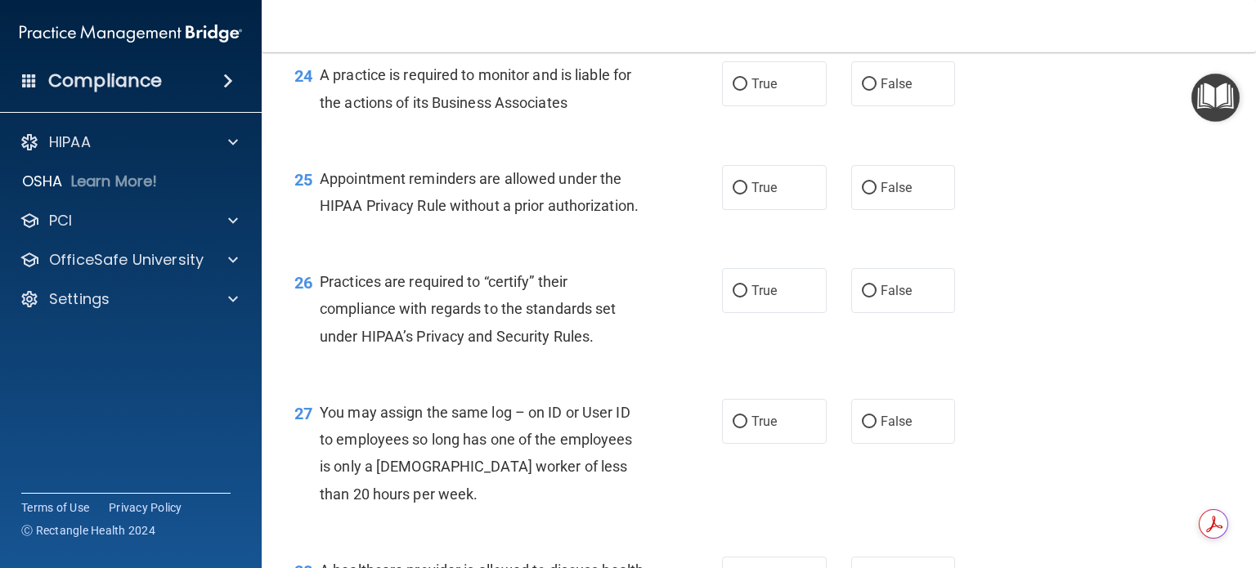
scroll to position [3435, 0]
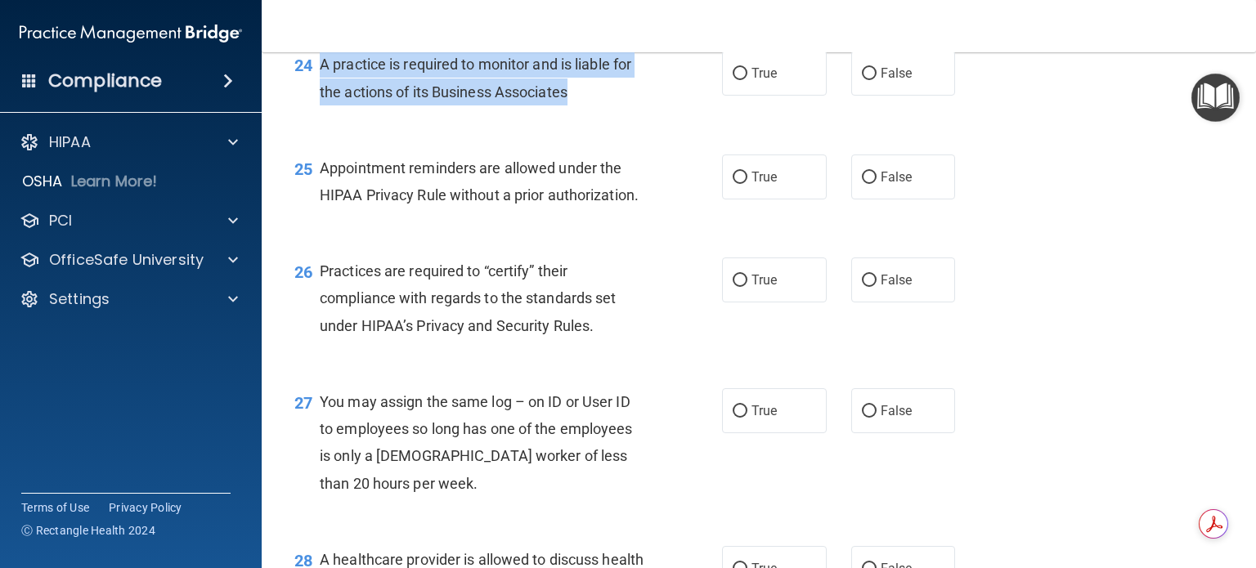
drag, startPoint x: 321, startPoint y: 115, endPoint x: 582, endPoint y: 141, distance: 262.2
click at [582, 105] on div "A practice is required to monitor and is liable for the actions of its Business…" at bounding box center [489, 78] width 339 height 54
click at [502, 133] on div "24 A practice is required to monitor and is liable for the actions of its Busin…" at bounding box center [759, 81] width 954 height 103
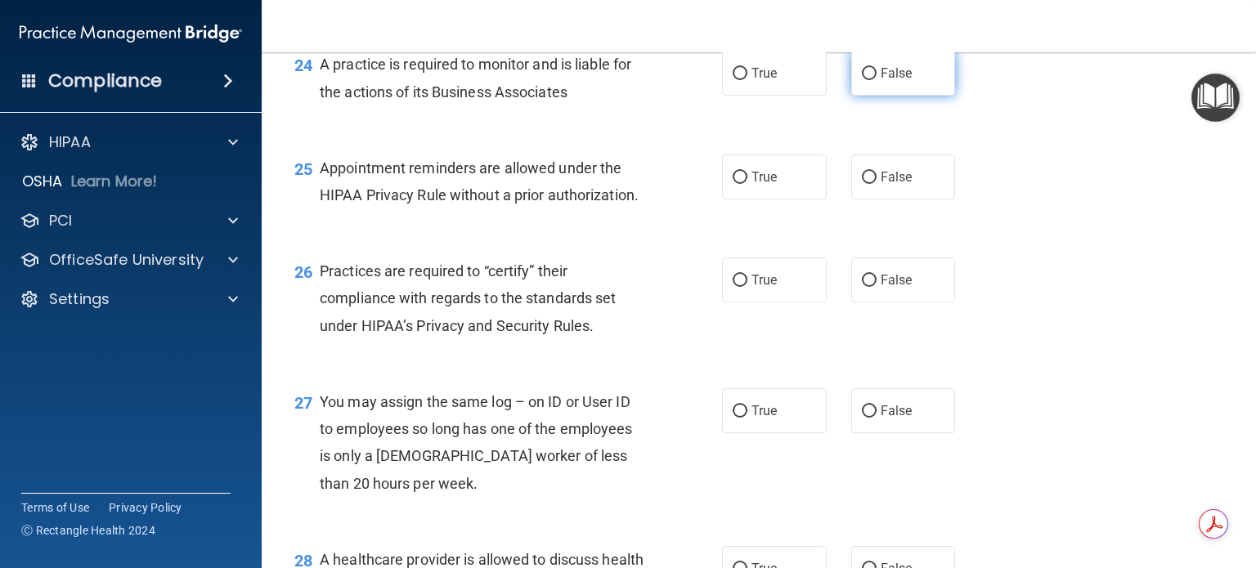
click at [863, 80] on input "False" at bounding box center [869, 74] width 15 height 12
radio input "true"
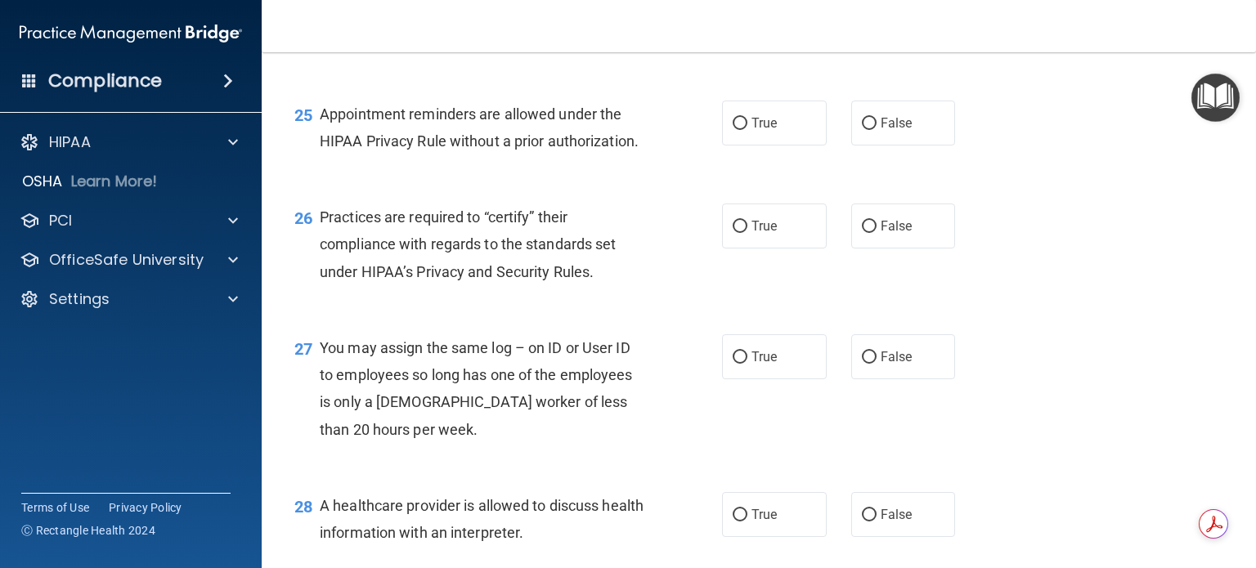
scroll to position [3517, 0]
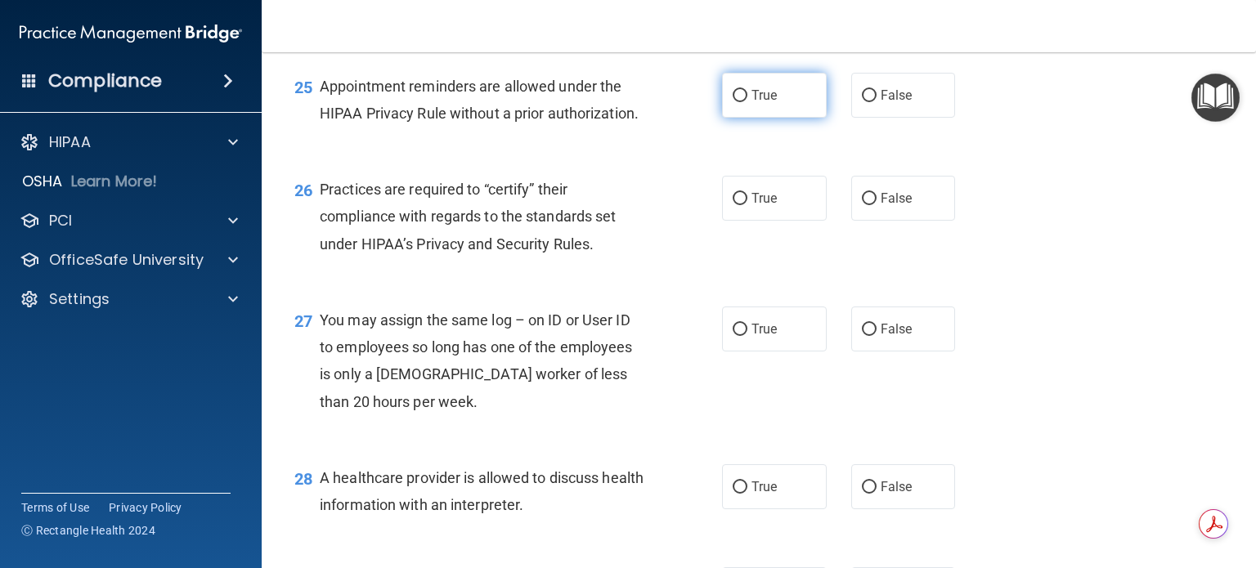
click at [735, 102] on input "True" at bounding box center [740, 96] width 15 height 12
radio input "true"
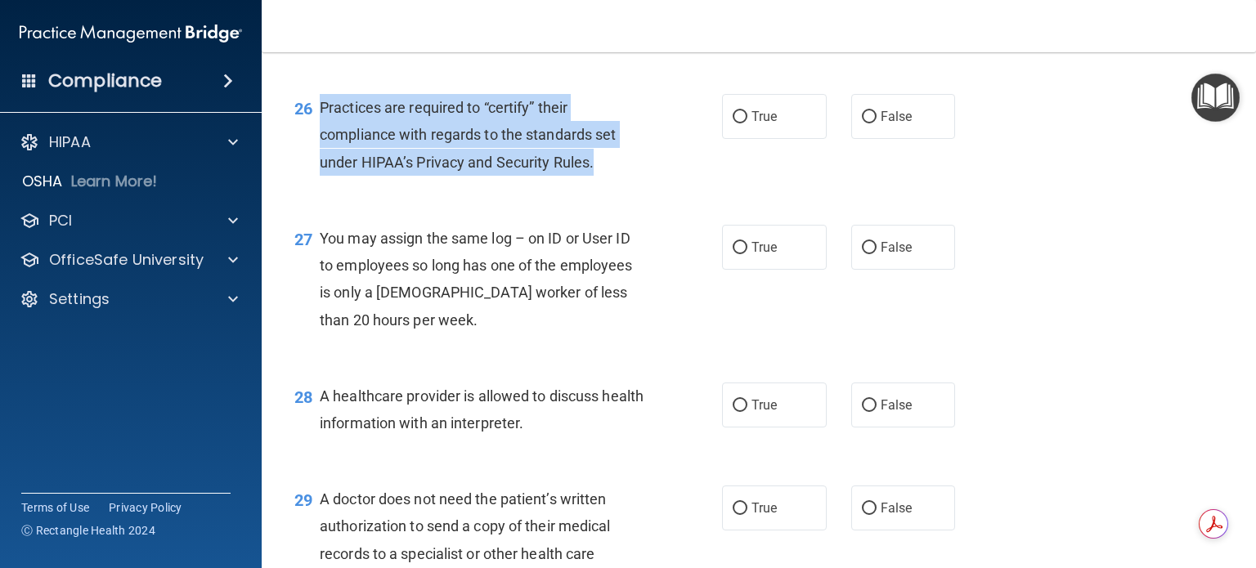
drag, startPoint x: 321, startPoint y: 157, endPoint x: 604, endPoint y: 209, distance: 288.6
click at [604, 176] on div "Practices are required to “certify” their compliance with regards to the standa…" at bounding box center [489, 135] width 339 height 82
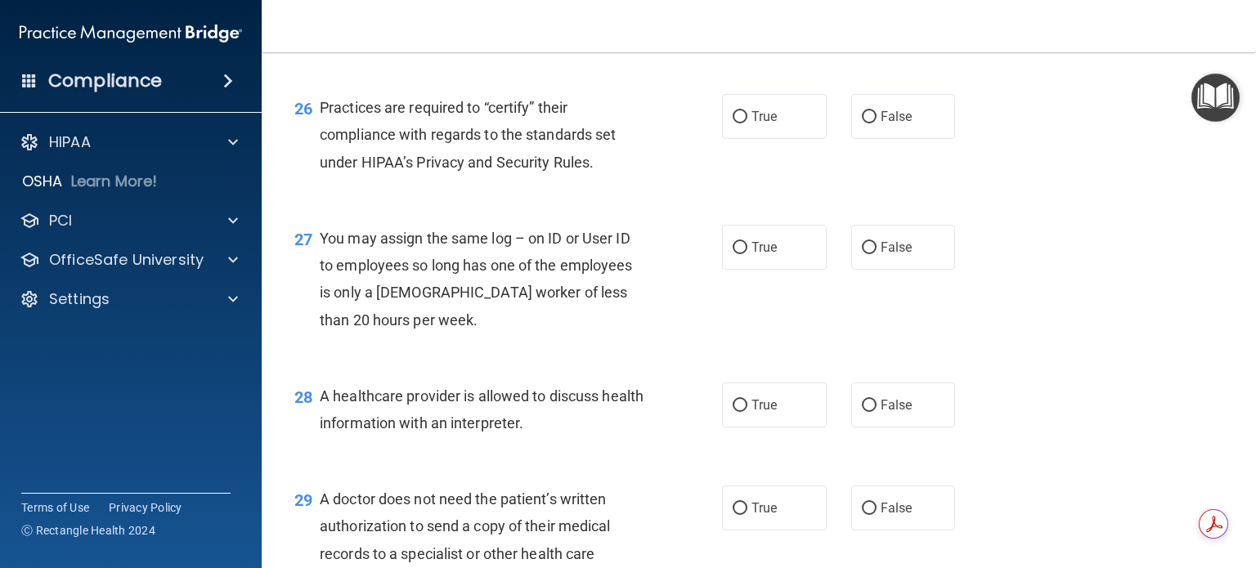
click at [697, 268] on div "27 You may assign the same log – on ID or User ID to employees so long has one …" at bounding box center [759, 283] width 954 height 158
click at [862, 124] on input "False" at bounding box center [869, 117] width 15 height 12
radio input "true"
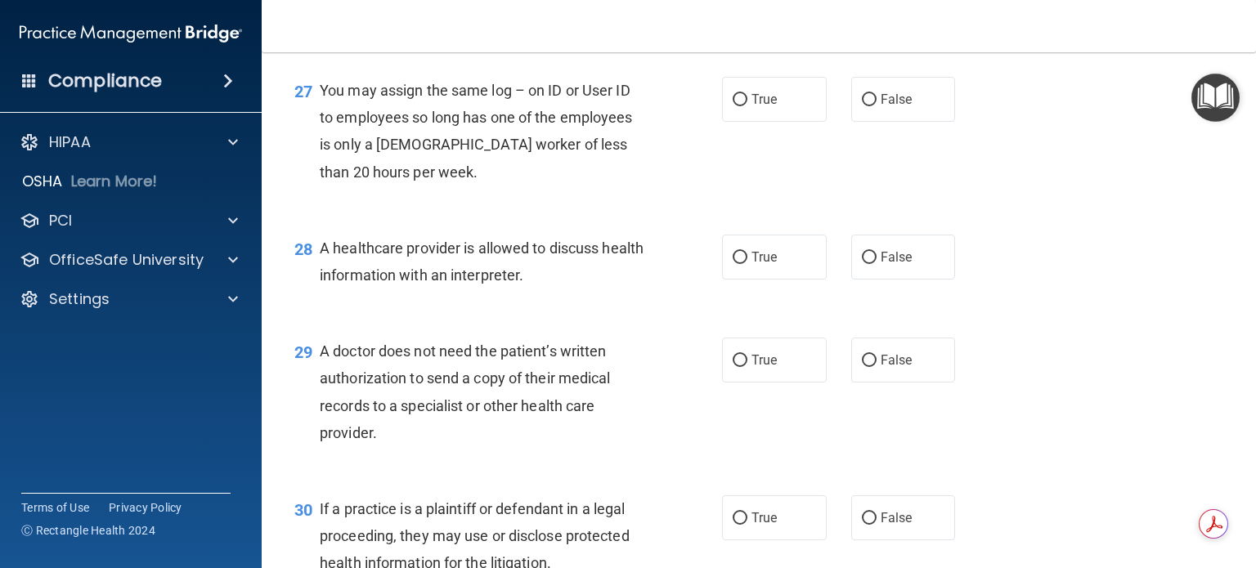
scroll to position [3762, 0]
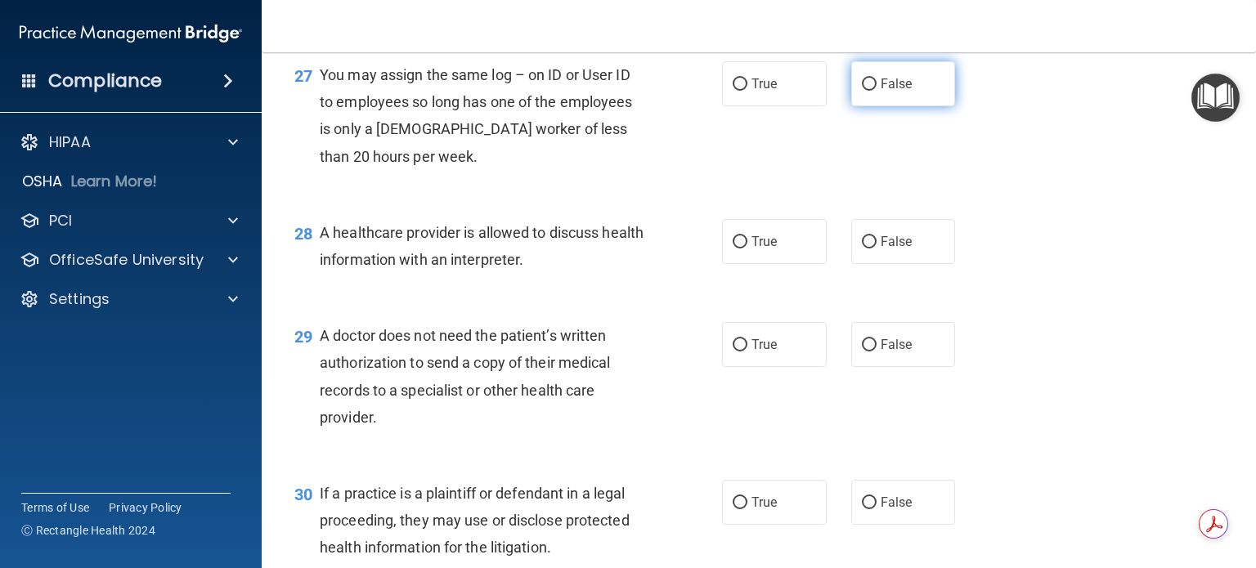
click at [862, 91] on input "False" at bounding box center [869, 85] width 15 height 12
radio input "true"
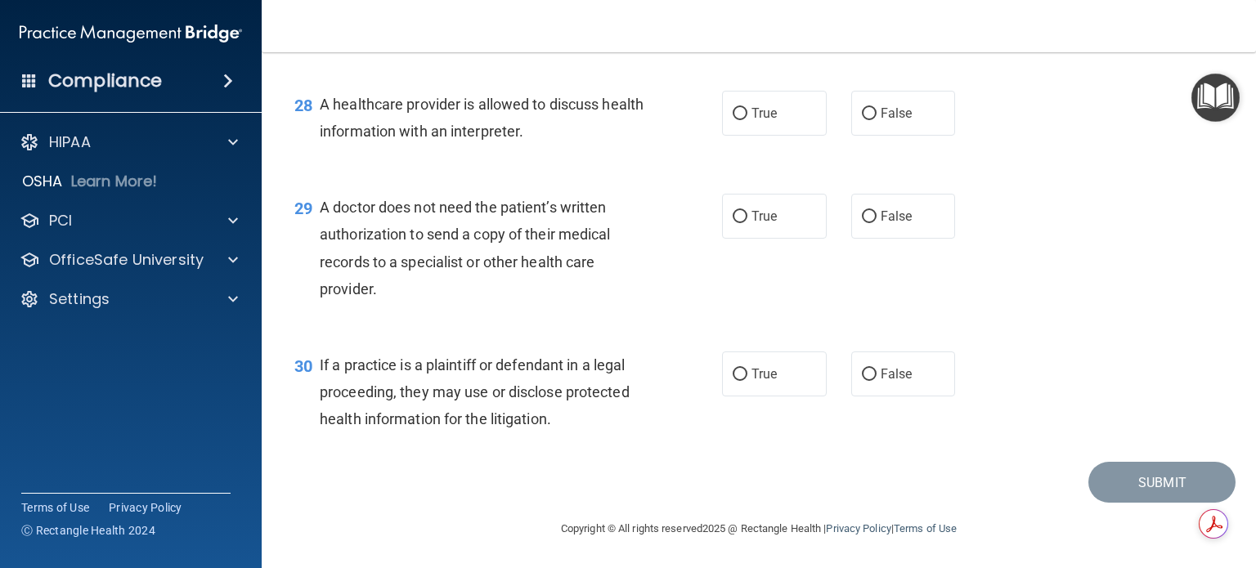
scroll to position [3926, 0]
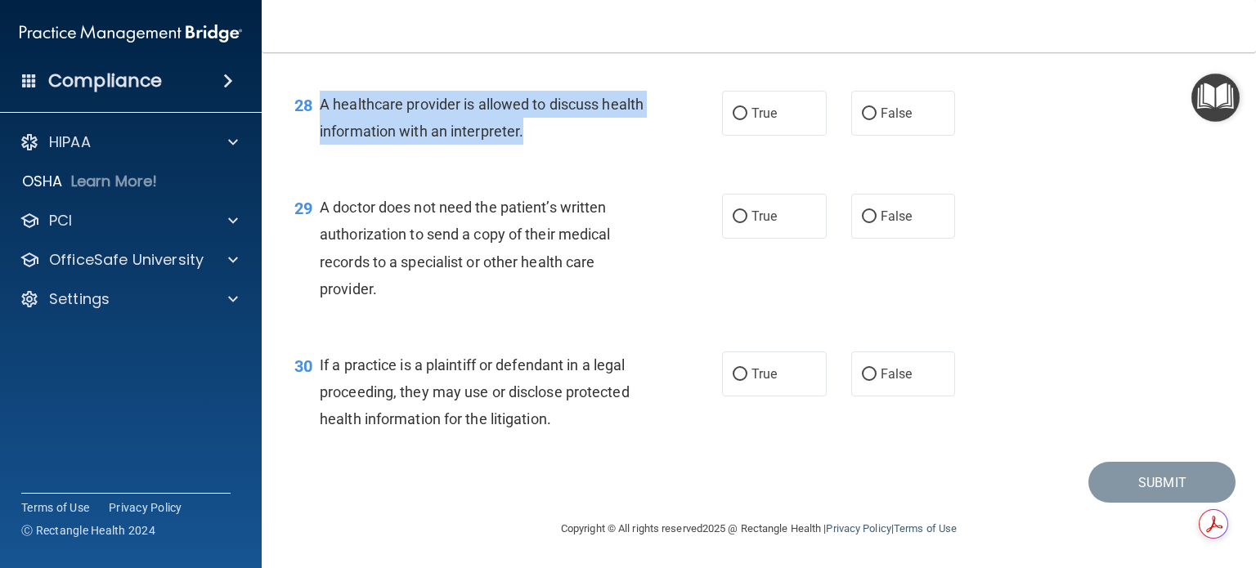
drag, startPoint x: 321, startPoint y: 121, endPoint x: 588, endPoint y: 143, distance: 268.4
click at [588, 143] on div "A healthcare provider is allowed to discuss health information with an interpre…" at bounding box center [489, 118] width 339 height 54
click at [496, 153] on div "28 A healthcare provider is allowed to discuss health information with an inter…" at bounding box center [508, 122] width 477 height 62
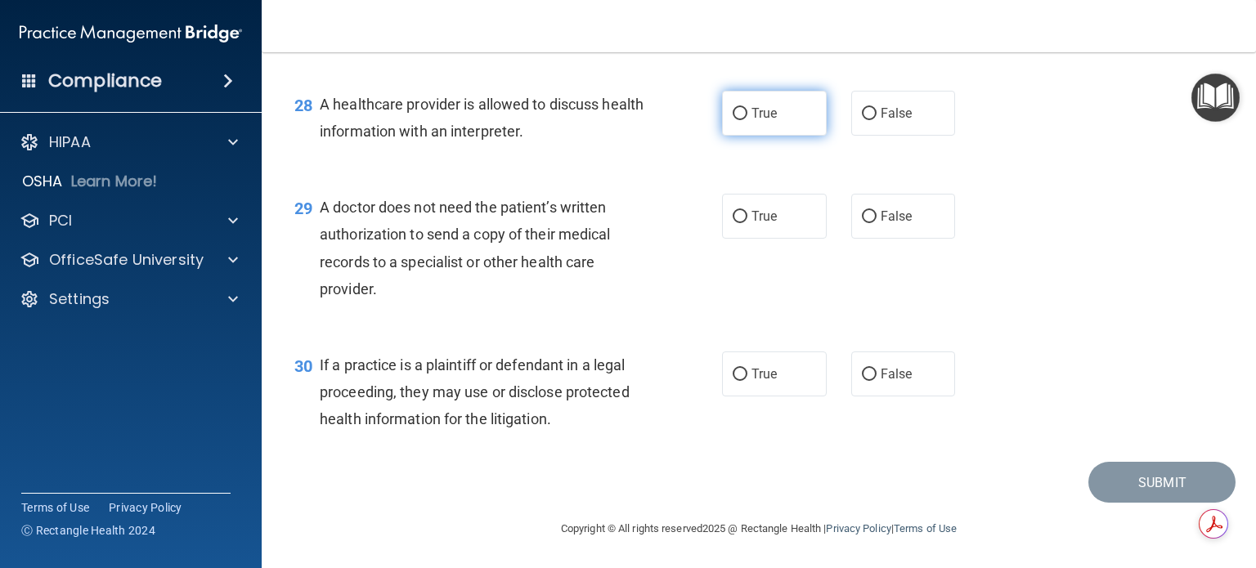
click at [733, 120] on input "True" at bounding box center [740, 114] width 15 height 12
radio input "true"
click at [736, 212] on input "True" at bounding box center [740, 217] width 15 height 12
radio input "true"
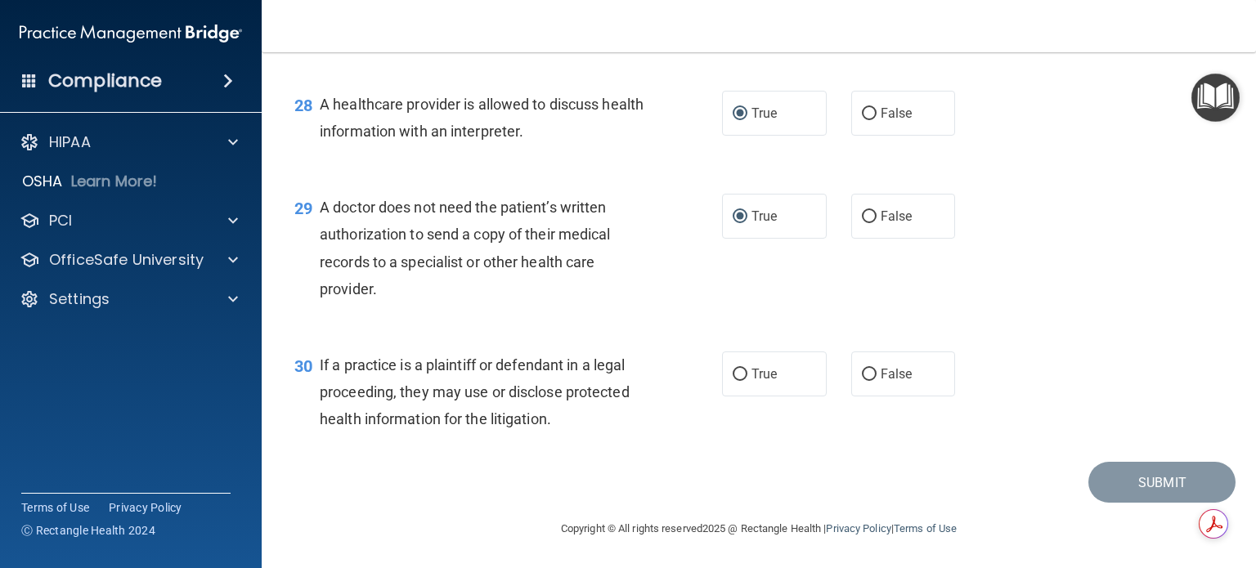
drag, startPoint x: 319, startPoint y: 205, endPoint x: 395, endPoint y: 287, distance: 111.7
click at [395, 287] on div "A doctor does not need the patient’s written authorization to send a copy of th…" at bounding box center [489, 248] width 339 height 109
click at [862, 218] on input "False" at bounding box center [869, 217] width 15 height 12
radio input "true"
radio input "false"
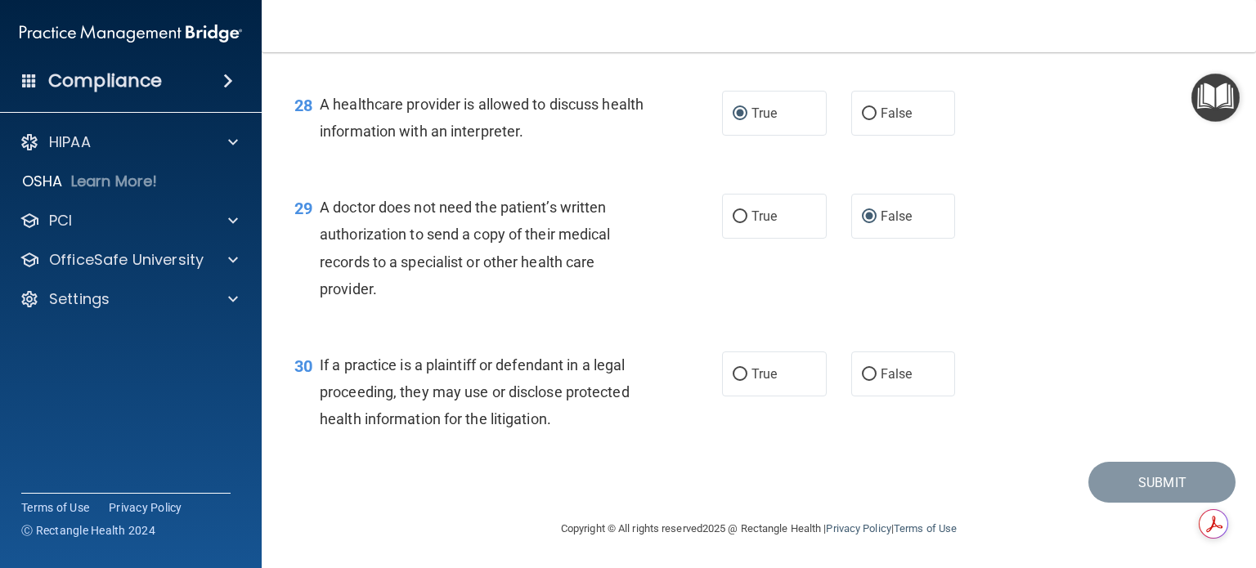
click at [673, 301] on div "29 A doctor does not need the patient’s written authorization to send a copy of…" at bounding box center [508, 252] width 477 height 117
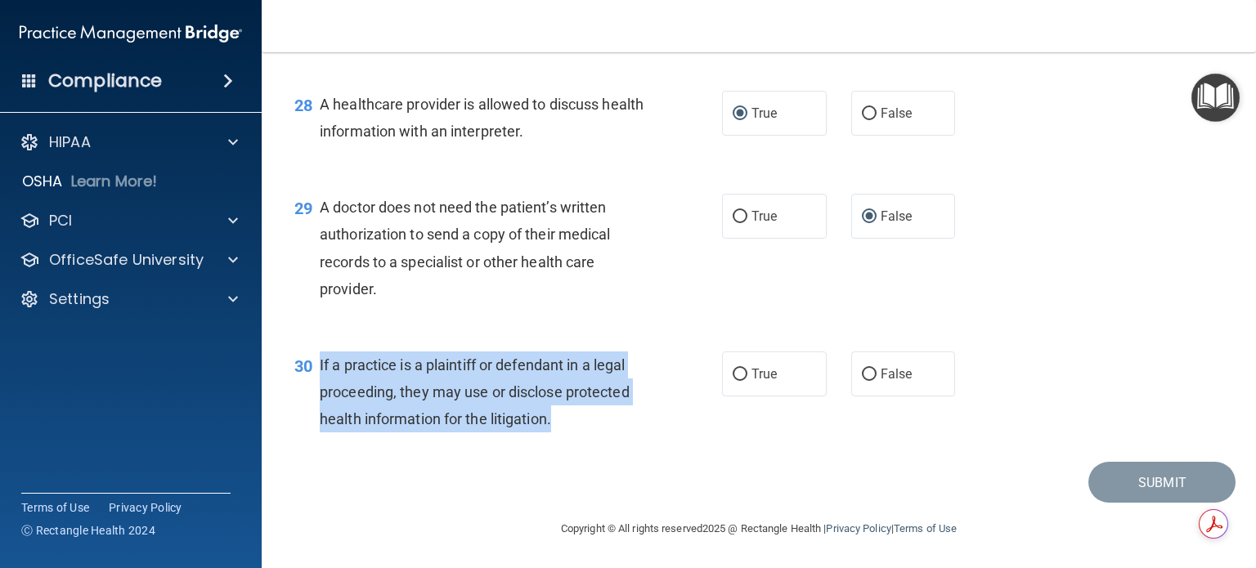
drag, startPoint x: 320, startPoint y: 362, endPoint x: 592, endPoint y: 414, distance: 277.2
click at [592, 414] on div "If a practice is a plaintiff or defendant in a legal proceeding, they may use o…" at bounding box center [489, 393] width 339 height 82
drag, startPoint x: 658, startPoint y: 379, endPoint x: 708, endPoint y: 379, distance: 50.7
click at [658, 378] on div "30 If a practice is a plaintiff or defendant in a legal proceeding, they may us…" at bounding box center [508, 397] width 477 height 90
click at [737, 375] on input "True" at bounding box center [740, 375] width 15 height 12
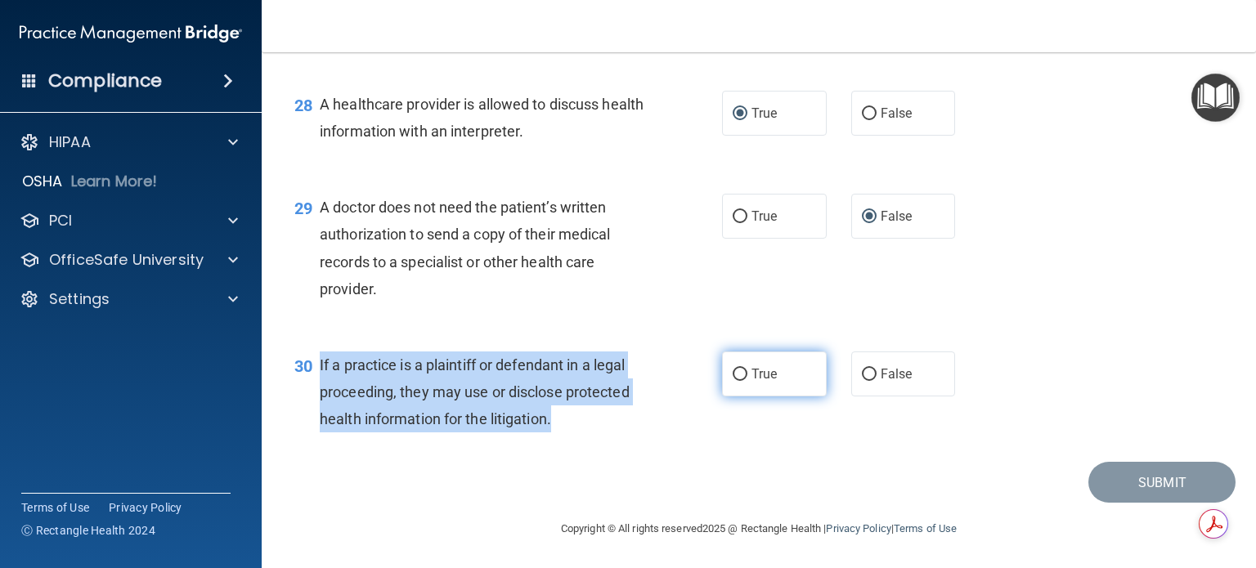
radio input "true"
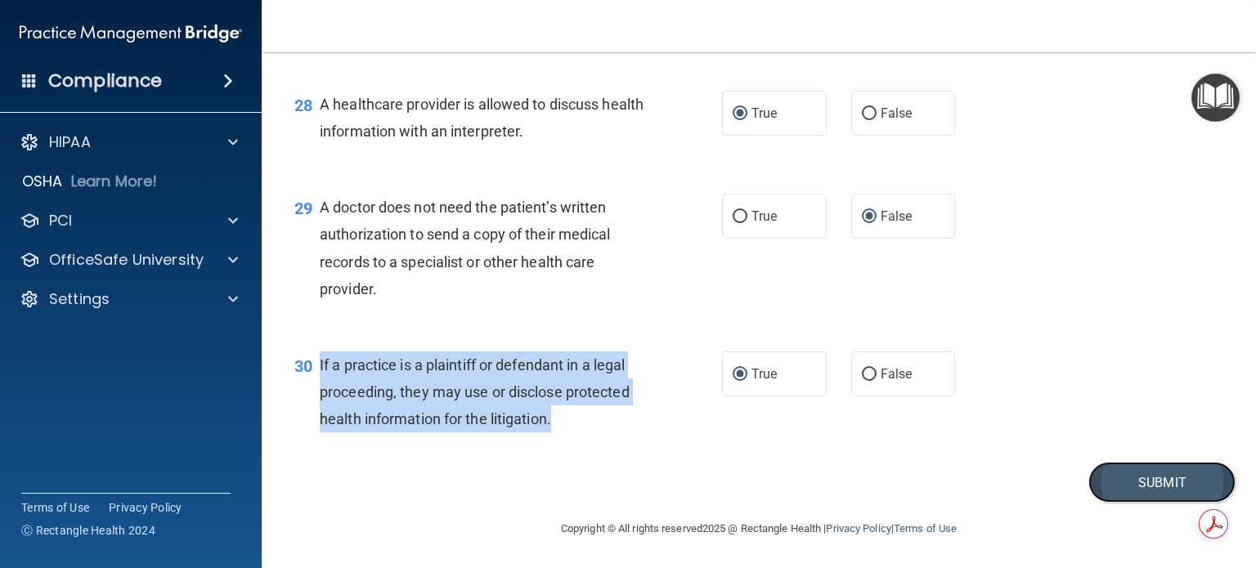
click at [1145, 474] on button "Submit" at bounding box center [1162, 483] width 147 height 42
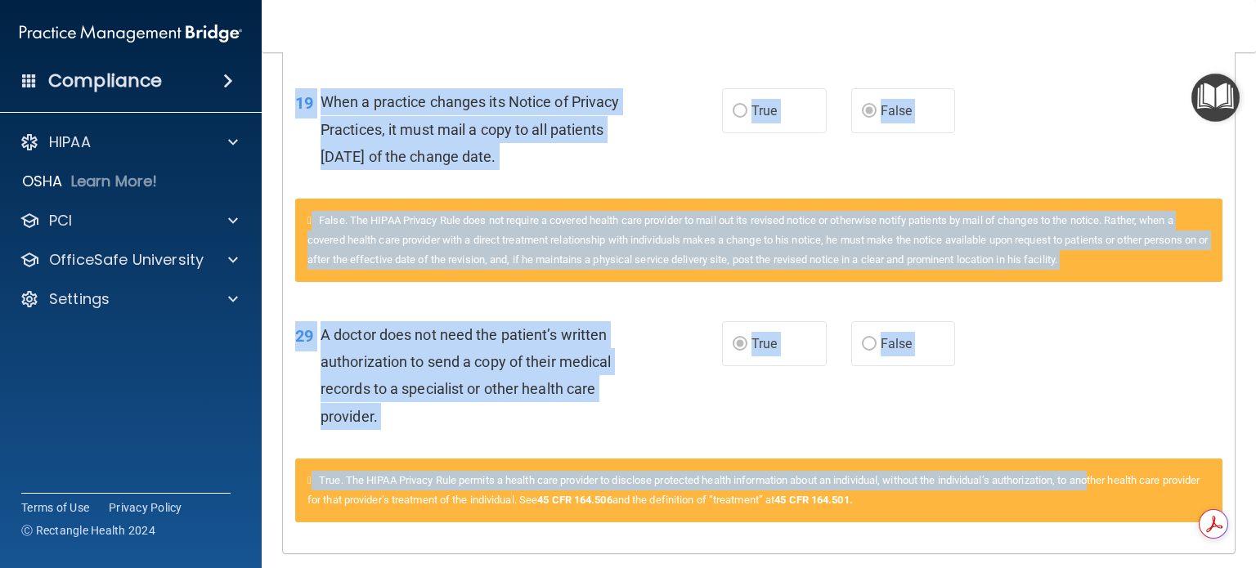
scroll to position [1635, 0]
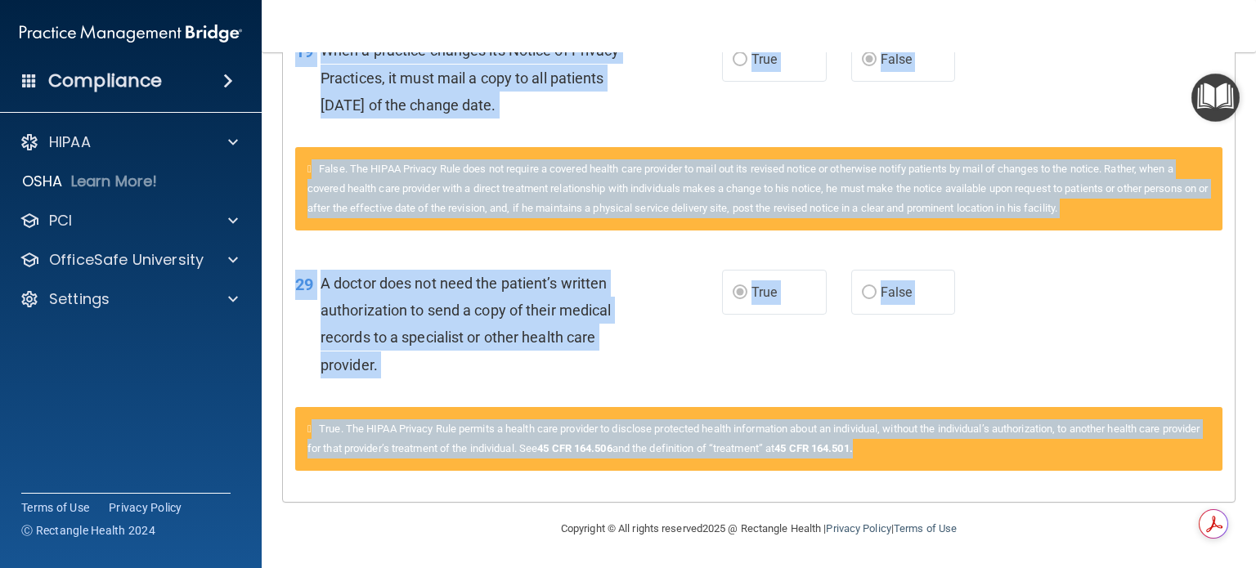
drag, startPoint x: 294, startPoint y: 166, endPoint x: 1112, endPoint y: 457, distance: 868.2
click at [687, 335] on div "29 A doctor does not need the patient’s written authorization to send a copy of…" at bounding box center [509, 328] width 476 height 117
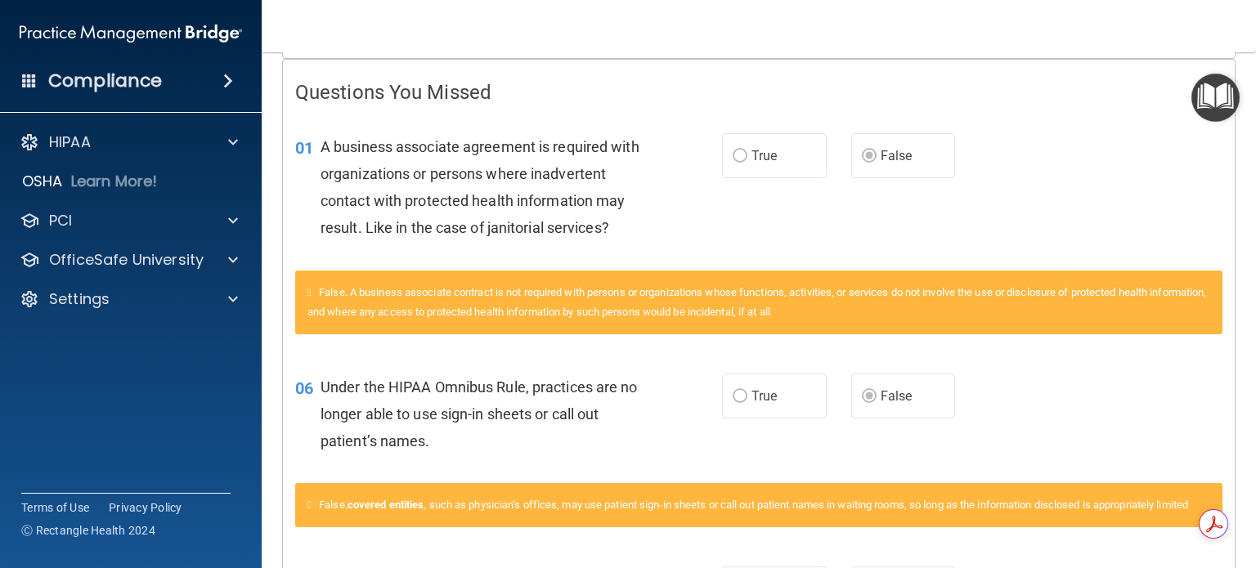
scroll to position [0, 0]
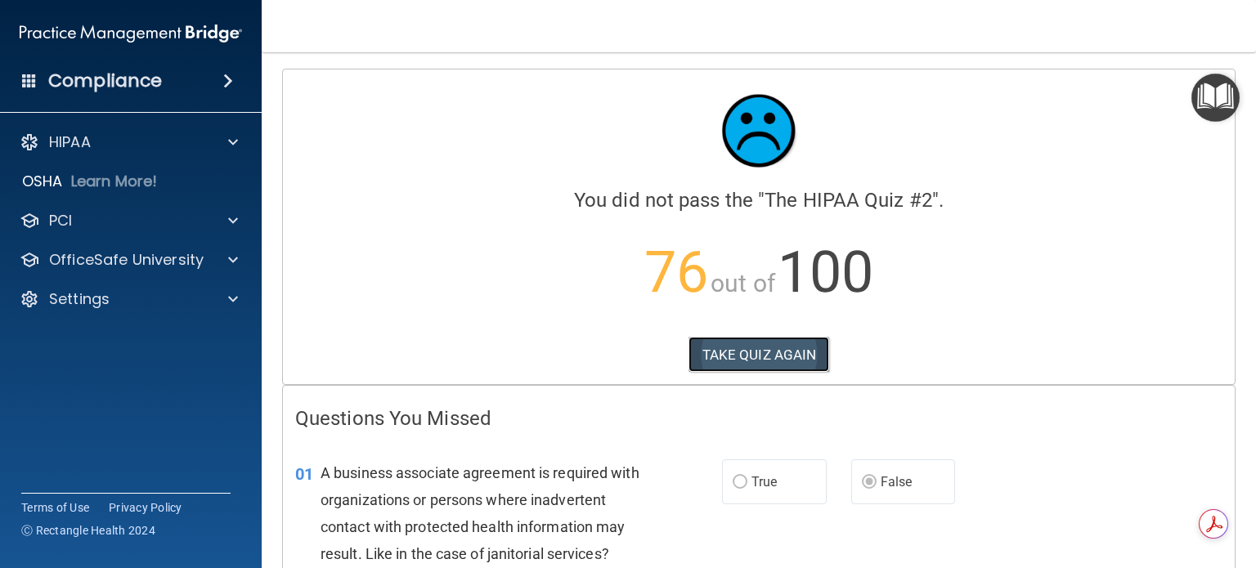
click at [733, 356] on button "TAKE QUIZ AGAIN" at bounding box center [759, 355] width 141 height 36
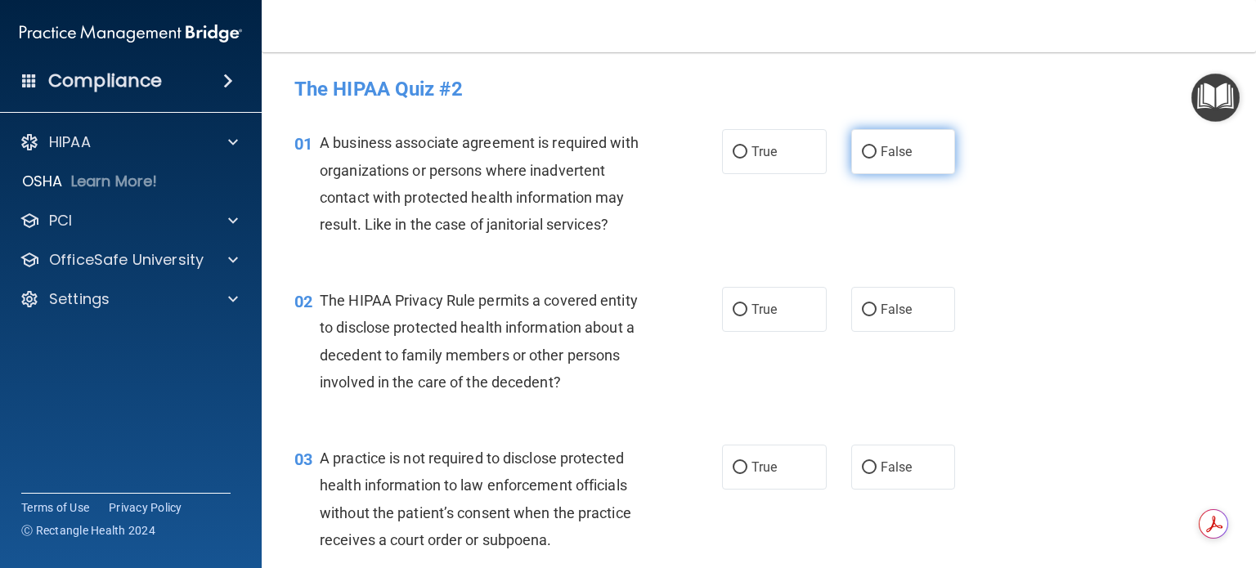
click at [862, 146] on input "False" at bounding box center [869, 152] width 15 height 12
radio input "true"
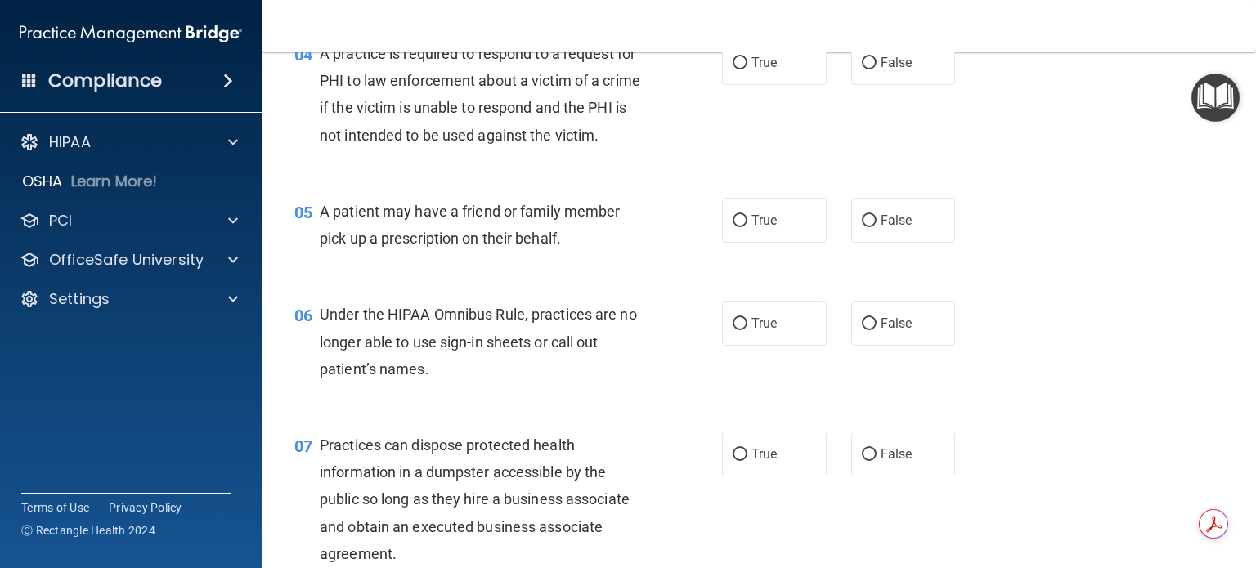
scroll to position [573, 0]
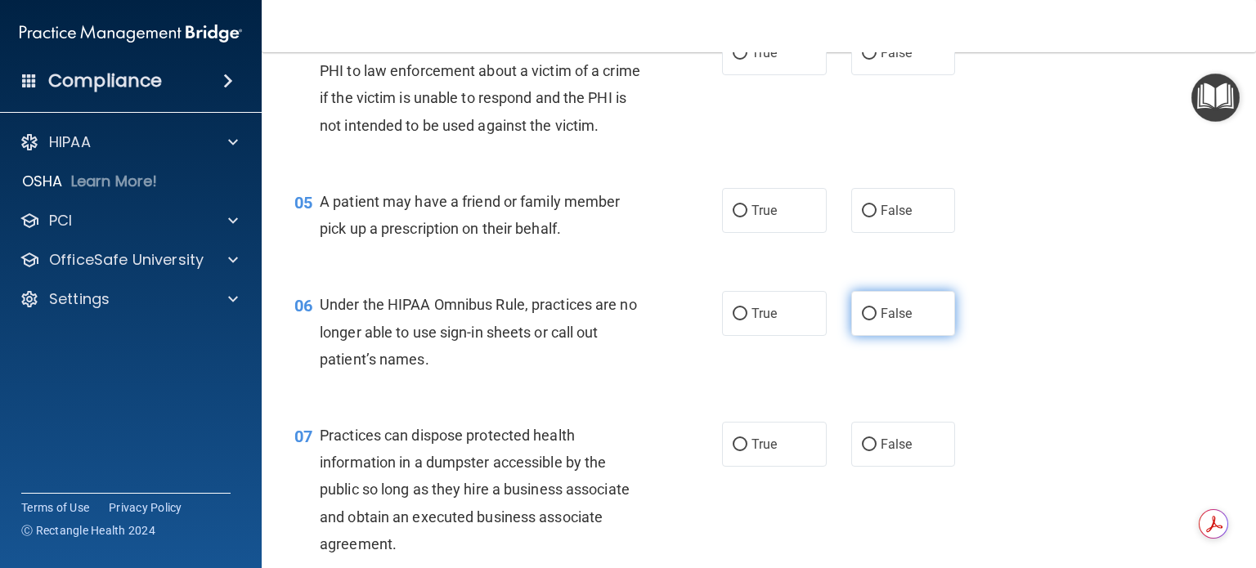
click at [862, 321] on input "False" at bounding box center [869, 314] width 15 height 12
radio input "true"
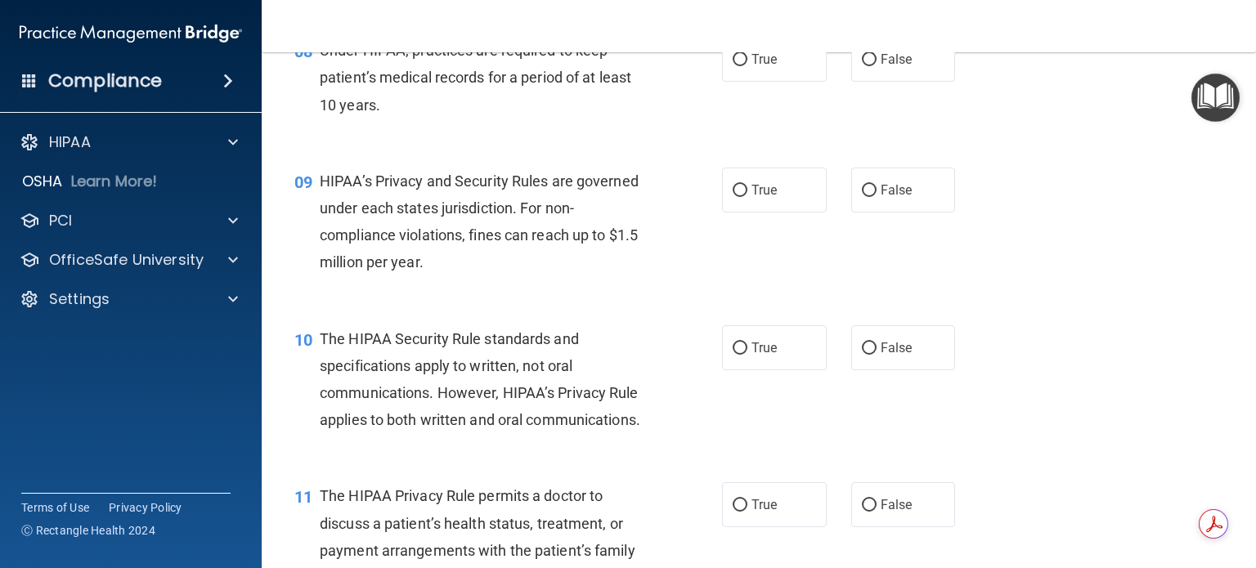
scroll to position [1145, 0]
click at [734, 353] on input "True" at bounding box center [740, 346] width 15 height 12
radio input "true"
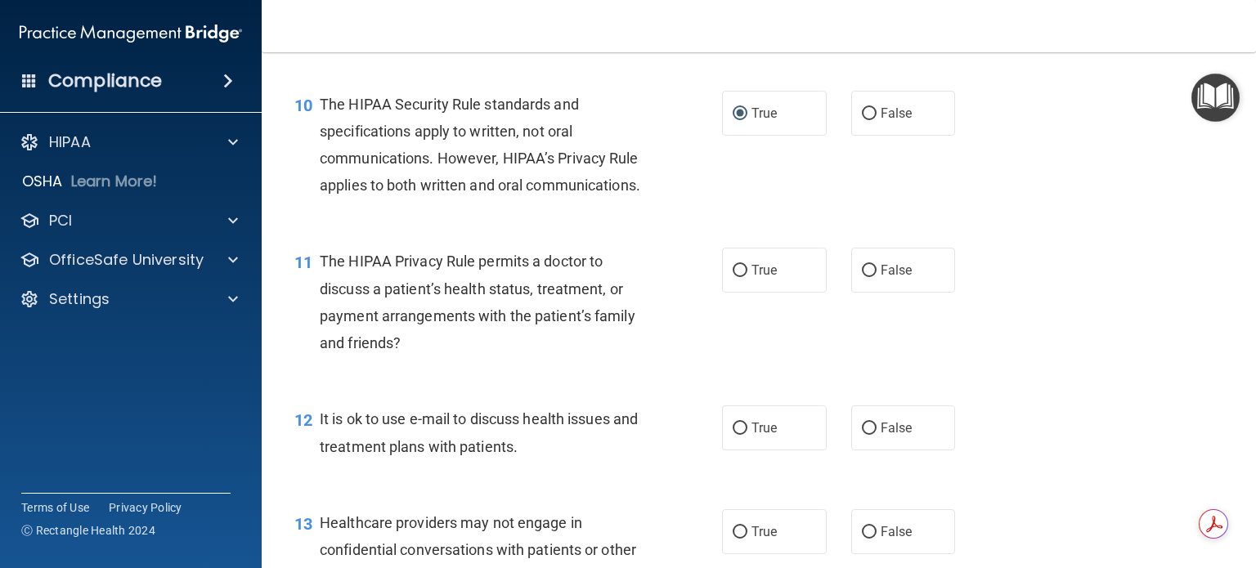
scroll to position [1390, 0]
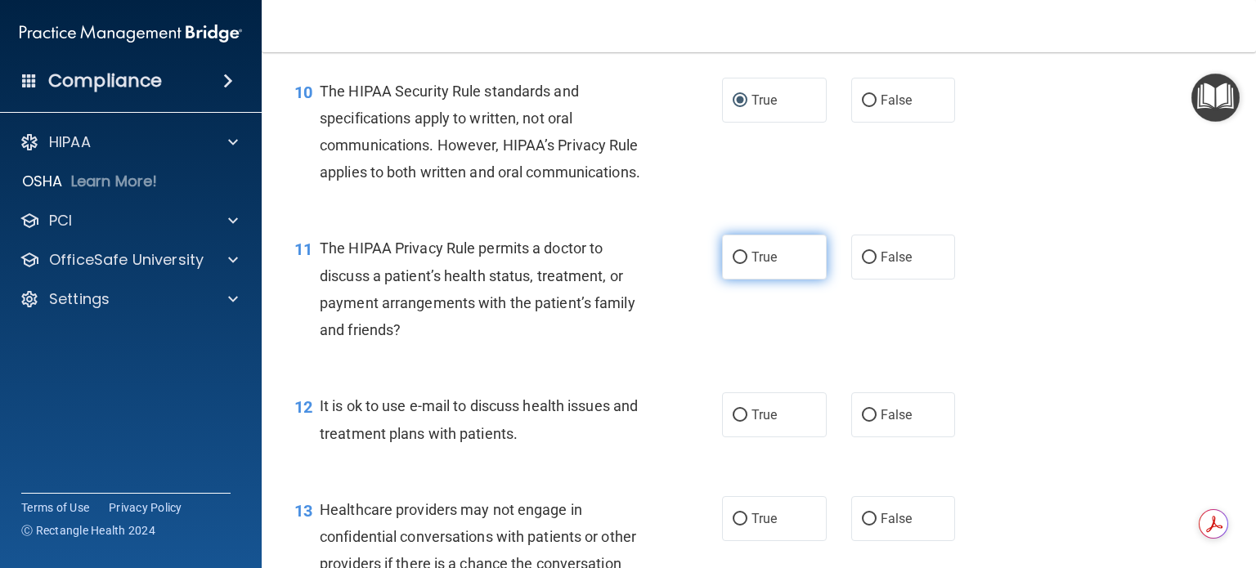
click at [735, 264] on input "True" at bounding box center [740, 258] width 15 height 12
radio input "true"
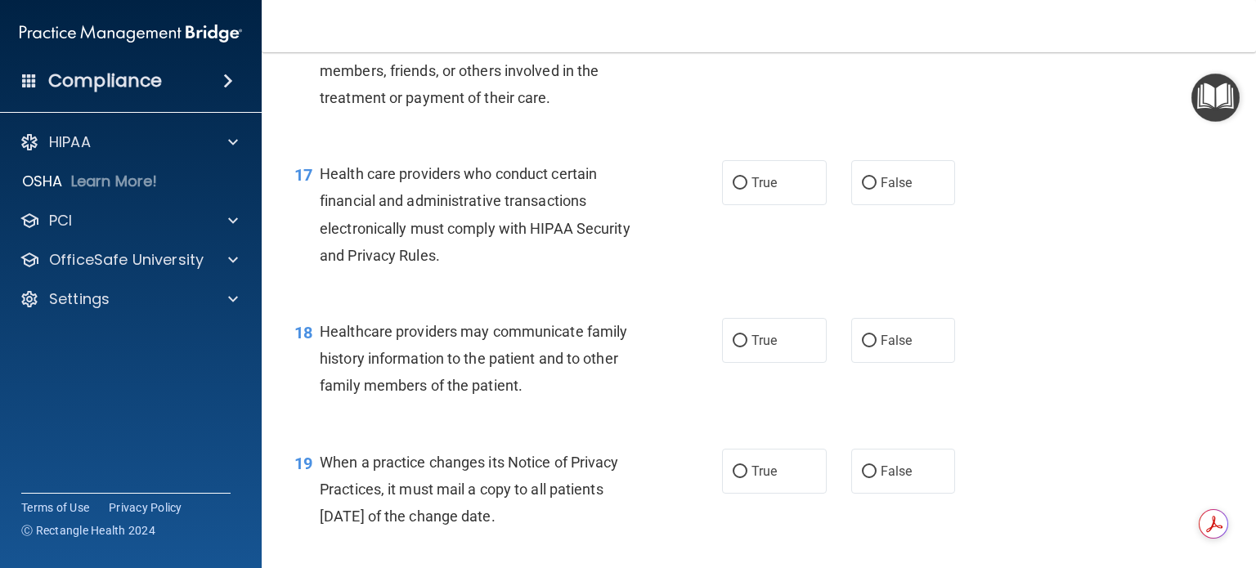
scroll to position [2372, 0]
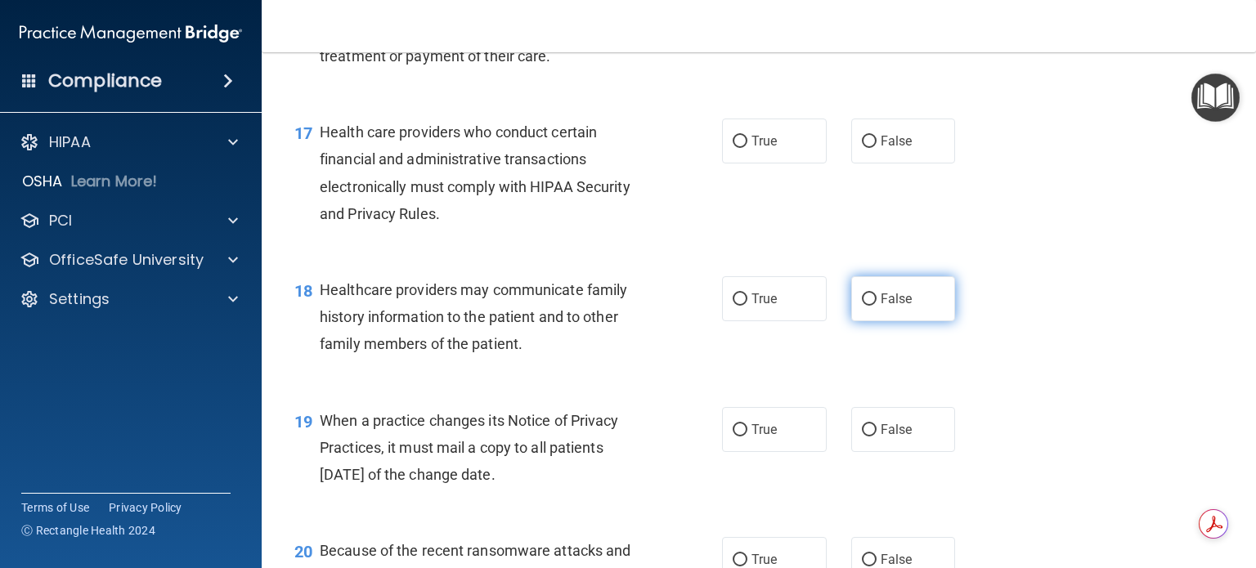
click at [862, 306] on input "False" at bounding box center [869, 300] width 15 height 12
radio input "true"
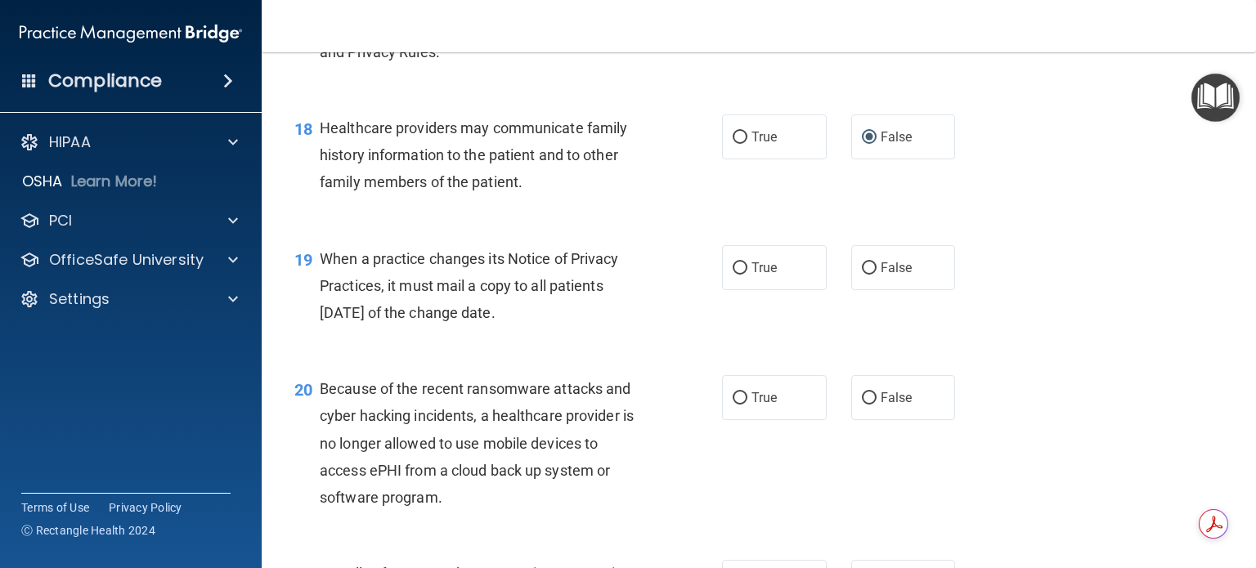
scroll to position [2535, 0]
click at [862, 273] on input "False" at bounding box center [869, 267] width 15 height 12
radio input "true"
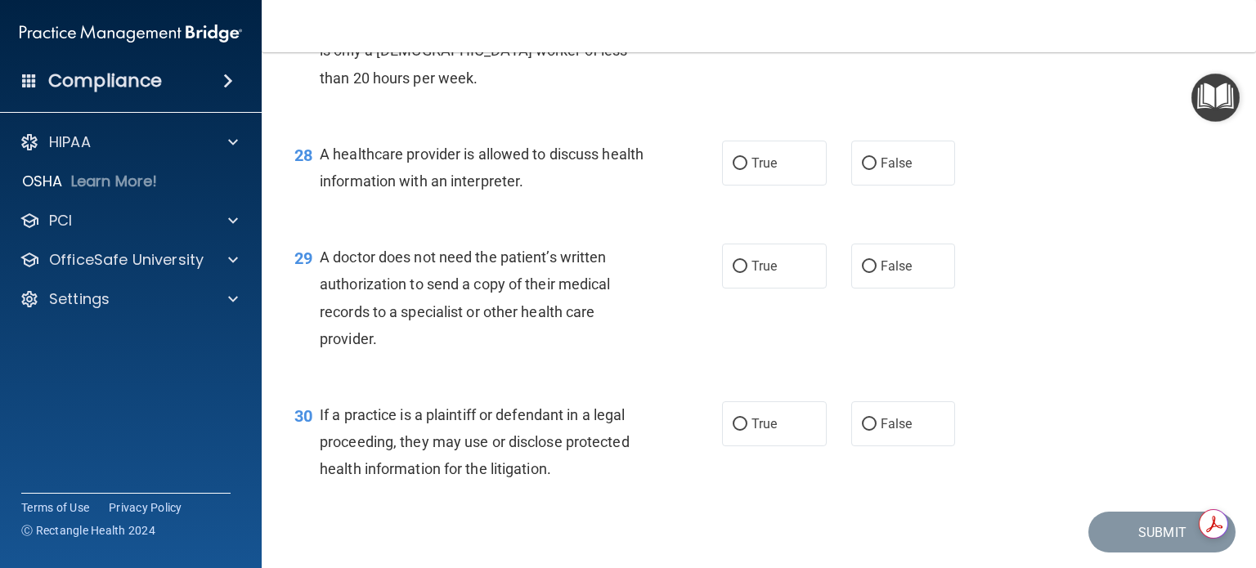
scroll to position [3844, 0]
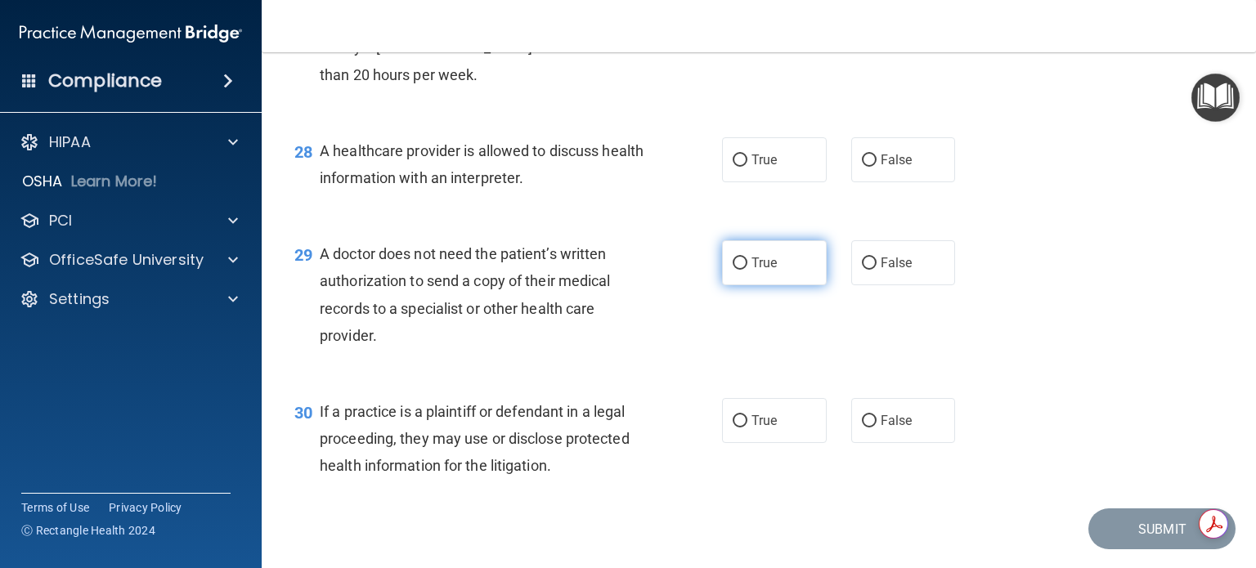
click at [733, 270] on input "True" at bounding box center [740, 264] width 15 height 12
radio input "true"
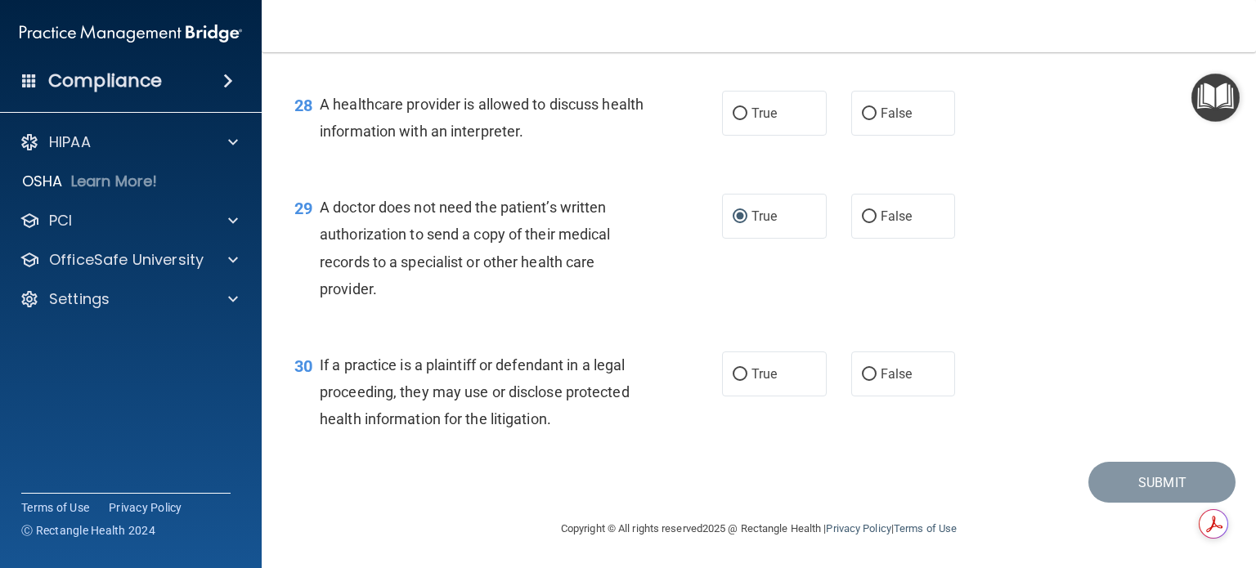
scroll to position [3946, 0]
click at [733, 371] on input "True" at bounding box center [740, 375] width 15 height 12
radio input "true"
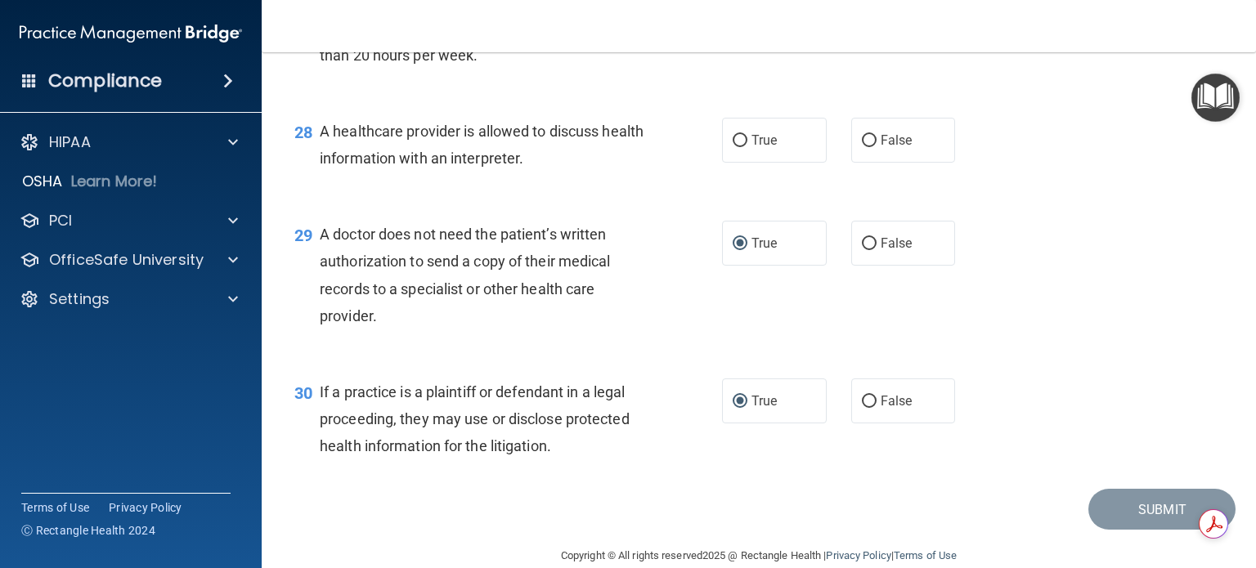
scroll to position [3782, 0]
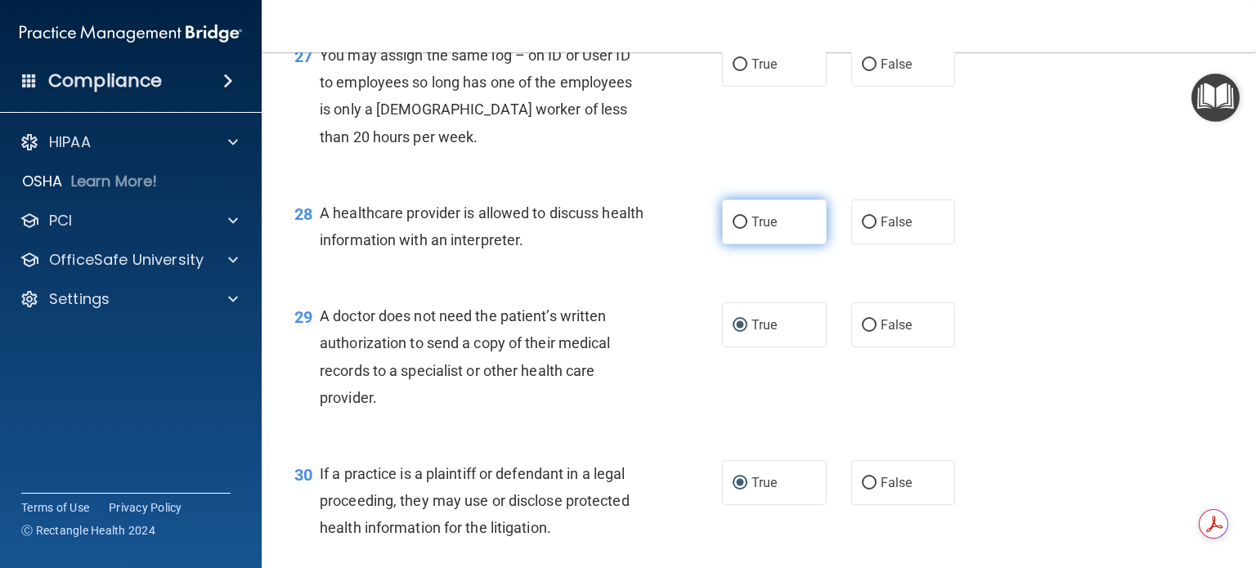
click at [734, 229] on input "True" at bounding box center [740, 223] width 15 height 12
radio input "true"
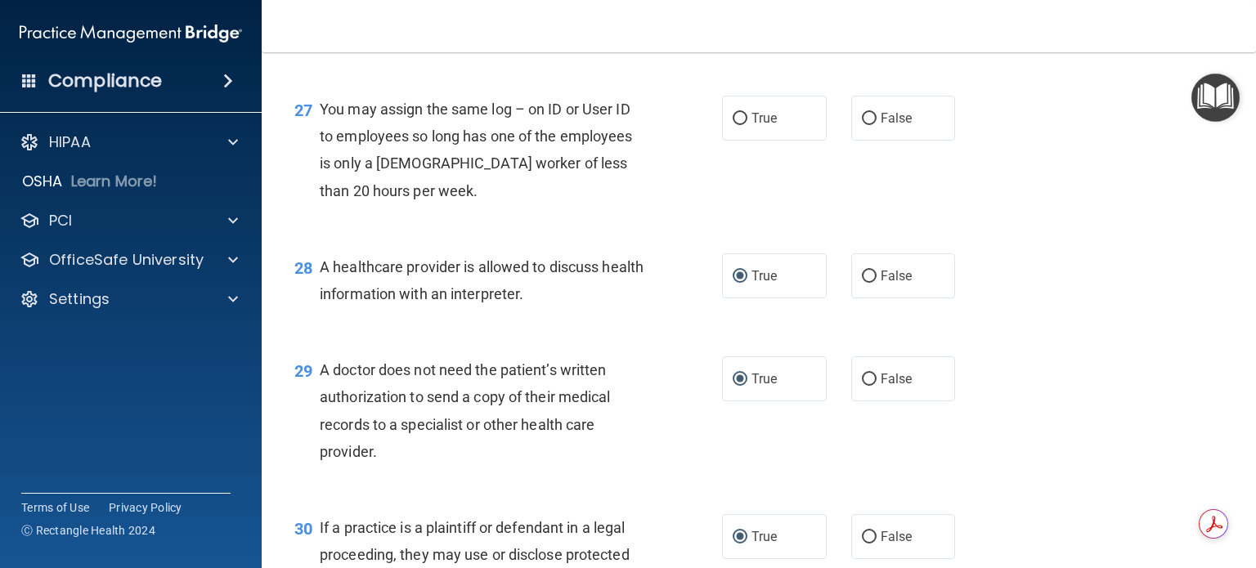
scroll to position [3700, 0]
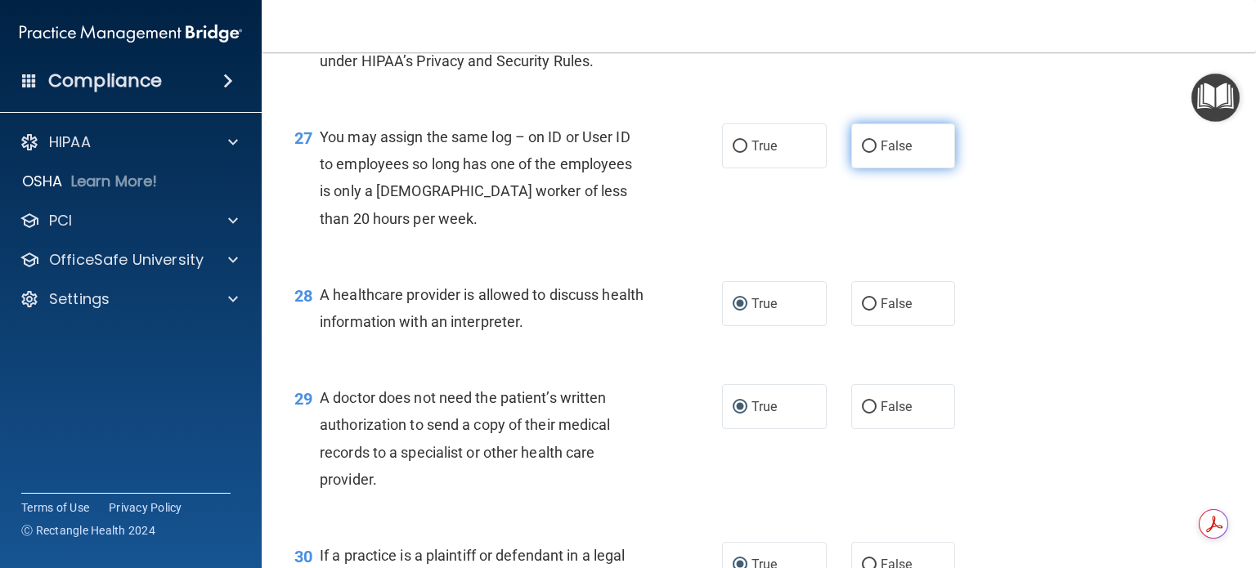
click at [862, 153] on input "False" at bounding box center [869, 147] width 15 height 12
radio input "true"
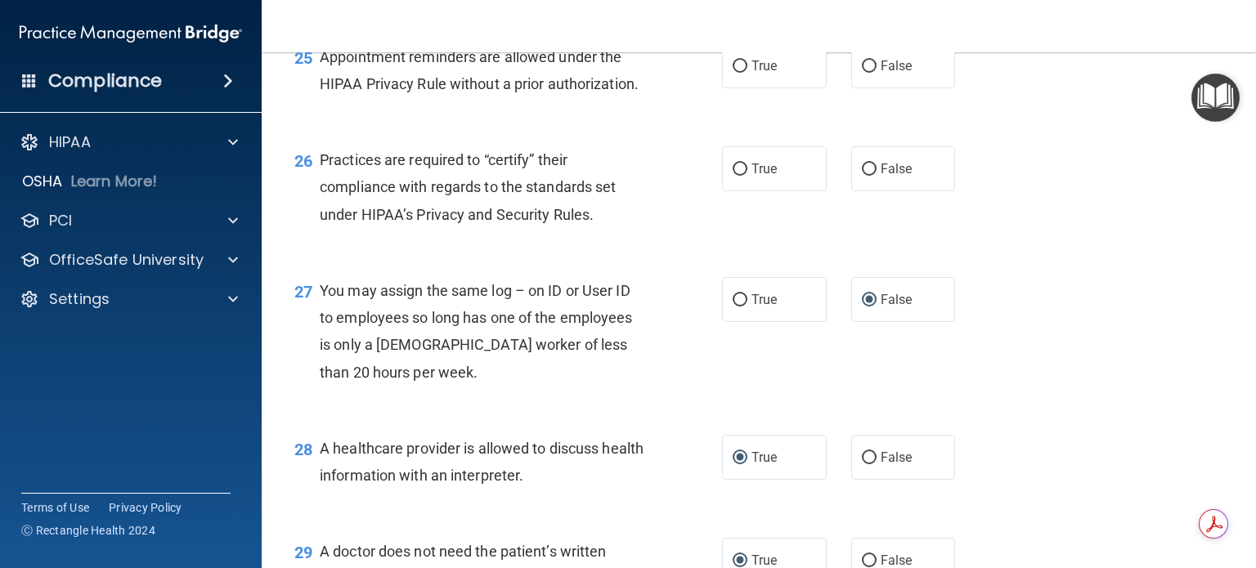
scroll to position [3537, 0]
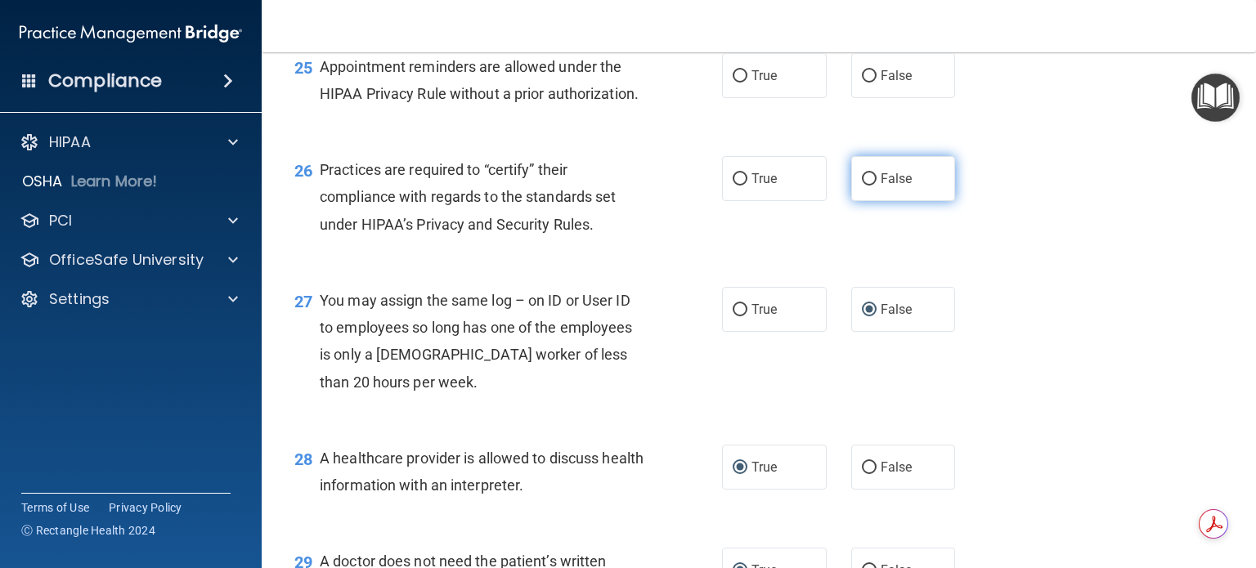
click at [862, 186] on input "False" at bounding box center [869, 179] width 15 height 12
radio input "true"
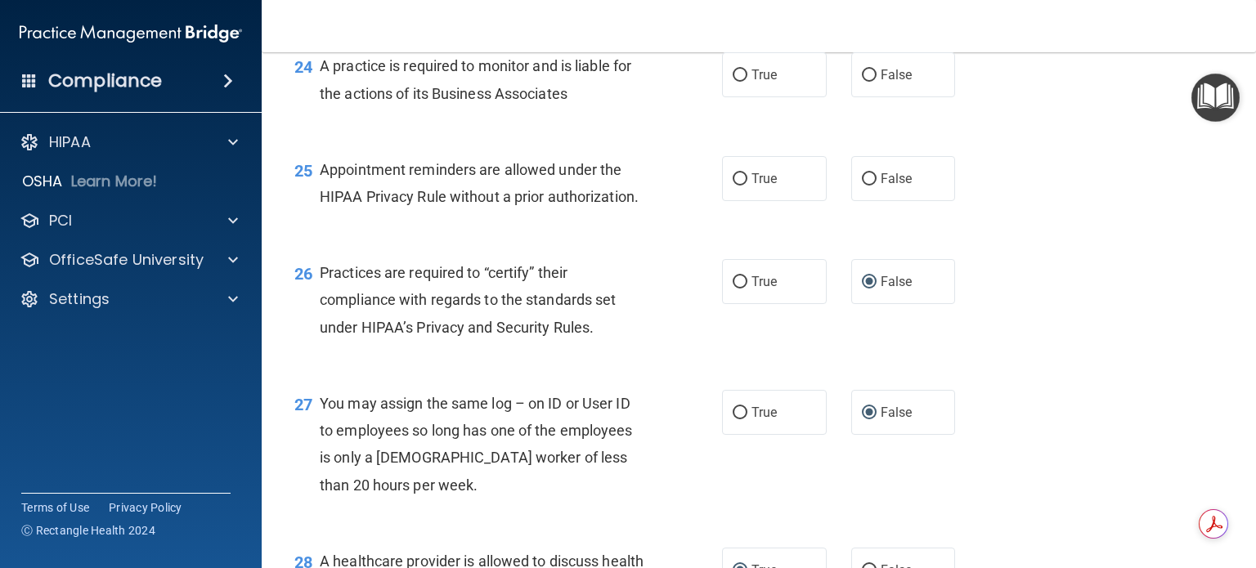
scroll to position [3373, 0]
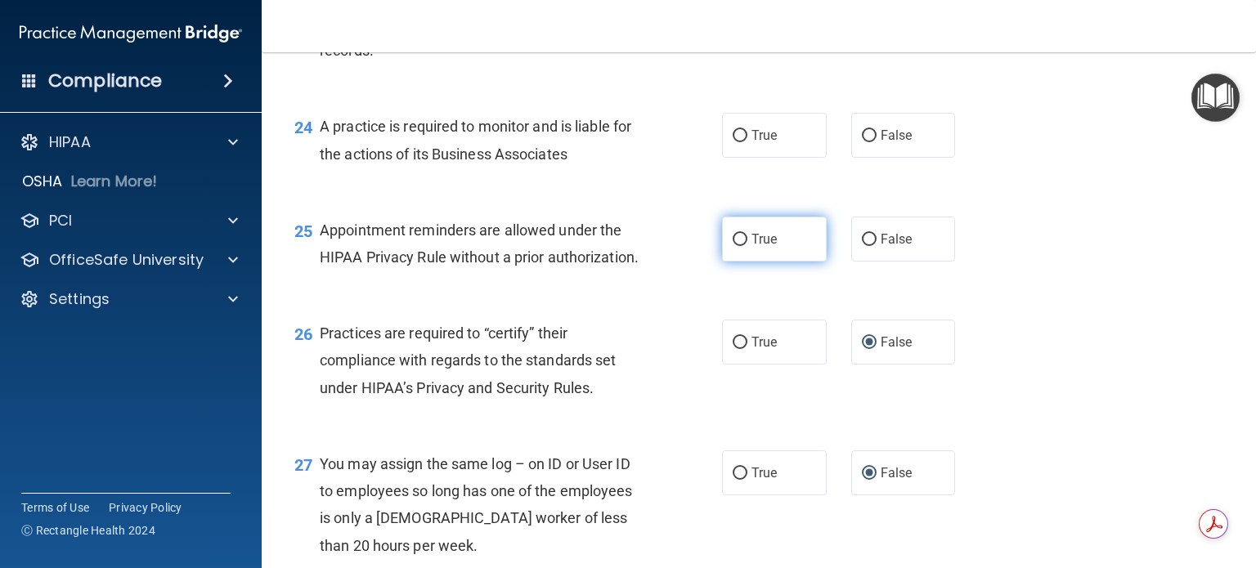
click at [738, 246] on input "True" at bounding box center [740, 240] width 15 height 12
radio input "true"
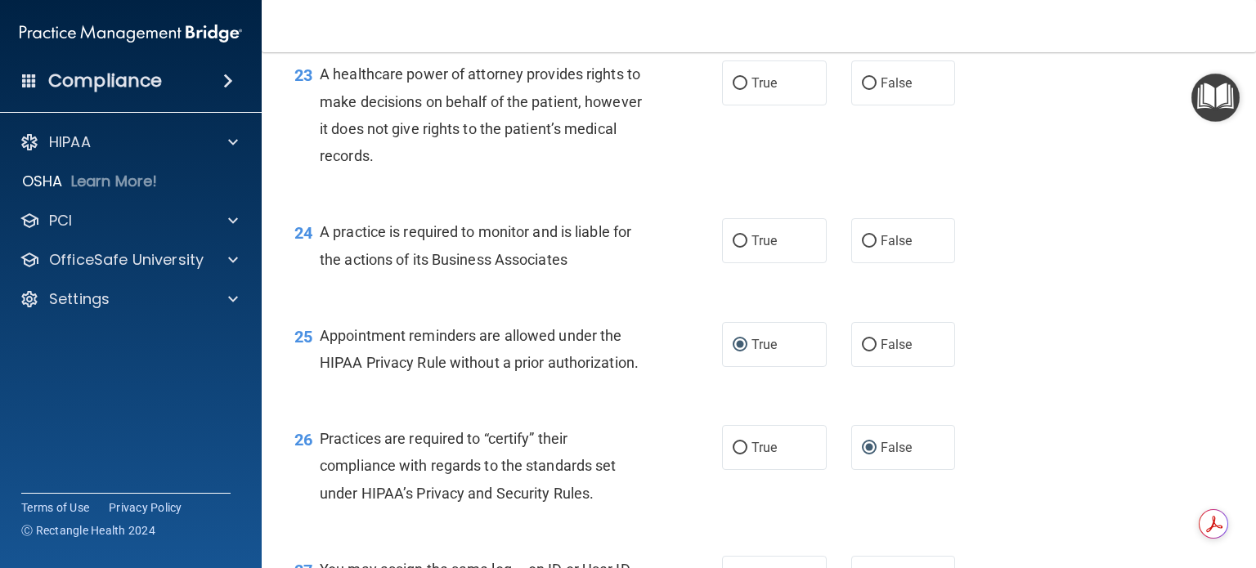
scroll to position [3209, 0]
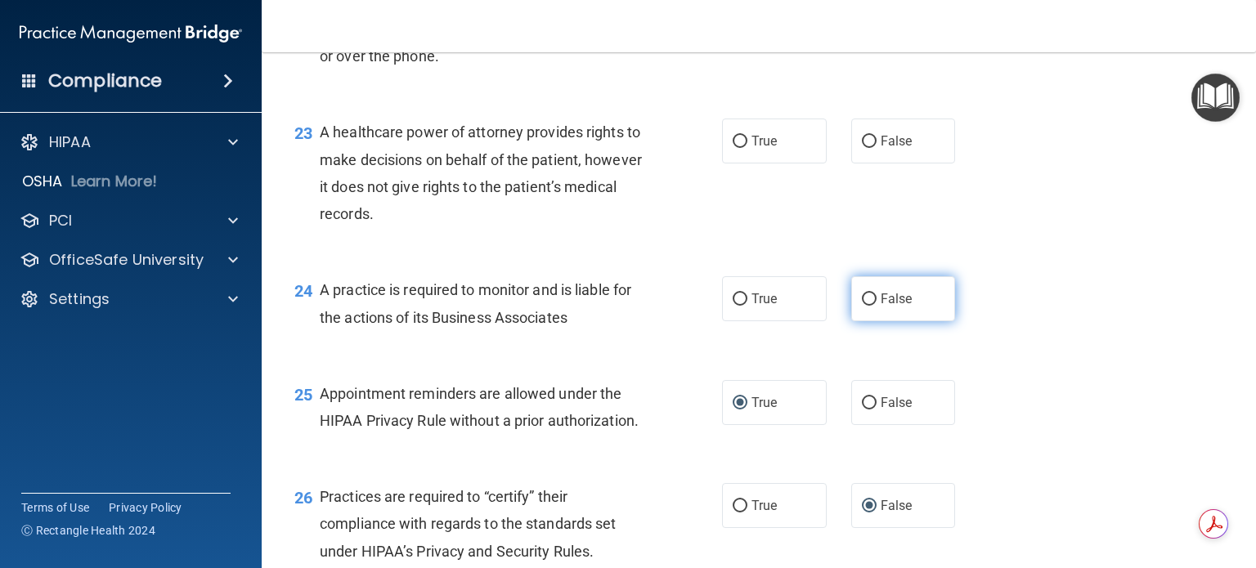
click at [862, 306] on input "False" at bounding box center [869, 300] width 15 height 12
radio input "true"
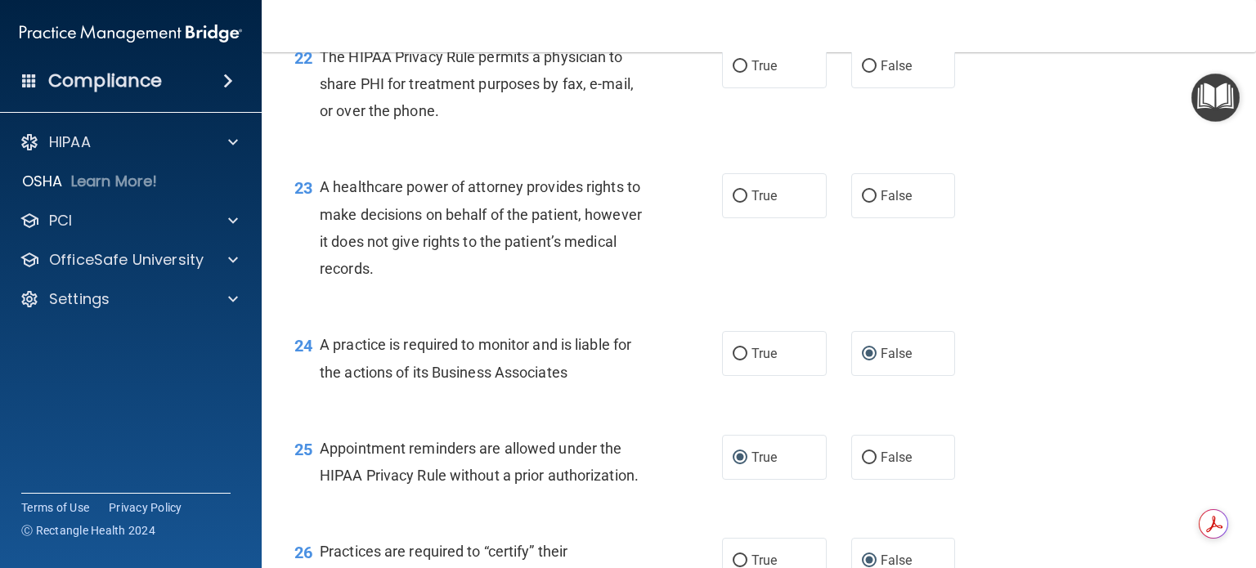
scroll to position [3128, 0]
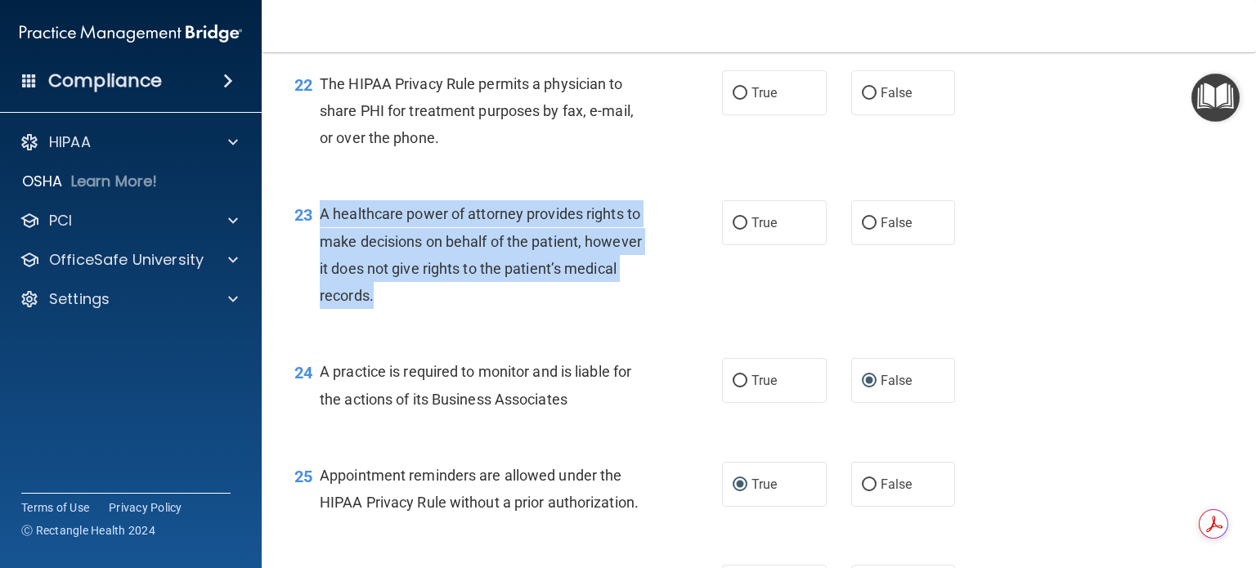
drag, startPoint x: 322, startPoint y: 266, endPoint x: 482, endPoint y: 348, distance: 179.2
click at [482, 309] on div "A healthcare power of attorney provides rights to make decisions on behalf of t…" at bounding box center [489, 254] width 339 height 109
click at [862, 230] on input "False" at bounding box center [869, 224] width 15 height 12
radio input "true"
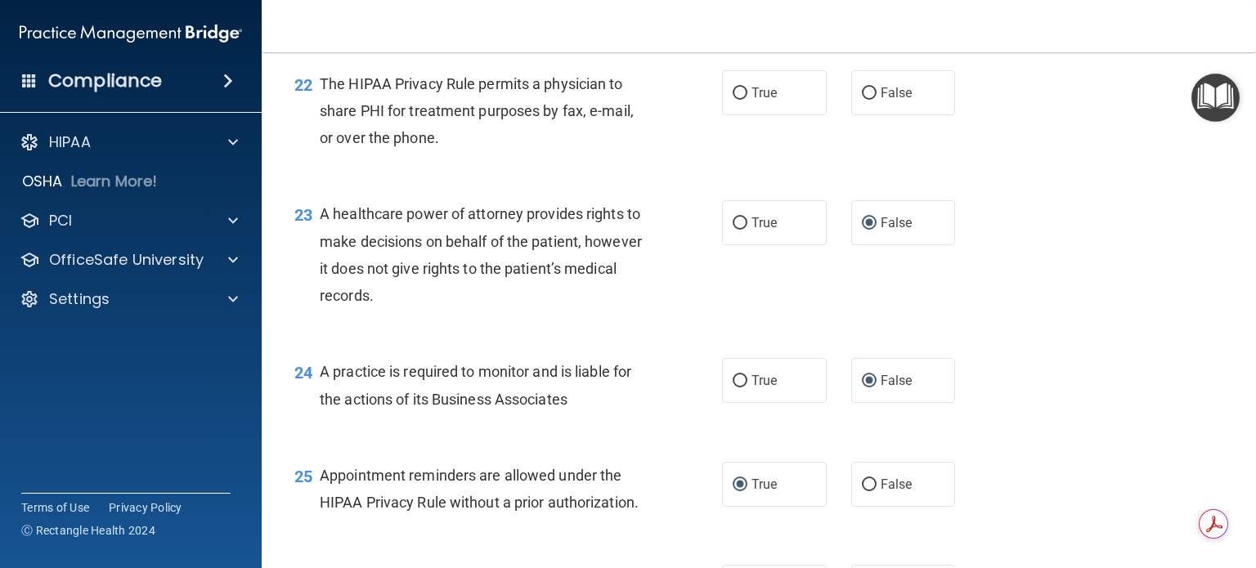
click at [681, 181] on div "22 The HIPAA Privacy Rule permits a physician to share PHI for treatment purpos…" at bounding box center [759, 115] width 954 height 131
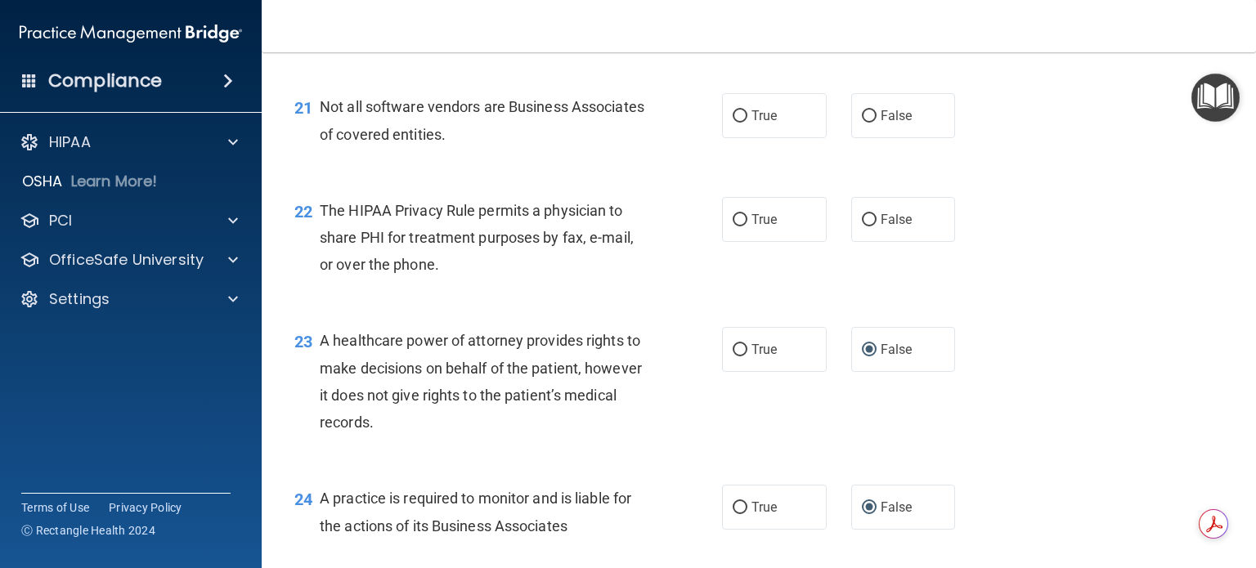
scroll to position [2964, 0]
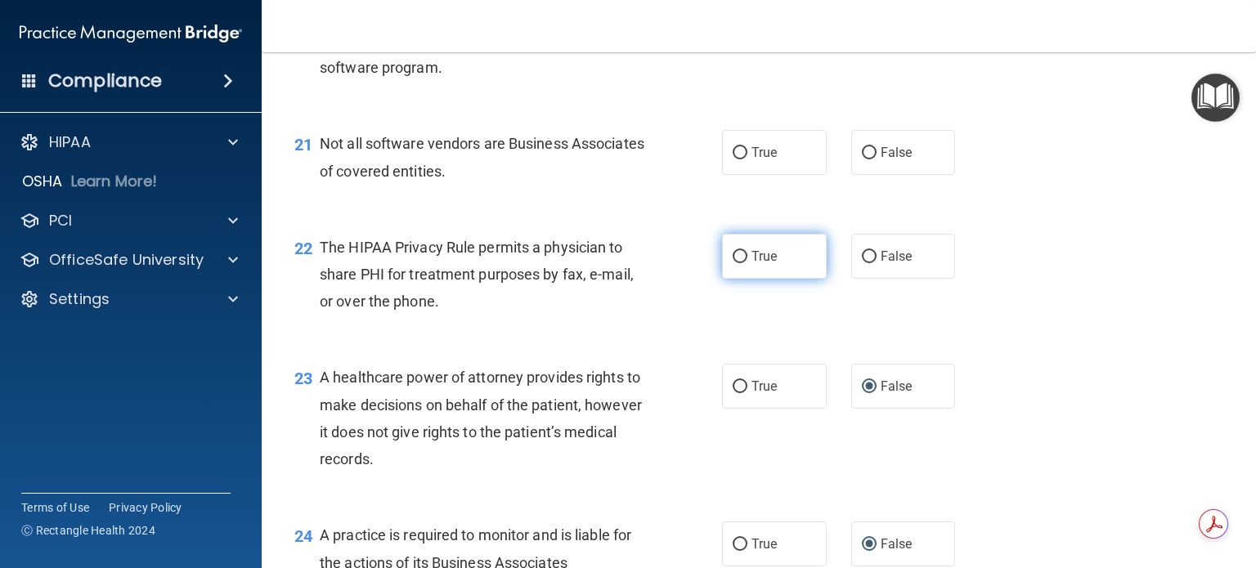
click at [733, 263] on input "True" at bounding box center [740, 257] width 15 height 12
radio input "true"
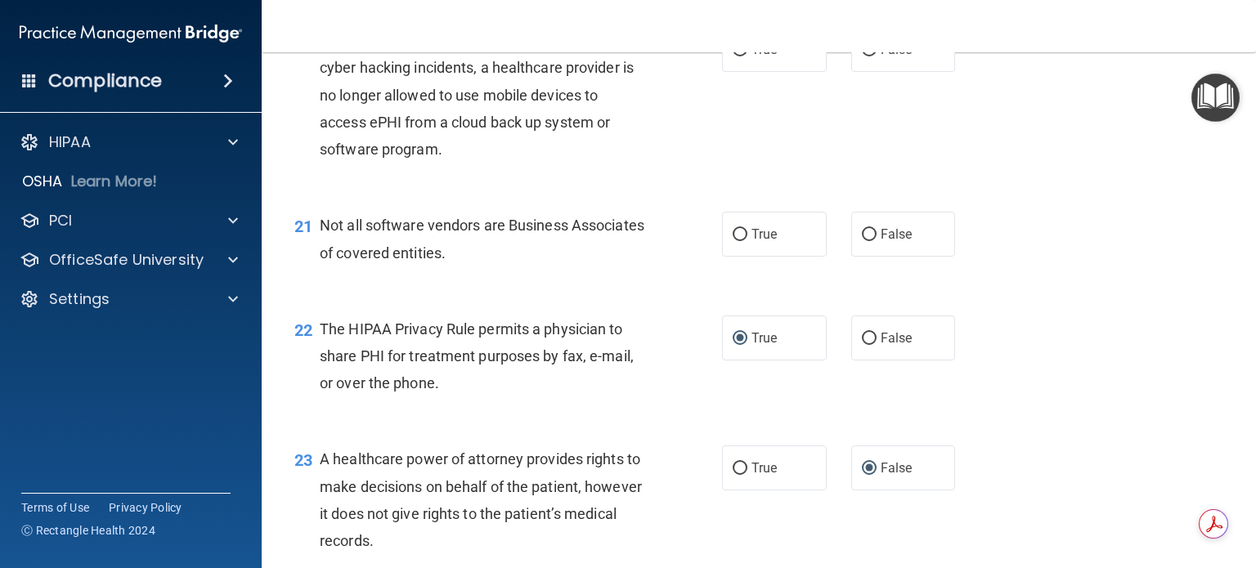
scroll to position [2882, 0]
click at [865, 241] on input "False" at bounding box center [869, 235] width 15 height 12
radio input "true"
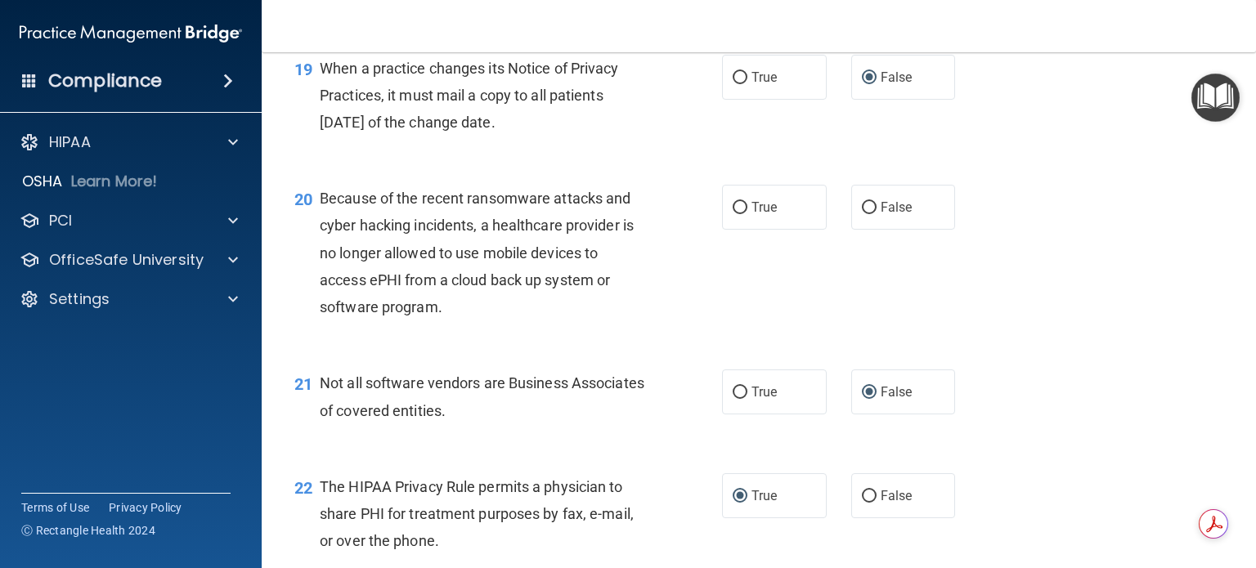
scroll to position [2719, 0]
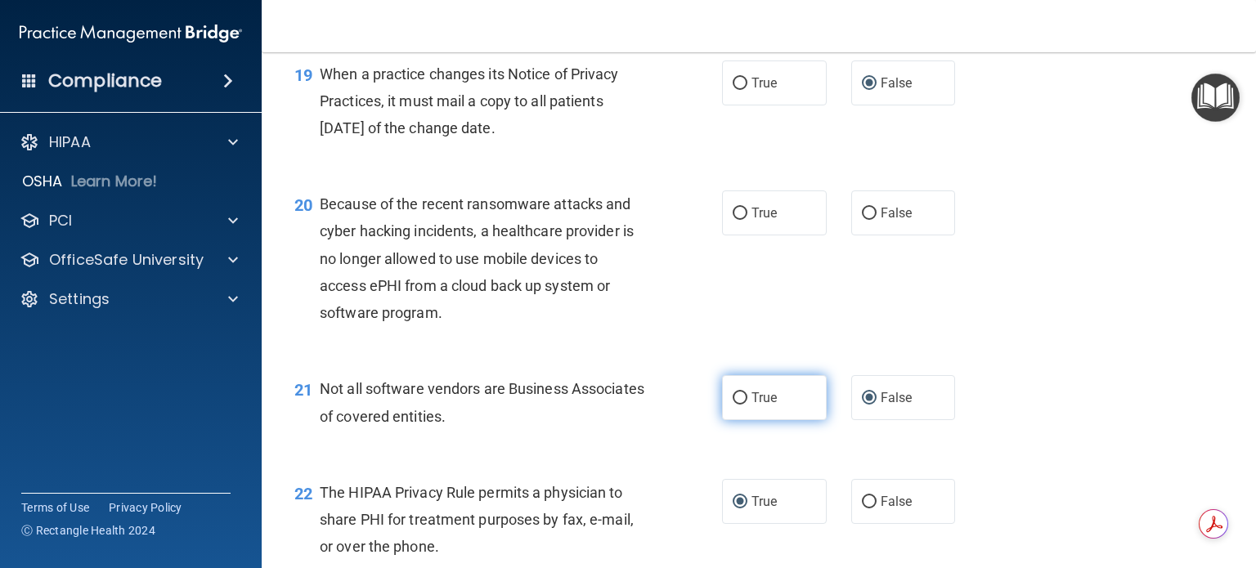
click at [736, 405] on input "True" at bounding box center [740, 399] width 15 height 12
radio input "true"
radio input "false"
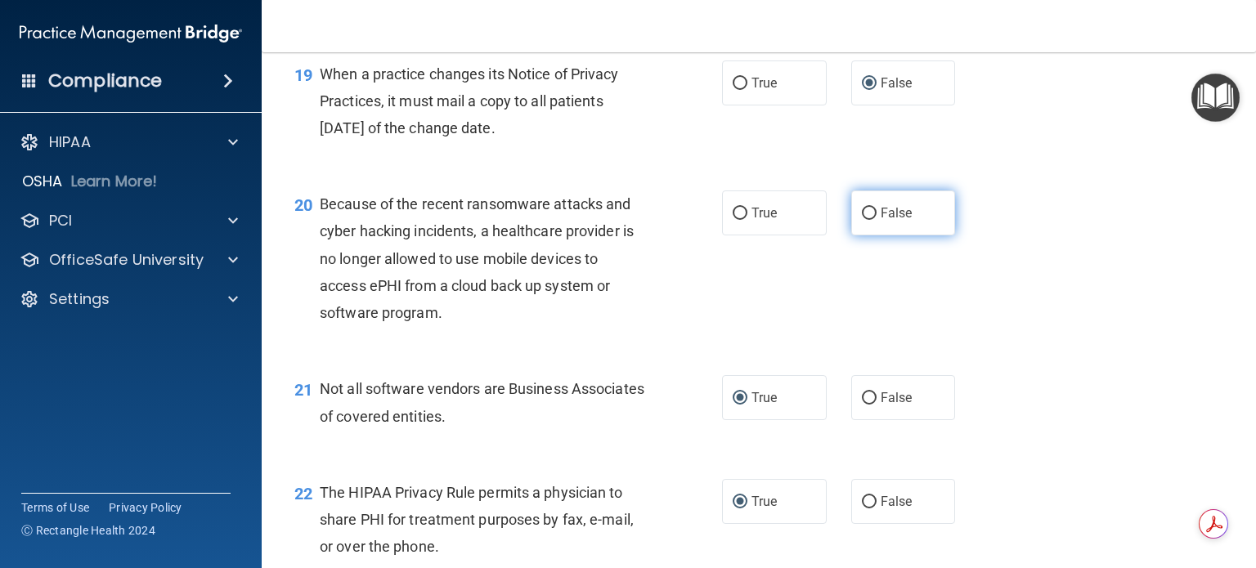
click at [862, 220] on input "False" at bounding box center [869, 214] width 15 height 12
radio input "true"
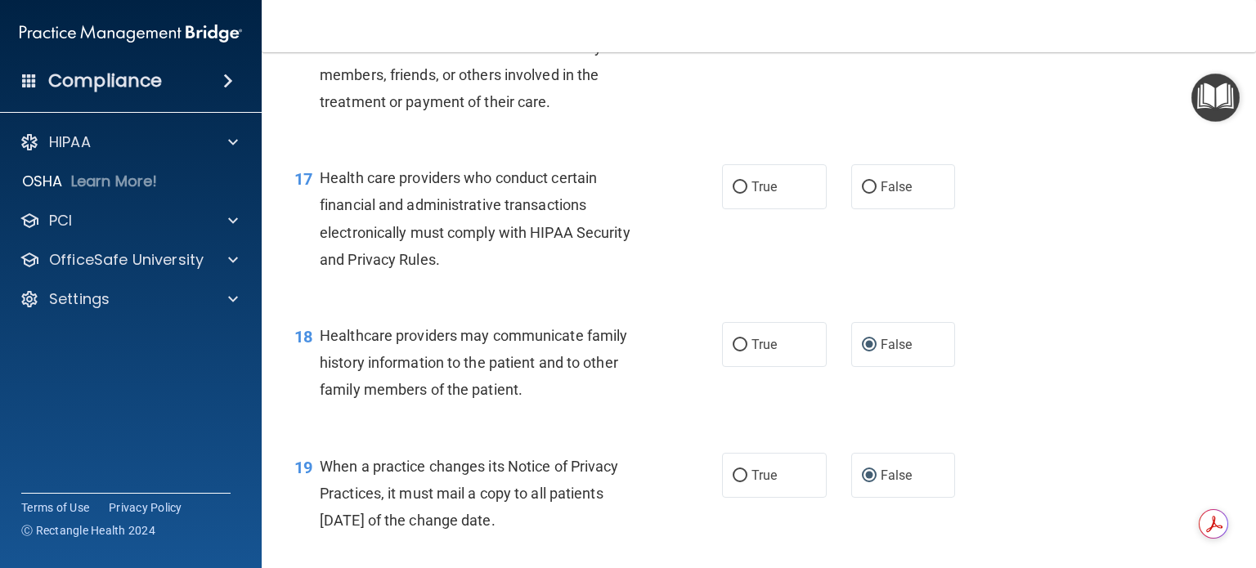
scroll to position [2310, 0]
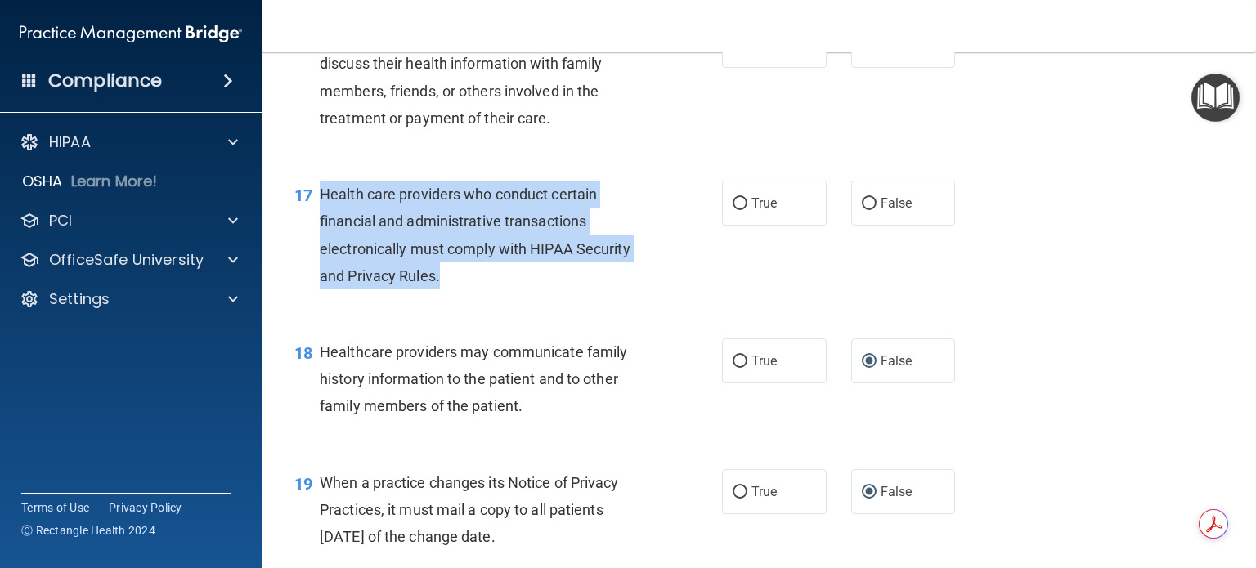
drag, startPoint x: 320, startPoint y: 245, endPoint x: 464, endPoint y: 325, distance: 164.4
click at [464, 290] on div "Health care providers who conduct certain financial and administrative transact…" at bounding box center [489, 235] width 339 height 109
click at [733, 210] on input "True" at bounding box center [740, 204] width 15 height 12
radio input "true"
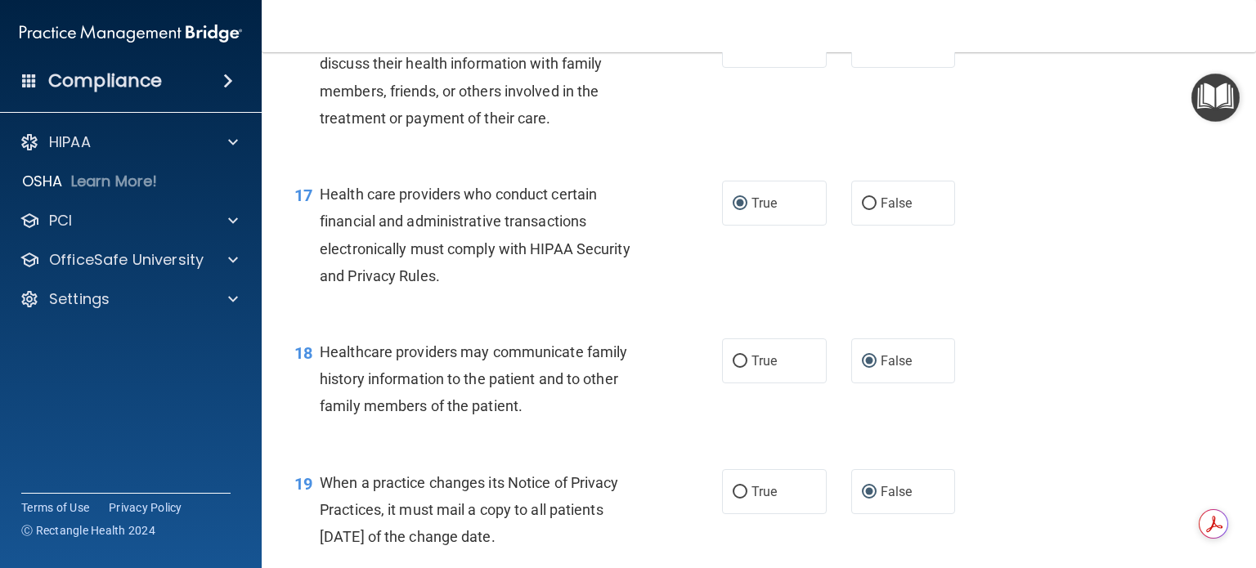
click at [605, 160] on div "16 If the patient does not object, you can share or discuss their health inform…" at bounding box center [759, 81] width 954 height 158
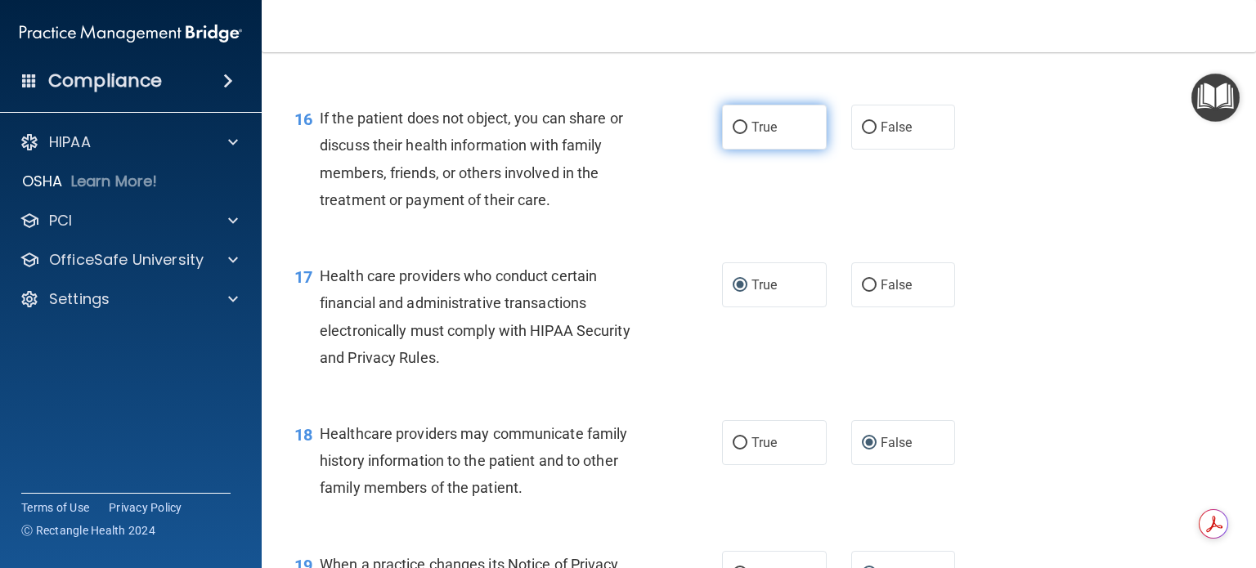
click at [736, 134] on input "True" at bounding box center [740, 128] width 15 height 12
radio input "true"
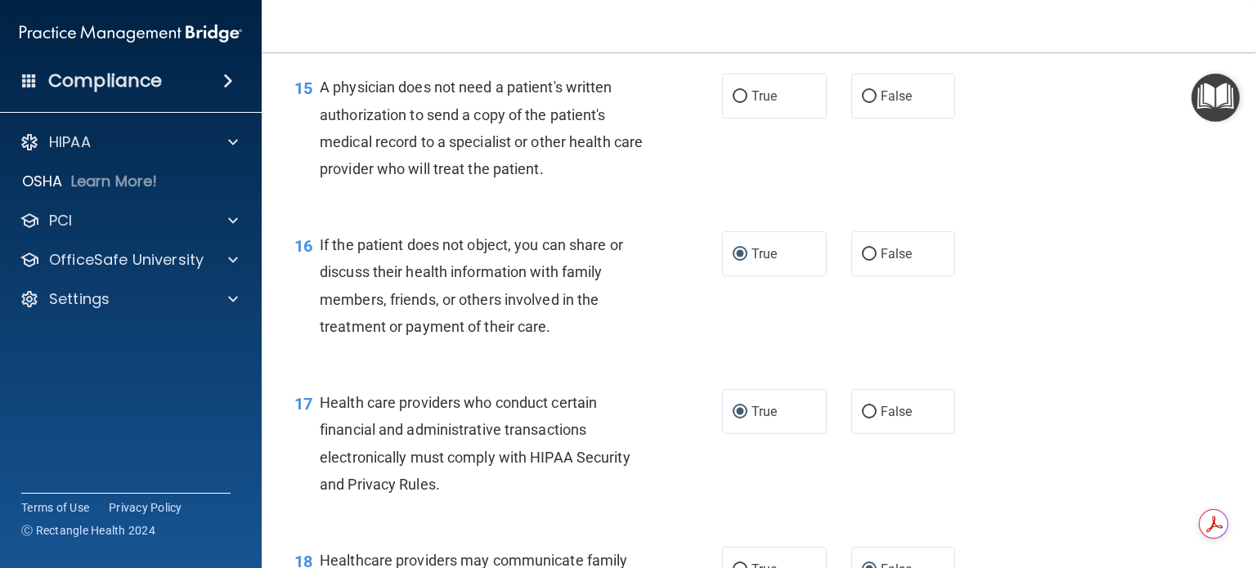
scroll to position [2064, 0]
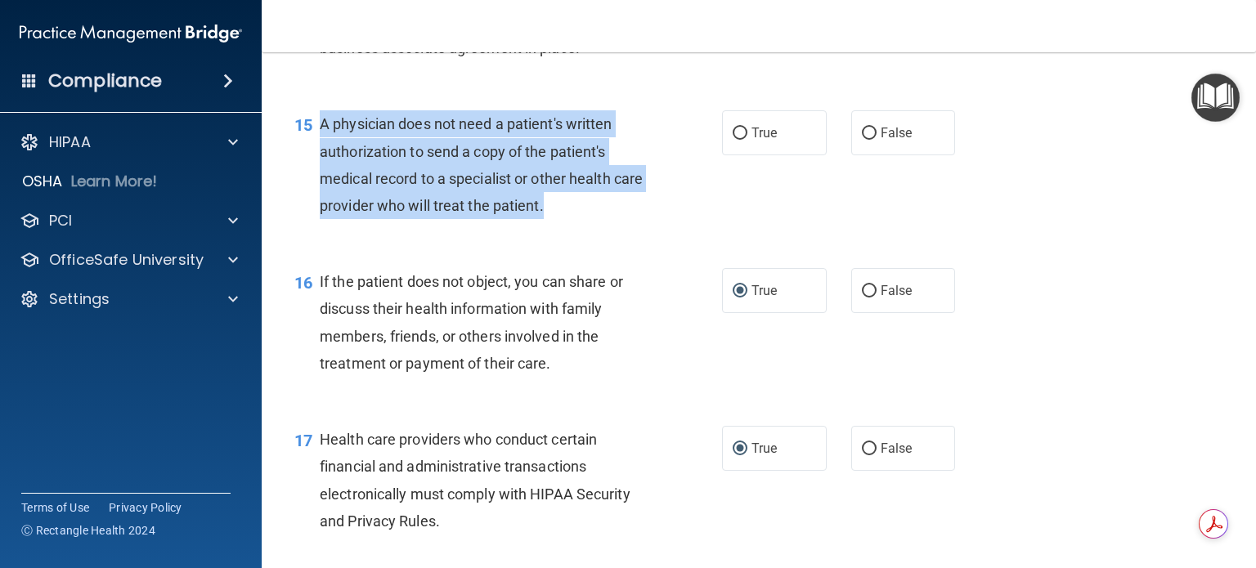
drag, startPoint x: 322, startPoint y: 177, endPoint x: 606, endPoint y: 256, distance: 294.7
click at [606, 219] on div "A physician does not need a patient's written authorization to send a copy of t…" at bounding box center [489, 164] width 339 height 109
click at [703, 227] on div "15 A physician does not need a patient's written authorization to send a copy o…" at bounding box center [508, 168] width 477 height 117
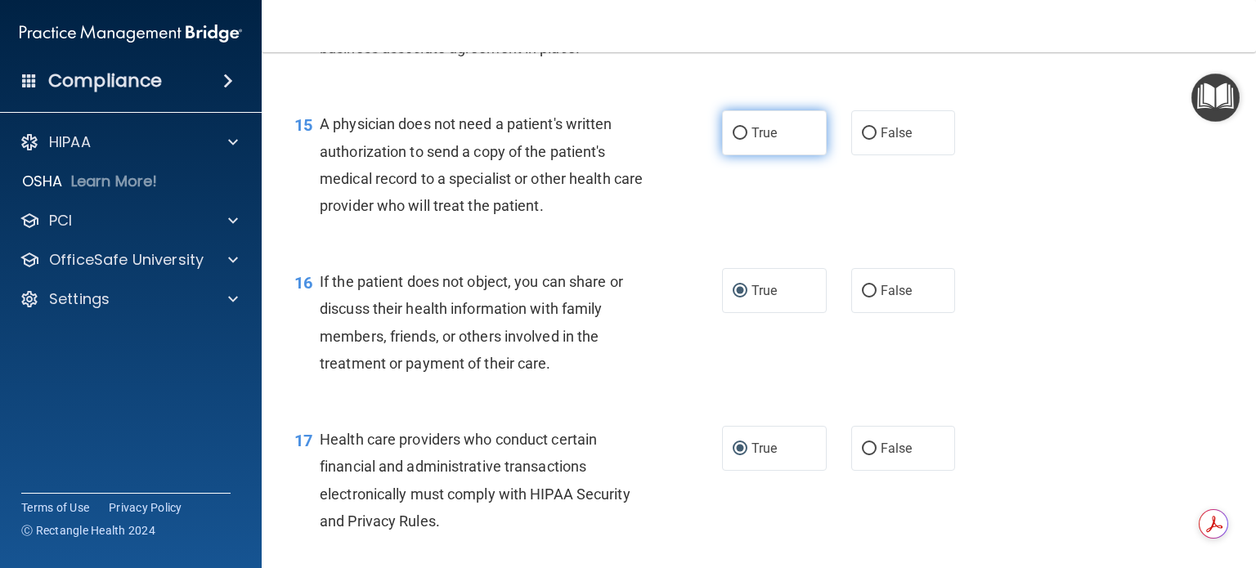
click at [733, 140] on input "True" at bounding box center [740, 134] width 15 height 12
radio input "true"
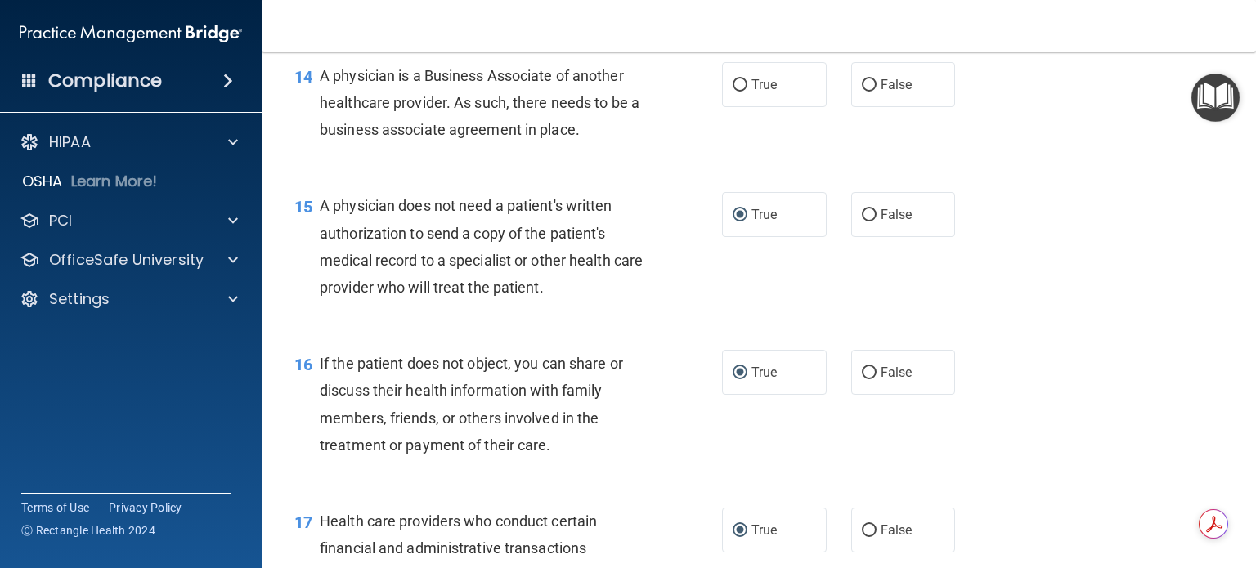
scroll to position [1901, 0]
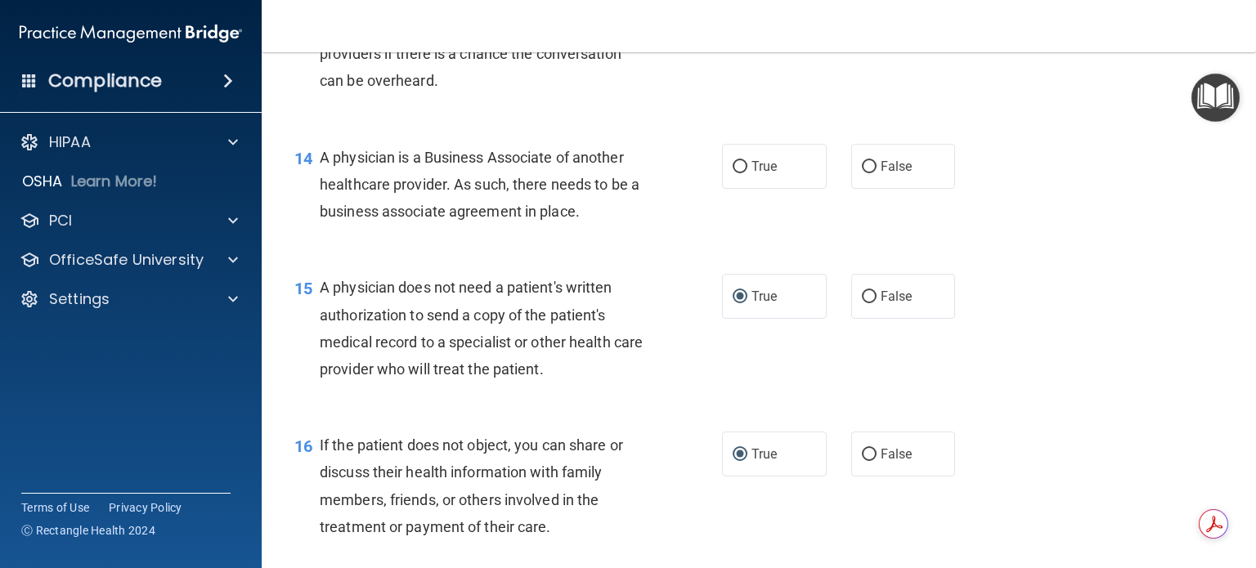
drag, startPoint x: 324, startPoint y: 205, endPoint x: 582, endPoint y: 263, distance: 264.9
click at [582, 226] on div "A physician is a Business Associate of another healthcare provider. As such, th…" at bounding box center [489, 185] width 339 height 82
click at [863, 173] on input "False" at bounding box center [869, 167] width 15 height 12
radio input "true"
click at [670, 182] on div "14 A physician is a Business Associate of another healthcare provider. As such,…" at bounding box center [759, 189] width 954 height 131
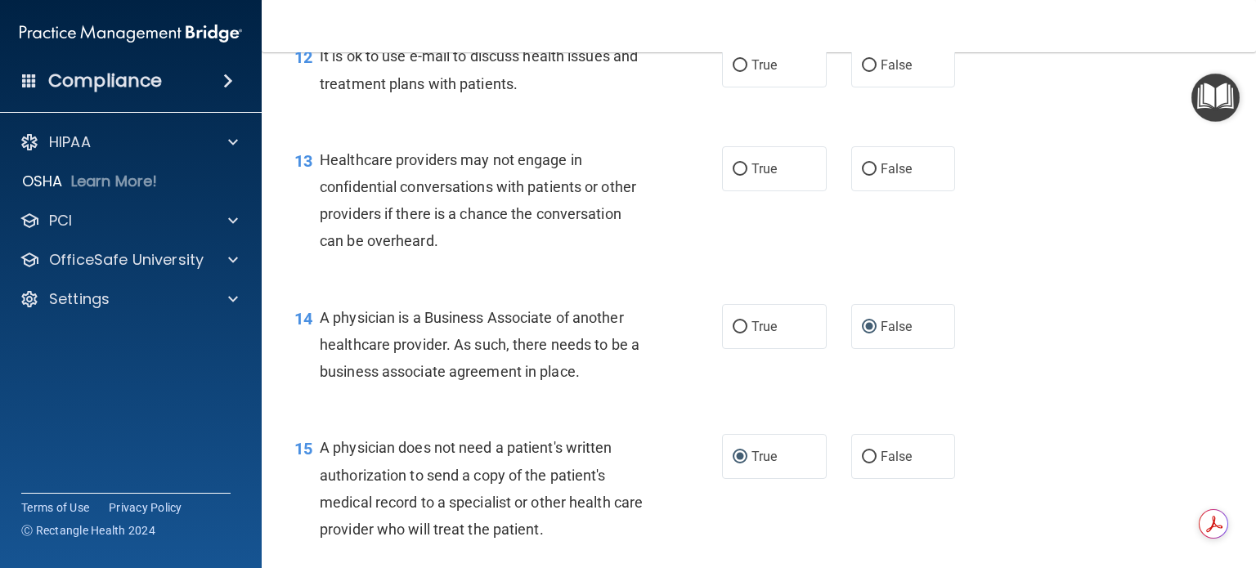
scroll to position [1737, 0]
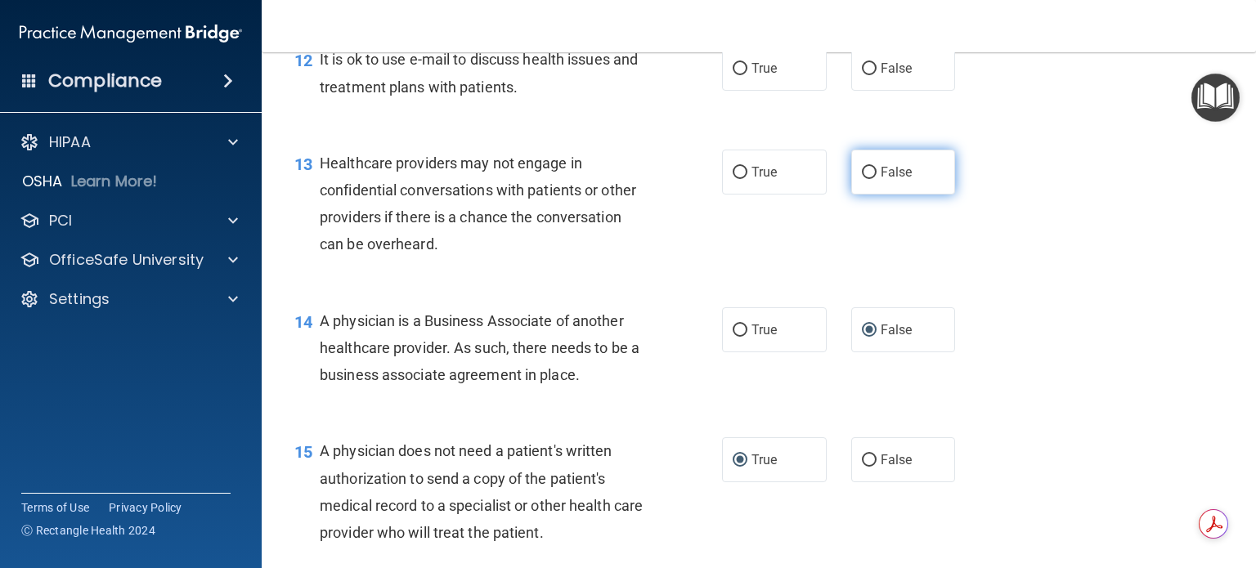
click at [863, 179] on input "False" at bounding box center [869, 173] width 15 height 12
radio input "true"
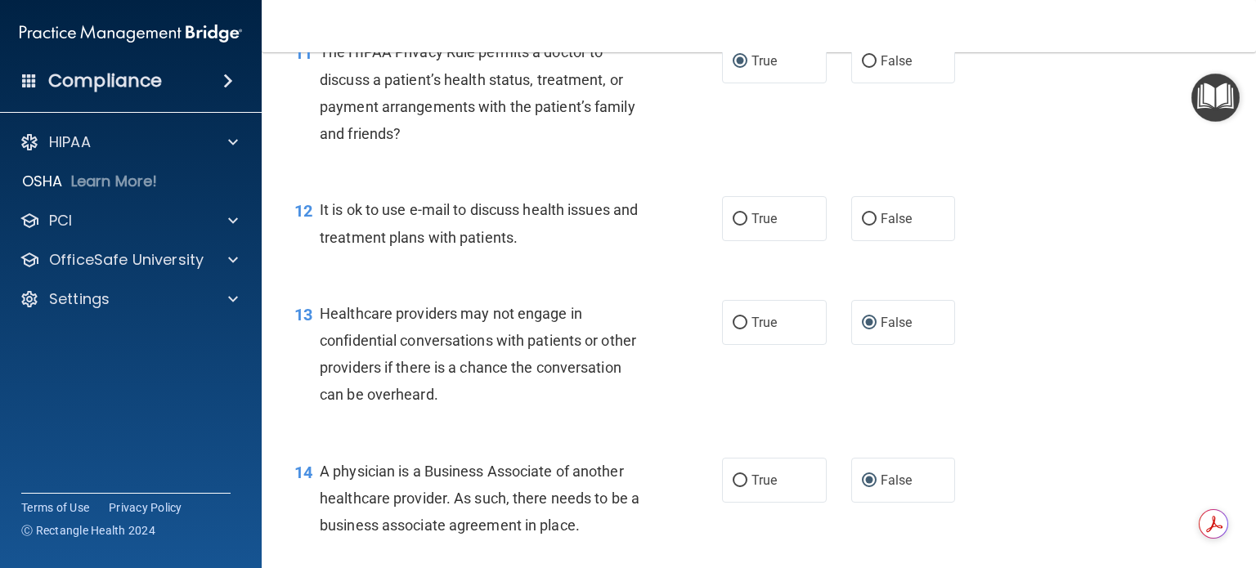
scroll to position [1574, 0]
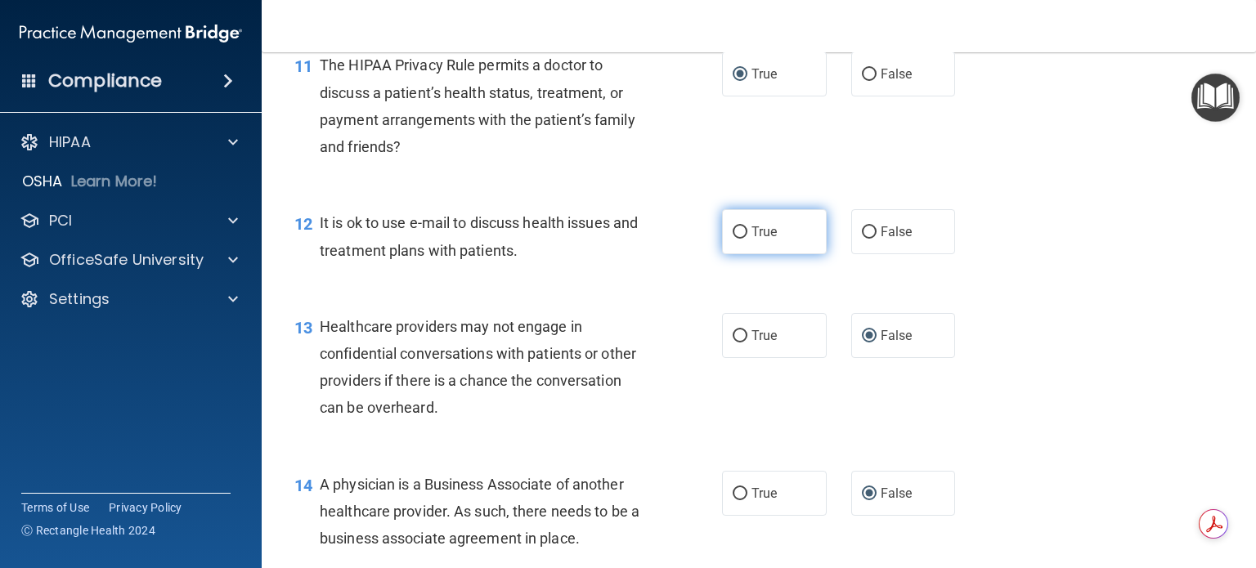
click at [733, 239] on input "True" at bounding box center [740, 233] width 15 height 12
radio input "true"
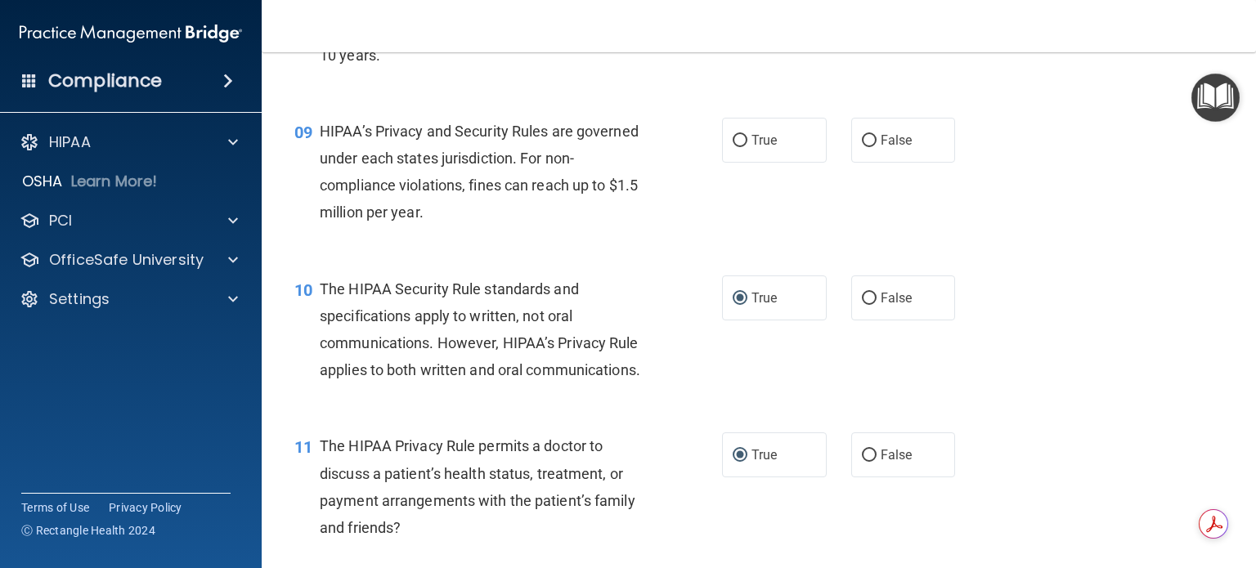
scroll to position [1165, 0]
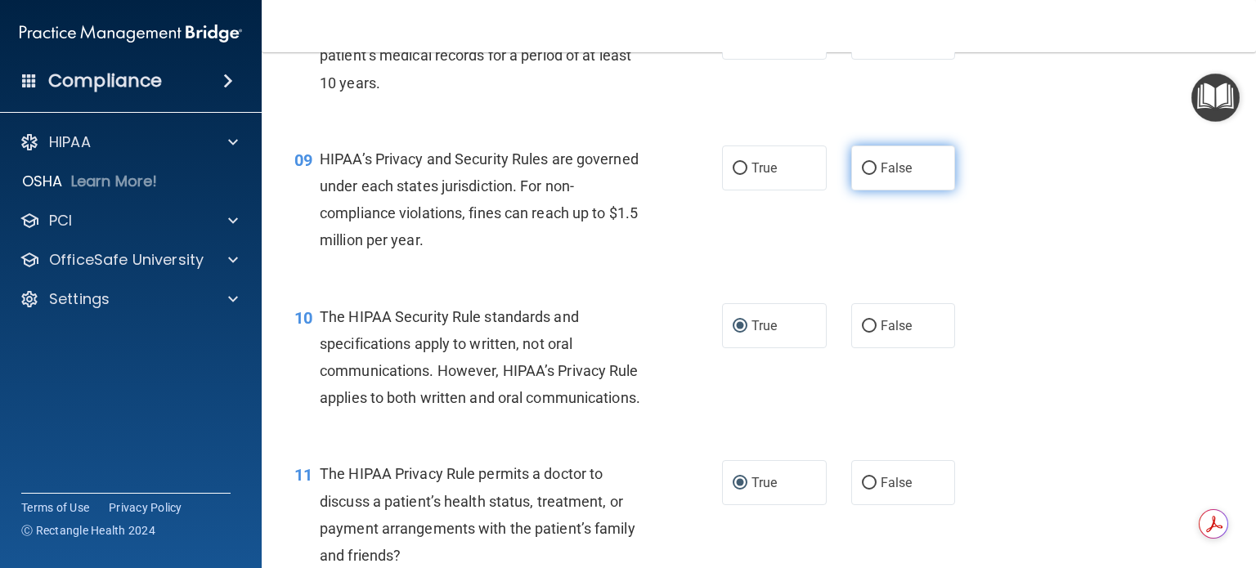
click at [862, 175] on input "False" at bounding box center [869, 169] width 15 height 12
radio input "true"
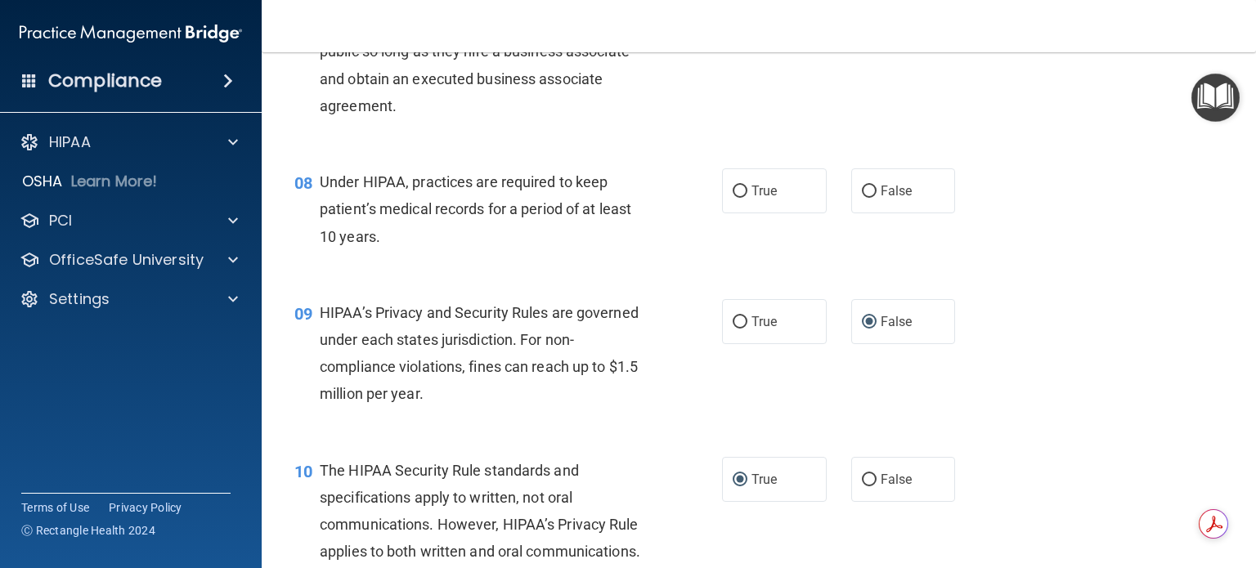
scroll to position [1001, 0]
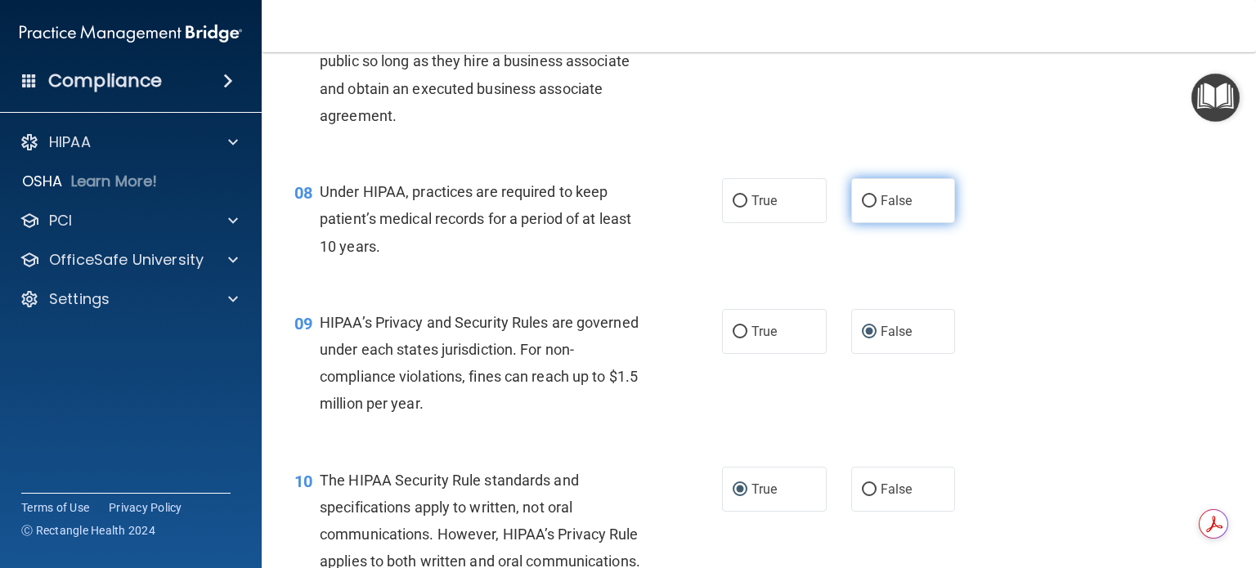
click at [862, 208] on input "False" at bounding box center [869, 201] width 15 height 12
radio input "true"
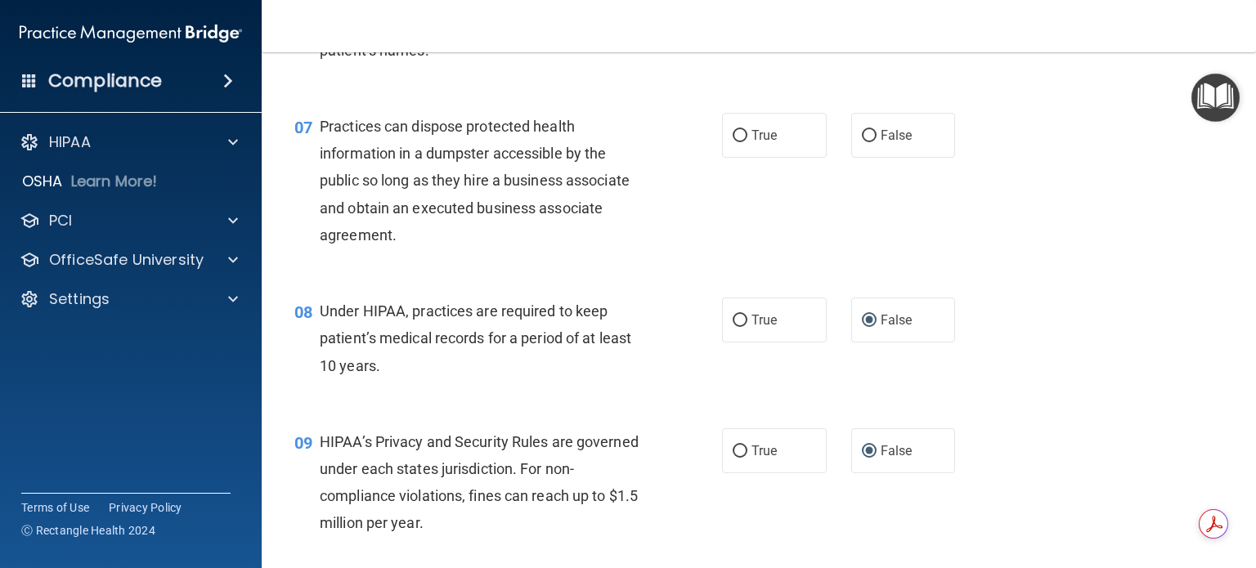
scroll to position [756, 0]
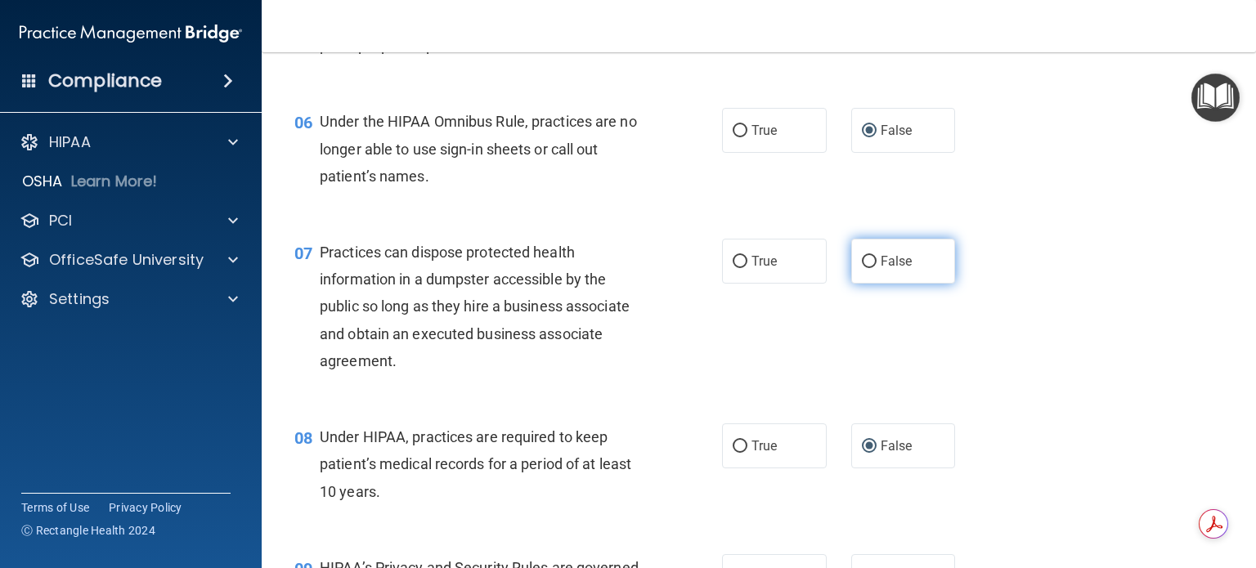
click at [862, 268] on input "False" at bounding box center [869, 262] width 15 height 12
radio input "true"
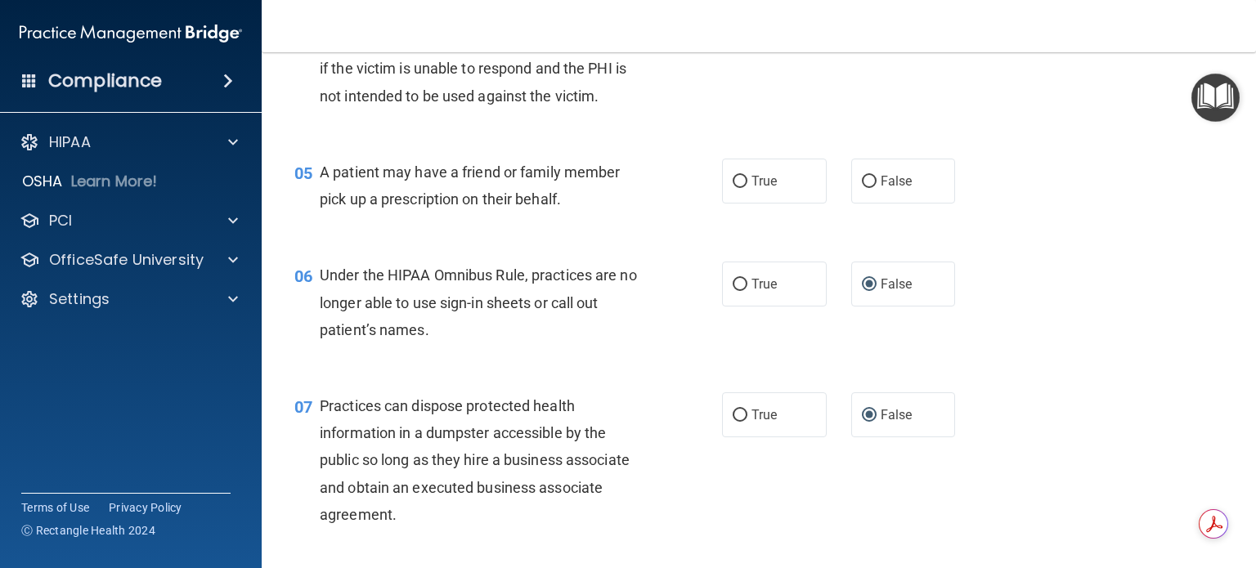
scroll to position [592, 0]
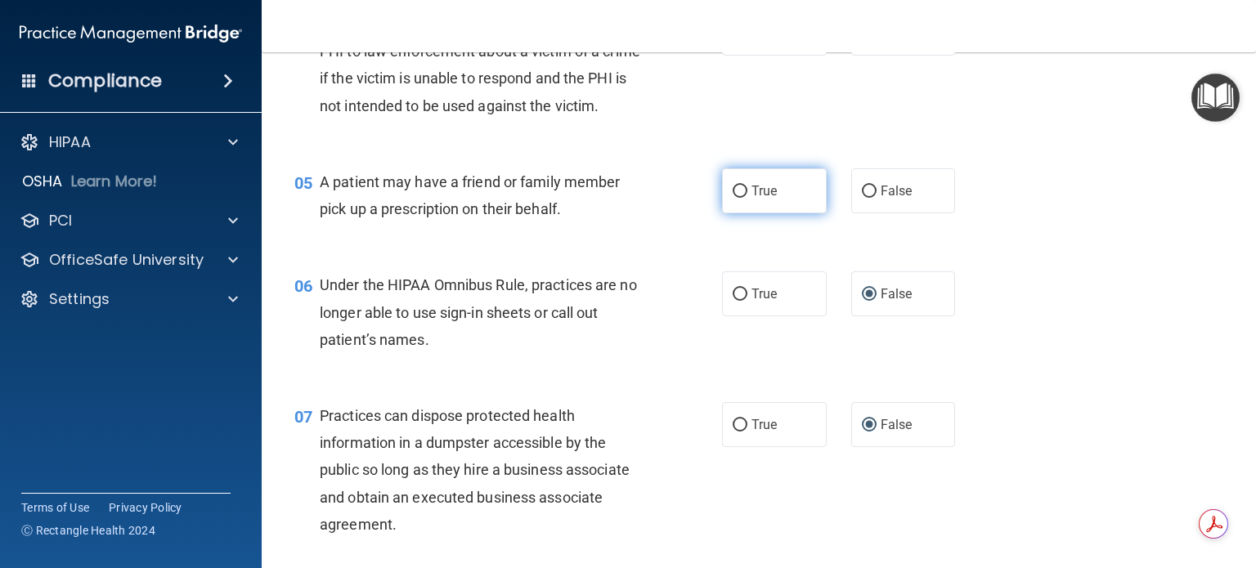
click at [734, 198] on input "True" at bounding box center [740, 192] width 15 height 12
radio input "true"
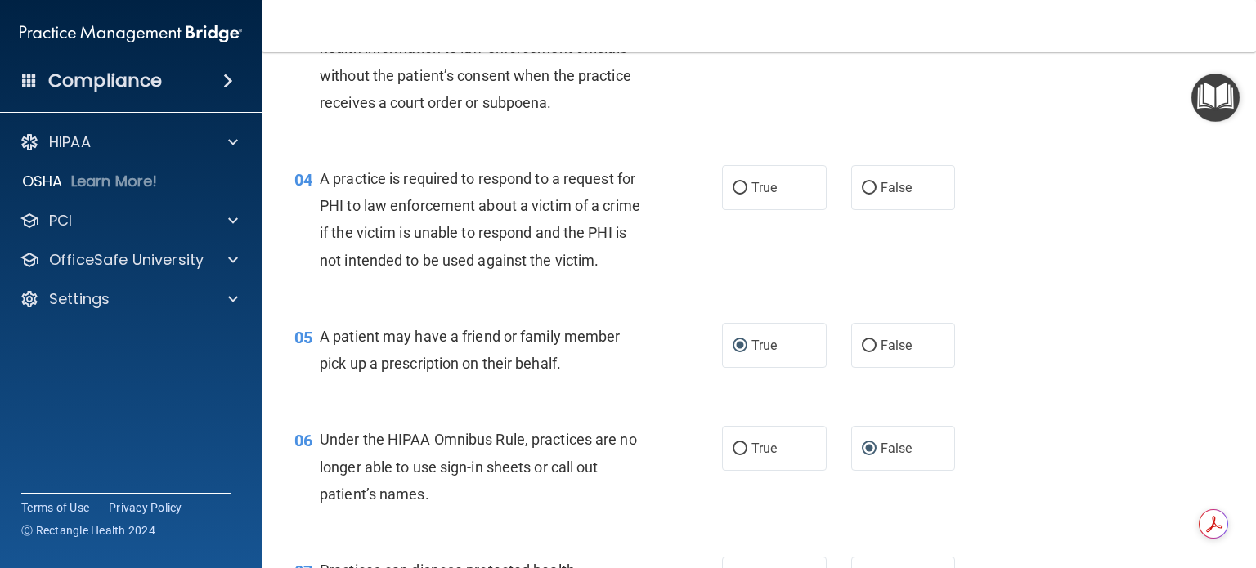
scroll to position [429, 0]
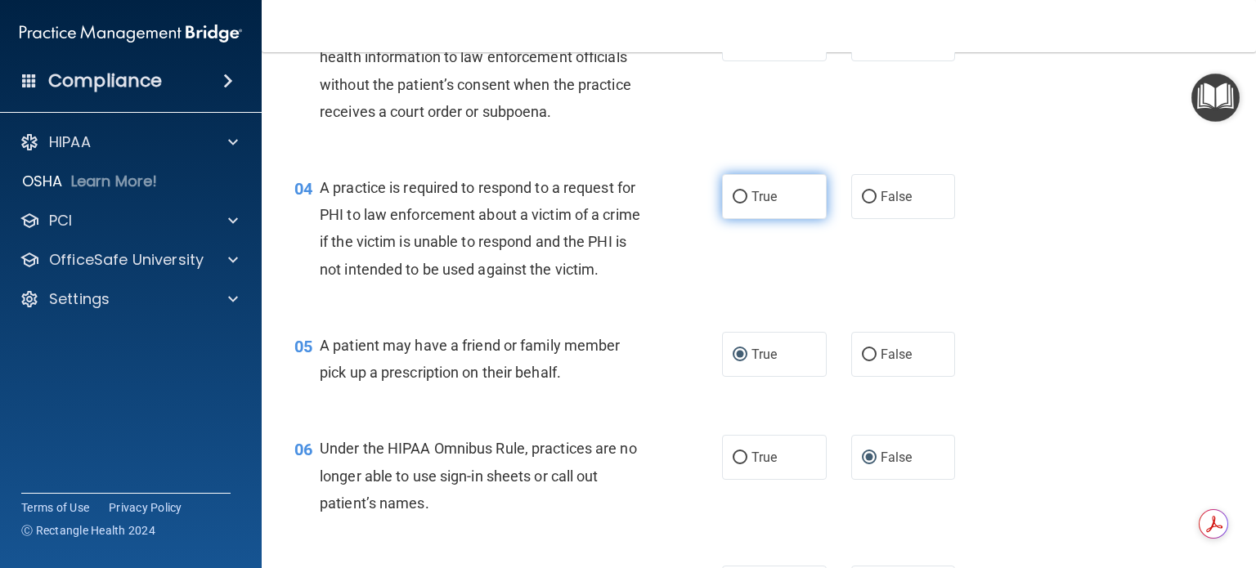
click at [736, 197] on input "True" at bounding box center [740, 197] width 15 height 12
radio input "true"
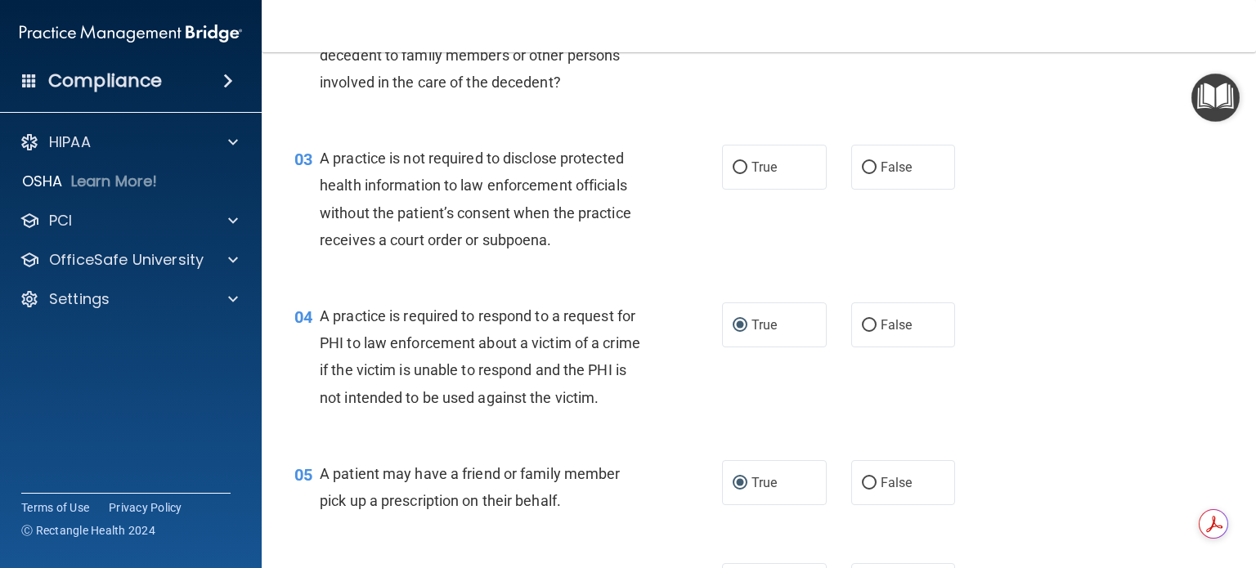
scroll to position [265, 0]
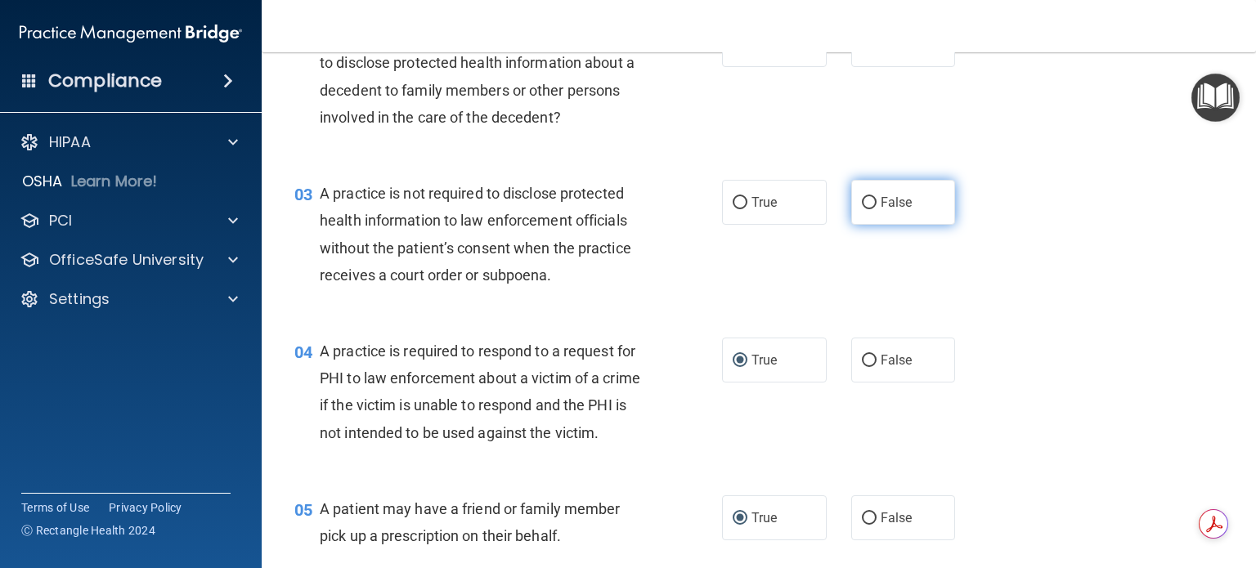
click at [862, 202] on input "False" at bounding box center [869, 203] width 15 height 12
radio input "true"
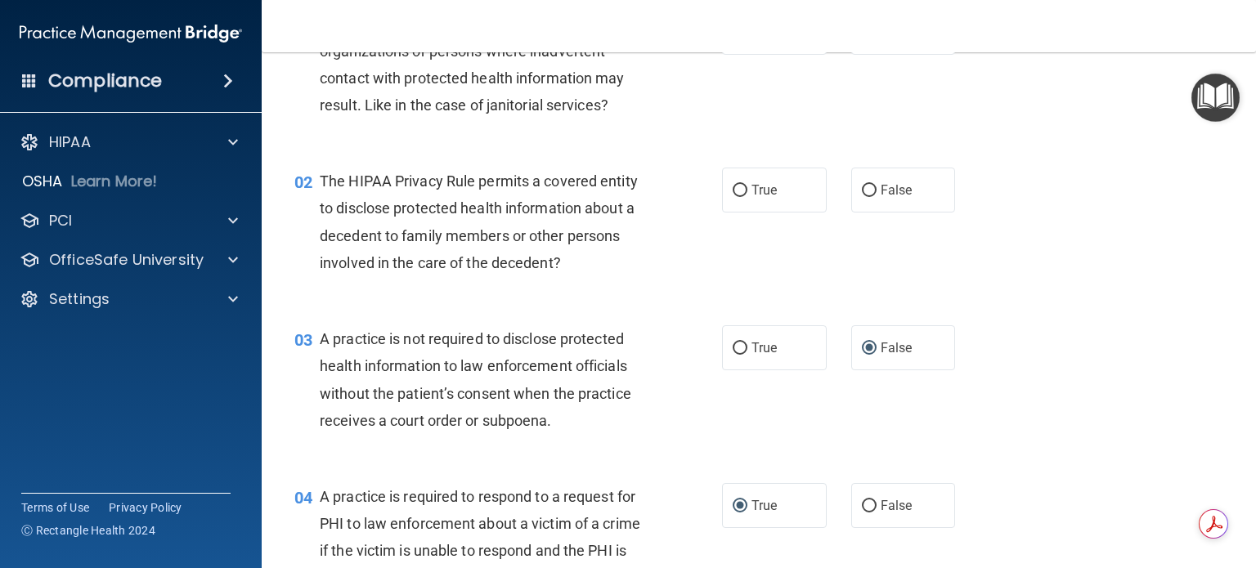
scroll to position [101, 0]
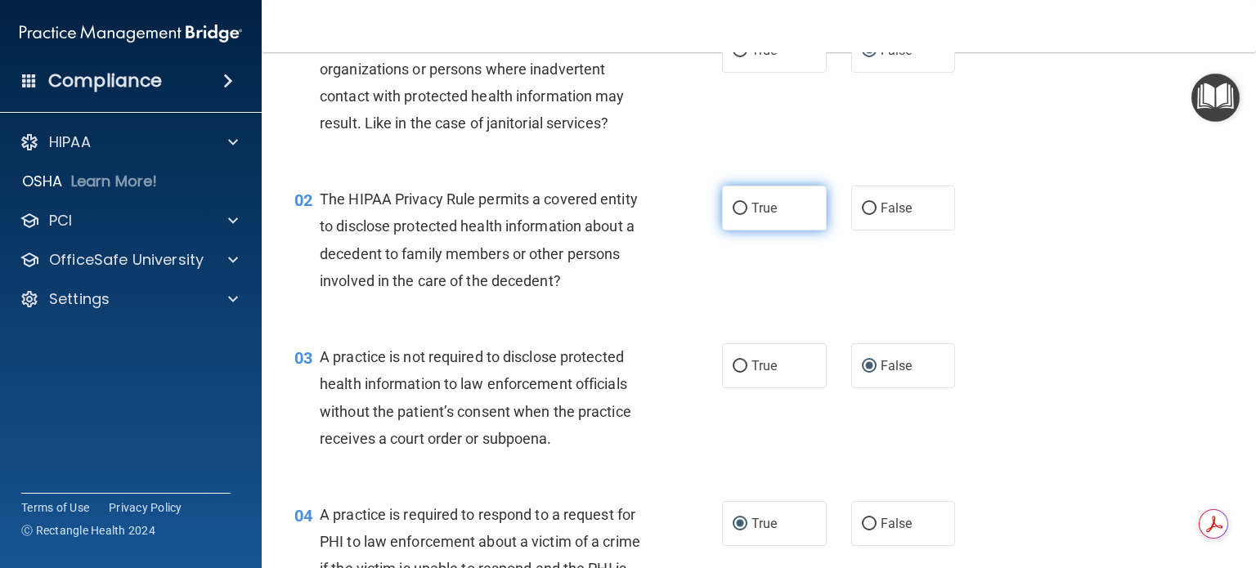
click at [733, 204] on input "True" at bounding box center [740, 209] width 15 height 12
radio input "true"
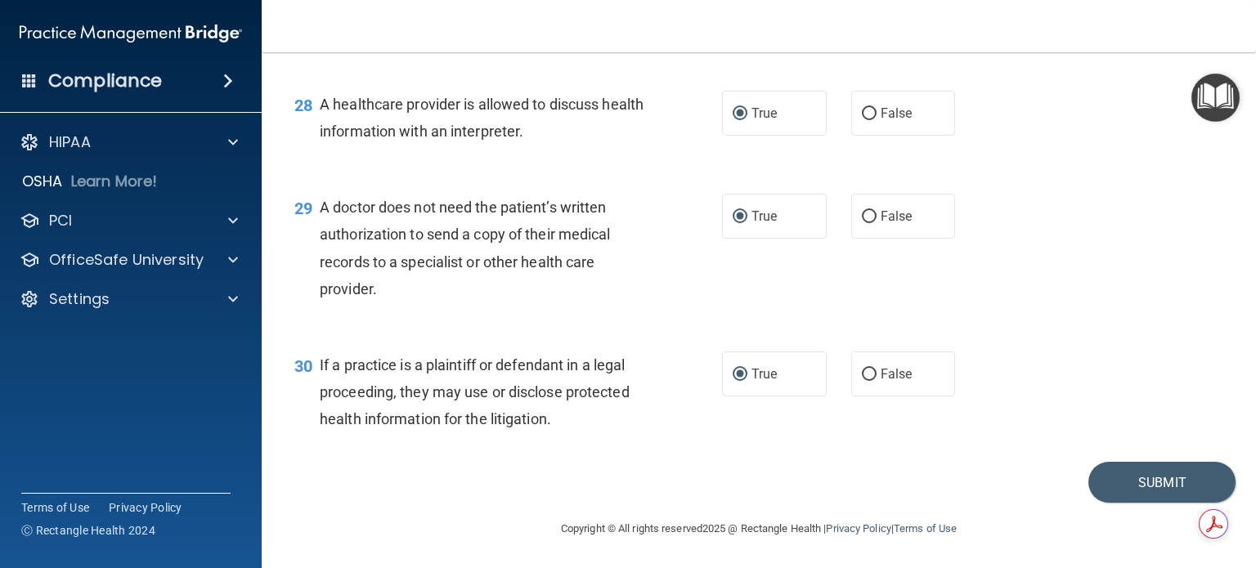
scroll to position [3946, 0]
click at [1132, 478] on button "Submit" at bounding box center [1162, 483] width 147 height 42
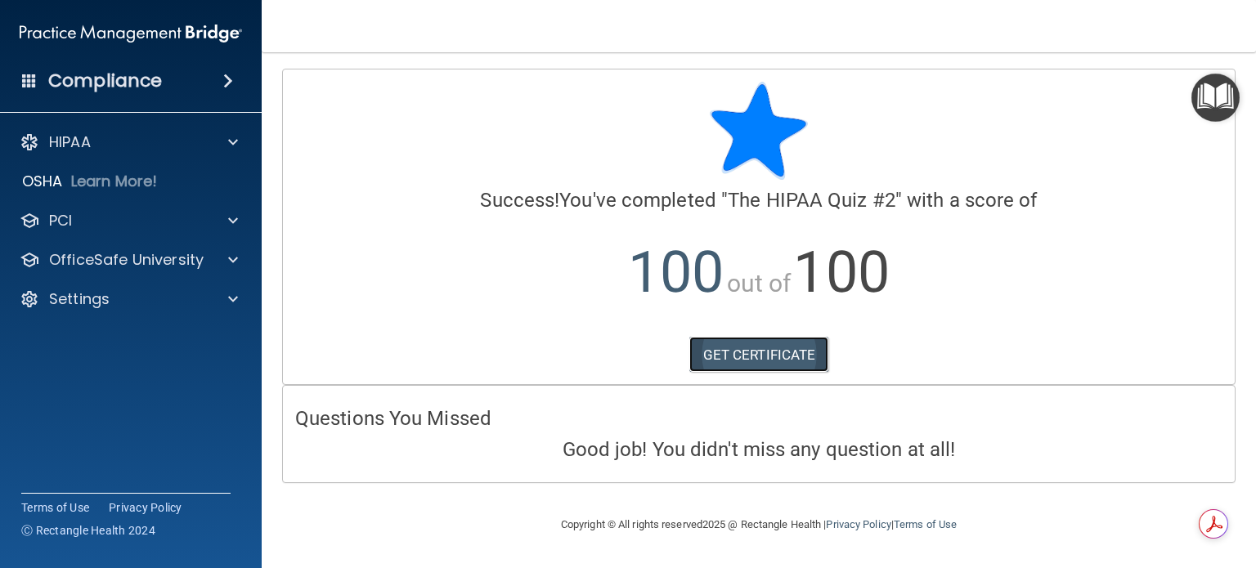
click at [769, 360] on link "GET CERTIFICATE" at bounding box center [759, 355] width 140 height 36
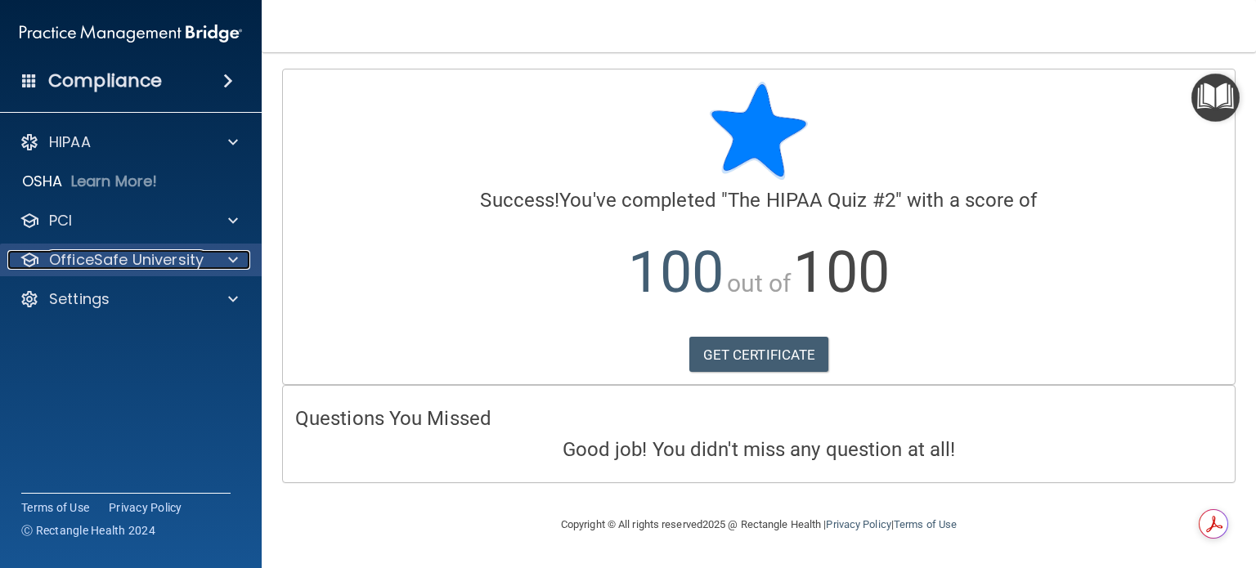
click at [235, 256] on span at bounding box center [233, 260] width 10 height 20
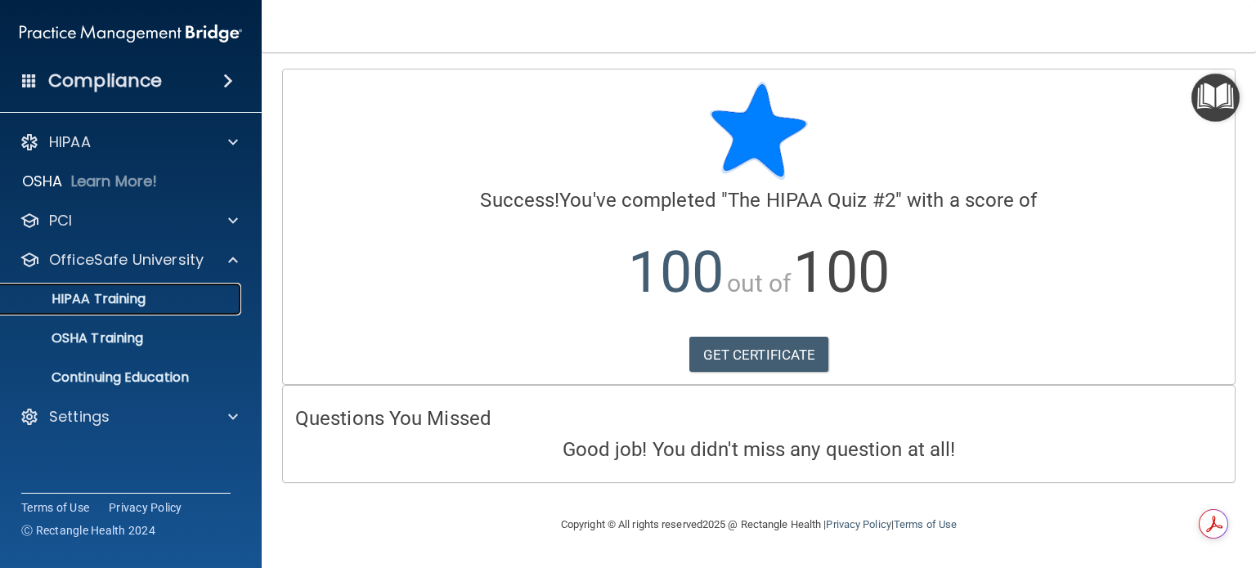
click at [216, 297] on div "HIPAA Training" at bounding box center [122, 299] width 223 height 16
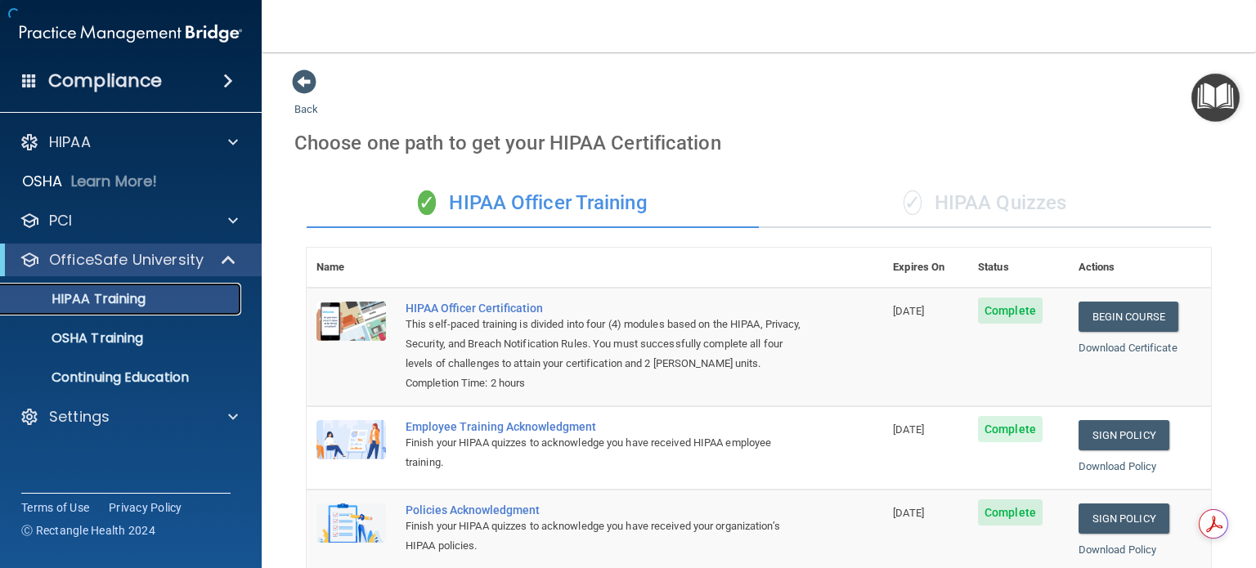
click at [121, 293] on p "HIPAA Training" at bounding box center [78, 299] width 135 height 16
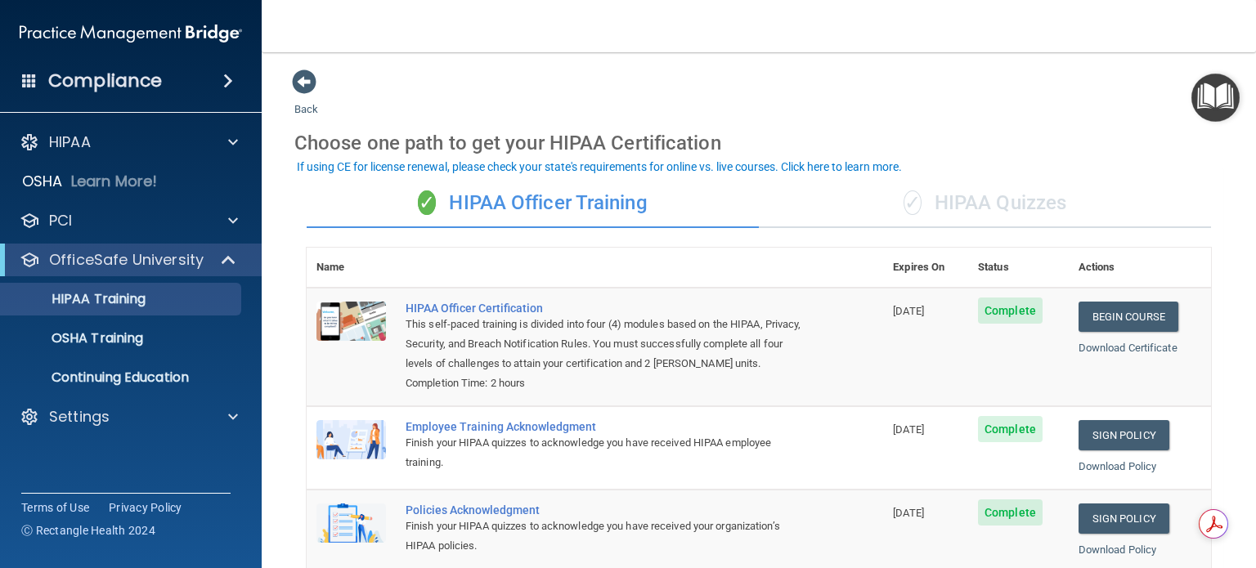
click at [959, 198] on div "✓ HIPAA Quizzes" at bounding box center [985, 203] width 452 height 49
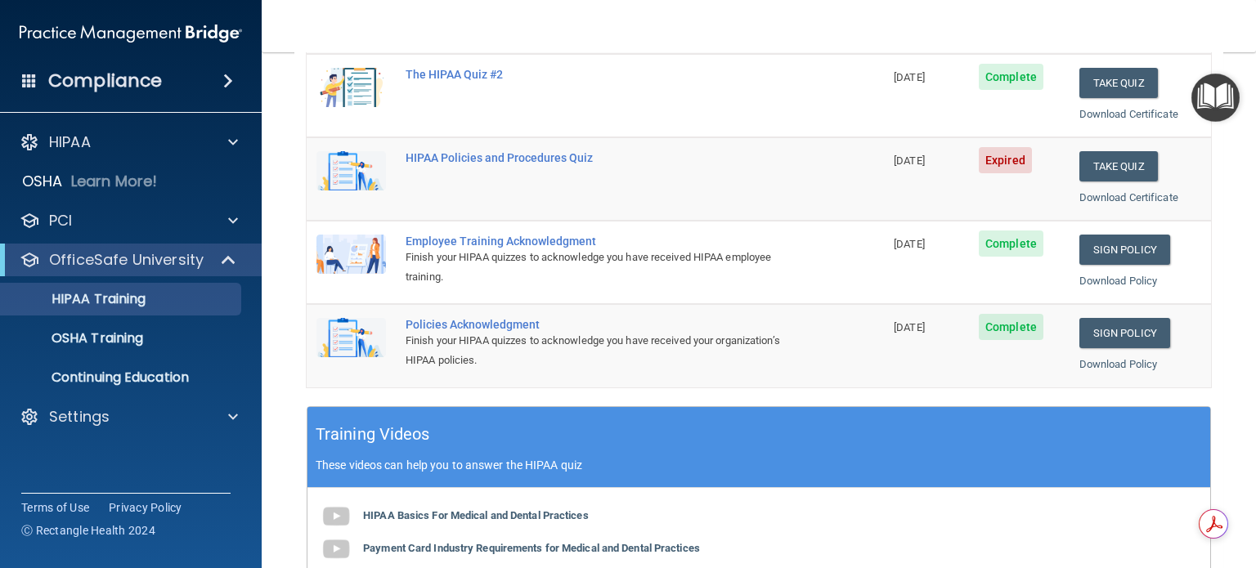
scroll to position [327, 0]
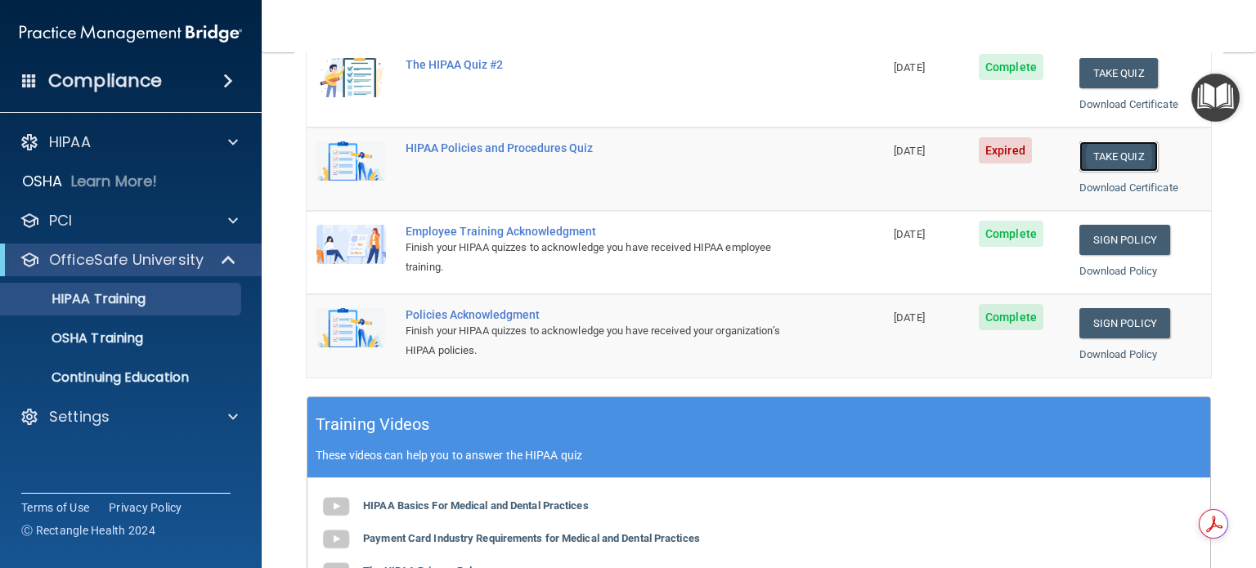
click at [1106, 152] on button "Take Quiz" at bounding box center [1119, 156] width 79 height 30
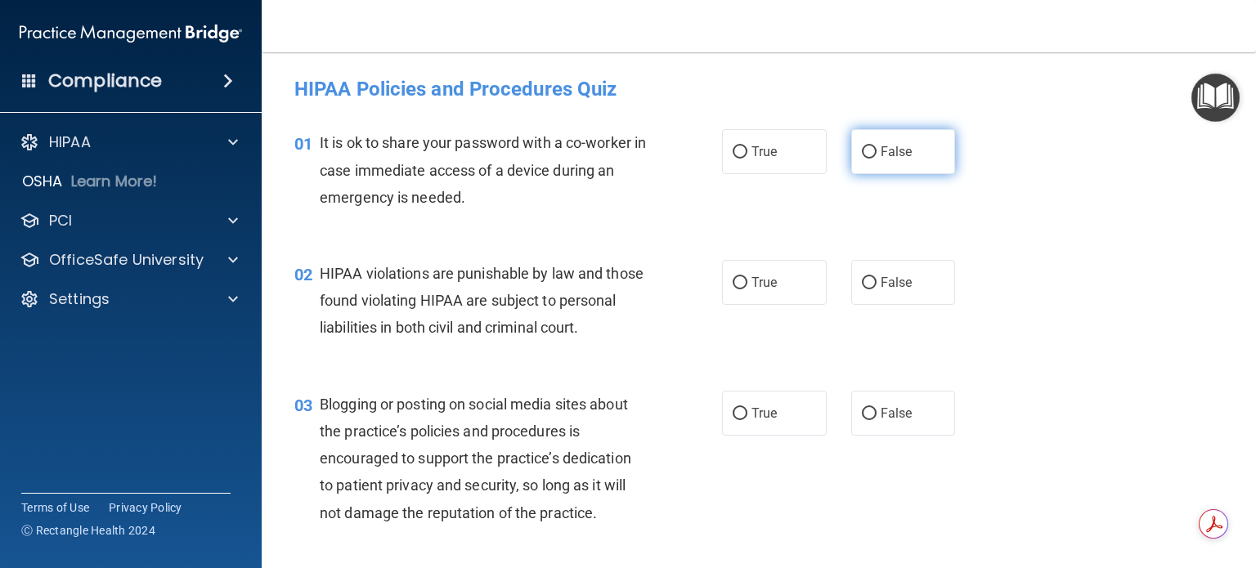
click at [862, 150] on input "False" at bounding box center [869, 152] width 15 height 12
radio input "true"
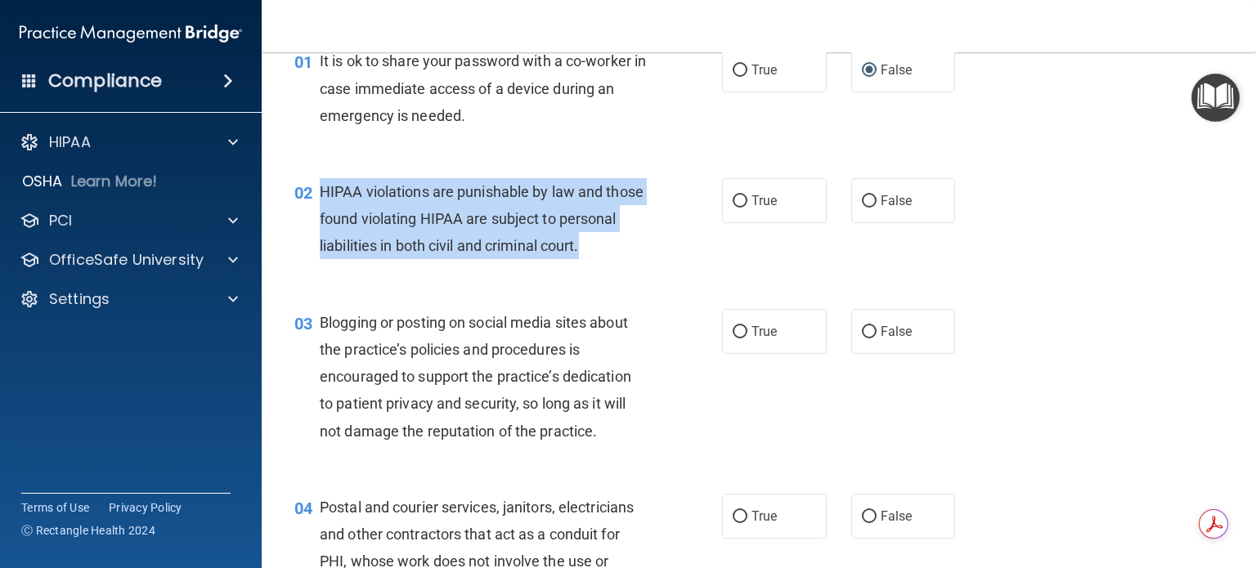
drag, startPoint x: 319, startPoint y: 189, endPoint x: 381, endPoint y: 276, distance: 106.7
click at [381, 260] on div "HIPAA violations are punishable by law and those found violating HIPAA are subj…" at bounding box center [489, 219] width 339 height 82
click at [705, 246] on div "02 HIPAA violations are punishable by law and those found violating HIPAA are s…" at bounding box center [508, 223] width 477 height 90
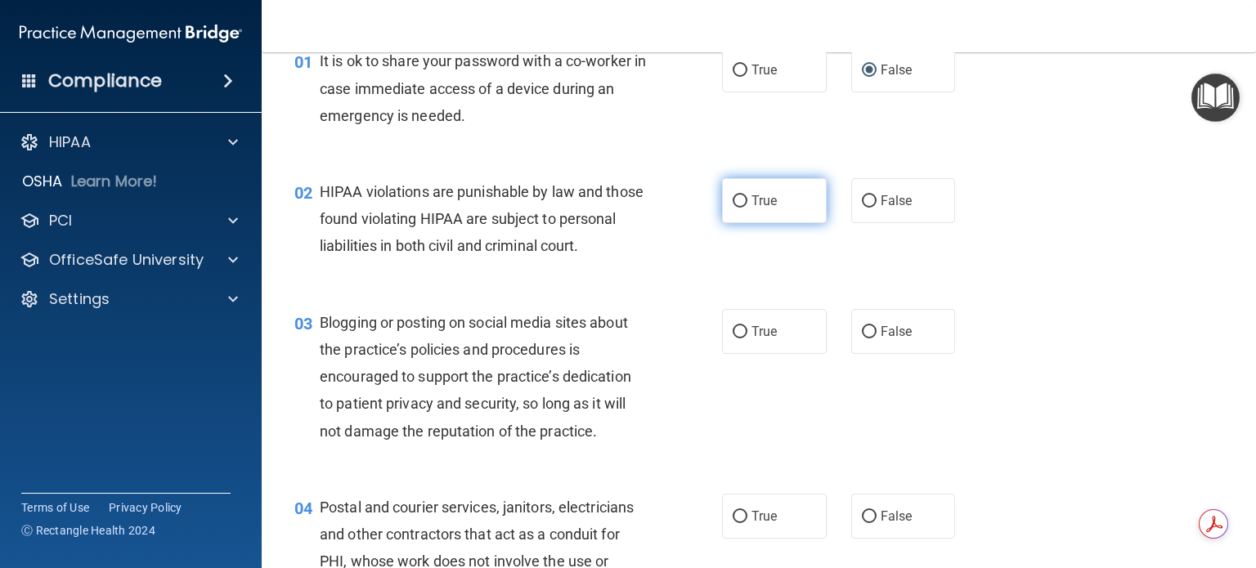
click at [733, 199] on input "True" at bounding box center [740, 201] width 15 height 12
radio input "true"
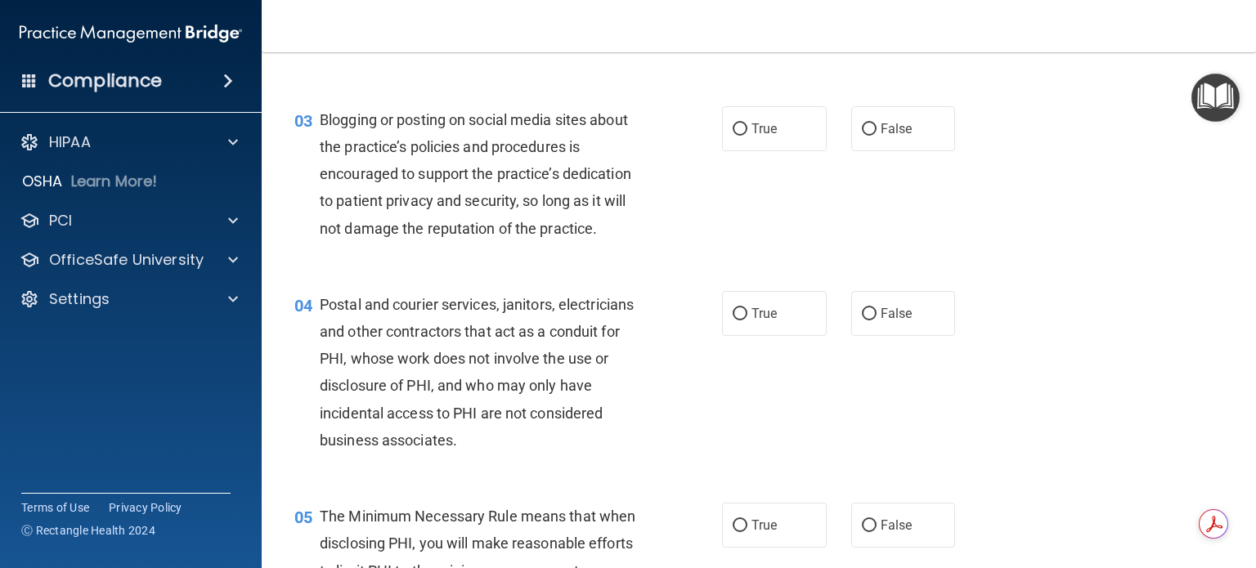
scroll to position [327, 0]
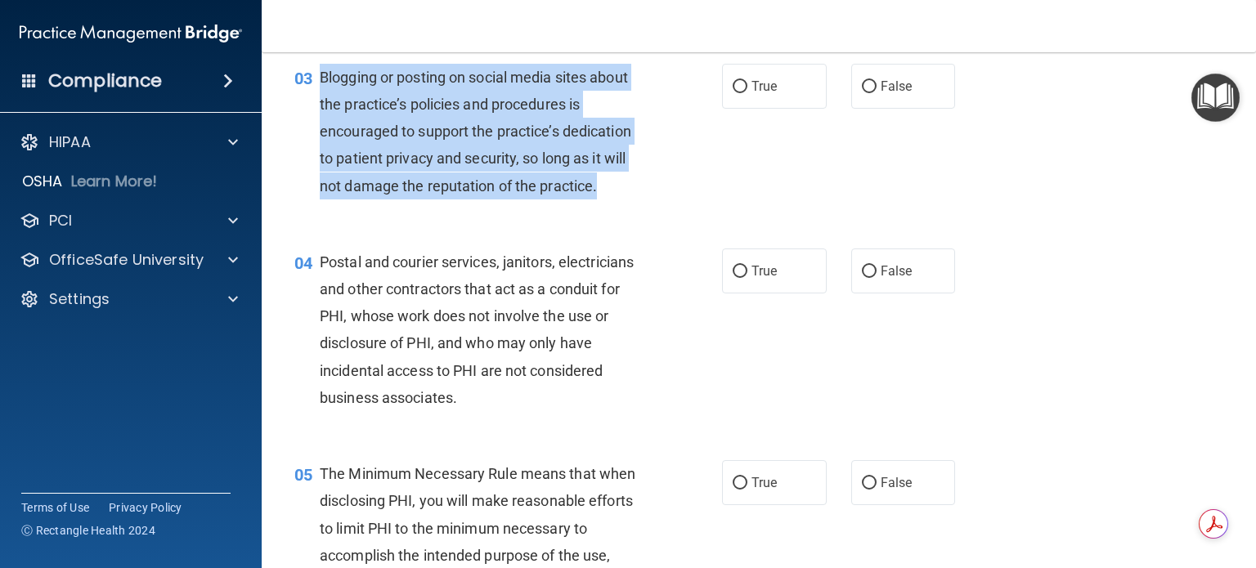
drag, startPoint x: 321, startPoint y: 101, endPoint x: 619, endPoint y: 214, distance: 319.4
click at [619, 200] on div "Blogging or posting on social media sites about the practice’s policies and pro…" at bounding box center [489, 132] width 339 height 136
click at [704, 207] on div "03 Blogging or posting on social media sites about the practice’s policies and …" at bounding box center [508, 136] width 477 height 144
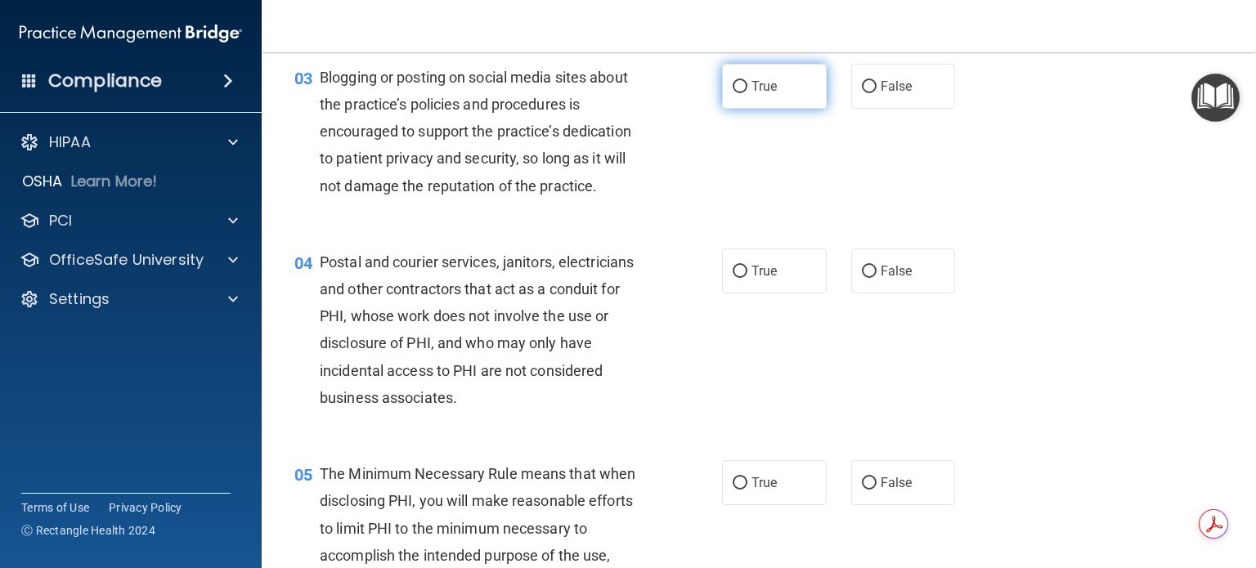
click at [736, 93] on input "True" at bounding box center [740, 87] width 15 height 12
radio input "true"
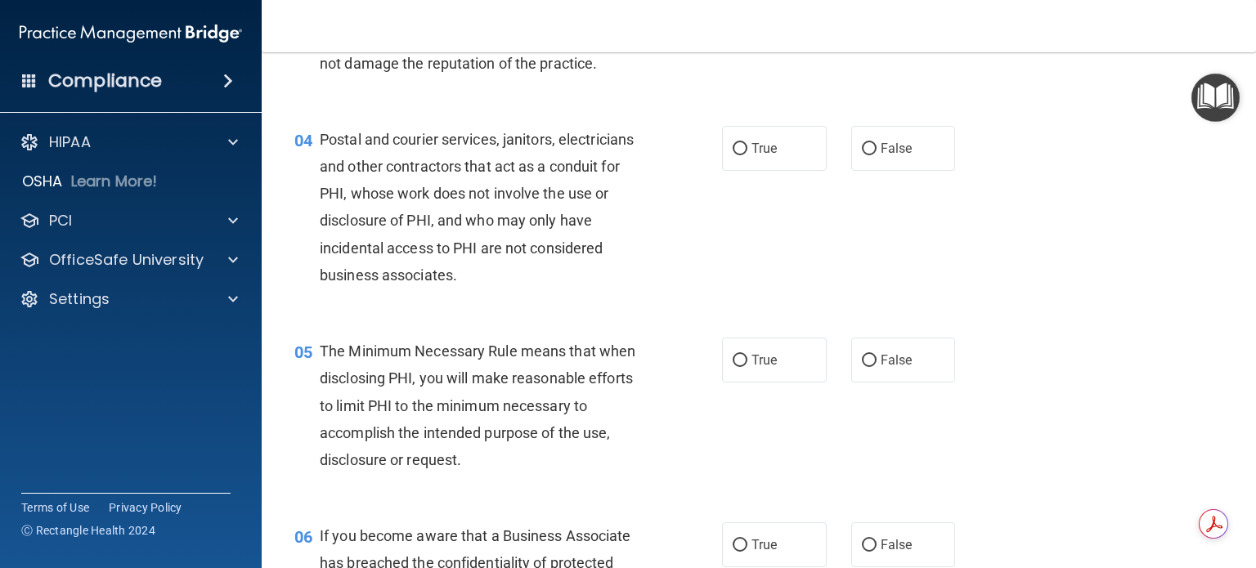
scroll to position [491, 0]
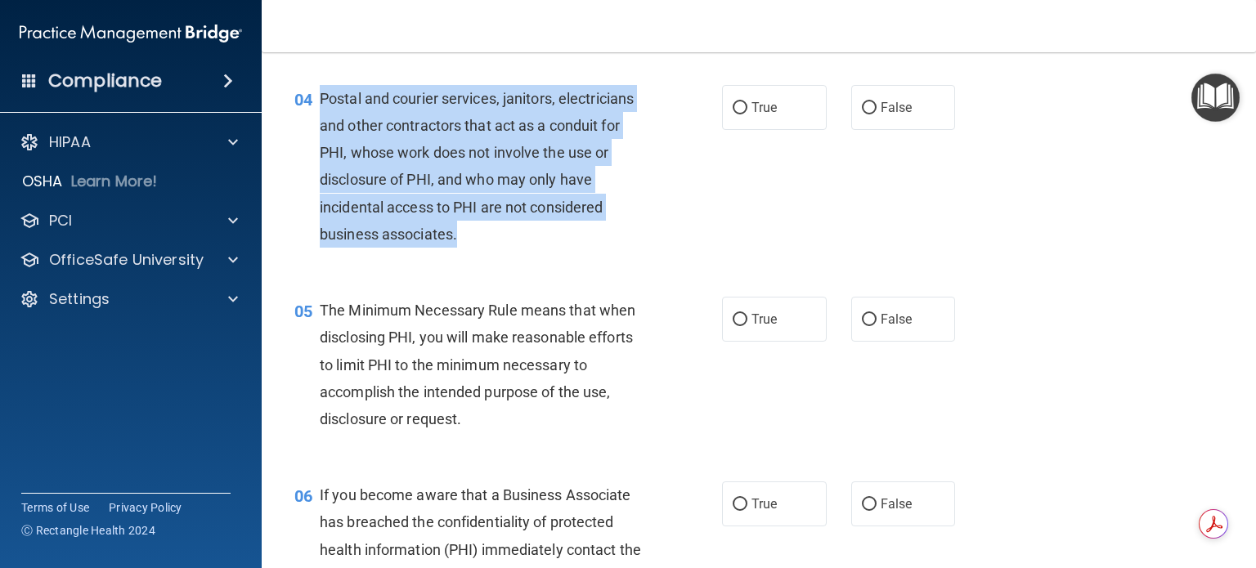
drag, startPoint x: 319, startPoint y: 120, endPoint x: 495, endPoint y: 263, distance: 226.7
click at [495, 248] on div "Postal and courier services, janitors, electricians and other contractors that …" at bounding box center [489, 166] width 339 height 163
click at [707, 222] on div "04 Postal and courier services, janitors, electricians and other contractors th…" at bounding box center [508, 170] width 477 height 171
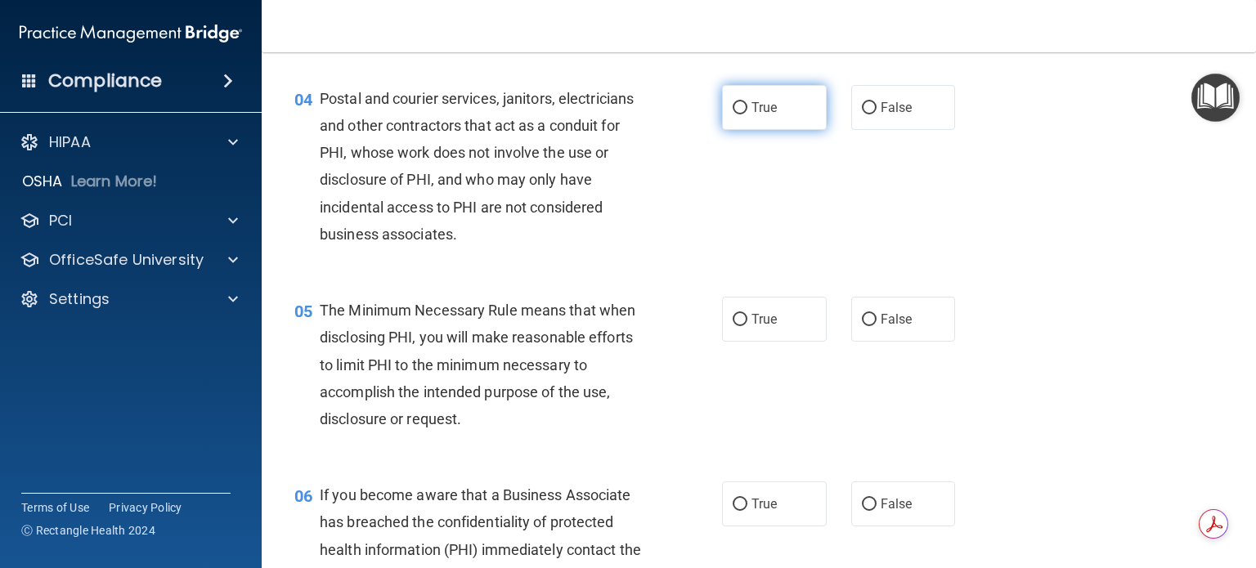
click at [734, 115] on input "True" at bounding box center [740, 108] width 15 height 12
radio input "true"
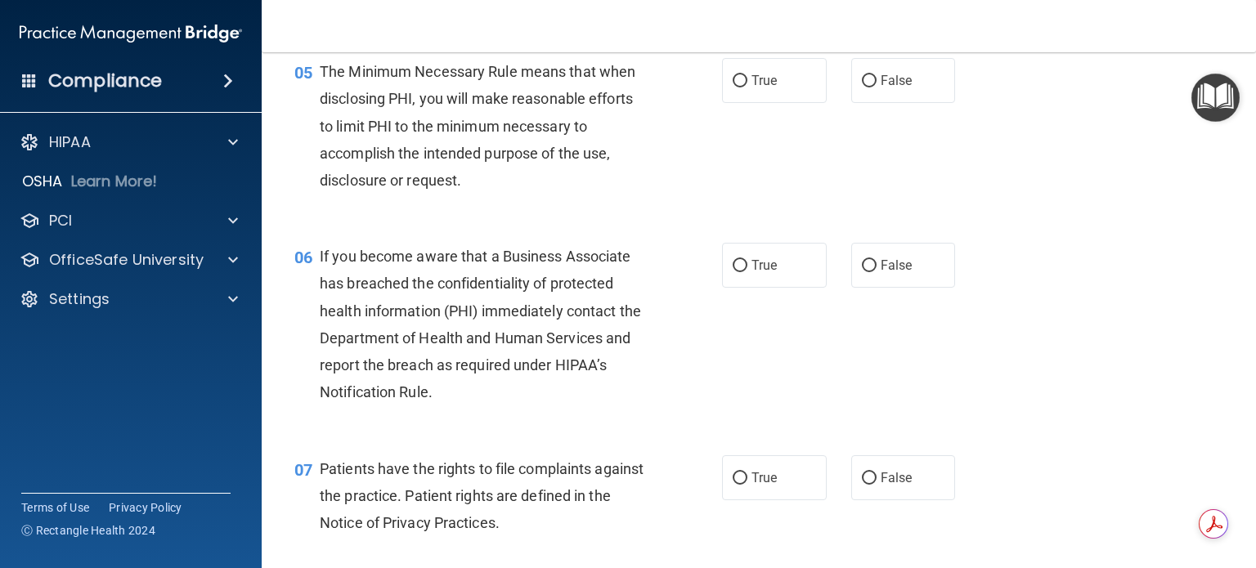
scroll to position [736, 0]
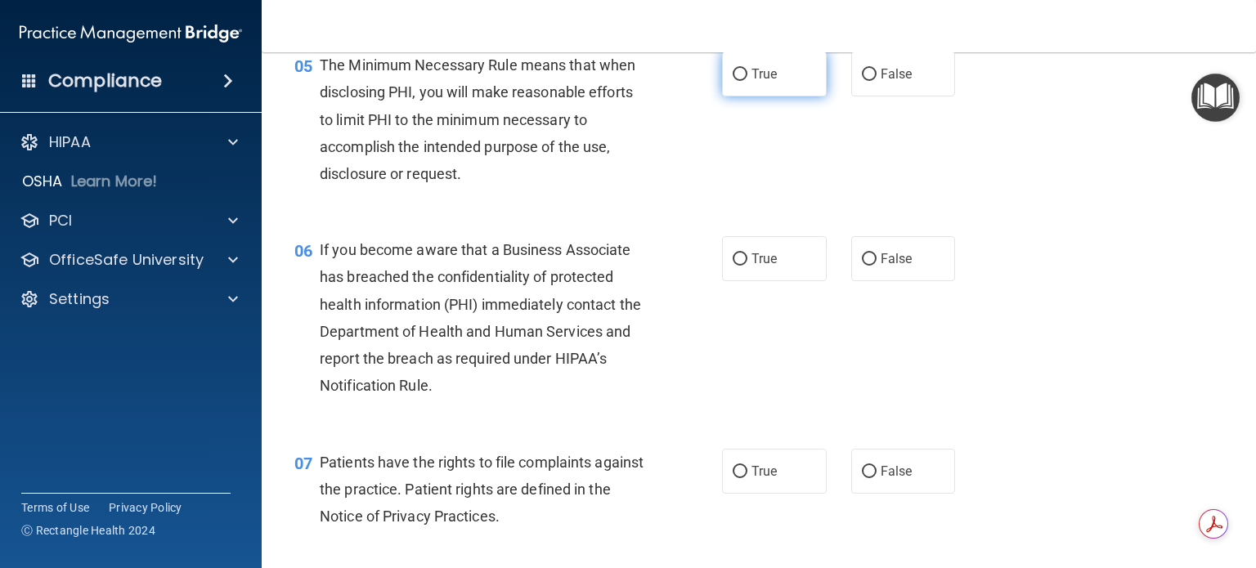
click at [733, 81] on input "True" at bounding box center [740, 75] width 15 height 12
radio input "true"
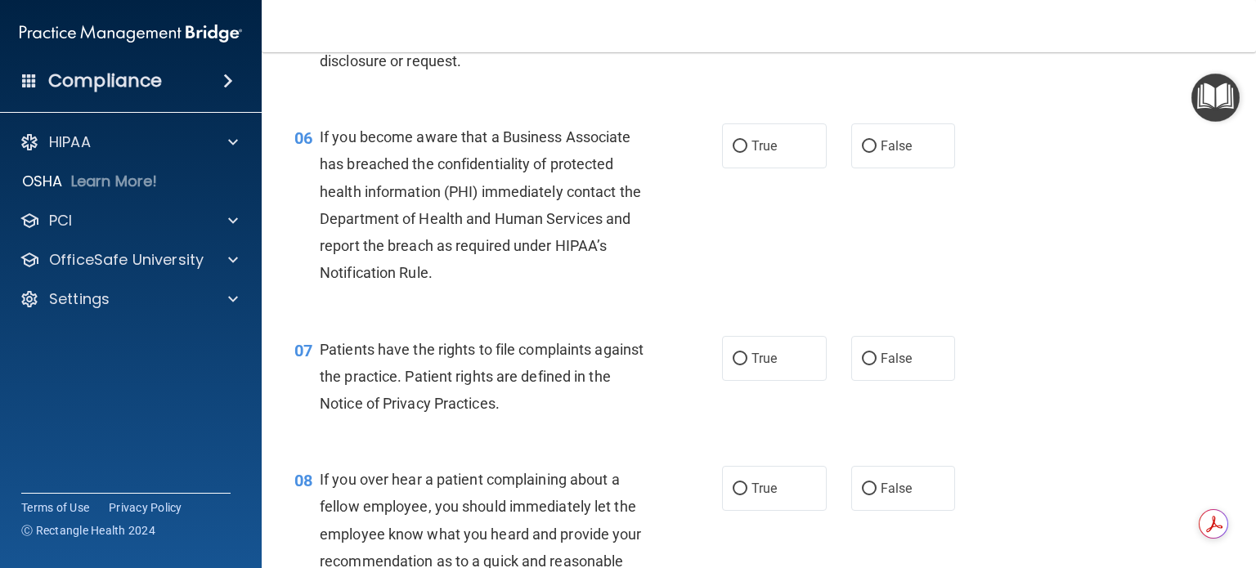
scroll to position [900, 0]
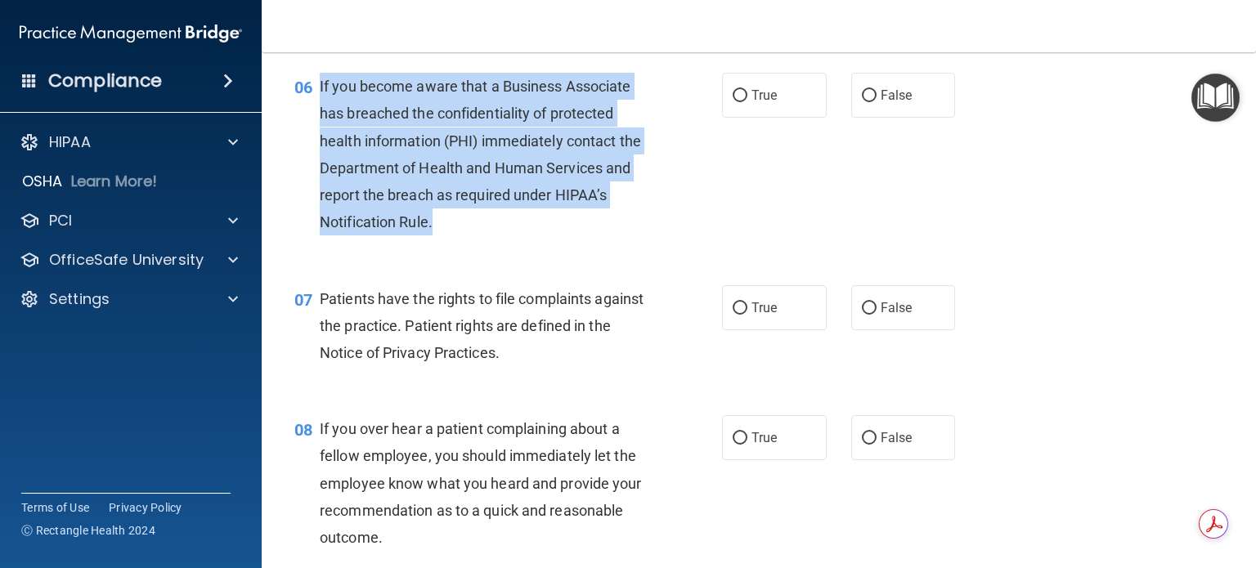
drag, startPoint x: 319, startPoint y: 111, endPoint x: 465, endPoint y: 245, distance: 198.0
click at [465, 236] on div "If you become aware that a Business Associate has breached the confidentiality …" at bounding box center [489, 154] width 339 height 163
click at [527, 244] on div "06 If you become aware that a Business Associate has breached the confidentiali…" at bounding box center [508, 158] width 477 height 171
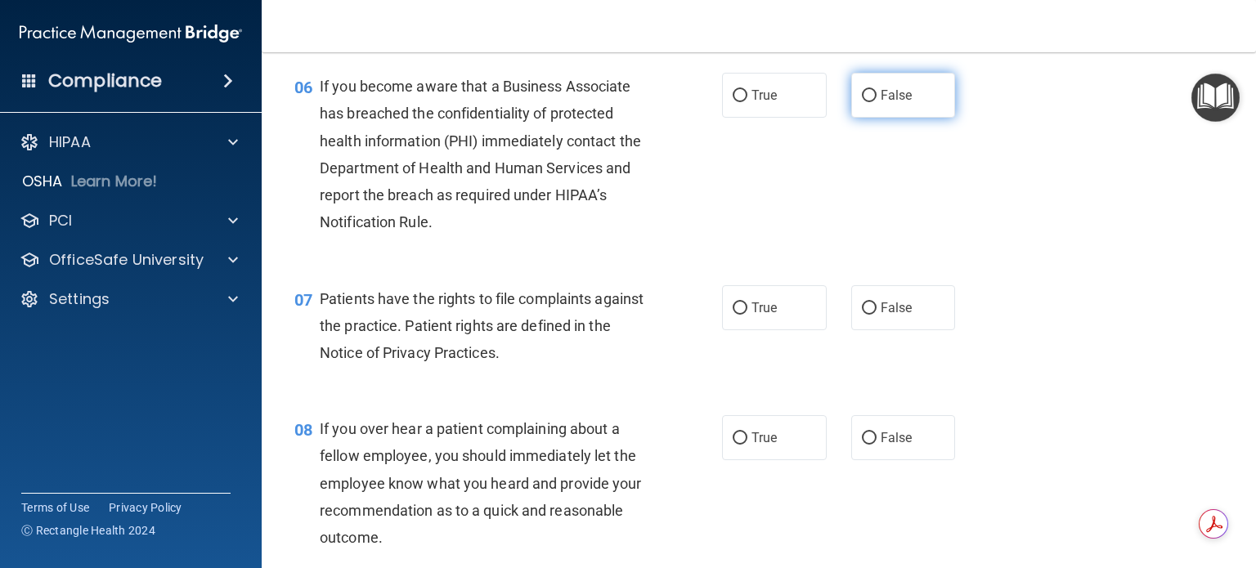
click at [864, 102] on input "False" at bounding box center [869, 96] width 15 height 12
radio input "true"
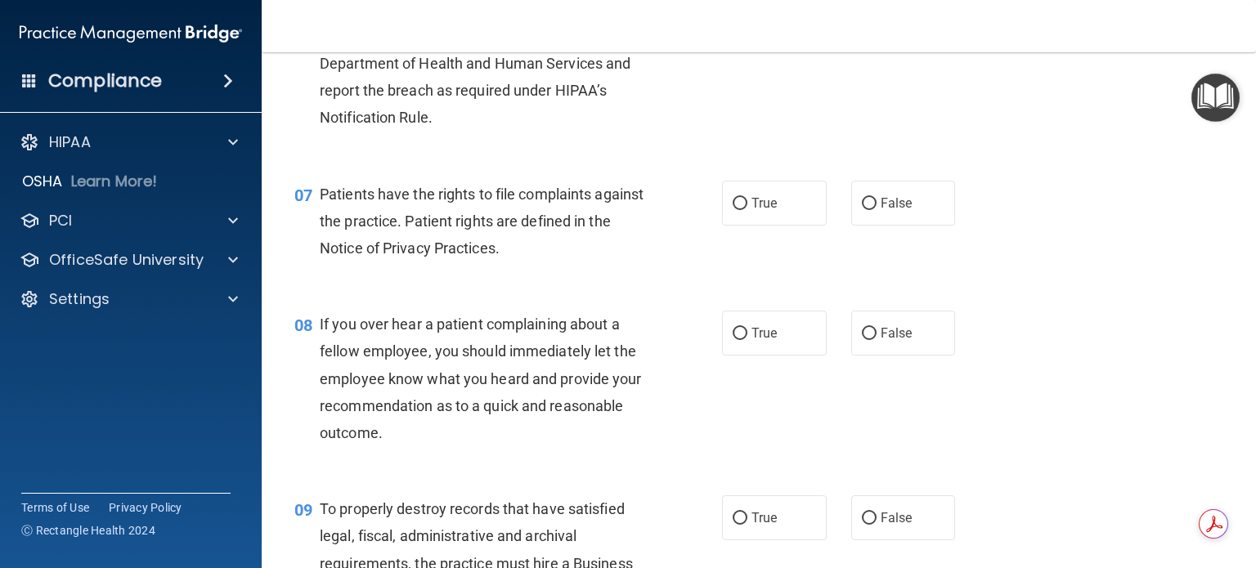
scroll to position [1063, 0]
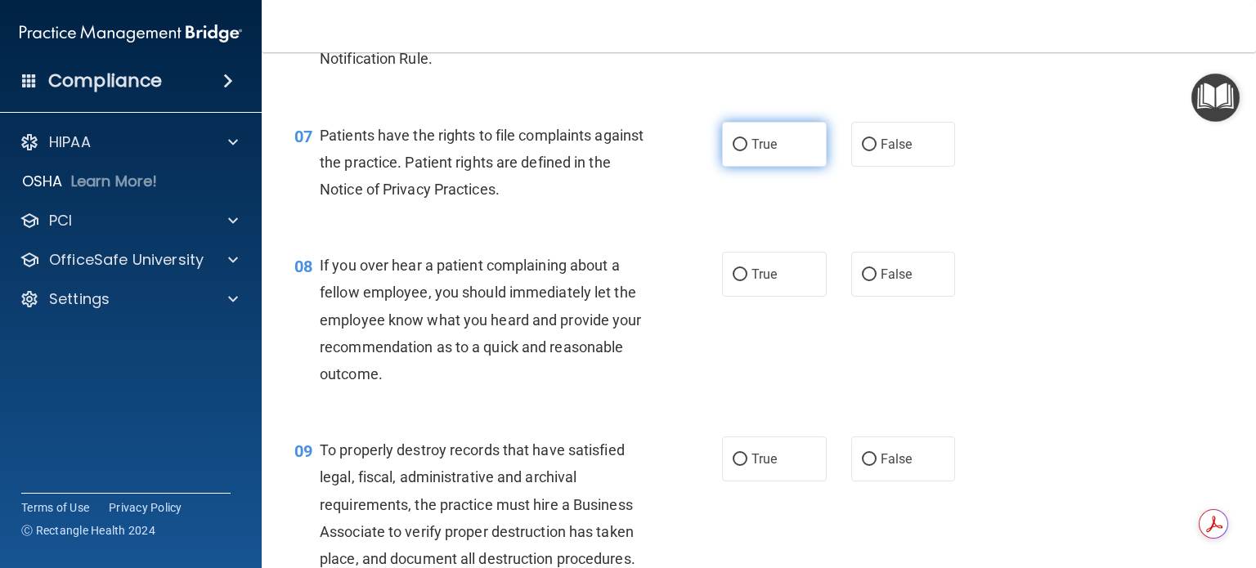
click at [733, 151] on input "True" at bounding box center [740, 145] width 15 height 12
radio input "true"
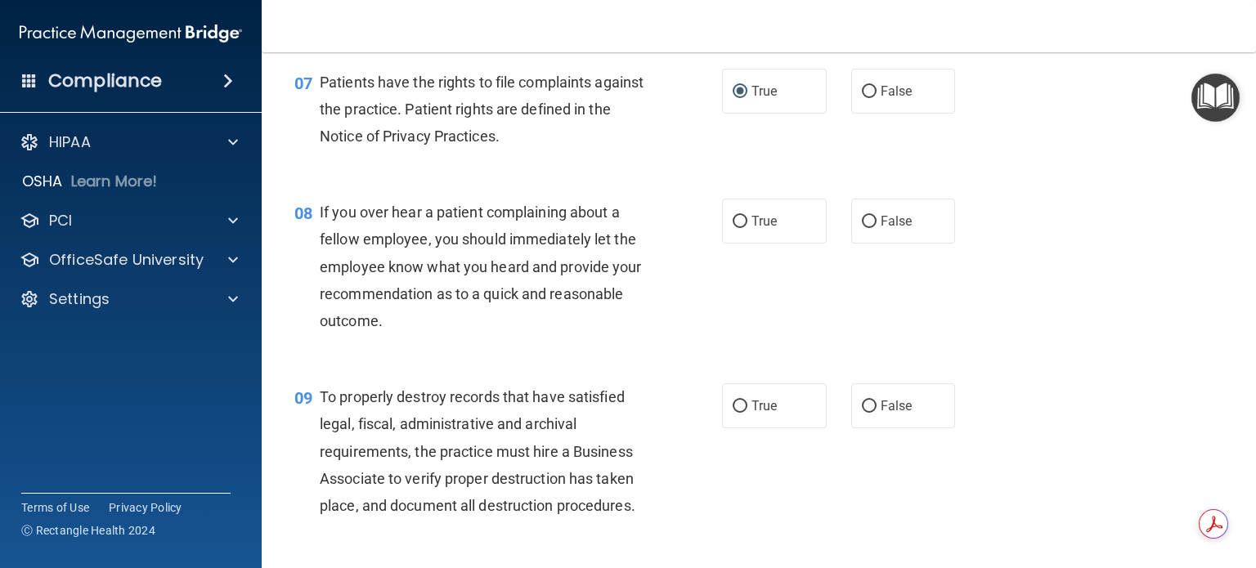
scroll to position [1145, 0]
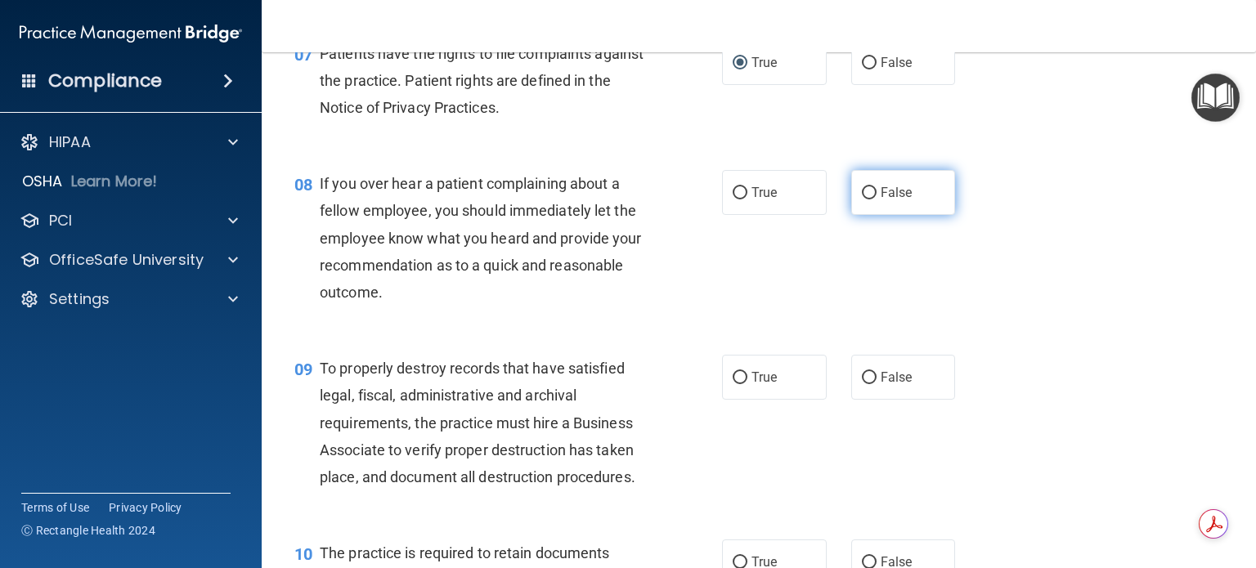
click at [862, 200] on input "False" at bounding box center [869, 193] width 15 height 12
radio input "true"
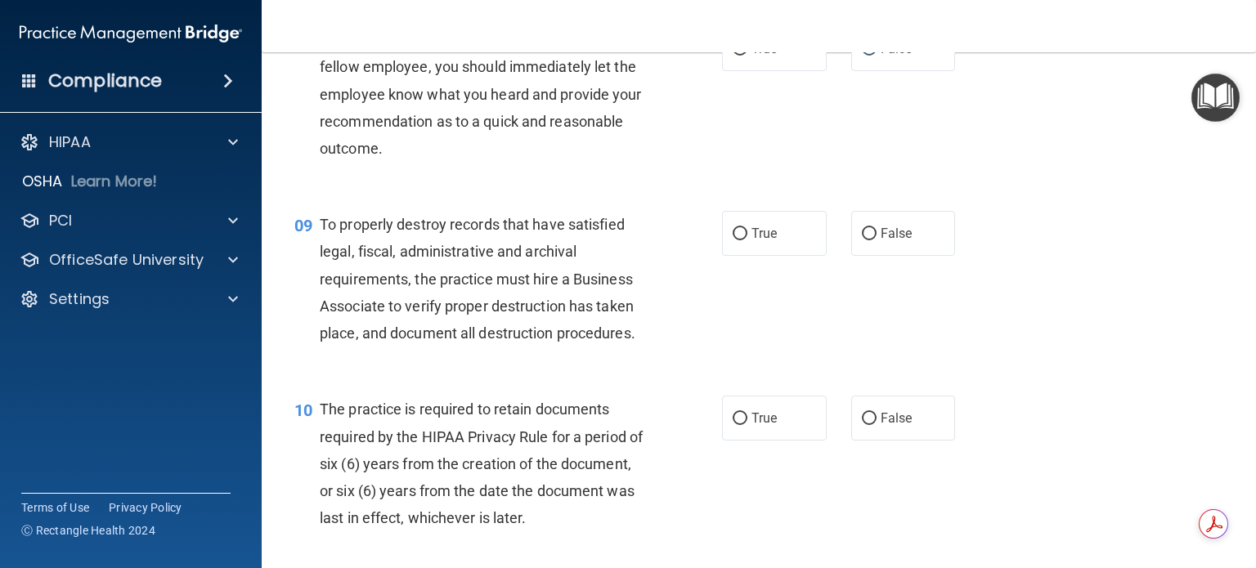
scroll to position [1390, 0]
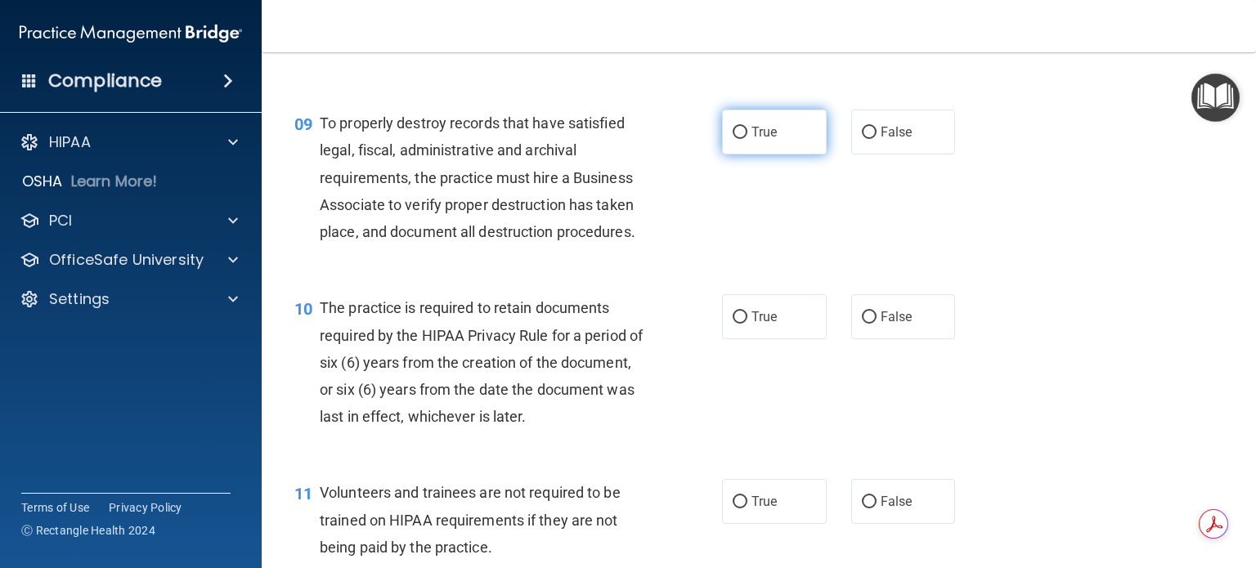
click at [733, 139] on input "True" at bounding box center [740, 133] width 15 height 12
radio input "true"
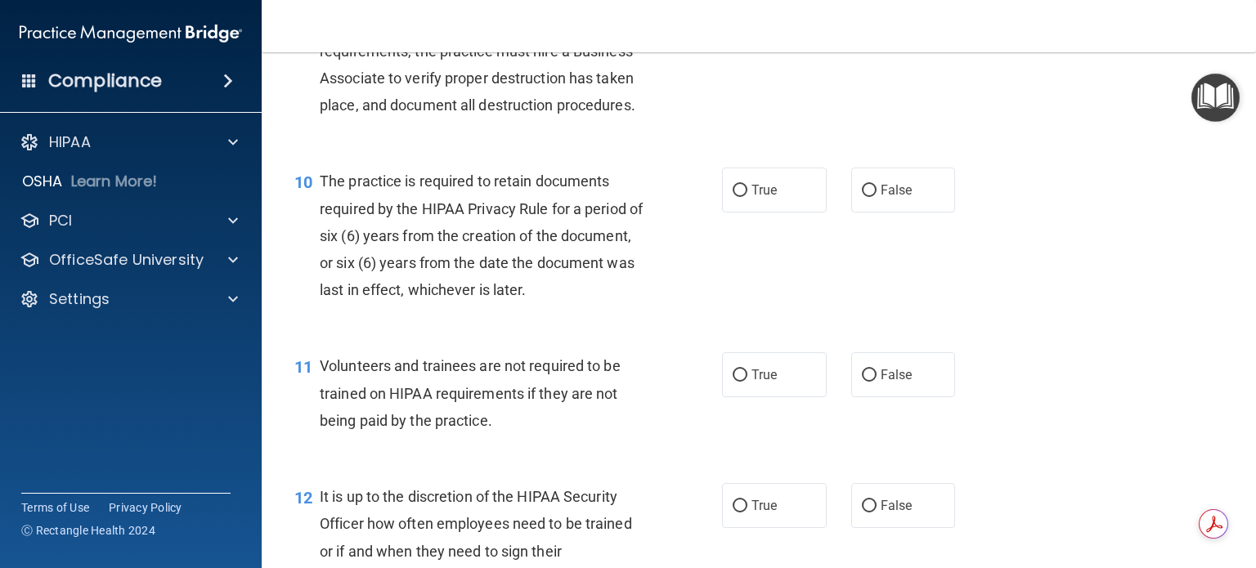
scroll to position [1554, 0]
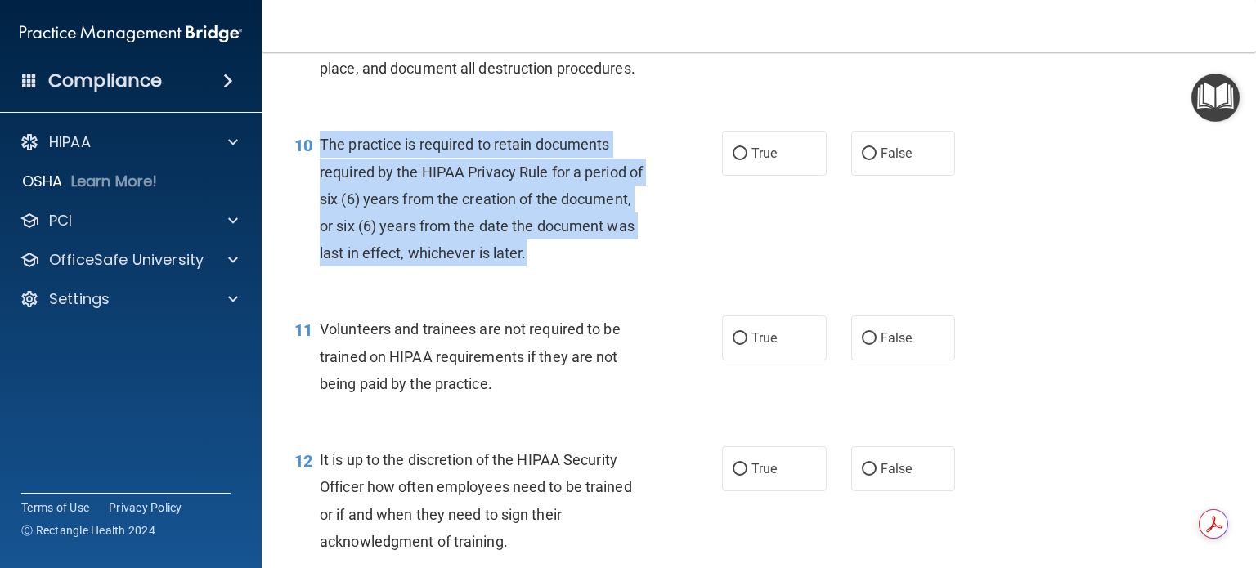
drag, startPoint x: 321, startPoint y: 163, endPoint x: 641, endPoint y: 276, distance: 340.2
click at [641, 267] on div "The practice is required to retain documents required by the HIPAA Privacy Rule…" at bounding box center [489, 199] width 339 height 136
click at [733, 160] on input "True" at bounding box center [740, 154] width 15 height 12
radio input "true"
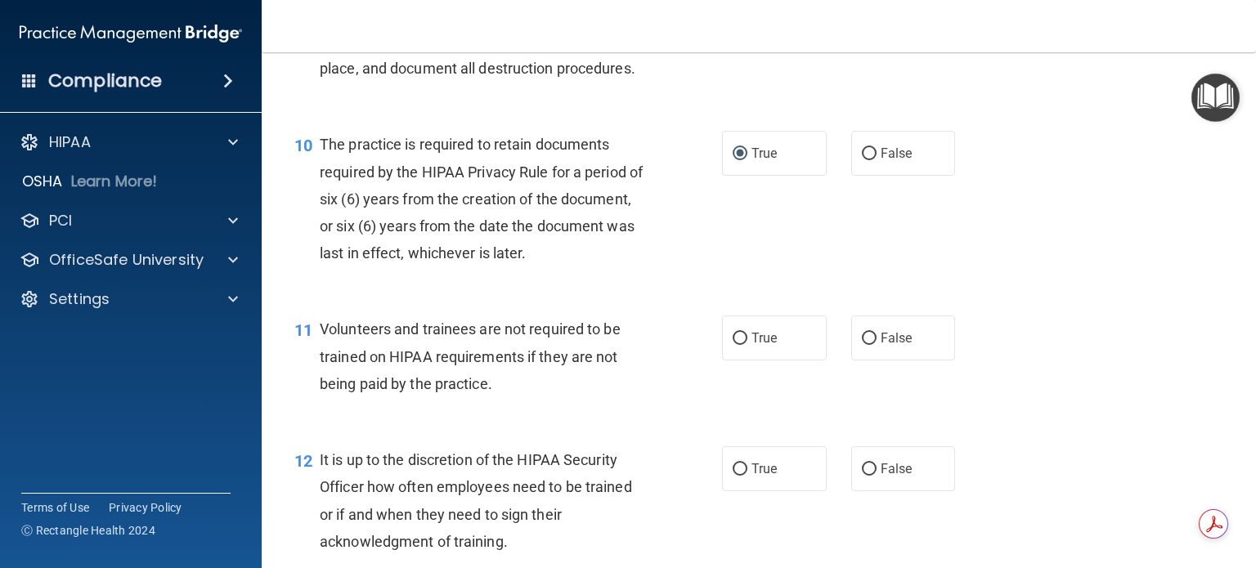
click at [639, 295] on div "10 The practice is required to retain documents required by the HIPAA Privacy R…" at bounding box center [759, 202] width 954 height 185
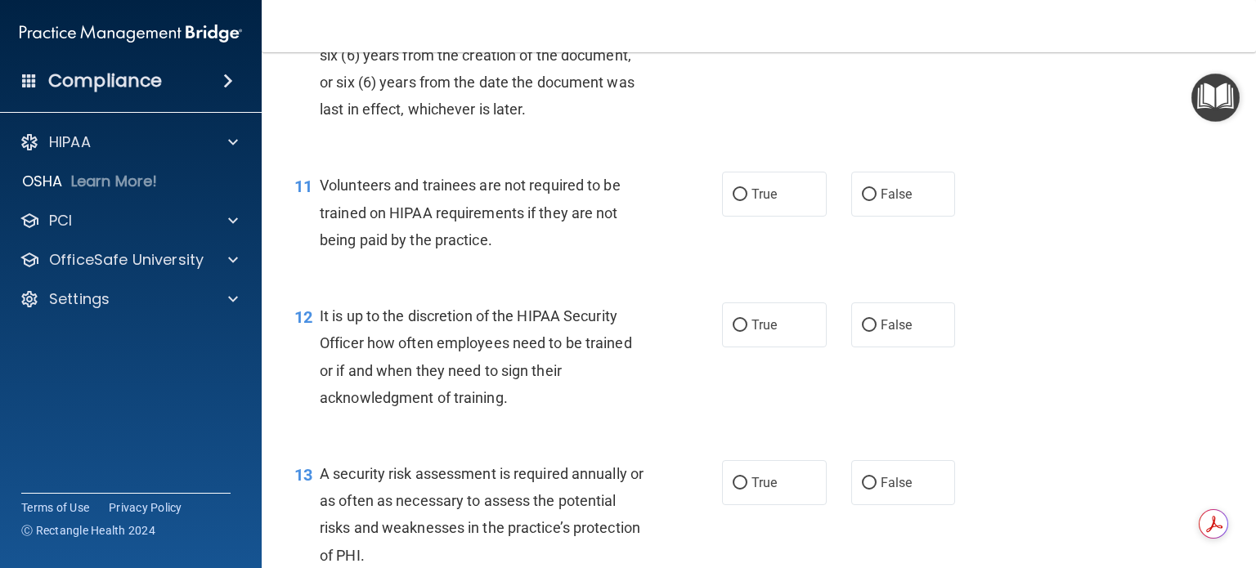
scroll to position [1718, 0]
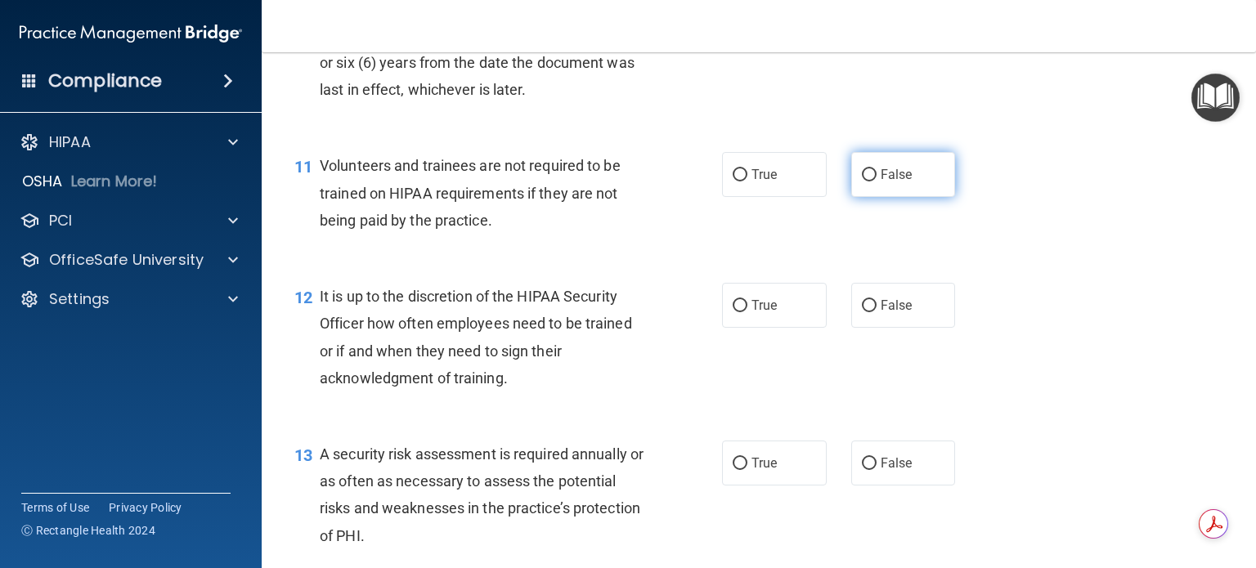
click at [862, 182] on input "False" at bounding box center [869, 175] width 15 height 12
radio input "true"
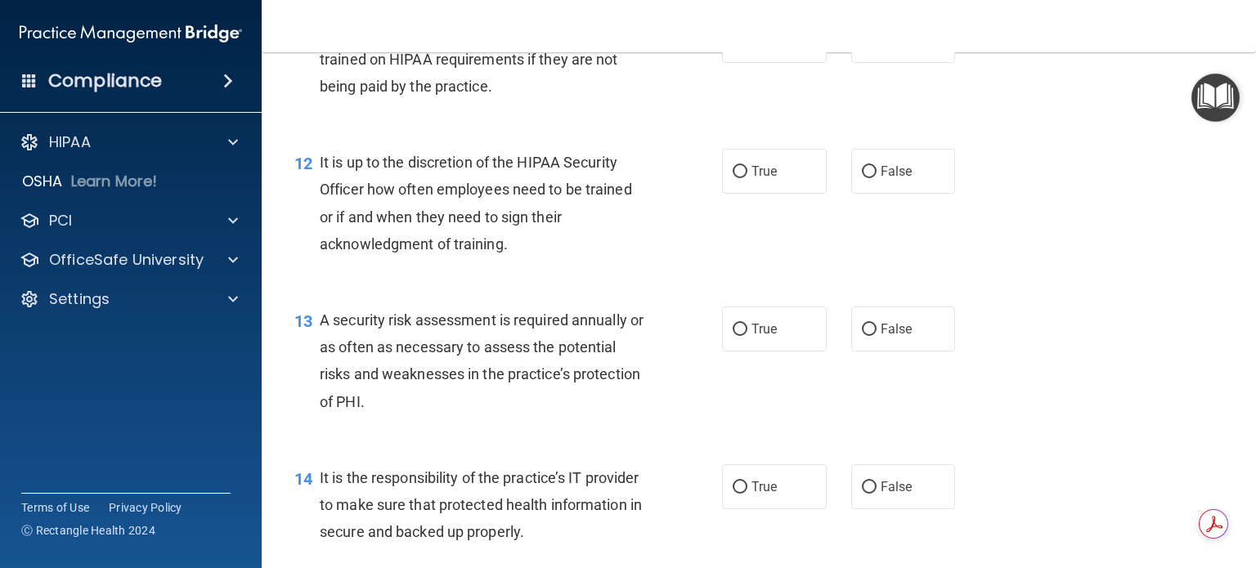
scroll to position [1881, 0]
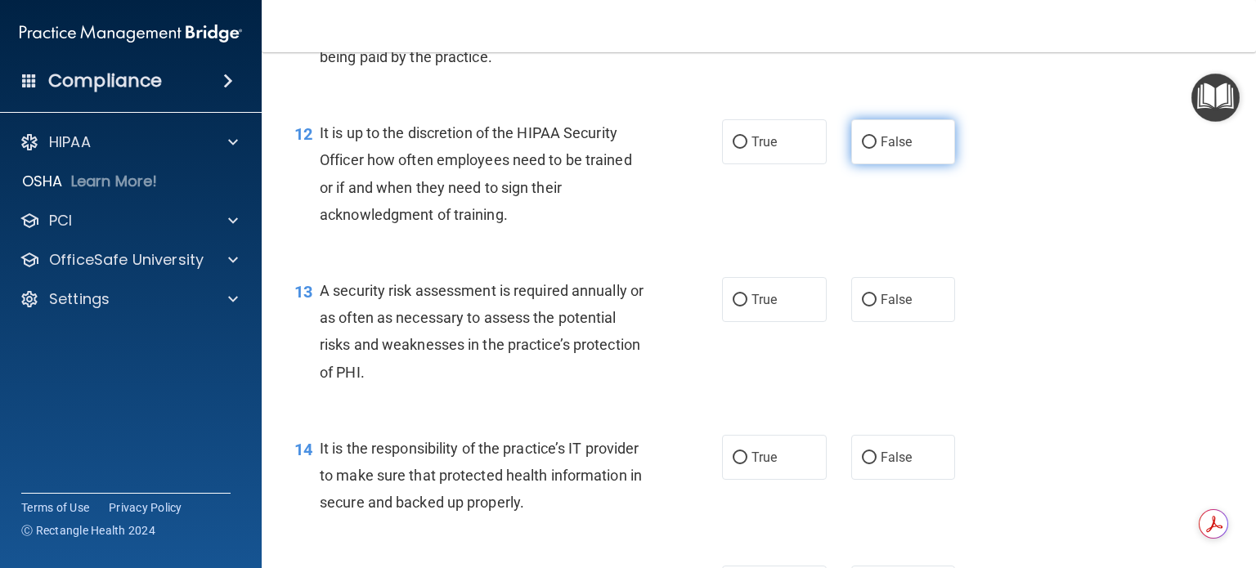
click at [862, 149] on input "False" at bounding box center [869, 143] width 15 height 12
radio input "true"
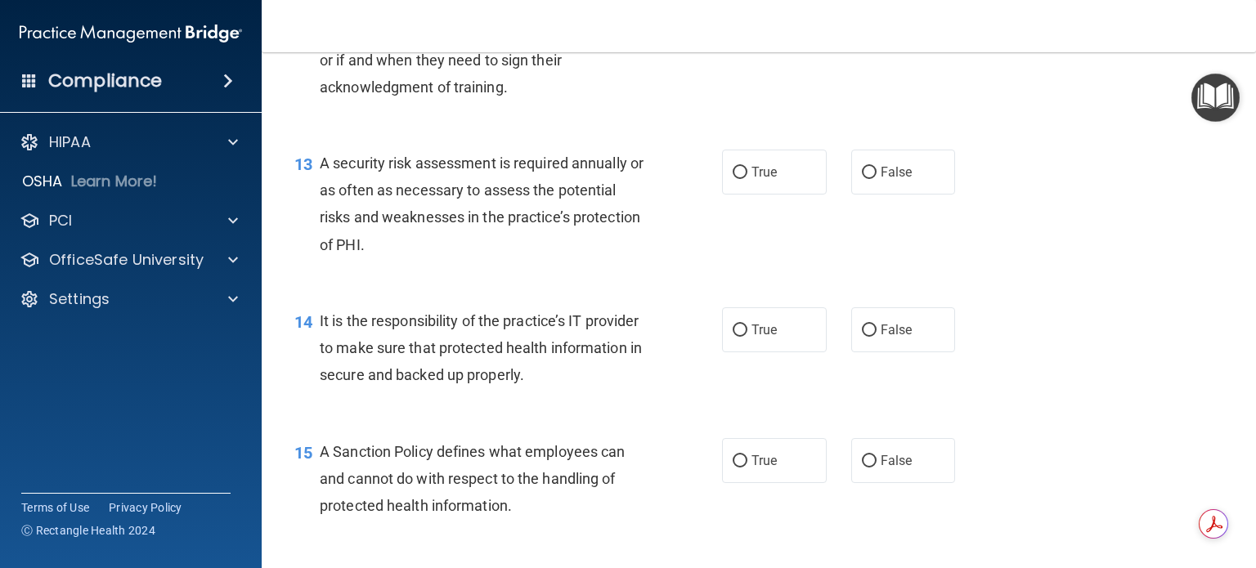
scroll to position [2045, 0]
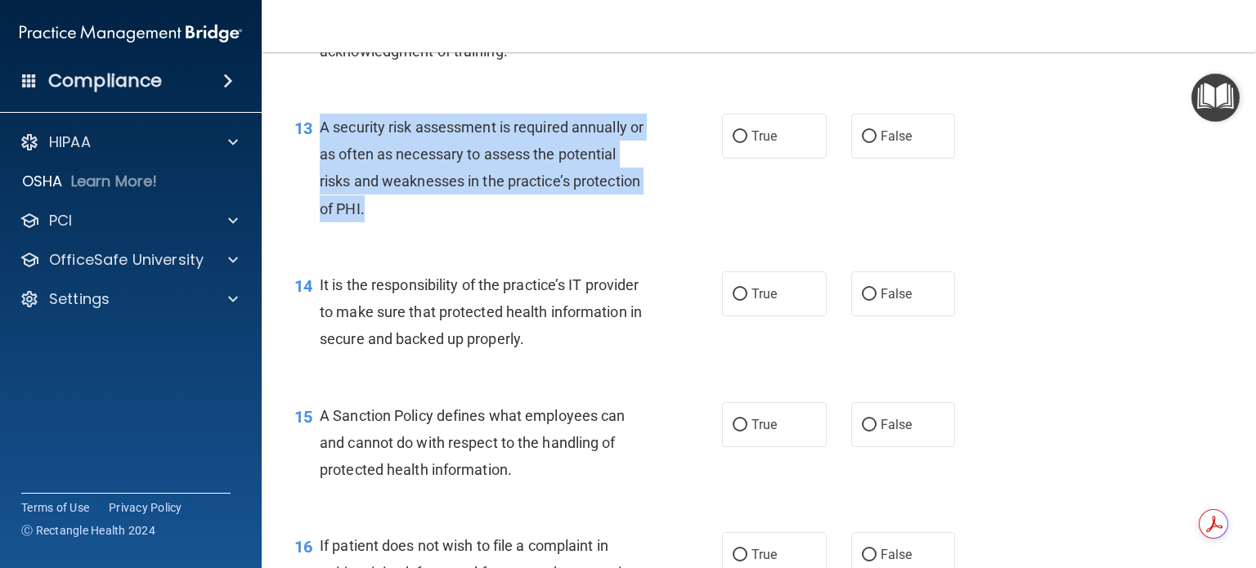
drag, startPoint x: 319, startPoint y: 147, endPoint x: 474, endPoint y: 230, distance: 176.0
click at [474, 222] on div "A security risk assessment is required annually or as often as necessary to ass…" at bounding box center [489, 168] width 339 height 109
click at [625, 222] on div "A security risk assessment is required annually or as often as necessary to ass…" at bounding box center [489, 168] width 339 height 109
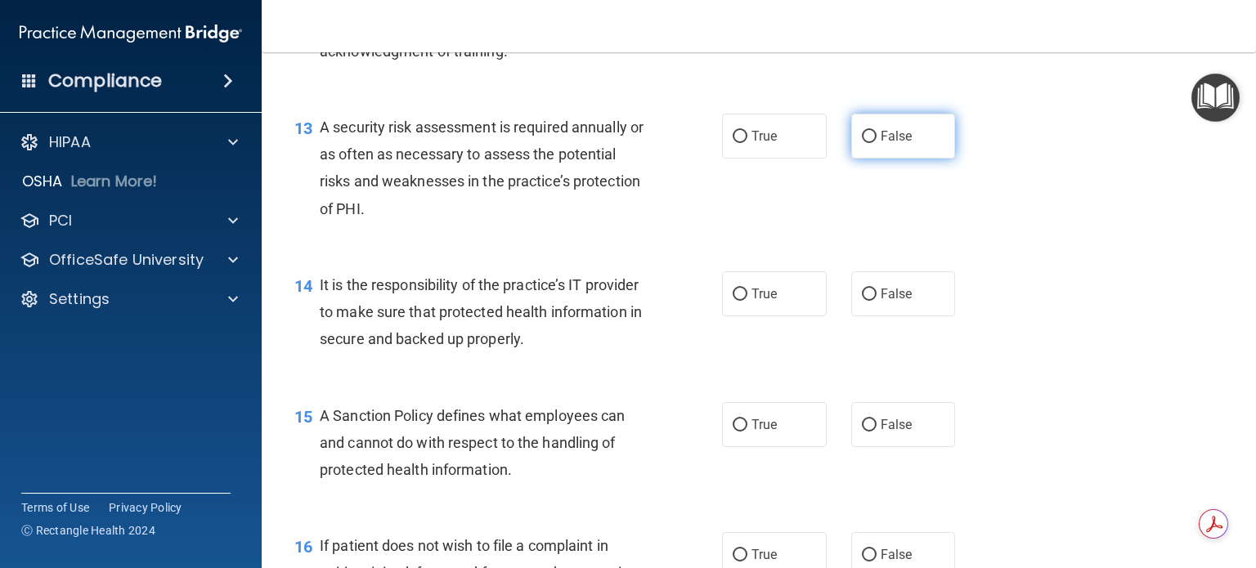
click at [862, 143] on input "False" at bounding box center [869, 137] width 15 height 12
radio input "true"
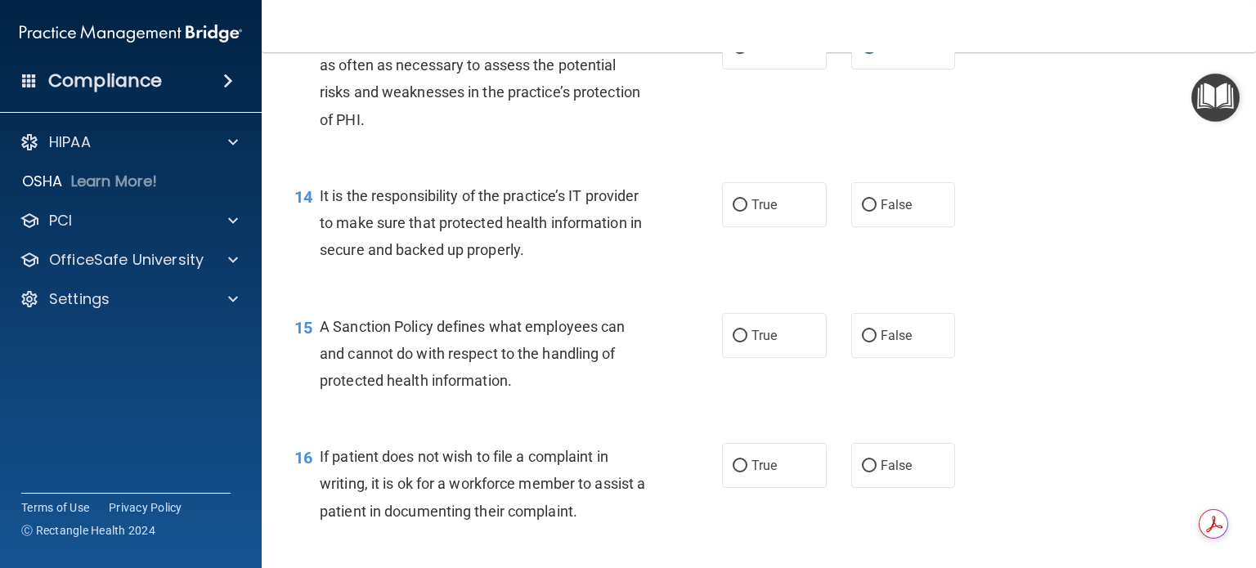
scroll to position [2208, 0]
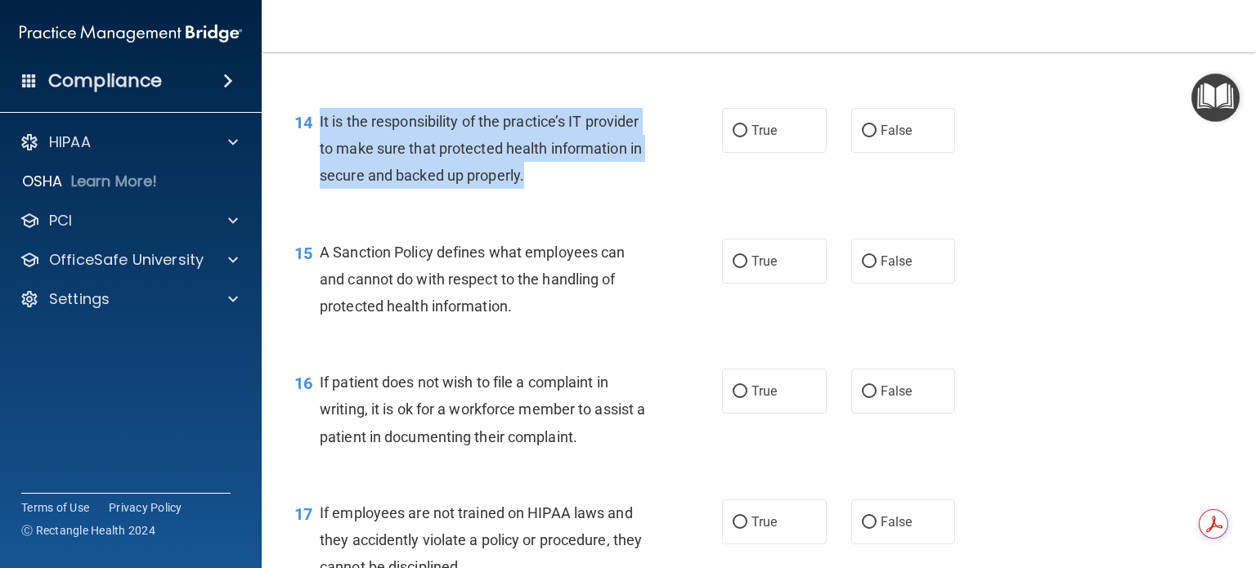
drag, startPoint x: 320, startPoint y: 146, endPoint x: 631, endPoint y: 195, distance: 315.5
click at [631, 190] on div "It is the responsibility of the practice’s IT provider to make sure that protec…" at bounding box center [489, 149] width 339 height 82
click at [737, 137] on input "True" at bounding box center [740, 131] width 15 height 12
radio input "true"
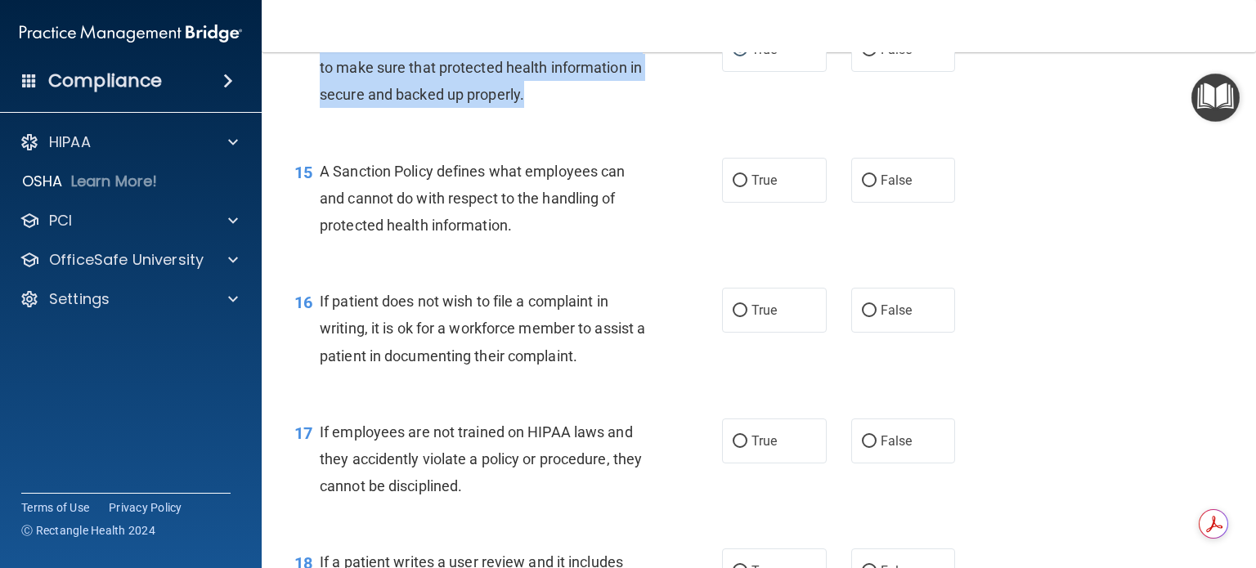
scroll to position [2290, 0]
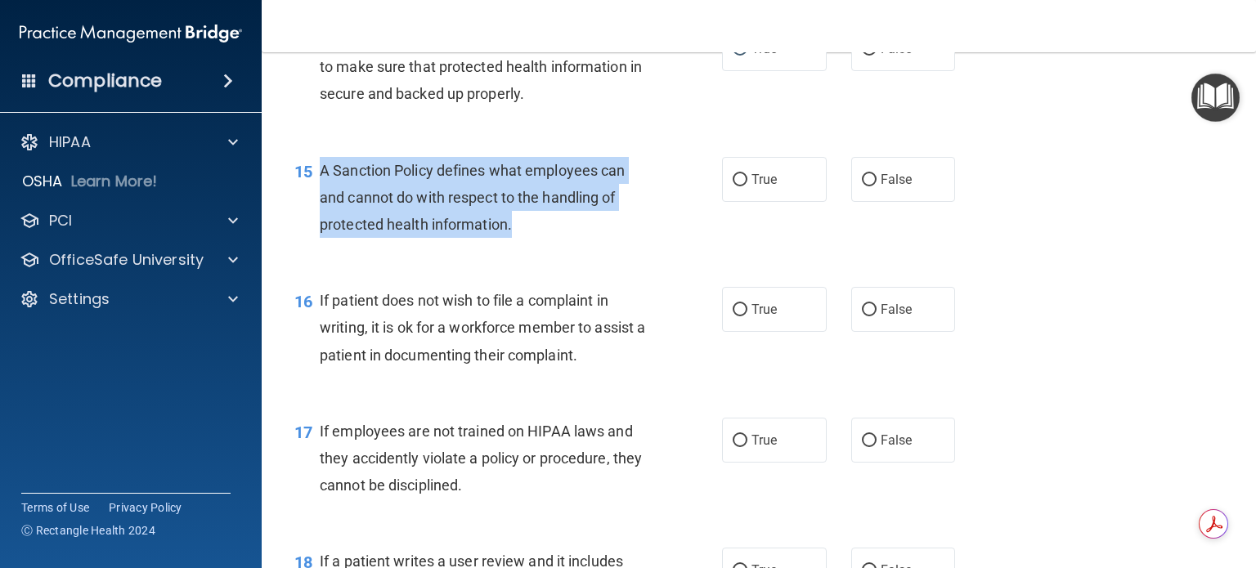
drag, startPoint x: 321, startPoint y: 195, endPoint x: 574, endPoint y: 243, distance: 257.9
click at [574, 239] on div "A Sanction Policy defines what employees can and cannot do with respect to the …" at bounding box center [489, 198] width 339 height 82
click at [733, 186] on input "True" at bounding box center [740, 180] width 15 height 12
radio input "true"
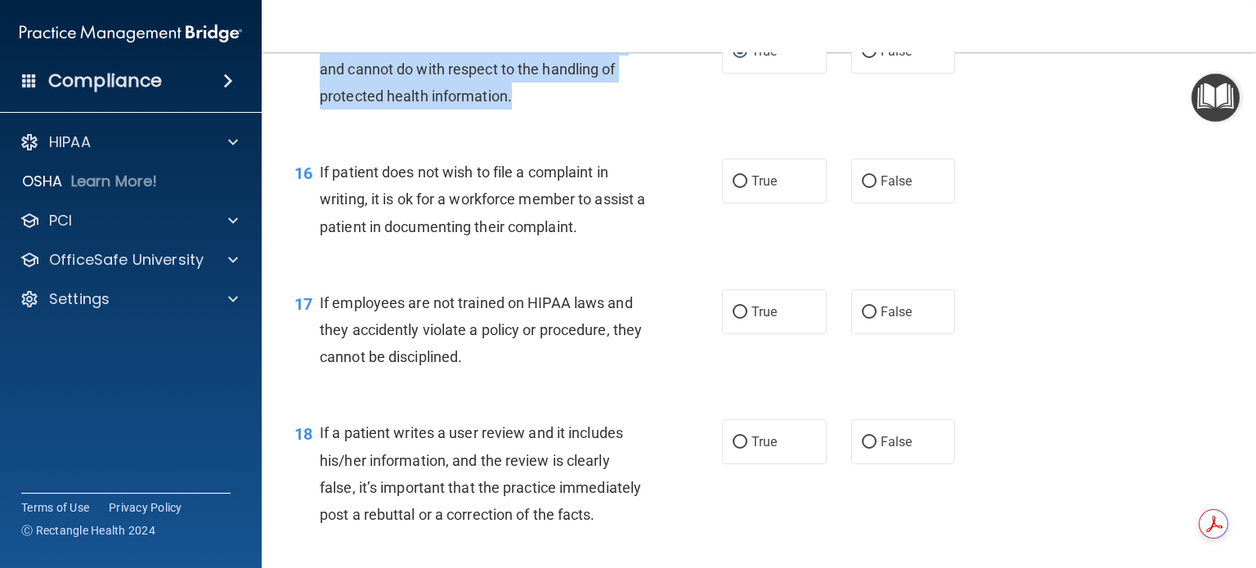
scroll to position [2454, 0]
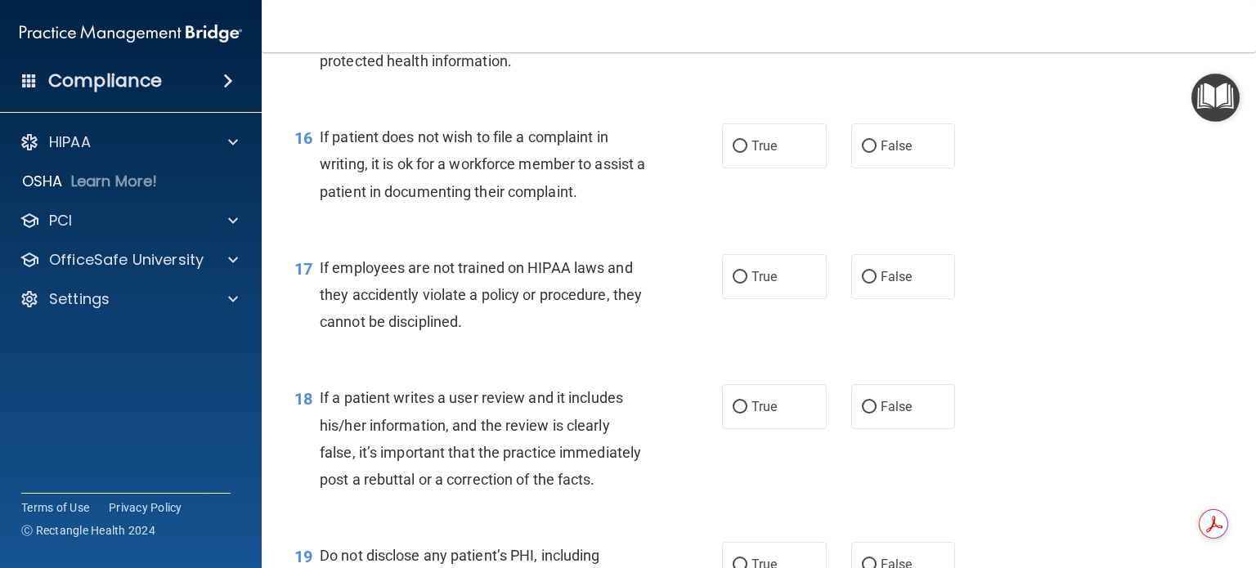
click at [528, 234] on div "16 If patient does not wish to file a complaint in writing, it is ok for a work…" at bounding box center [759, 168] width 954 height 131
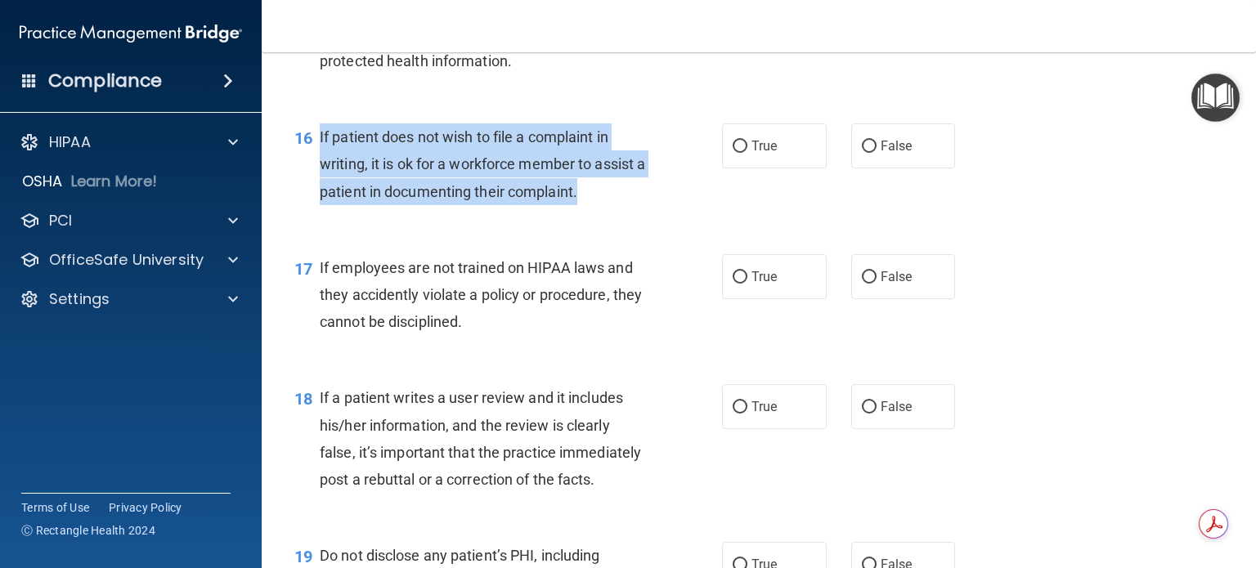
drag, startPoint x: 320, startPoint y: 156, endPoint x: 617, endPoint y: 207, distance: 301.2
click at [617, 205] on div "If patient does not wish to file a complaint in writing, it is ok for a workfor…" at bounding box center [489, 165] width 339 height 82
click at [733, 153] on input "True" at bounding box center [740, 147] width 15 height 12
radio input "true"
click at [686, 213] on div "16 If patient does not wish to file a complaint in writing, it is ok for a work…" at bounding box center [508, 169] width 477 height 90
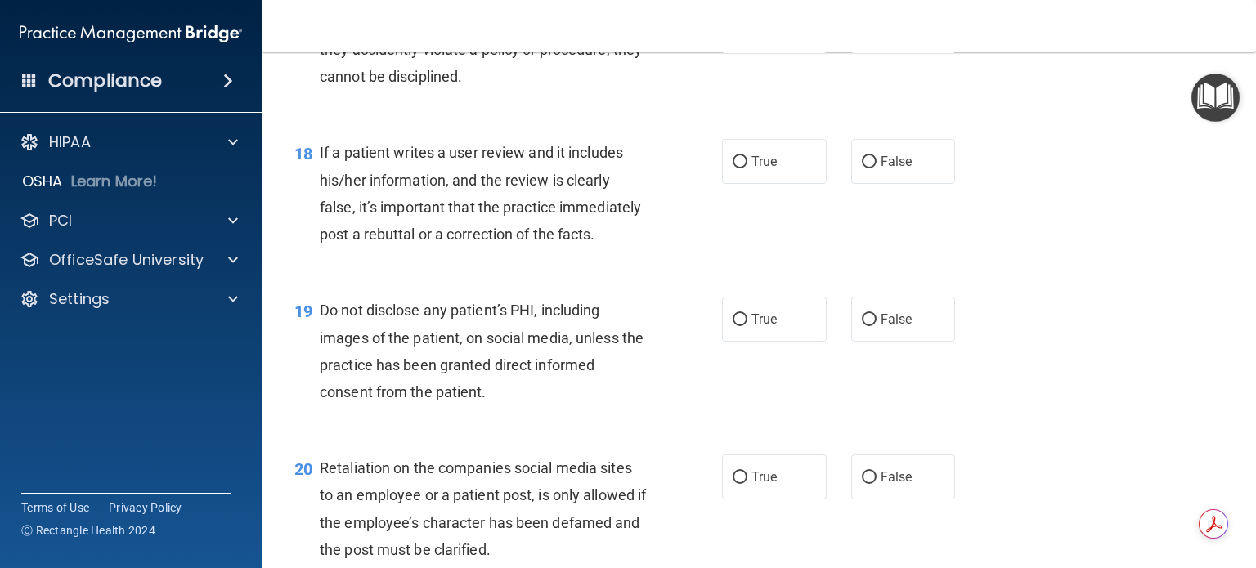
scroll to position [2617, 0]
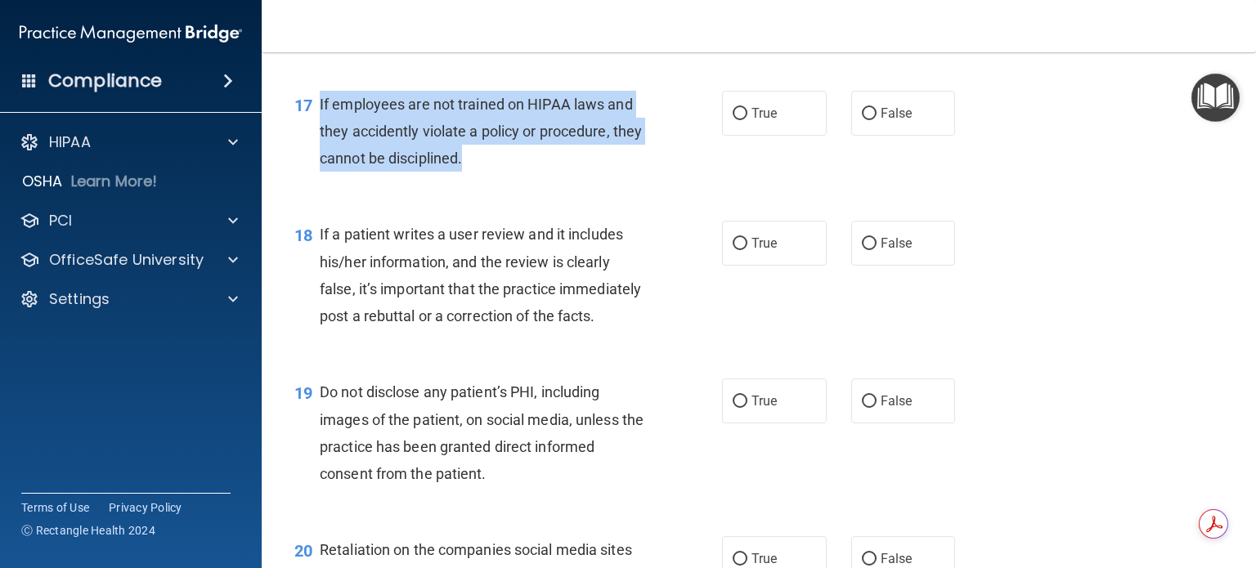
drag, startPoint x: 318, startPoint y: 128, endPoint x: 526, endPoint y: 175, distance: 212.9
click at [526, 175] on div "17 If employees are not trained on HIPAA laws and they accidently violate a pol…" at bounding box center [508, 136] width 477 height 90
click at [862, 120] on input "False" at bounding box center [869, 114] width 15 height 12
radio input "true"
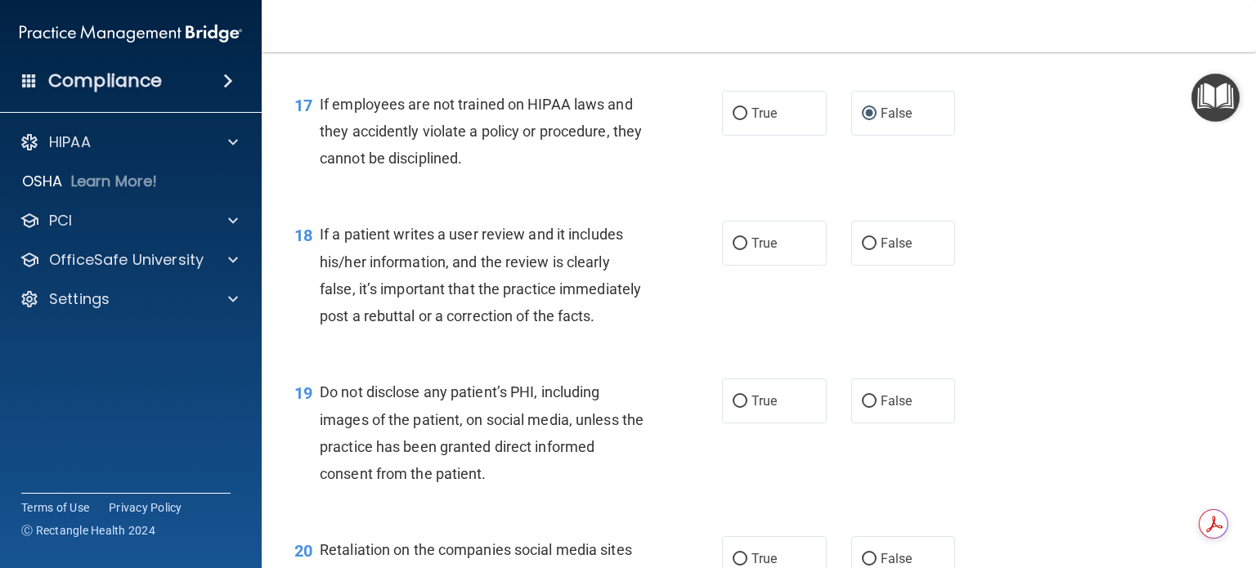
click at [668, 201] on div "17 If employees are not trained on HIPAA laws and they accidently violate a pol…" at bounding box center [759, 135] width 954 height 131
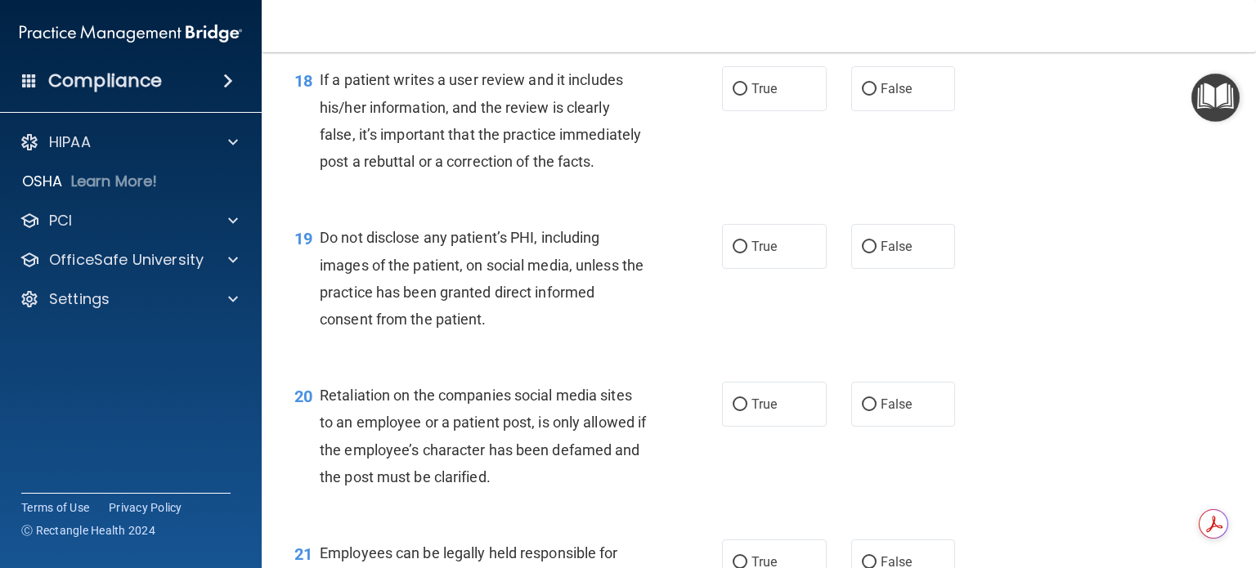
scroll to position [2781, 0]
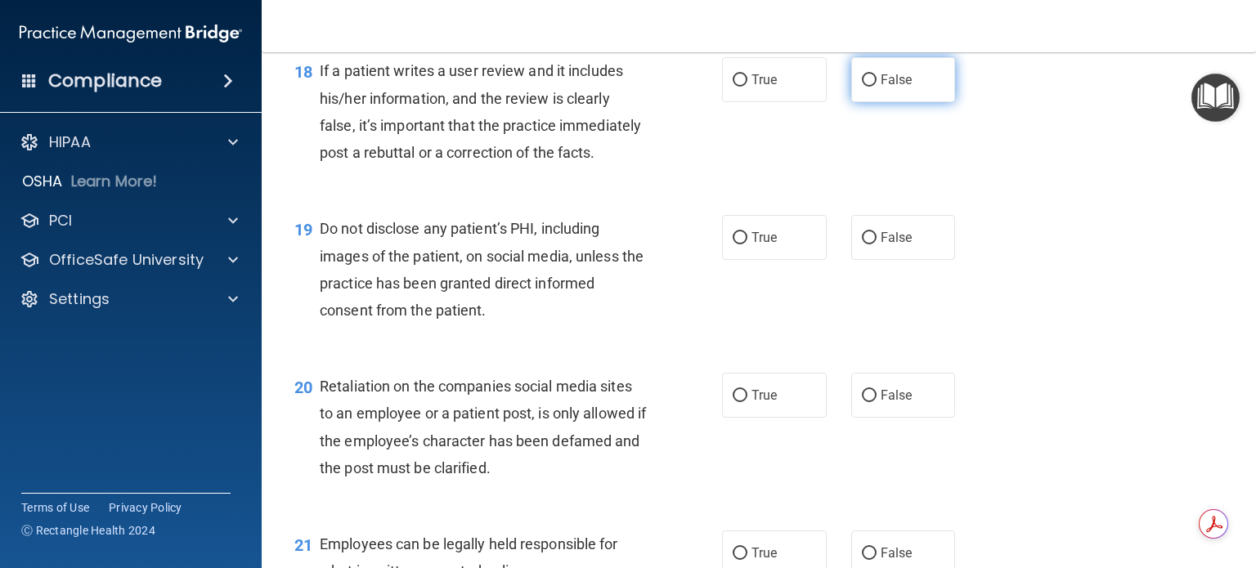
click at [862, 87] on input "False" at bounding box center [869, 80] width 15 height 12
radio input "true"
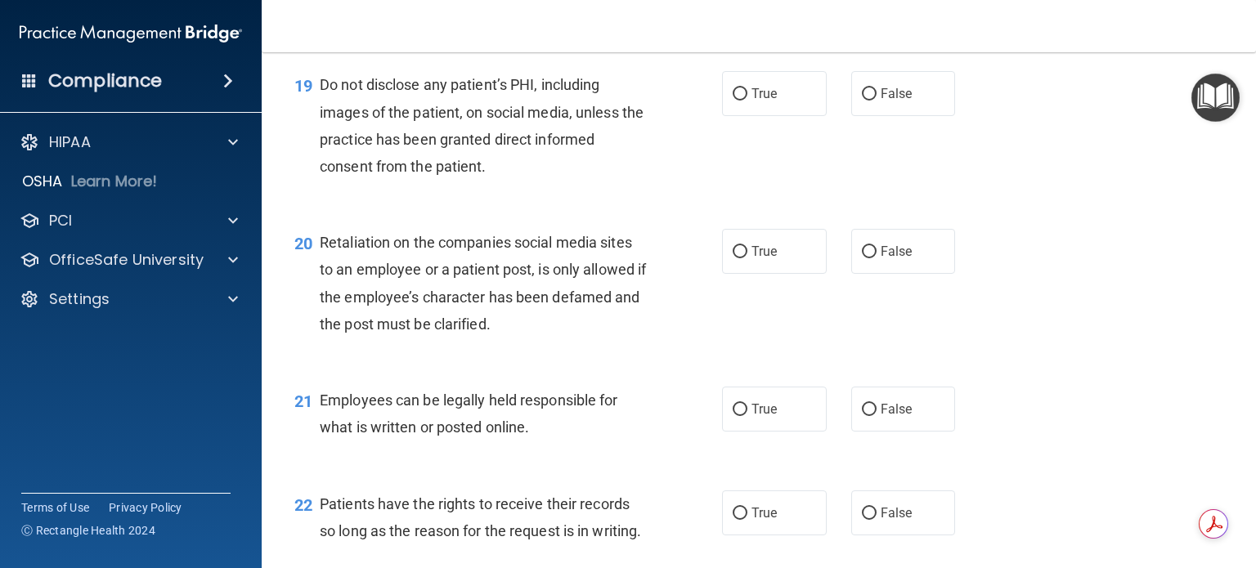
scroll to position [2944, 0]
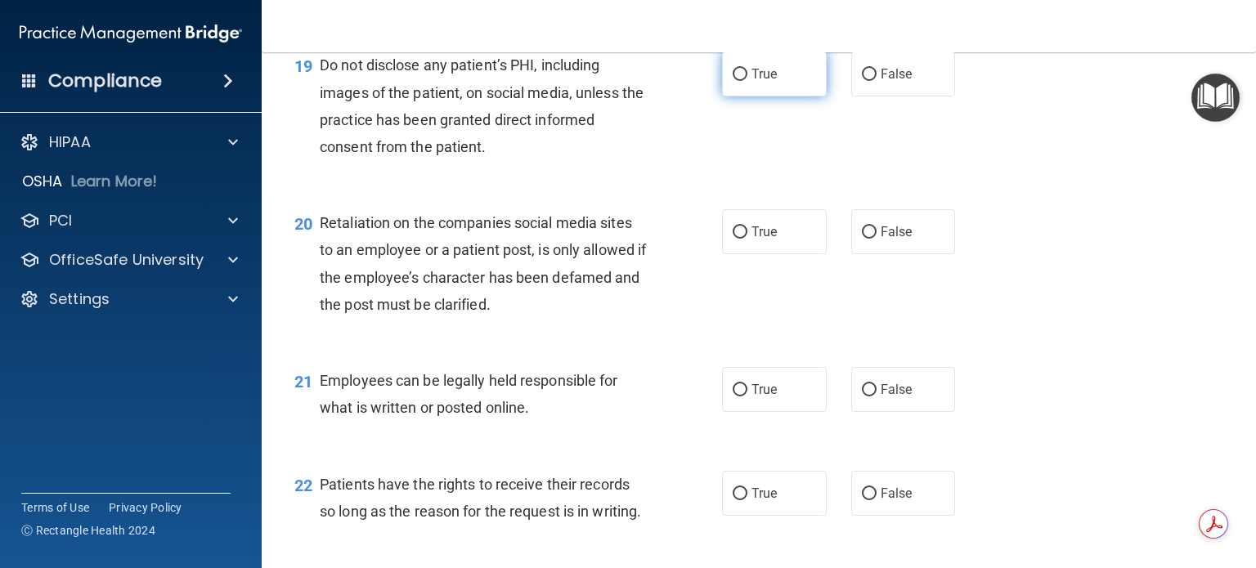
click at [734, 81] on input "True" at bounding box center [740, 75] width 15 height 12
radio input "true"
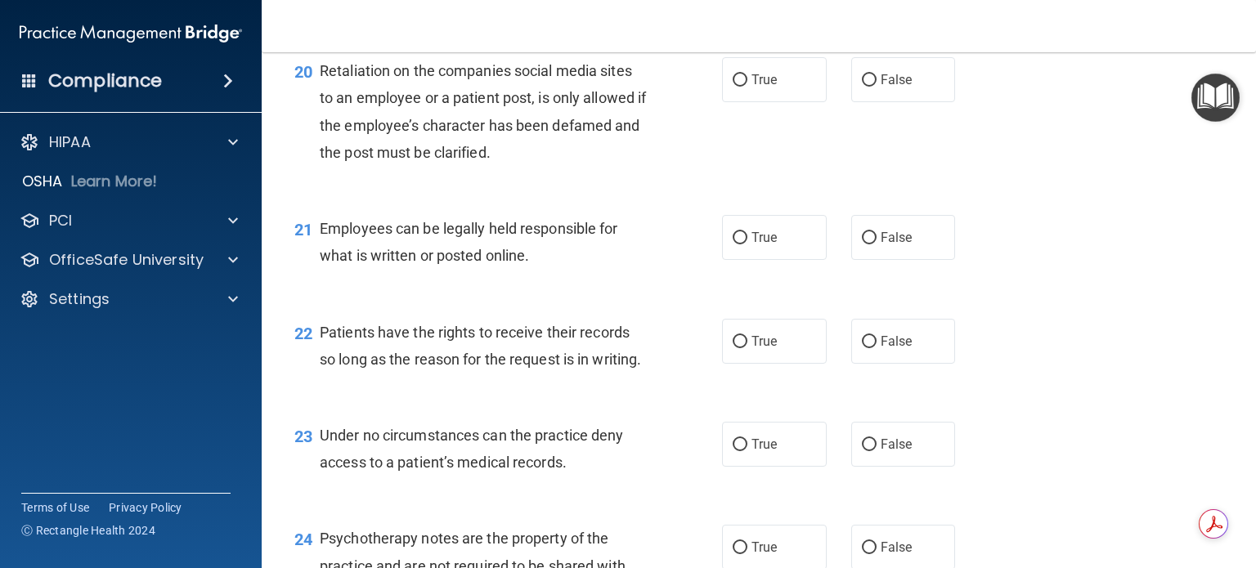
scroll to position [3108, 0]
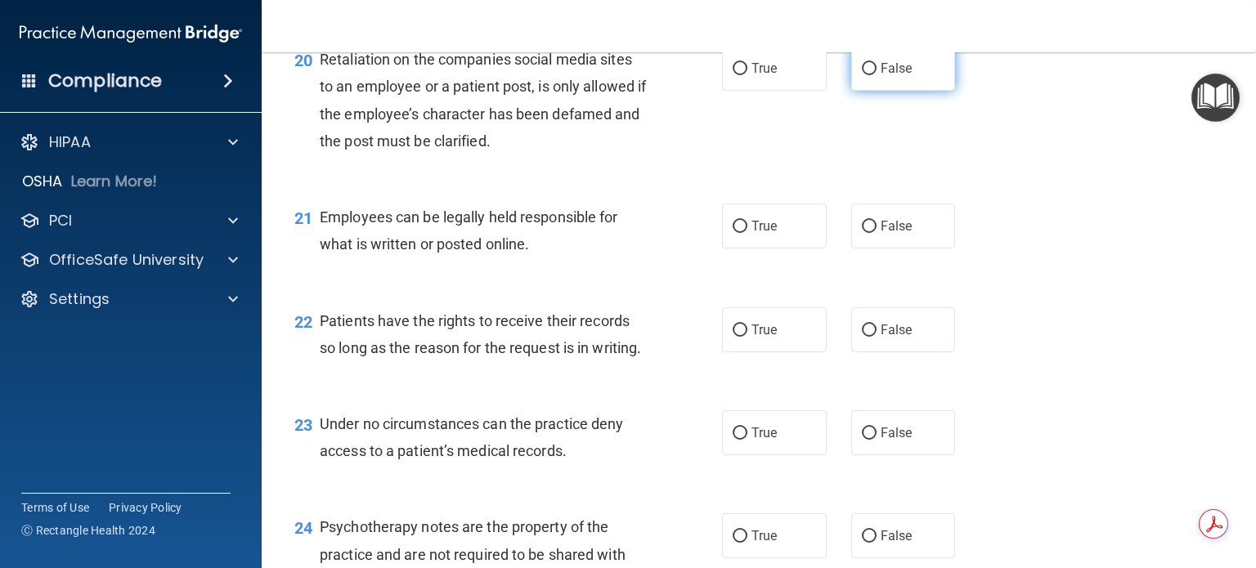
click at [864, 75] on input "False" at bounding box center [869, 69] width 15 height 12
radio input "true"
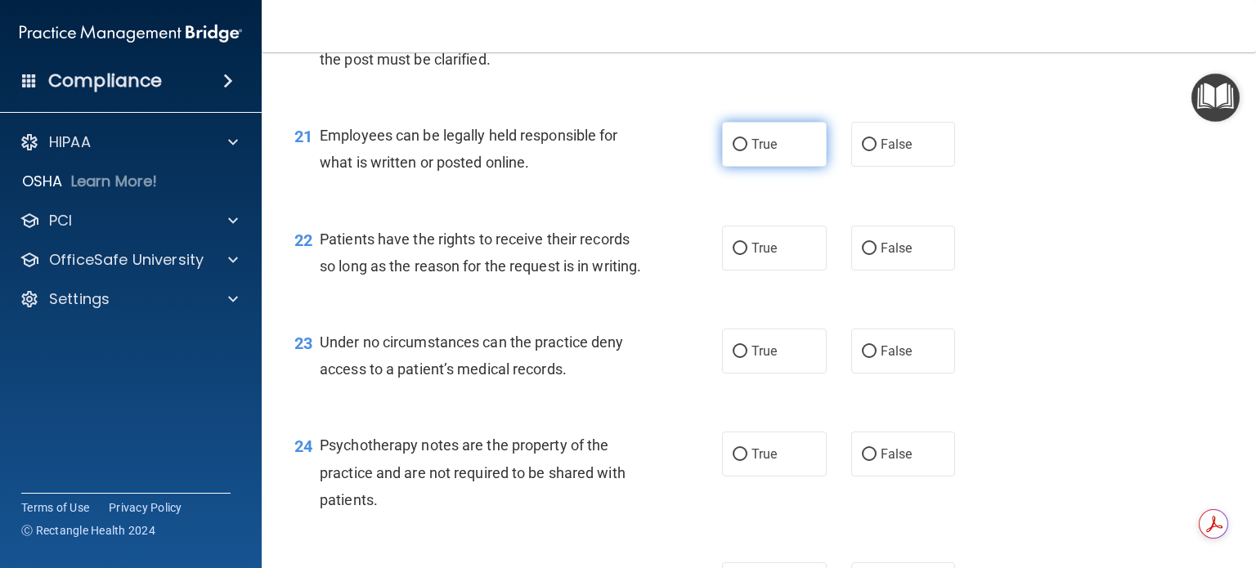
click at [733, 151] on input "True" at bounding box center [740, 145] width 15 height 12
radio input "true"
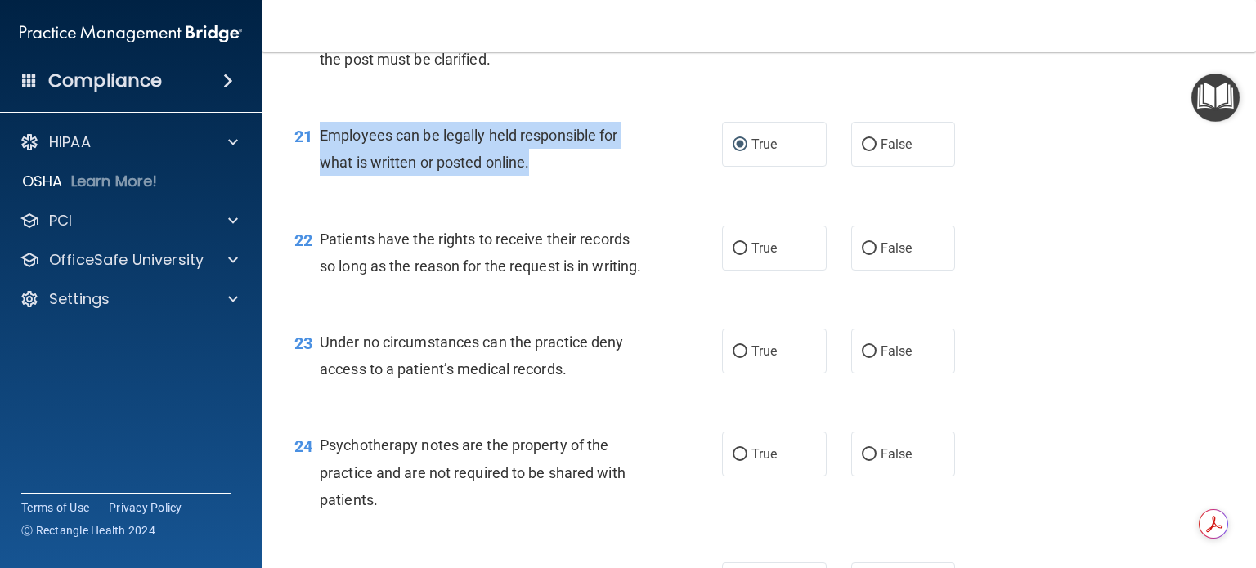
drag, startPoint x: 321, startPoint y: 182, endPoint x: 540, endPoint y: 213, distance: 221.4
click at [540, 176] on div "Employees can be legally held responsible for what is written or posted online." at bounding box center [489, 149] width 339 height 54
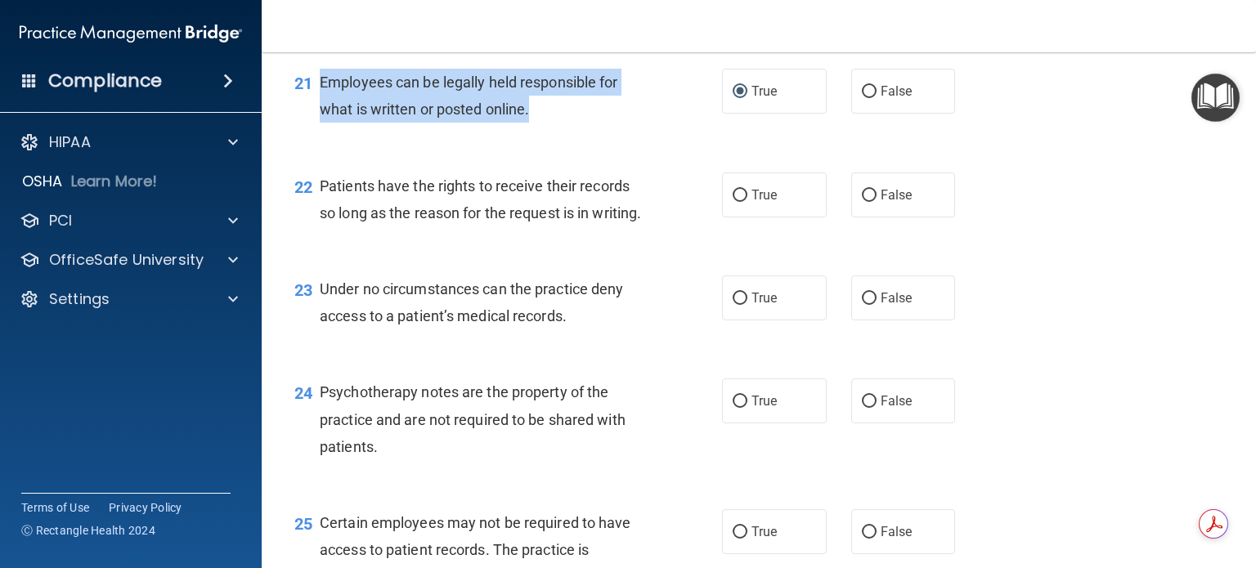
scroll to position [3272, 0]
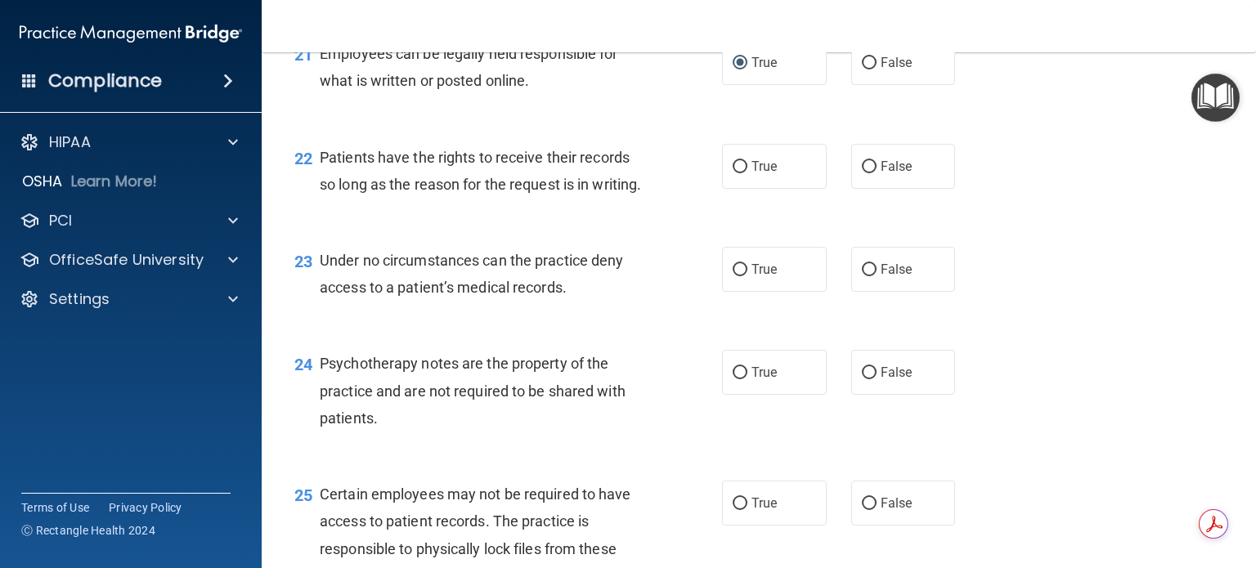
click at [545, 198] on div "Patients have the rights to receive their records so long as the reason for the…" at bounding box center [489, 171] width 339 height 54
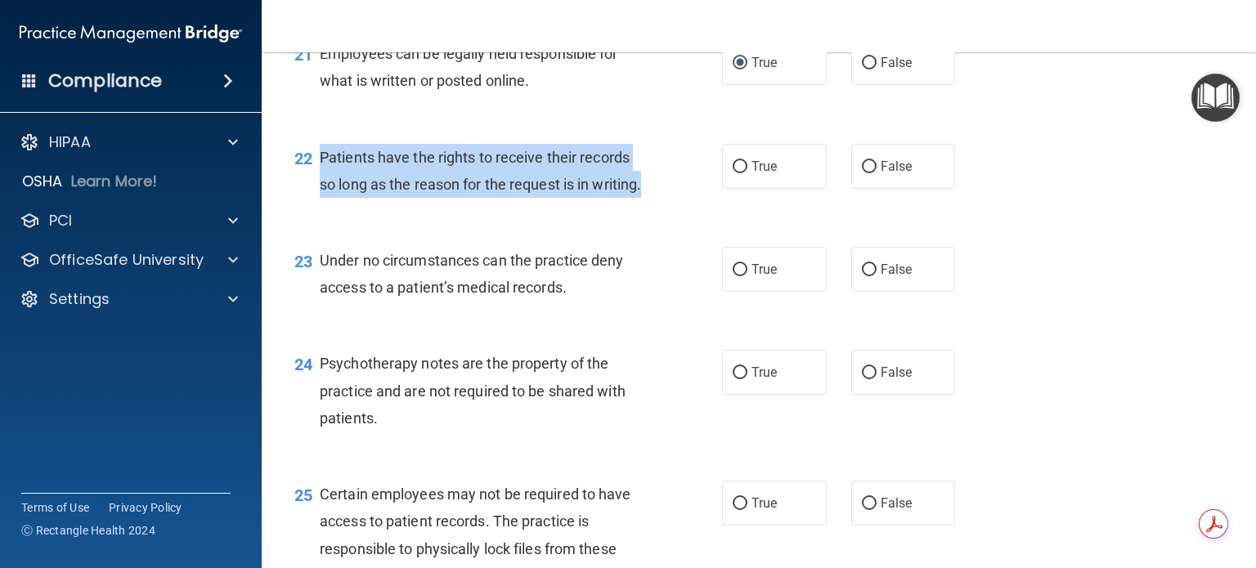
drag, startPoint x: 318, startPoint y: 204, endPoint x: 409, endPoint y: 258, distance: 105.6
click at [409, 206] on div "22 Patients have the rights to receive their records so long as the reason for …" at bounding box center [508, 175] width 477 height 62
click at [863, 173] on input "False" at bounding box center [869, 167] width 15 height 12
radio input "true"
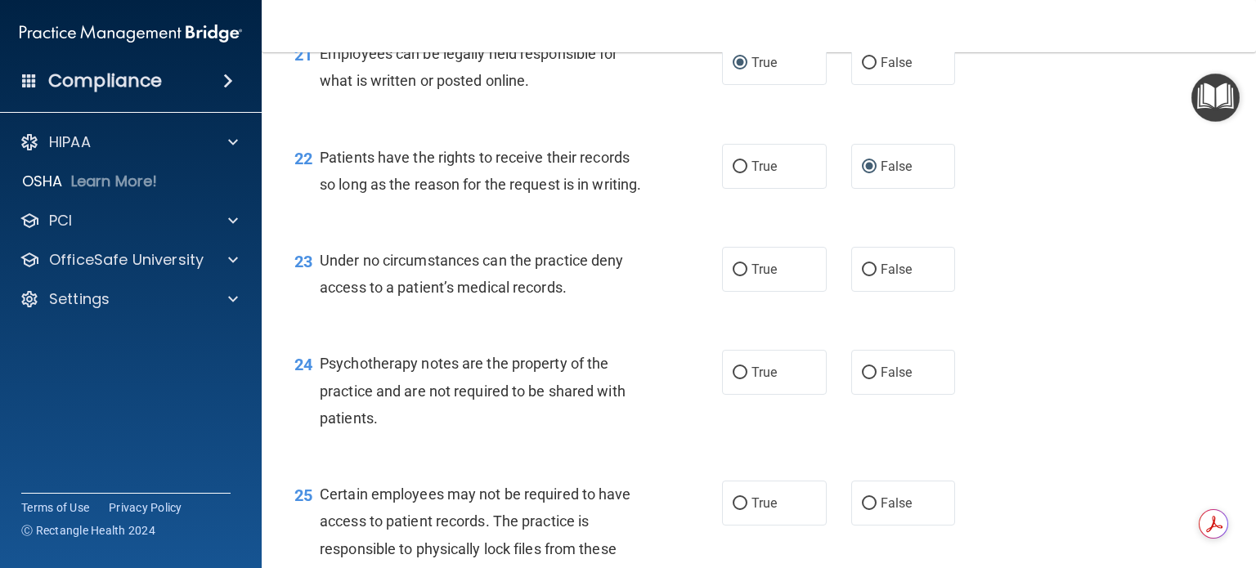
click at [604, 227] on div "22 Patients have the rights to receive their records so long as the reason for …" at bounding box center [759, 175] width 954 height 103
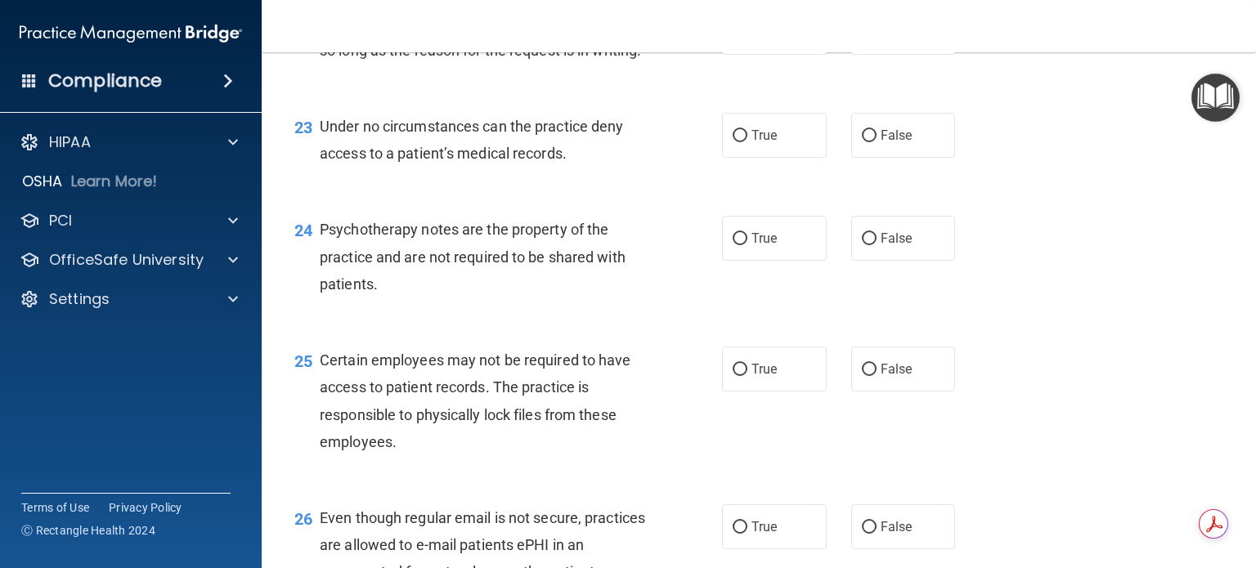
scroll to position [3435, 0]
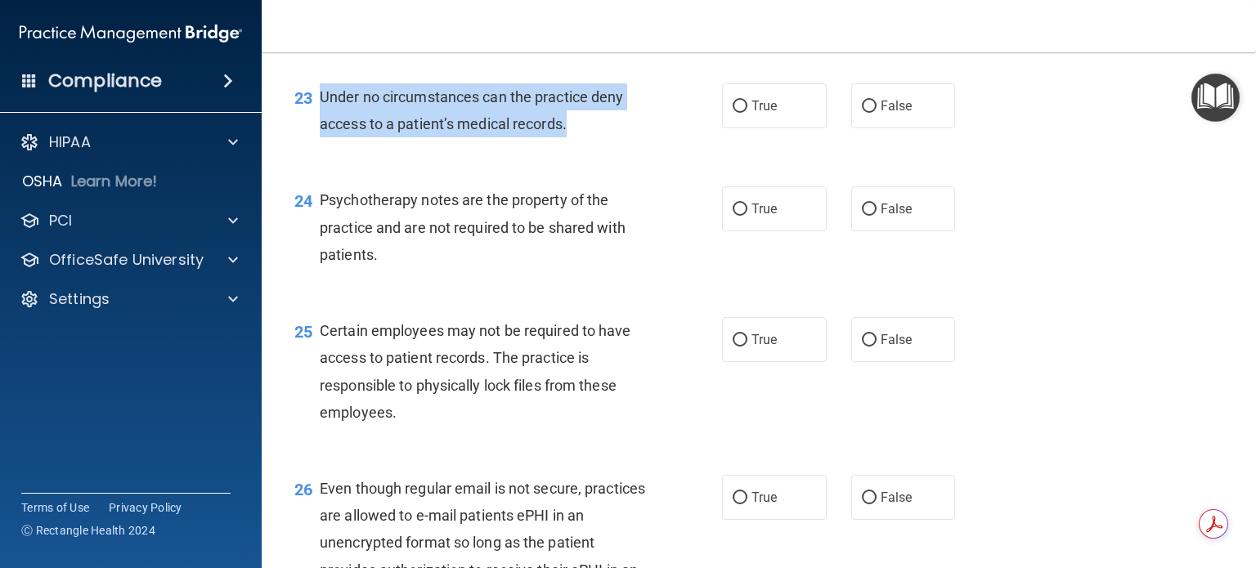
drag, startPoint x: 321, startPoint y: 173, endPoint x: 592, endPoint y: 197, distance: 272.6
click at [592, 137] on div "Under no circumstances can the practice deny access to a patient’s medical reco…" at bounding box center [489, 110] width 339 height 54
click at [862, 113] on input "False" at bounding box center [869, 107] width 15 height 12
radio input "true"
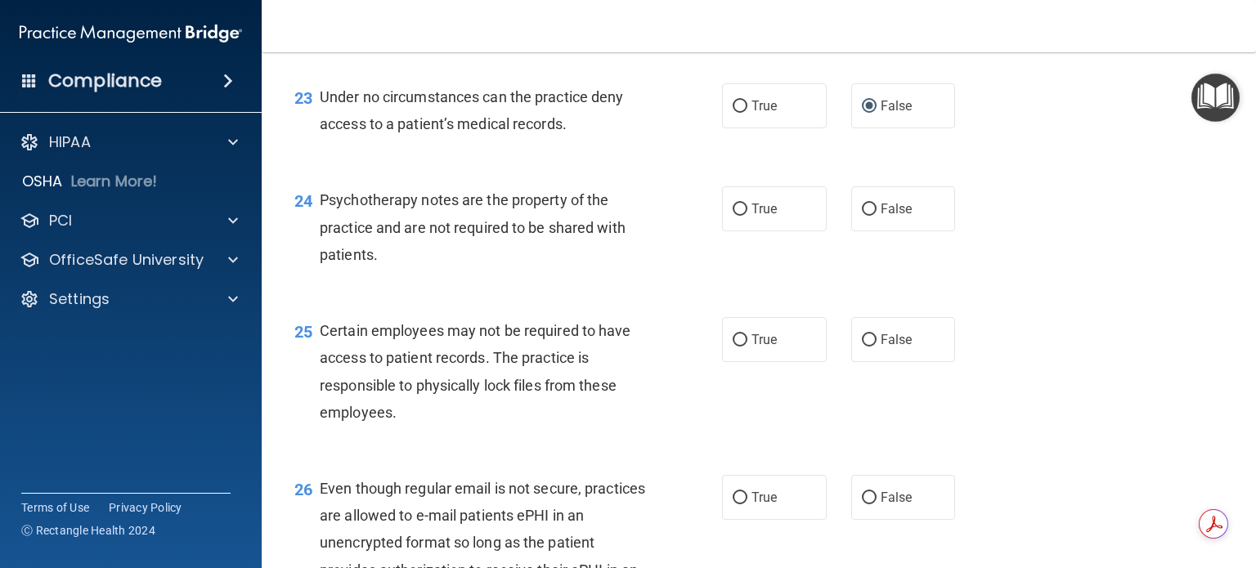
click at [669, 166] on div "23 Under no circumstances can the practice deny access to a patient’s medical r…" at bounding box center [759, 114] width 954 height 103
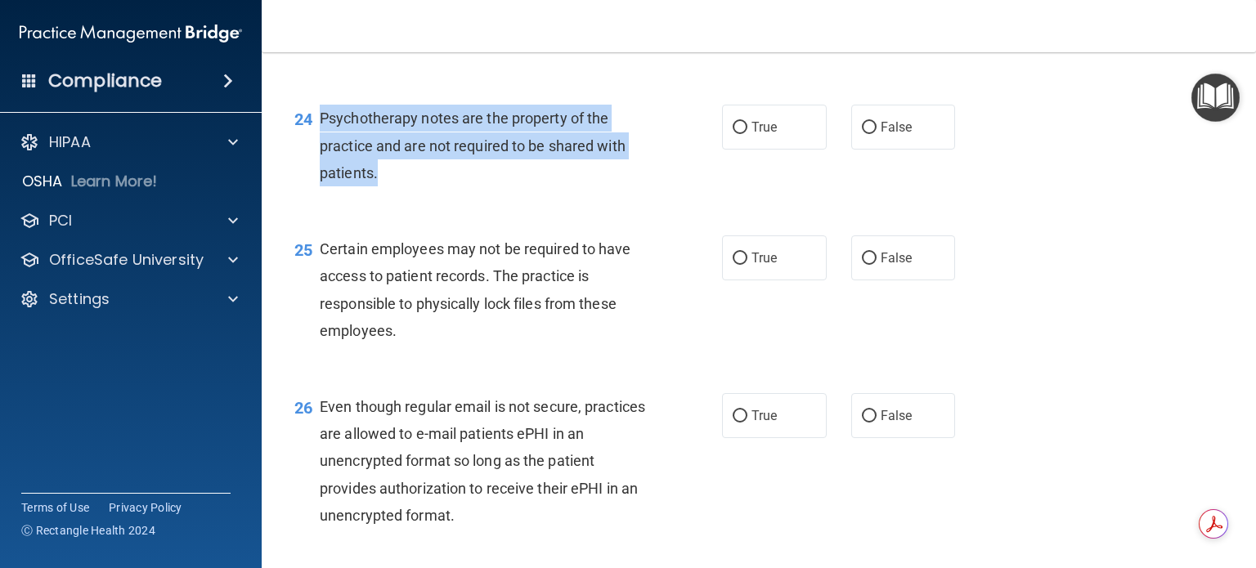
drag, startPoint x: 321, startPoint y: 192, endPoint x: 426, endPoint y: 245, distance: 117.8
click at [426, 186] on div "Psychotherapy notes are the property of the practice and are not required to be…" at bounding box center [489, 146] width 339 height 82
click at [736, 134] on input "True" at bounding box center [740, 128] width 15 height 12
radio input "true"
click at [671, 195] on div "24 Psychotherapy notes are the property of the practice and are not required to…" at bounding box center [508, 150] width 477 height 90
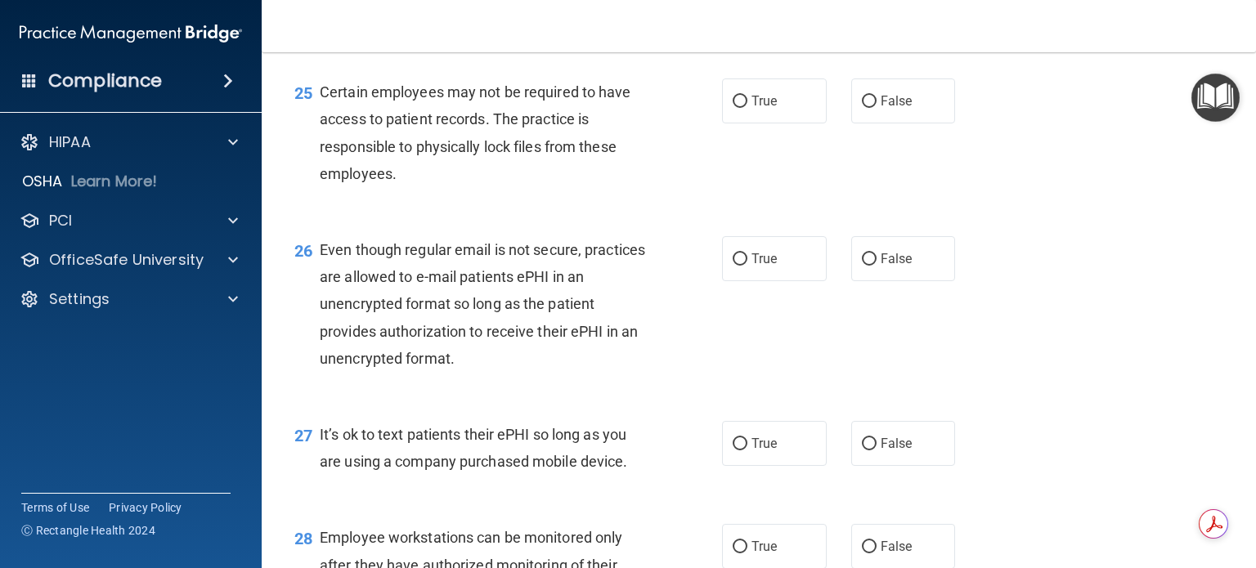
scroll to position [3681, 0]
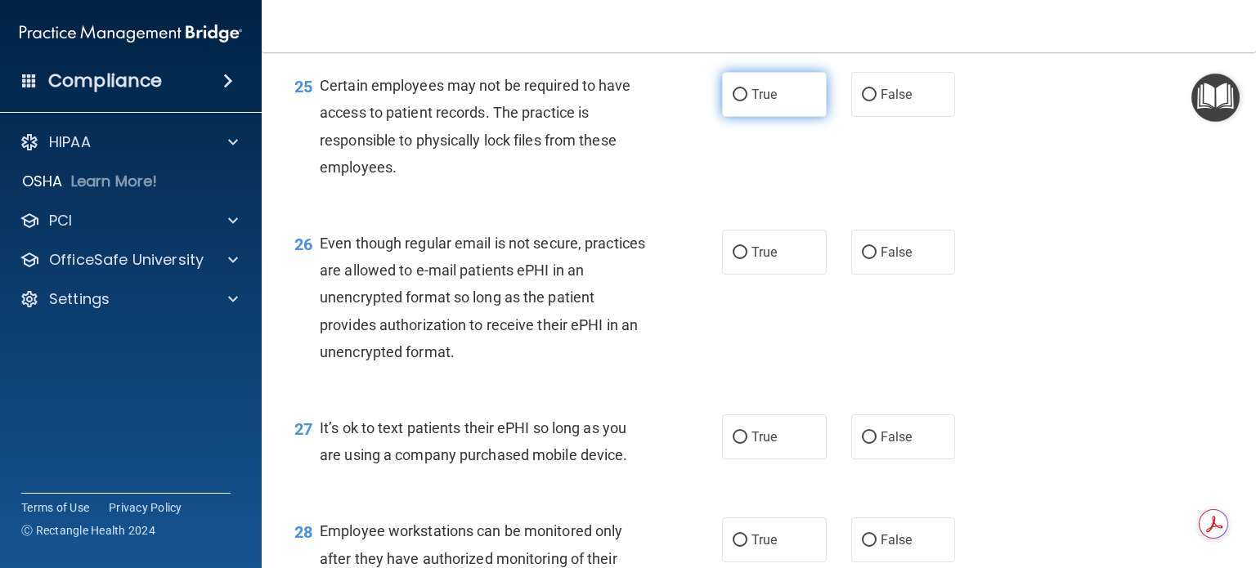
click at [736, 101] on input "True" at bounding box center [740, 95] width 15 height 12
radio input "true"
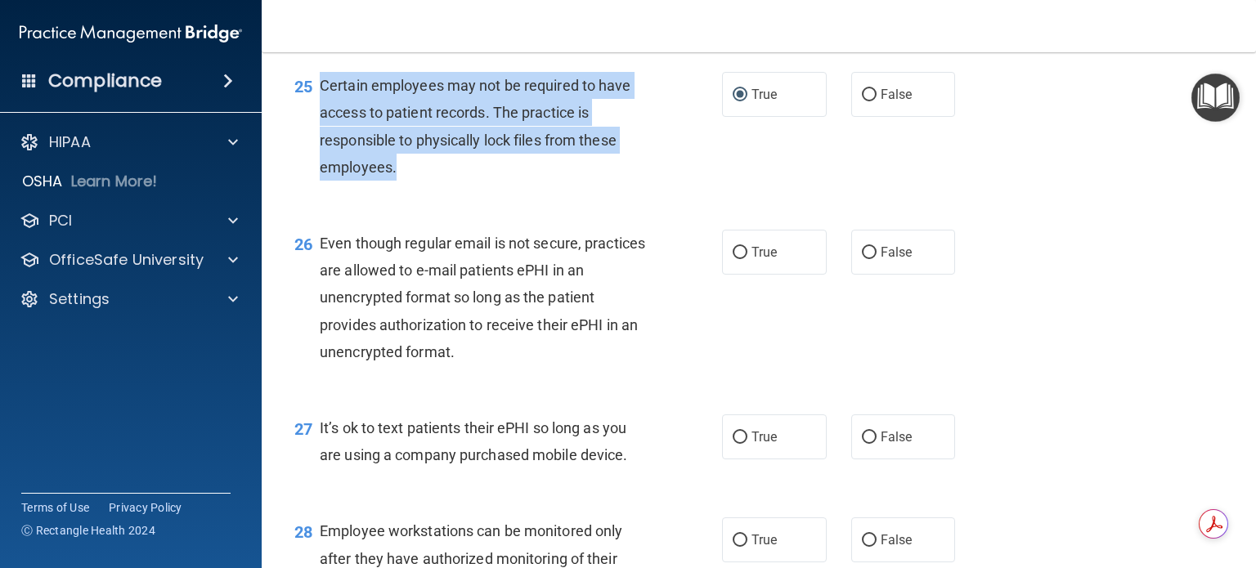
drag, startPoint x: 319, startPoint y: 161, endPoint x: 429, endPoint y: 244, distance: 137.2
click at [429, 181] on div "Certain employees may not be required to have access to patient records. The pr…" at bounding box center [489, 126] width 339 height 109
click at [449, 189] on div "25 Certain employees may not be required to have access to patient records. The…" at bounding box center [508, 130] width 477 height 117
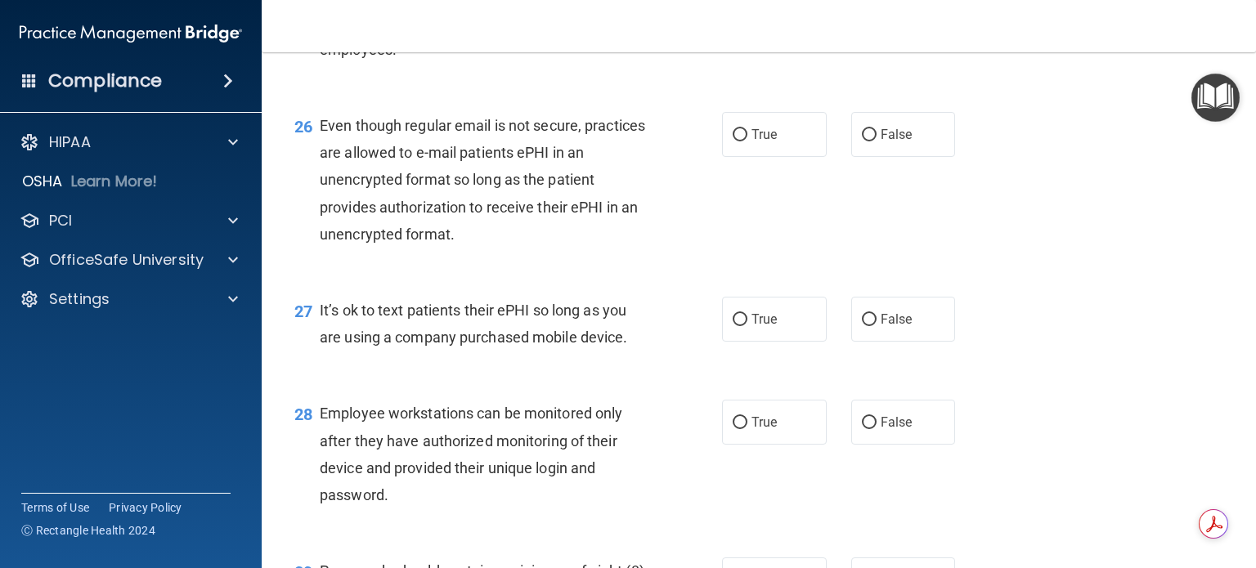
scroll to position [3844, 0]
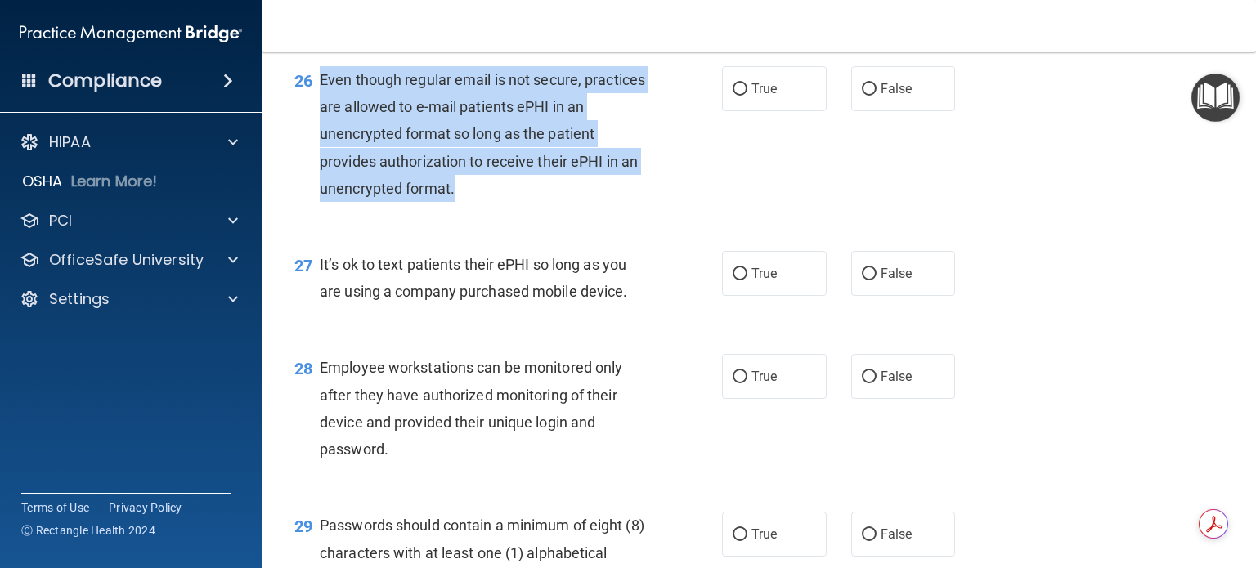
drag, startPoint x: 322, startPoint y: 160, endPoint x: 465, endPoint y: 258, distance: 173.6
click at [465, 202] on div "Even though regular email is not secure, practices are allowed to e-mail patien…" at bounding box center [489, 134] width 339 height 136
click at [862, 96] on input "False" at bounding box center [869, 89] width 15 height 12
radio input "true"
click at [700, 210] on div "26 Even though regular email is not secure, practices are allowed to e-mail pat…" at bounding box center [508, 138] width 477 height 144
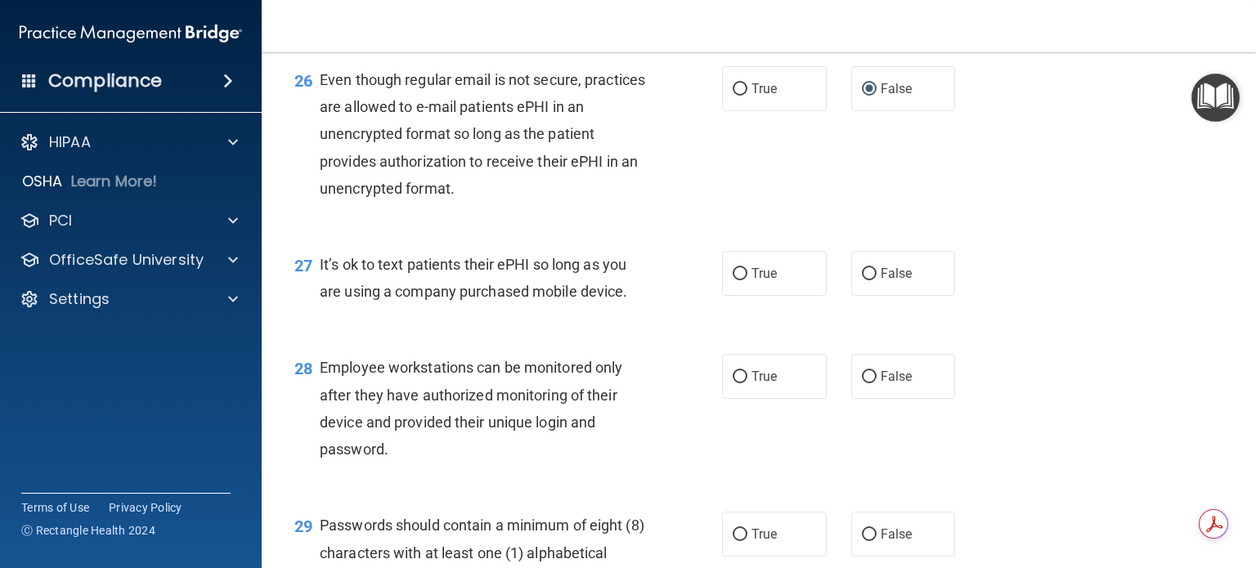
scroll to position [3926, 0]
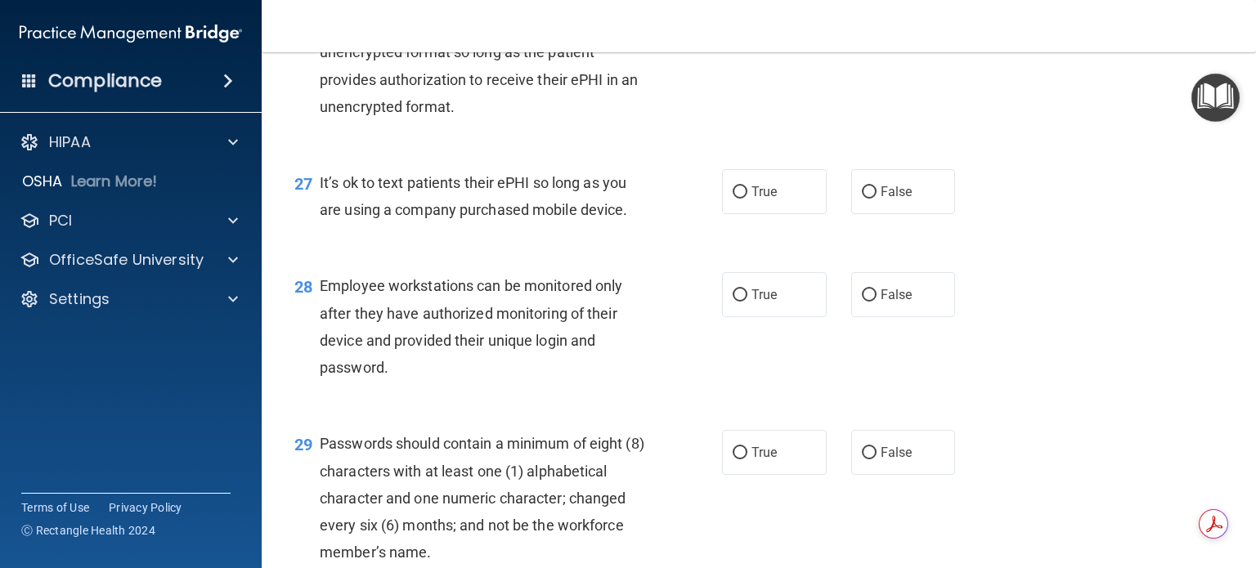
drag, startPoint x: 319, startPoint y: 262, endPoint x: 649, endPoint y: 290, distance: 331.7
click at [649, 223] on div "It’s ok to text patients their ePHI so long as you are using a company purchase…" at bounding box center [489, 196] width 339 height 54
click at [532, 252] on div "27 It’s ok to text patients their ePHI so long as you are using a company purch…" at bounding box center [759, 200] width 954 height 103
click at [738, 199] on input "True" at bounding box center [740, 192] width 15 height 12
radio input "true"
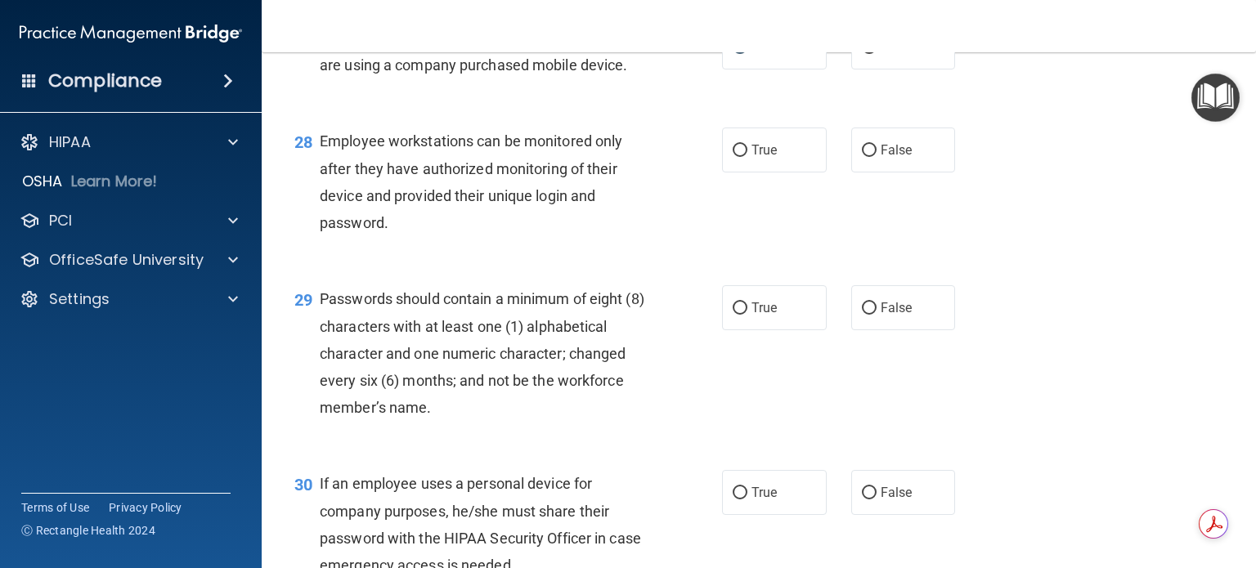
scroll to position [4089, 0]
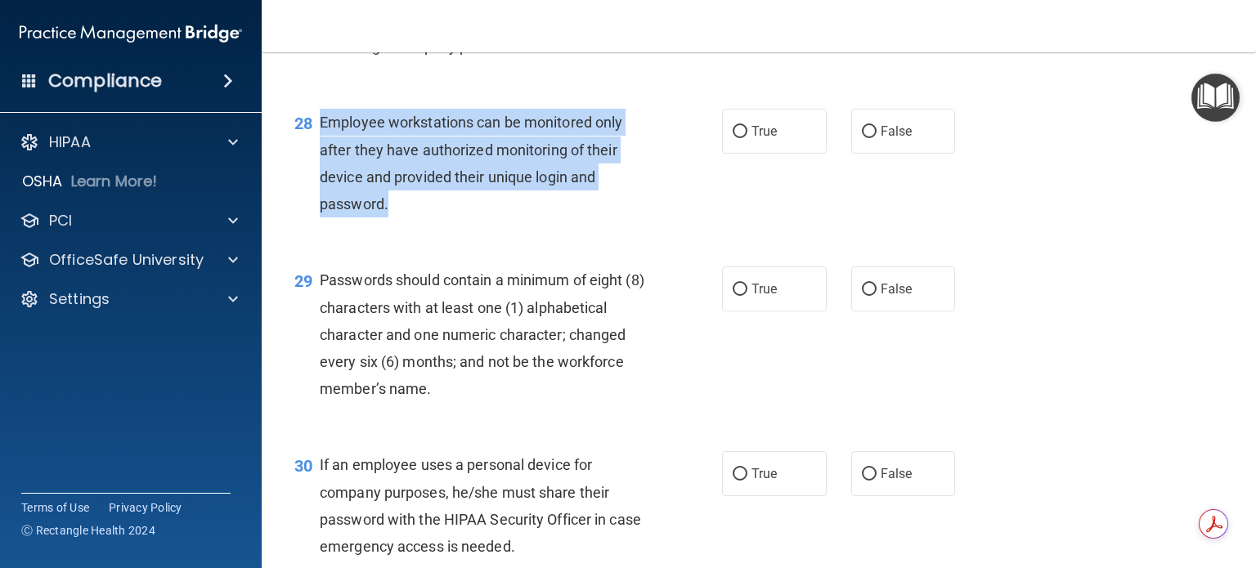
drag, startPoint x: 321, startPoint y: 200, endPoint x: 423, endPoint y: 287, distance: 134.0
click at [423, 218] on div "Employee workstations can be monitored only after they have authorized monitori…" at bounding box center [489, 163] width 339 height 109
click at [862, 138] on input "False" at bounding box center [869, 132] width 15 height 12
radio input "true"
click at [670, 226] on div "28 Employee workstations can be monitored only after they have authorized monit…" at bounding box center [508, 167] width 477 height 117
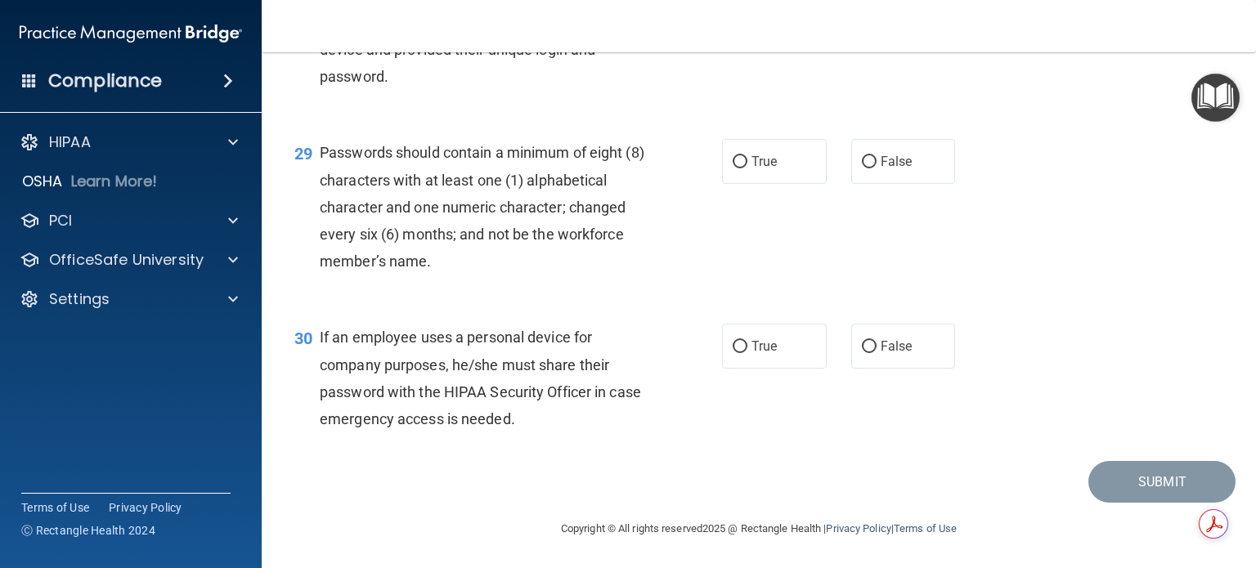
scroll to position [4299, 0]
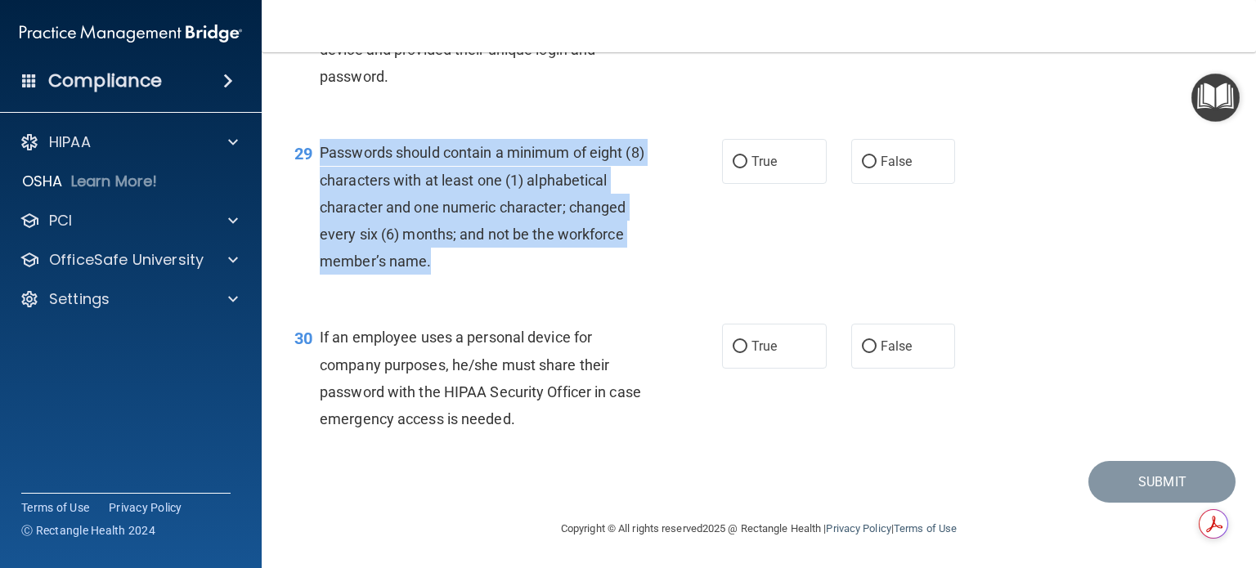
drag, startPoint x: 321, startPoint y: 150, endPoint x: 461, endPoint y: 255, distance: 175.8
click at [461, 255] on div "Passwords should contain a minimum of eight (8) characters with at least one (1…" at bounding box center [489, 207] width 339 height 136
click at [862, 159] on input "False" at bounding box center [869, 162] width 15 height 12
radio input "true"
click at [862, 343] on input "False" at bounding box center [869, 347] width 15 height 12
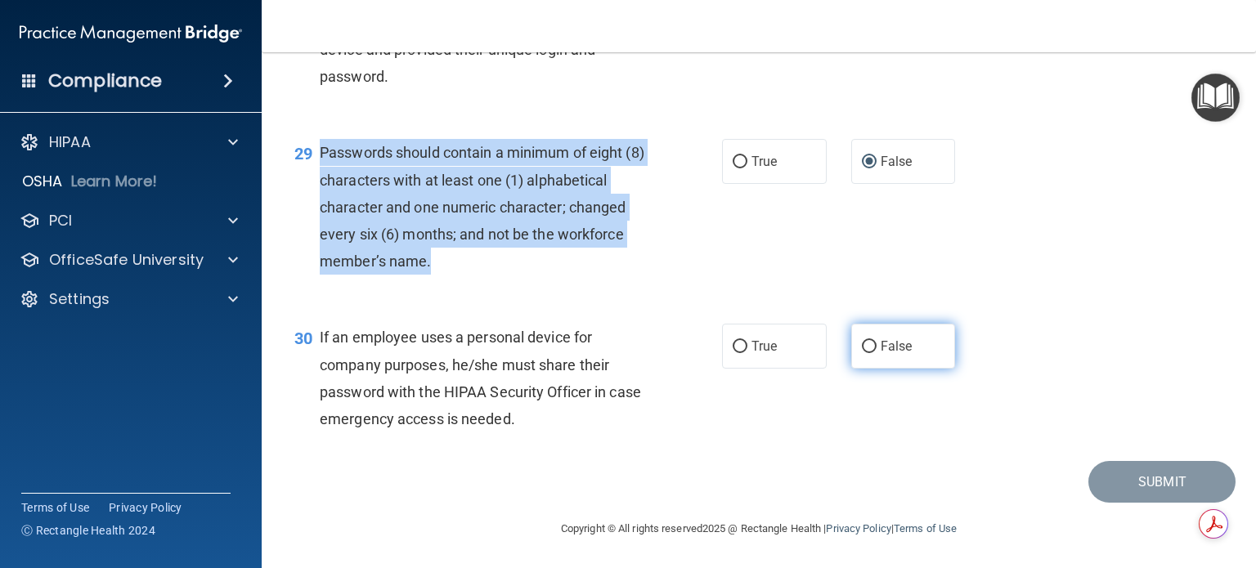
radio input "true"
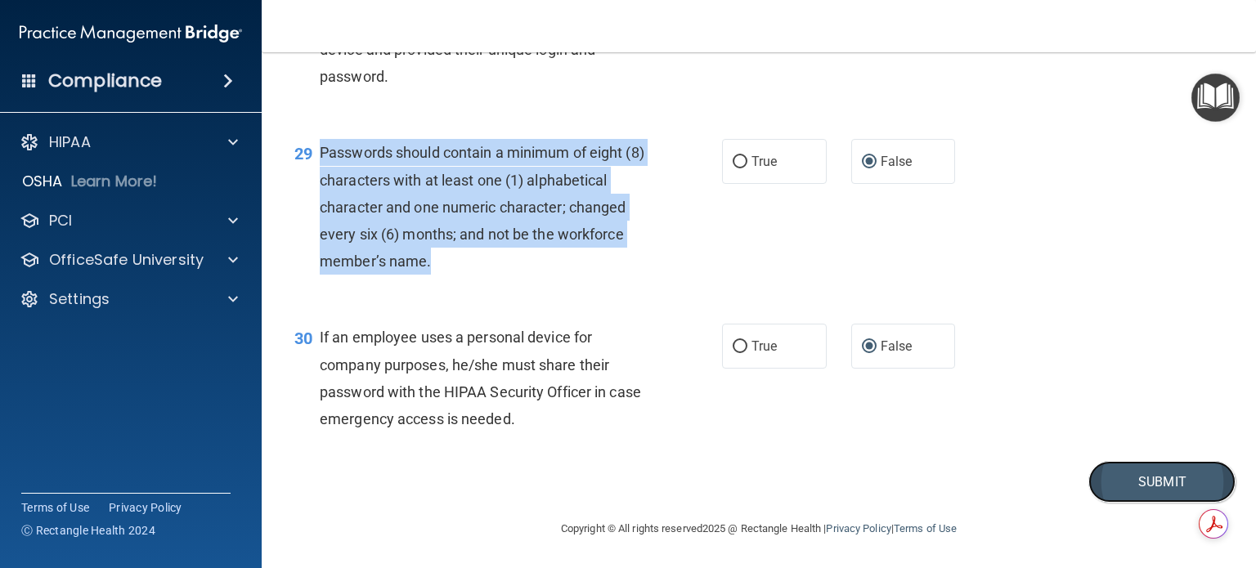
click at [1129, 483] on button "Submit" at bounding box center [1162, 482] width 147 height 42
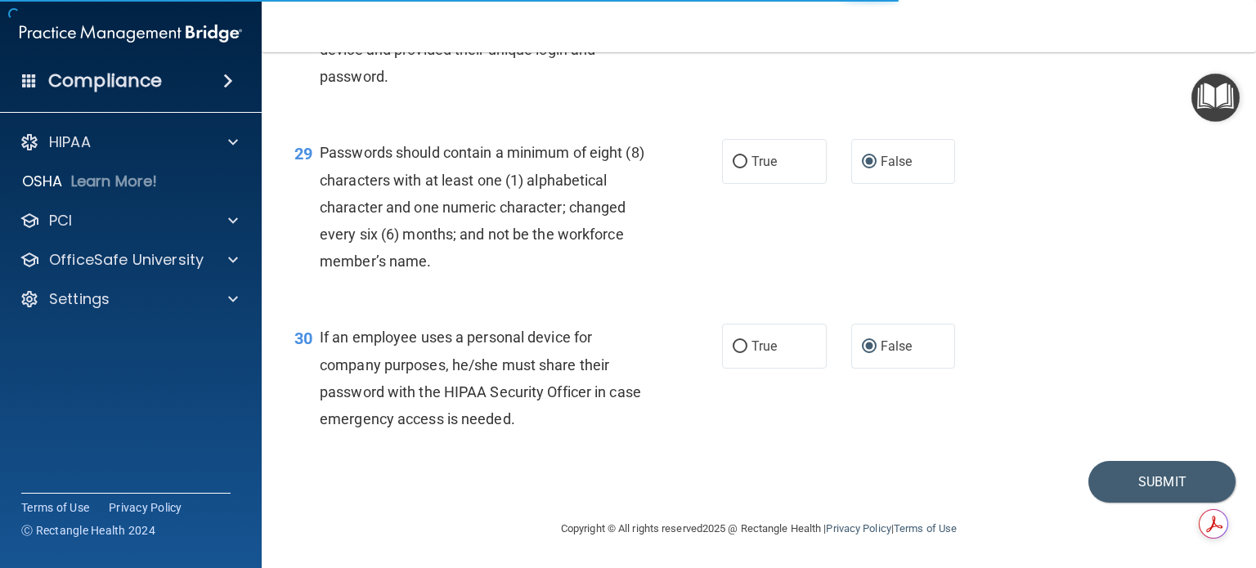
click at [1001, 310] on div "30 If an employee uses a personal device for company purposes, he/she must shar…" at bounding box center [759, 382] width 954 height 158
click at [1127, 486] on button "Submit" at bounding box center [1162, 482] width 147 height 42
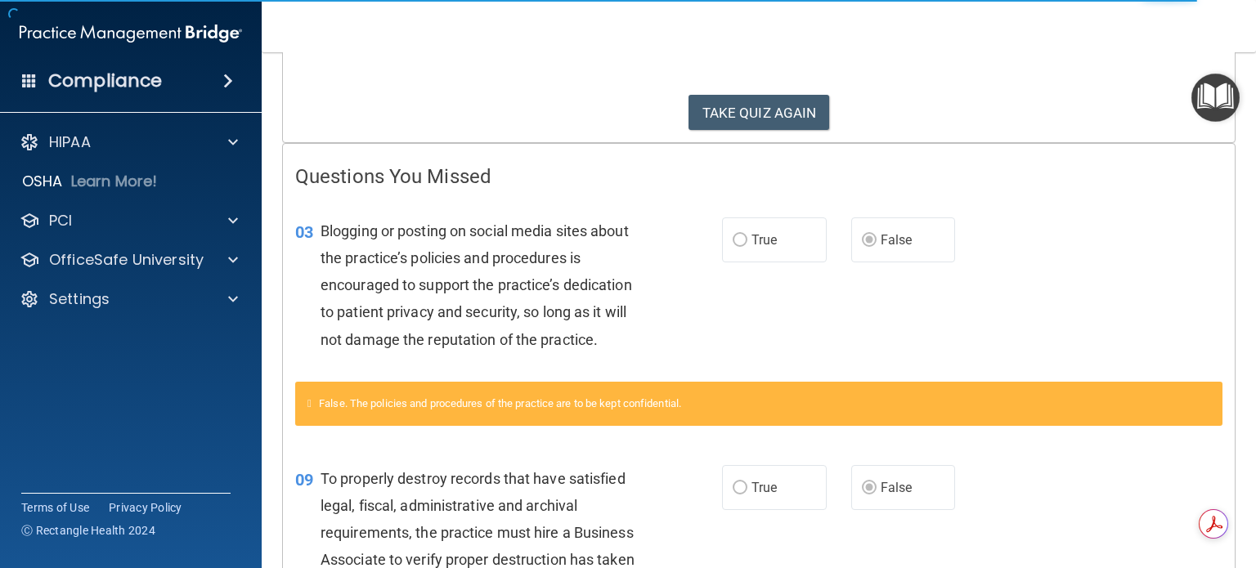
scroll to position [245, 0]
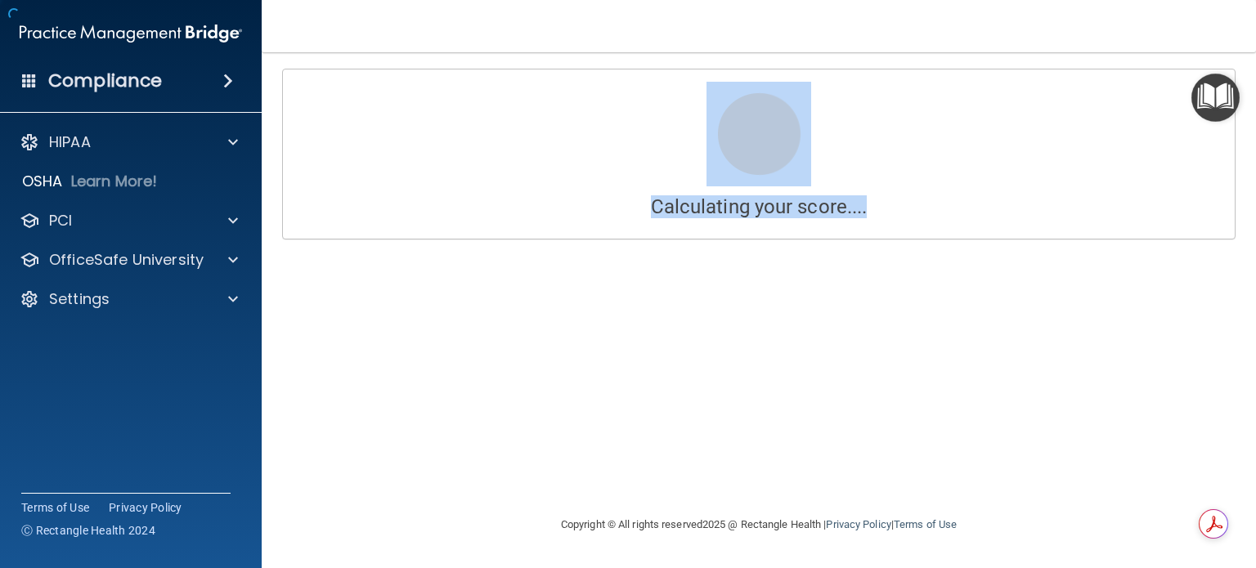
drag, startPoint x: 294, startPoint y: 221, endPoint x: 694, endPoint y: 264, distance: 401.5
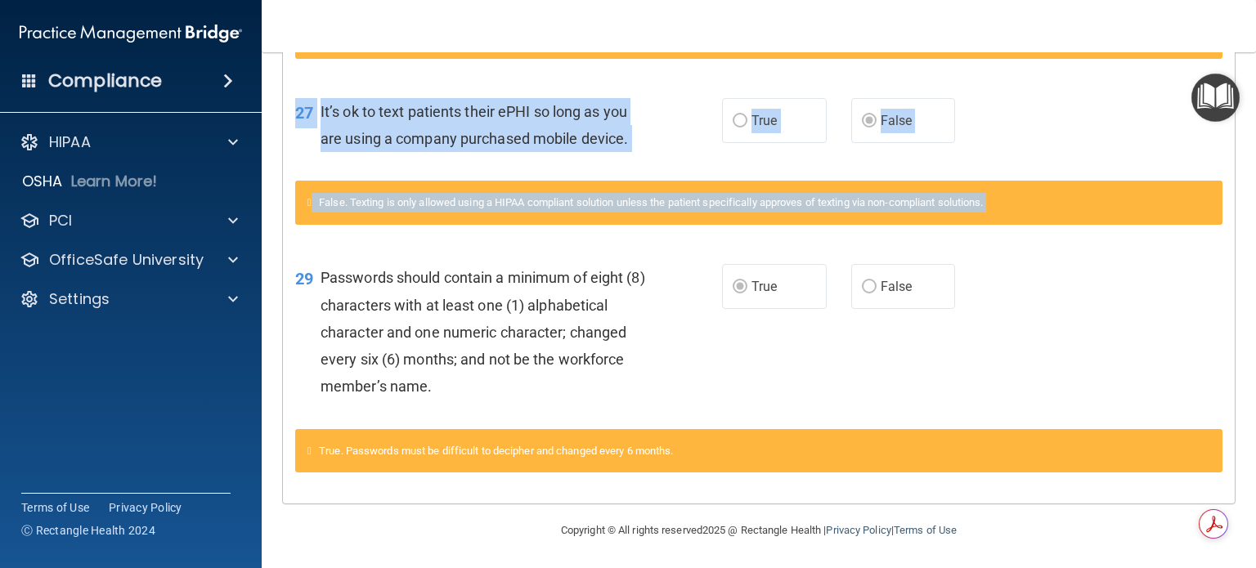
scroll to position [1772, 0]
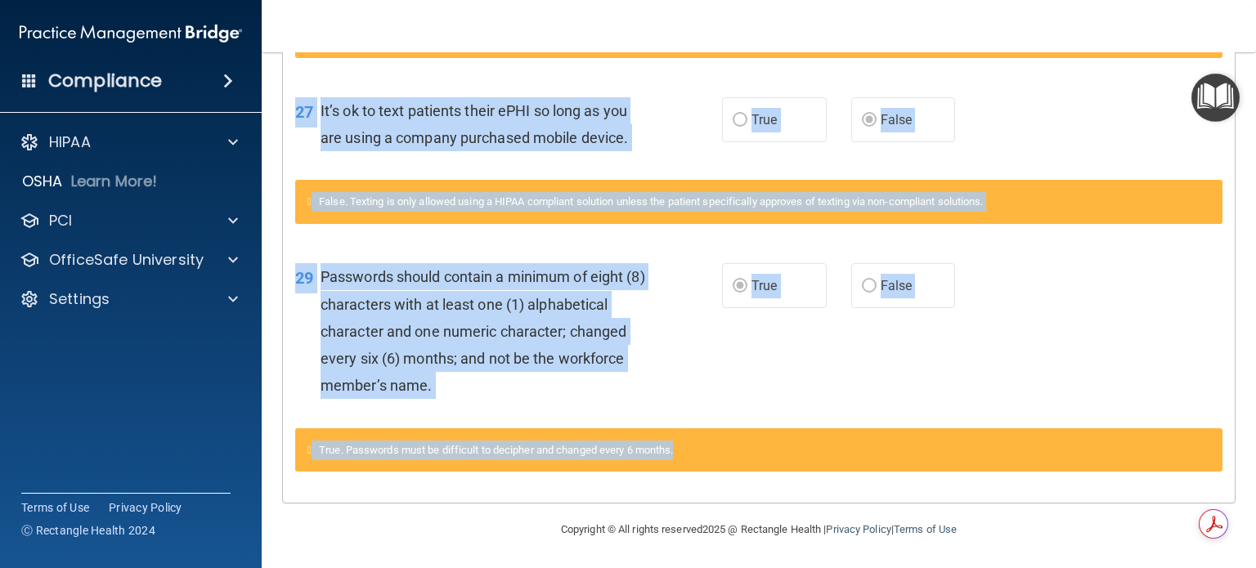
drag, startPoint x: 294, startPoint y: 140, endPoint x: 725, endPoint y: 462, distance: 538.2
click at [685, 117] on div "27 It’s ok to text patients their ePHI so long as you are using a company purch…" at bounding box center [509, 128] width 476 height 62
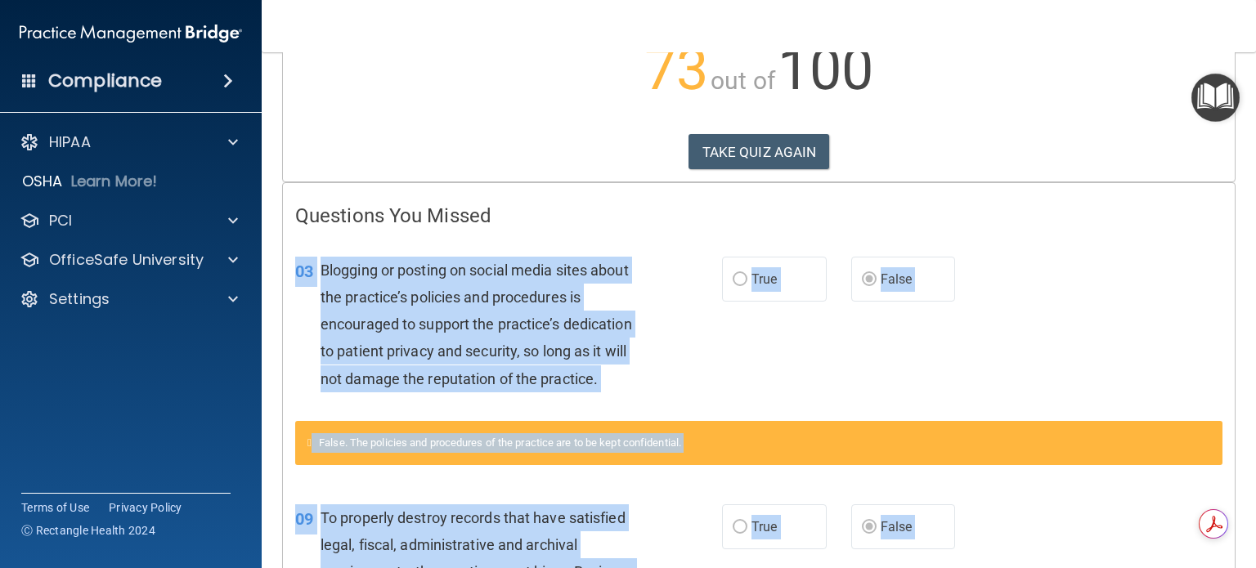
scroll to position [0, 0]
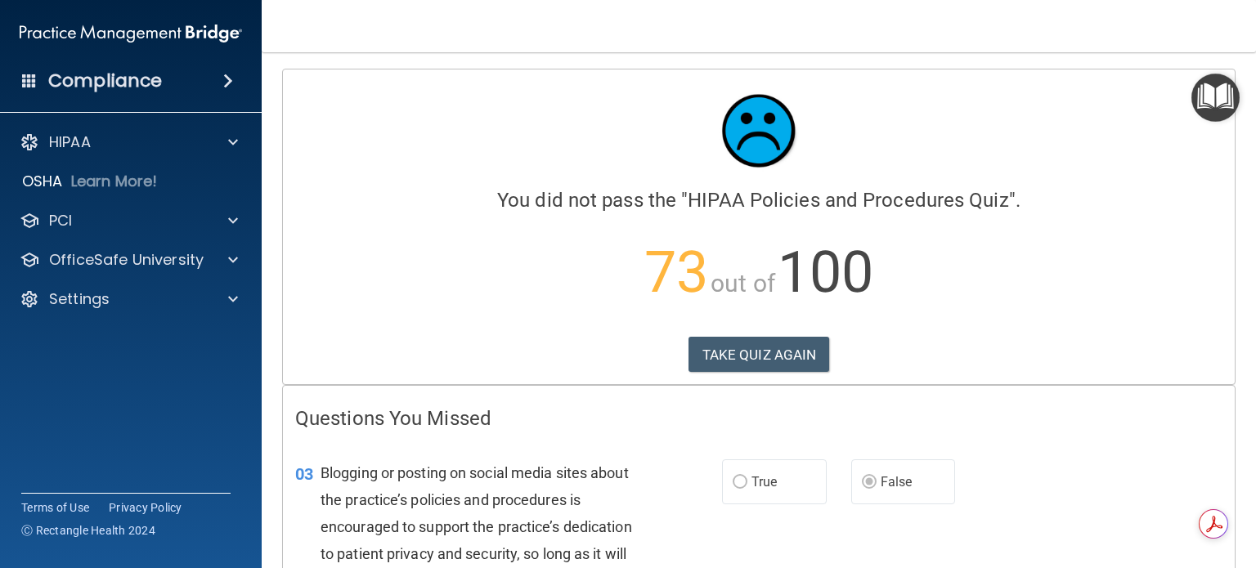
click at [925, 335] on div "Calculating your score.... You did not pass the " HIPAA Policies and Procedures…" at bounding box center [759, 227] width 952 height 315
click at [753, 348] on button "TAKE QUIZ AGAIN" at bounding box center [759, 355] width 141 height 36
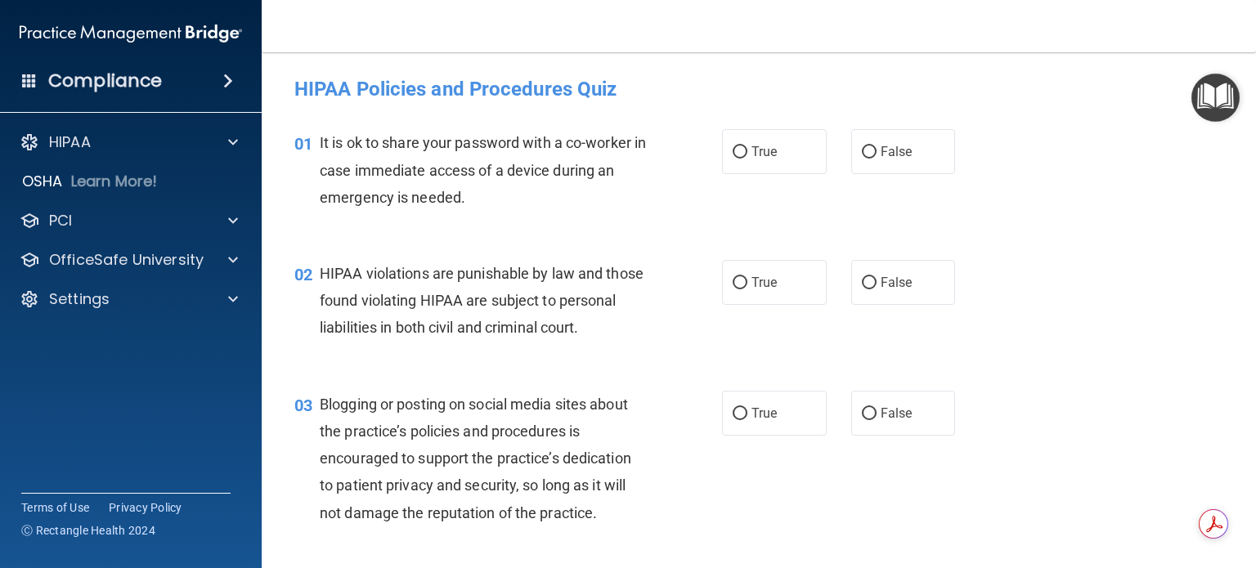
drag, startPoint x: 775, startPoint y: 339, endPoint x: 639, endPoint y: 35, distance: 333.2
click at [639, 35] on nav "Toggle navigation [PERSON_NAME] [EMAIL_ADDRESS][DOMAIN_NAME] Manage My Enterpri…" at bounding box center [759, 26] width 995 height 52
